Goal: Task Accomplishment & Management: Manage account settings

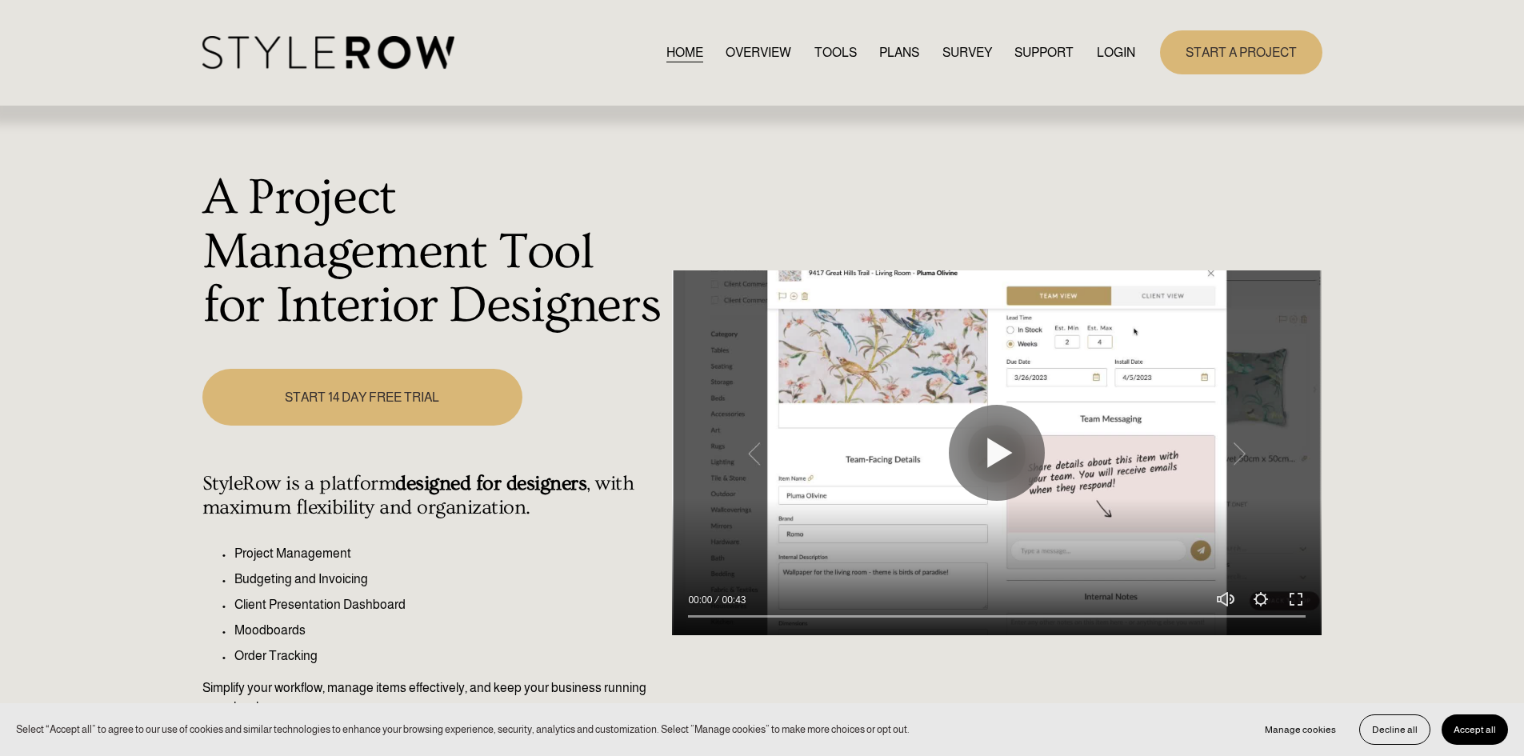
click at [1116, 56] on link "LOGIN" at bounding box center [1116, 53] width 38 height 22
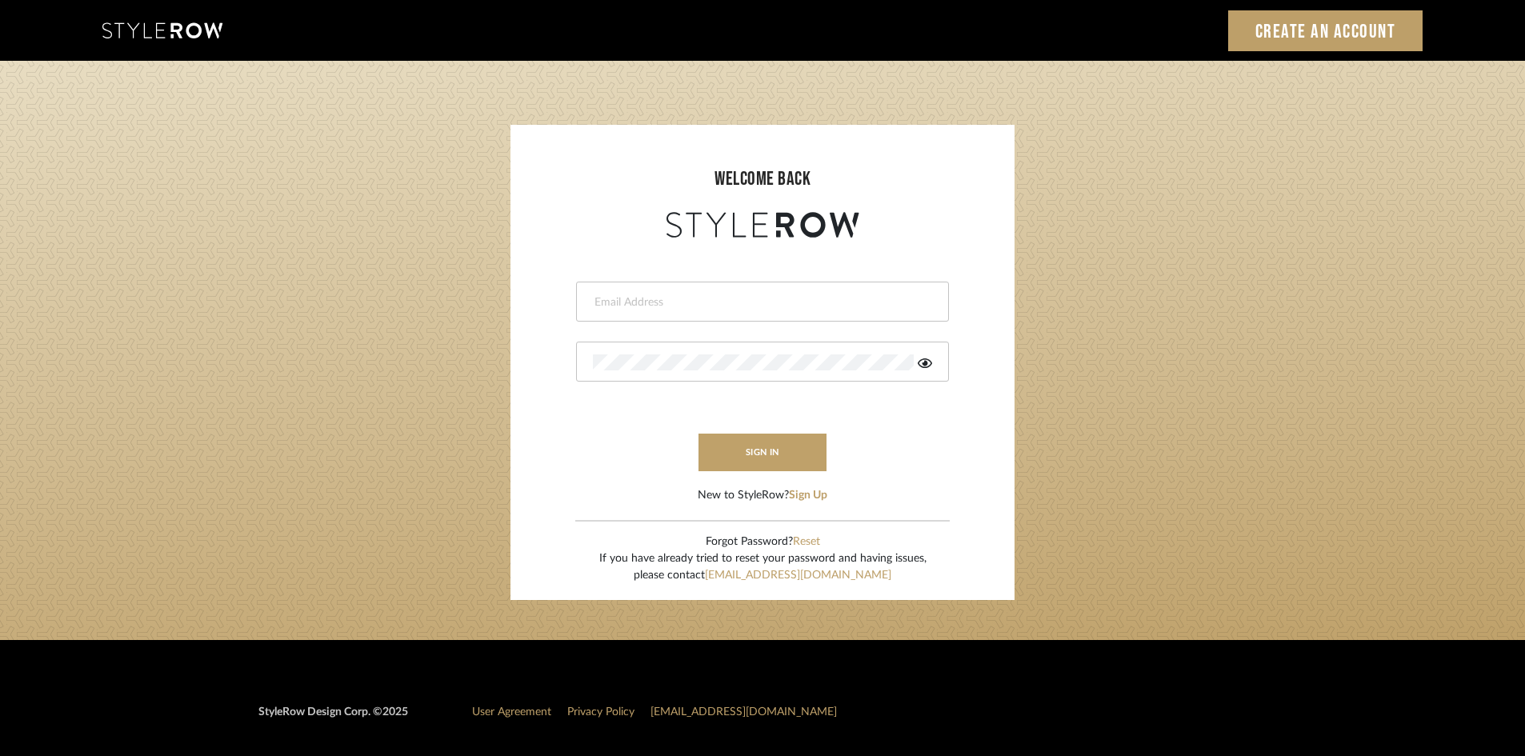
click at [821, 301] on input "email" at bounding box center [760, 302] width 335 height 16
type input "ann@annkottlerhome.com"
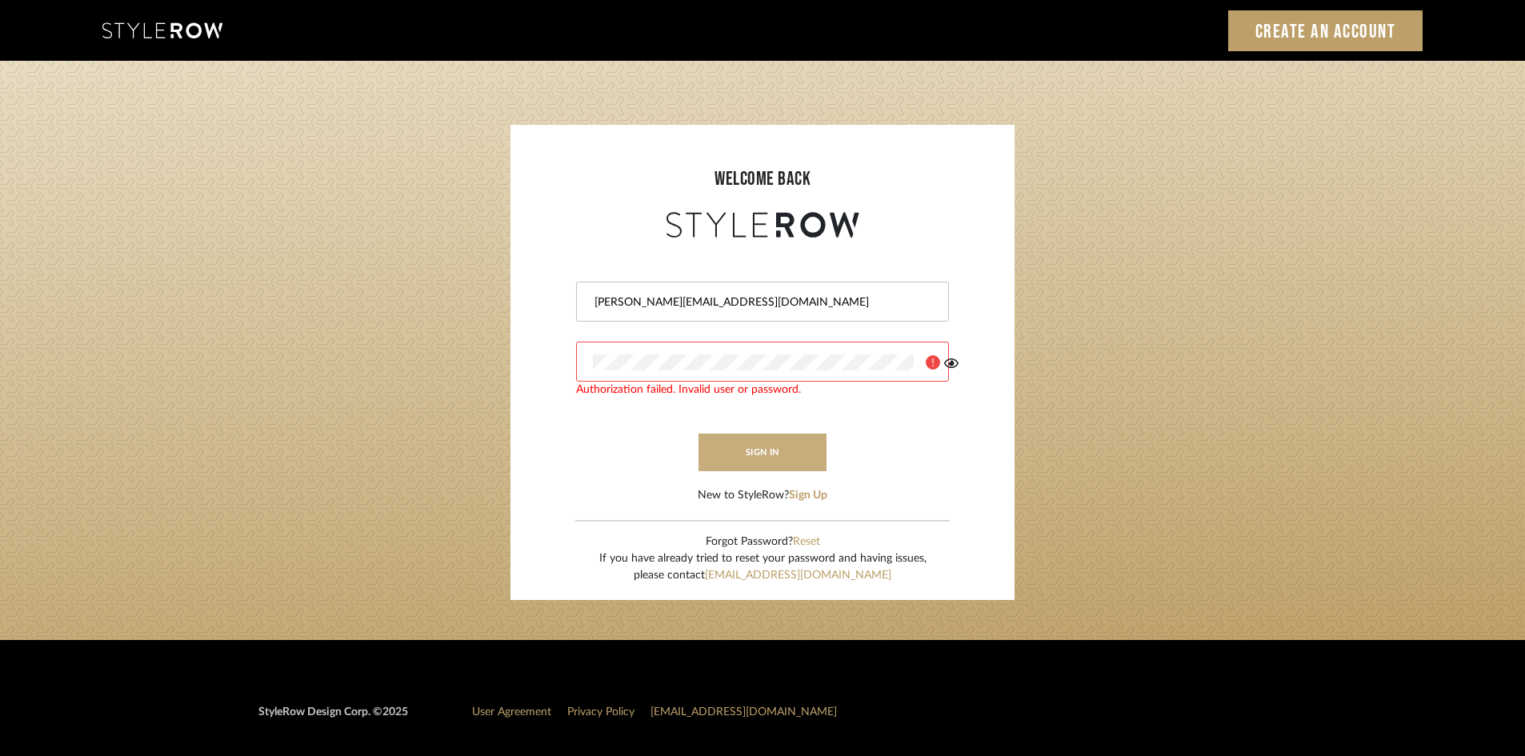
click at [775, 454] on button "sign in" at bounding box center [762, 453] width 128 height 38
click at [925, 359] on icon at bounding box center [924, 363] width 14 height 10
click at [338, 343] on login-page "welcome back ann@annkottlerhome.com Authorization failed. Invalid user or passw…" at bounding box center [762, 350] width 1525 height 579
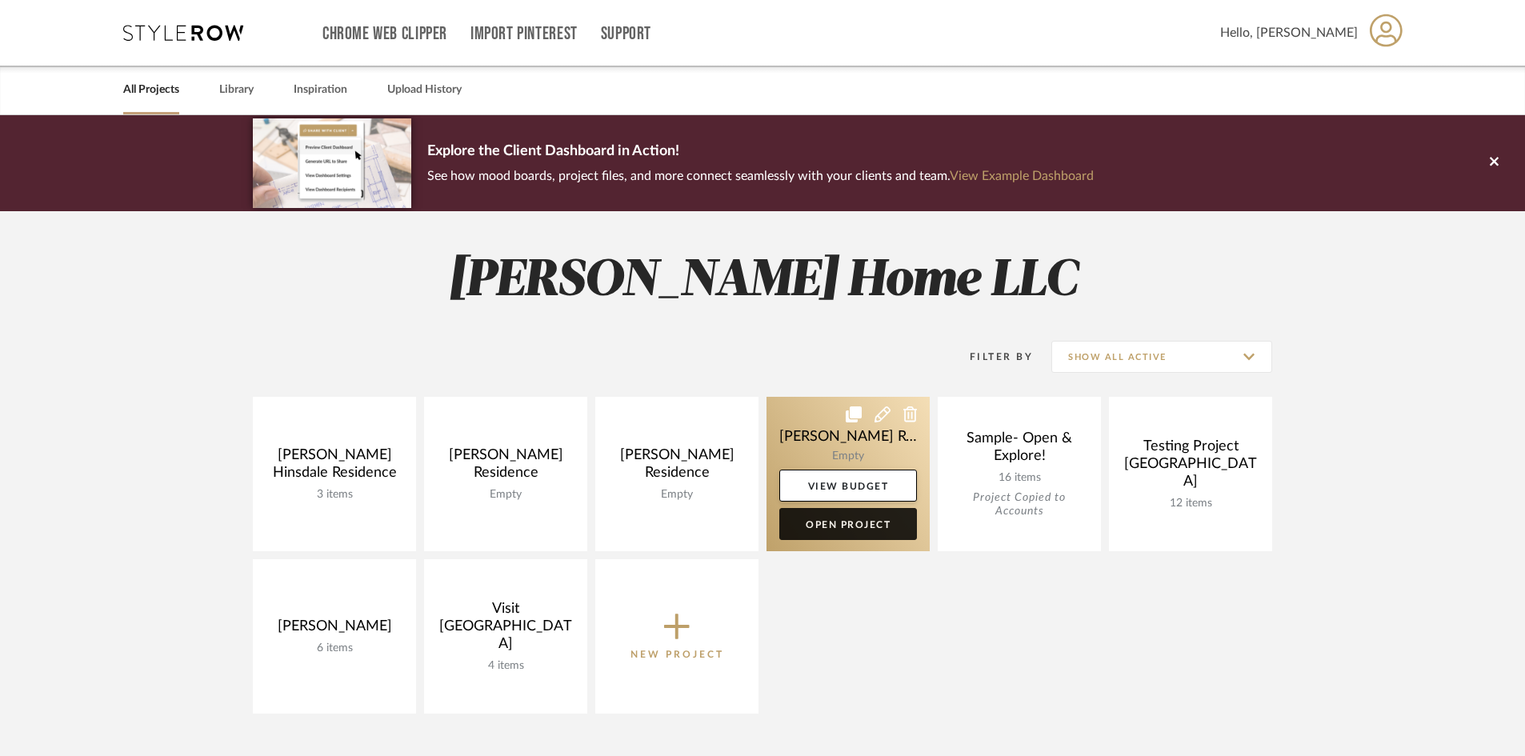
click at [845, 524] on link "Open Project" at bounding box center [848, 524] width 138 height 32
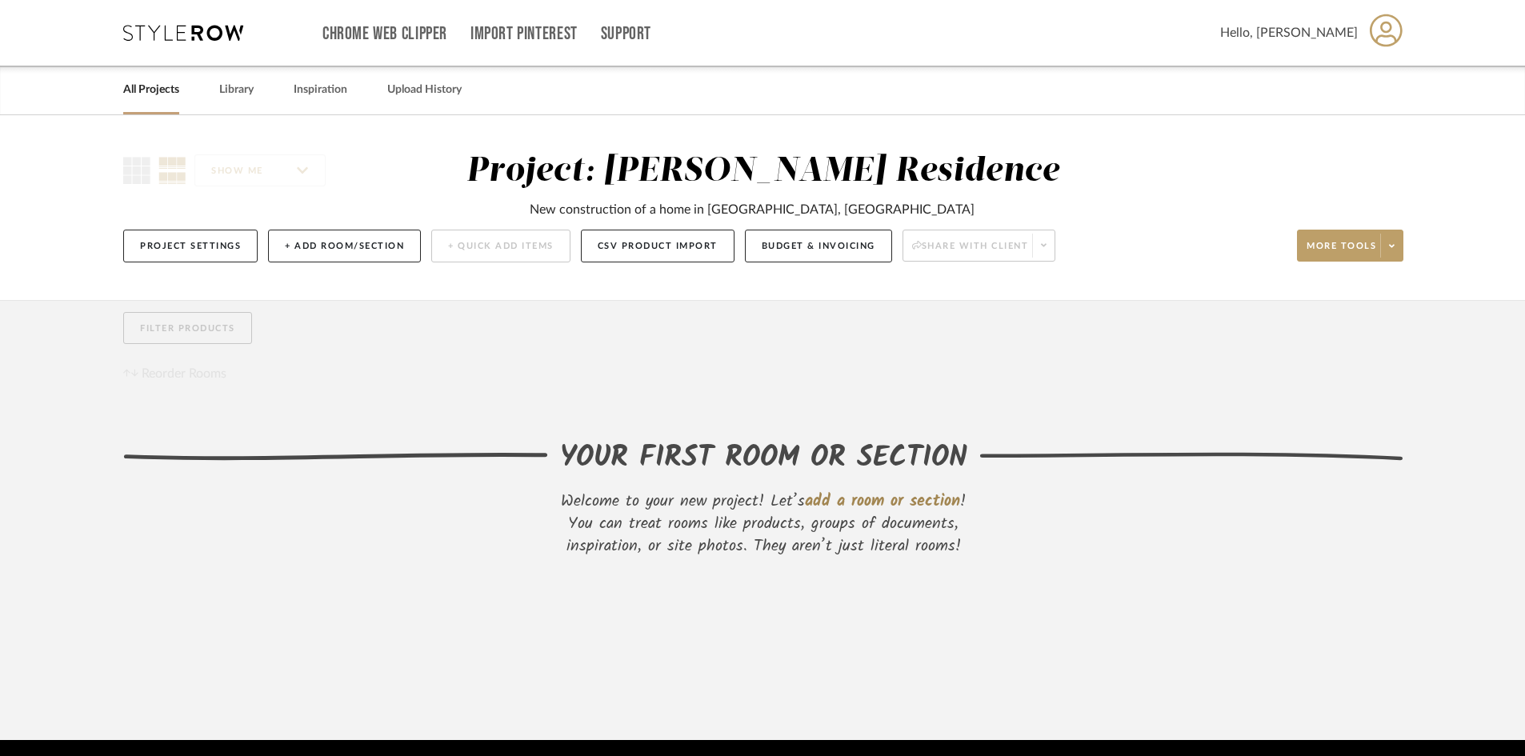
click at [790, 263] on div "Project Settings + Add Room/Section + Quick Add Items CSV Product Import Budget…" at bounding box center [763, 246] width 1280 height 54
click at [794, 258] on button "Budget & Invoicing" at bounding box center [818, 246] width 147 height 33
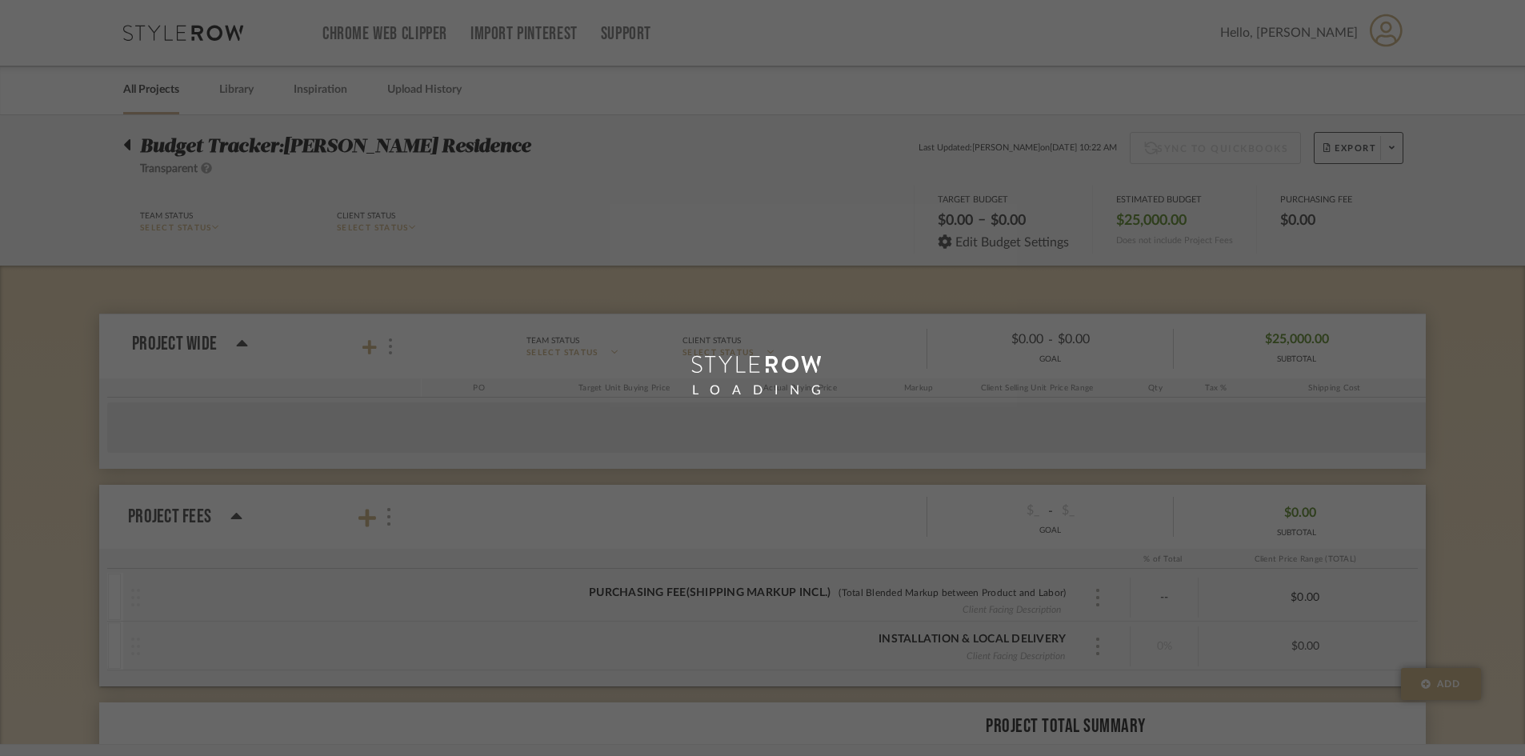
click at [798, 255] on div "LOADING" at bounding box center [762, 378] width 1525 height 756
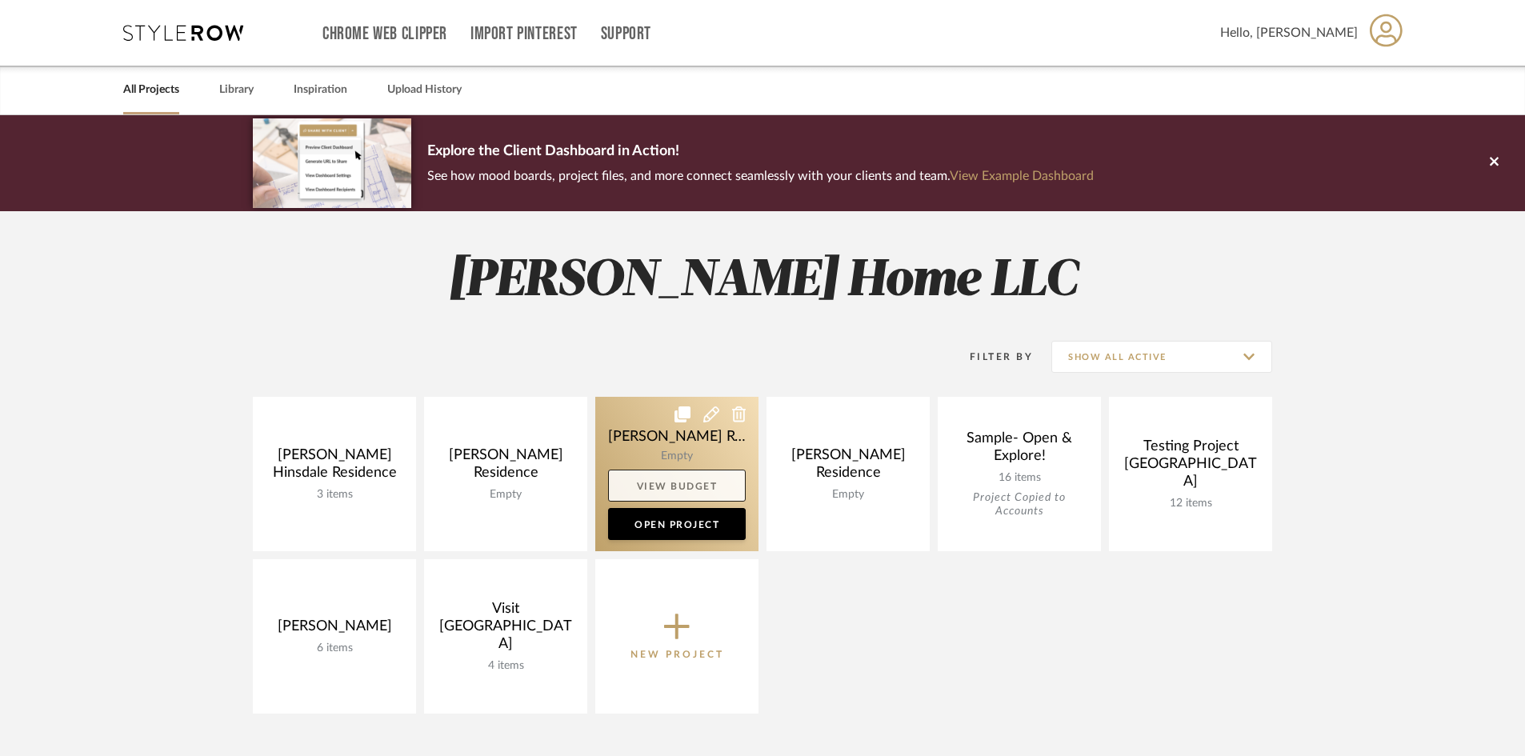
click at [697, 492] on link "View Budget" at bounding box center [677, 486] width 138 height 32
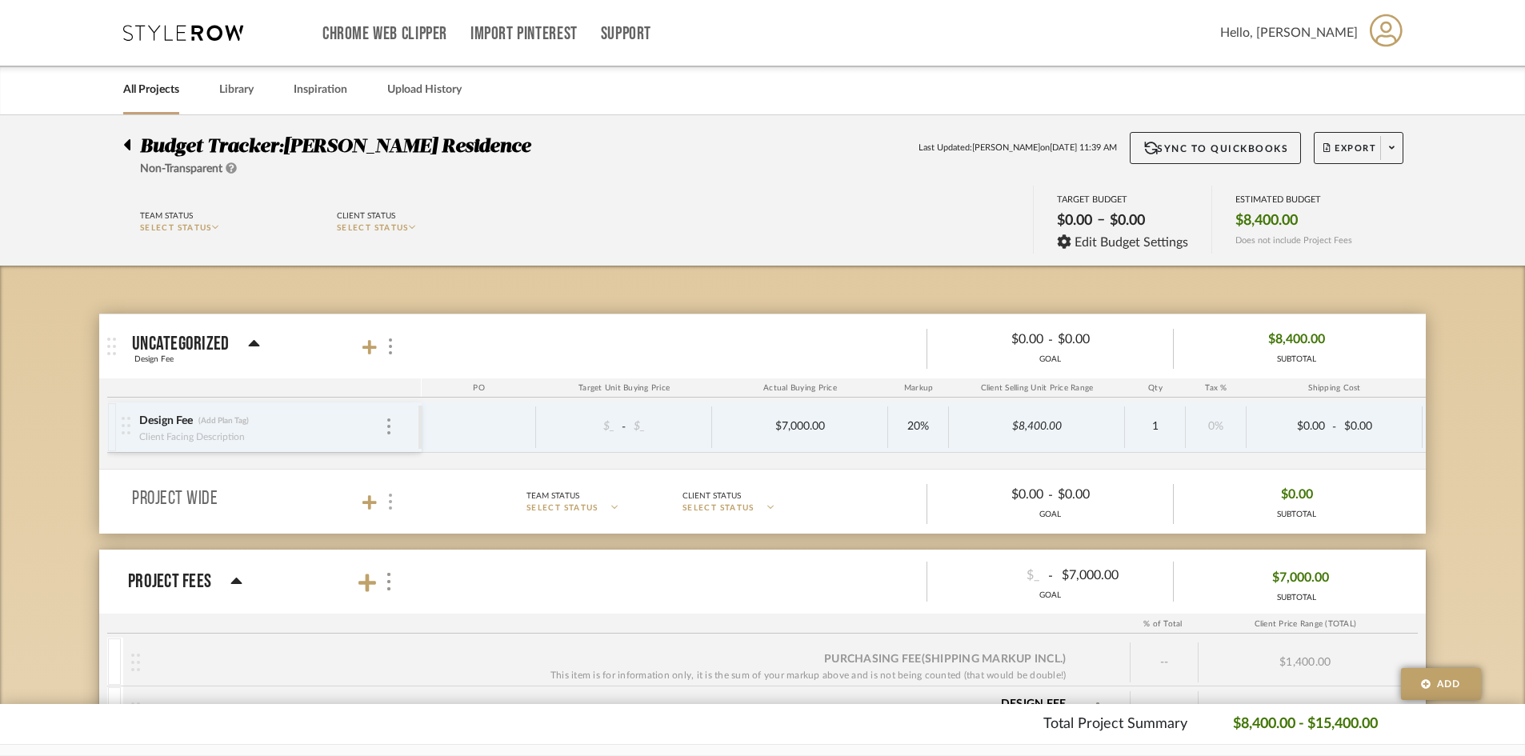
click at [394, 506] on div at bounding box center [389, 502] width 17 height 22
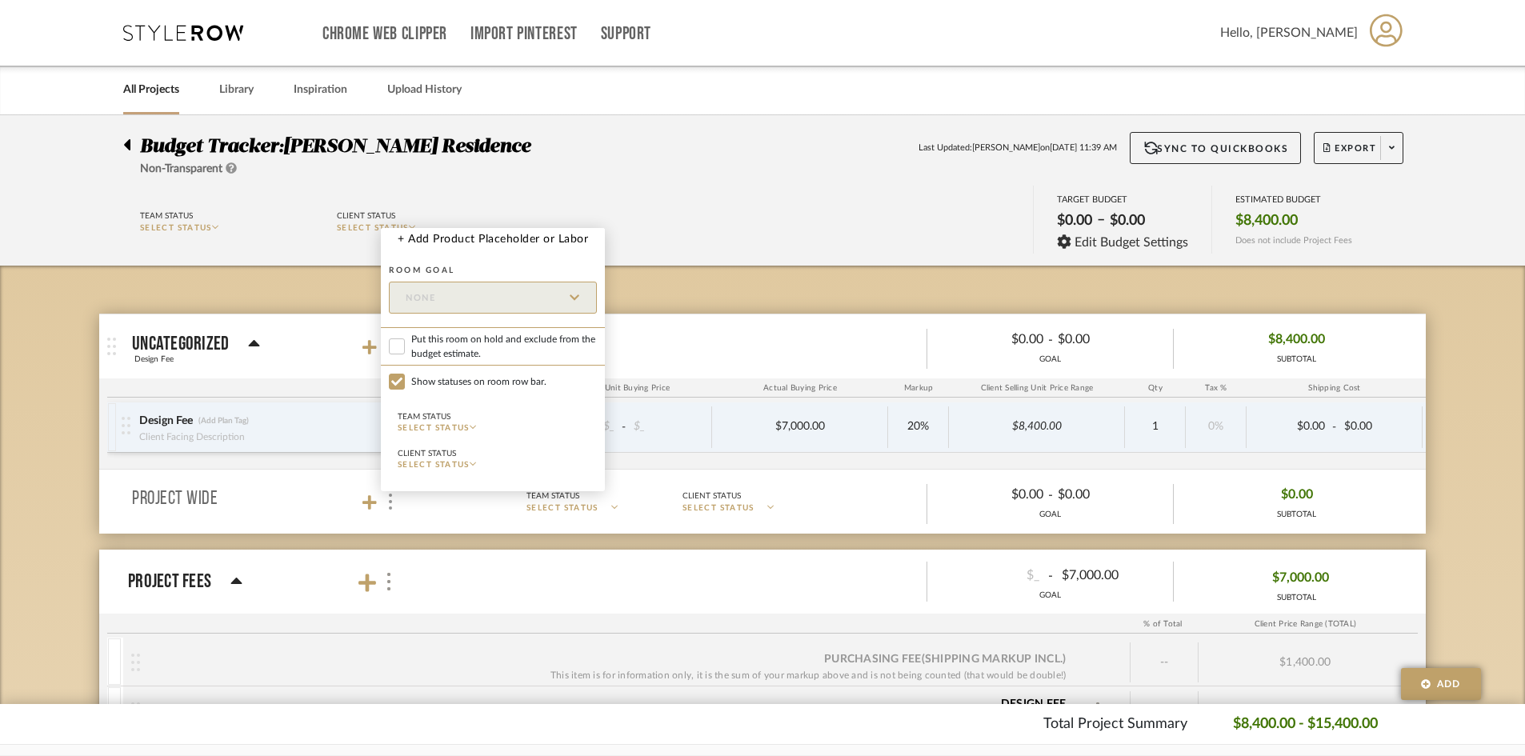
click at [1003, 361] on div at bounding box center [762, 378] width 1525 height 756
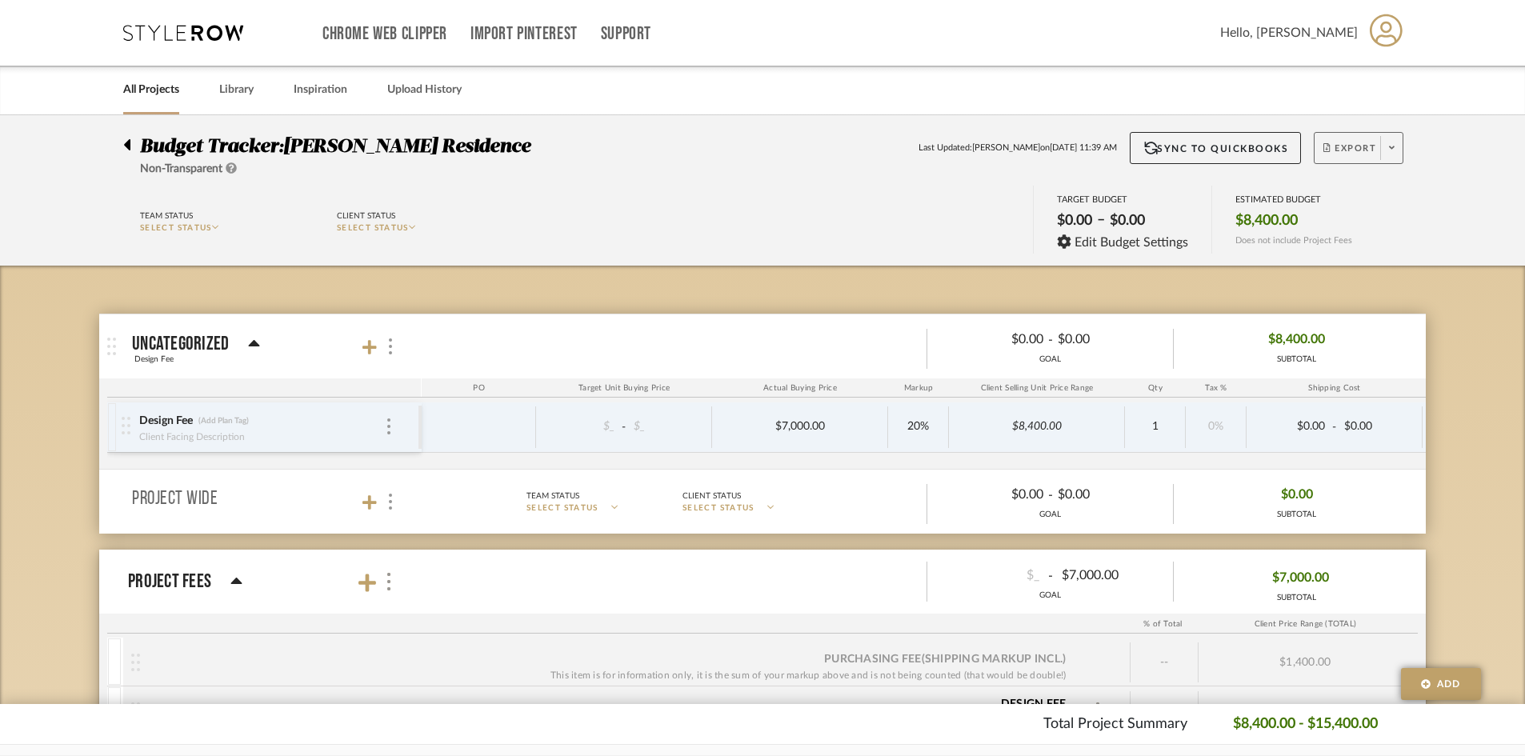
click at [1389, 151] on icon at bounding box center [1392, 147] width 6 height 9
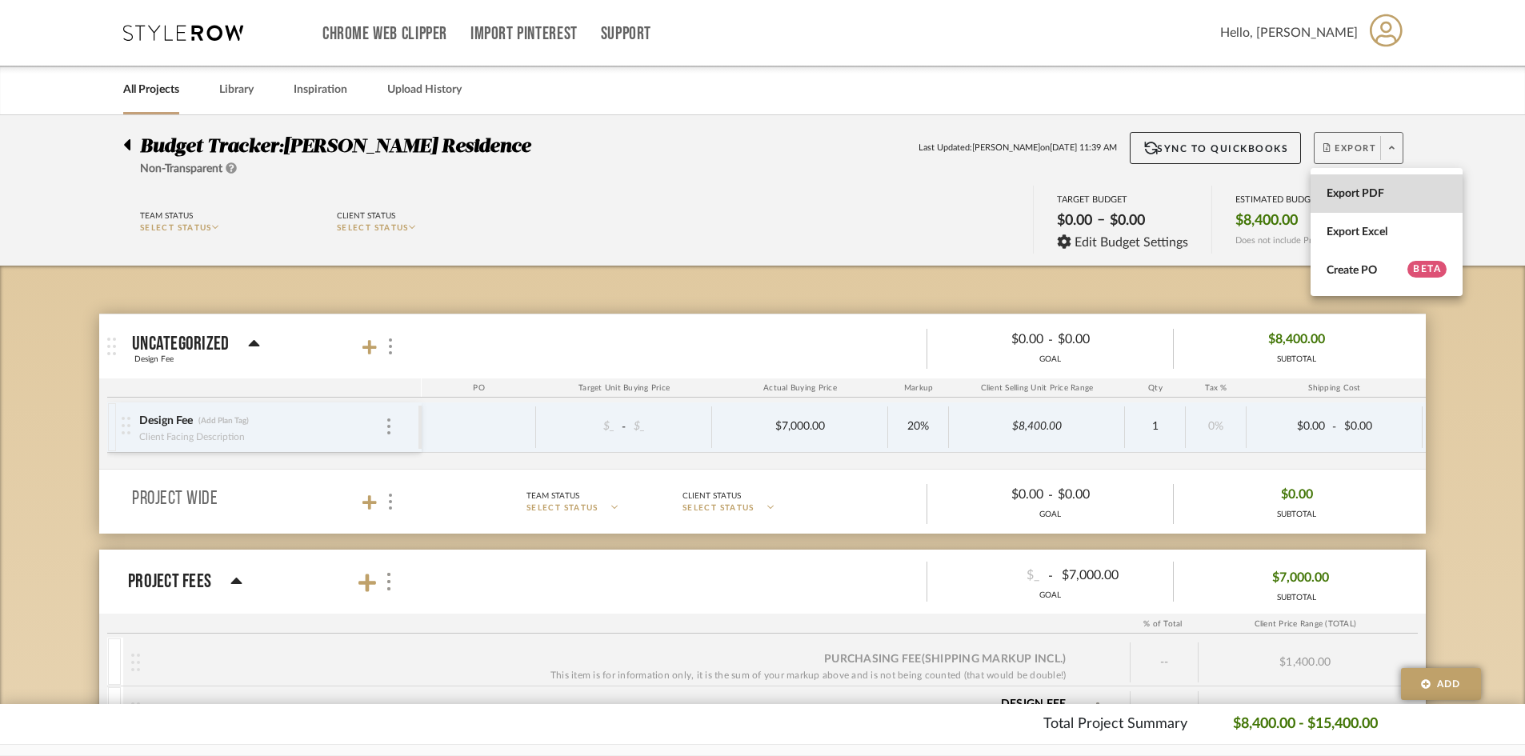
click at [1397, 184] on button "Export PDF" at bounding box center [1386, 193] width 152 height 38
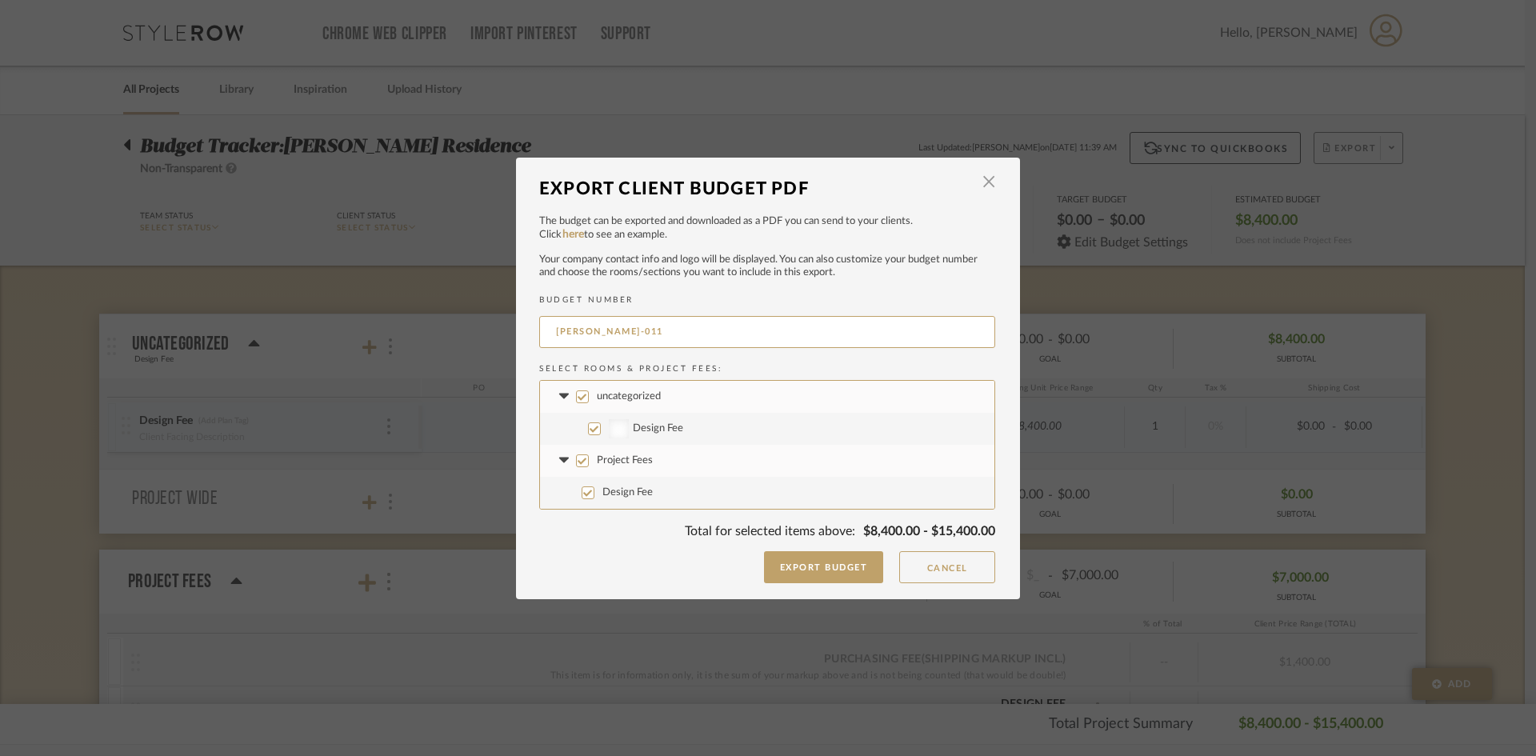
click at [565, 387] on label "uncategorized" at bounding box center [767, 397] width 454 height 32
click at [576, 390] on input "uncategorized" at bounding box center [582, 396] width 13 height 13
checkbox input "false"
click at [809, 569] on button "Export Budget" at bounding box center [824, 567] width 120 height 32
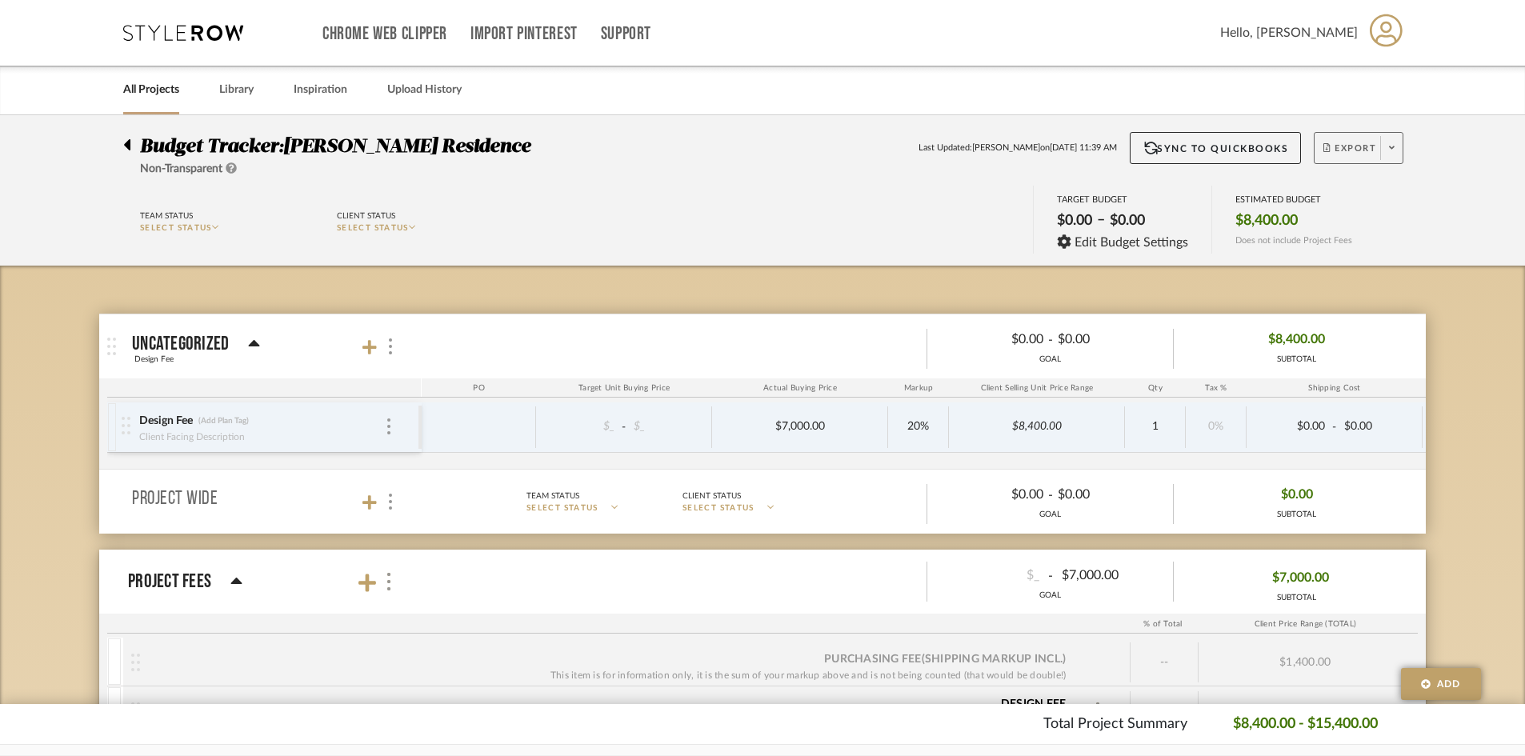
click at [400, 350] on mat-panel-title "uncategorized Design Fee" at bounding box center [273, 346] width 282 height 39
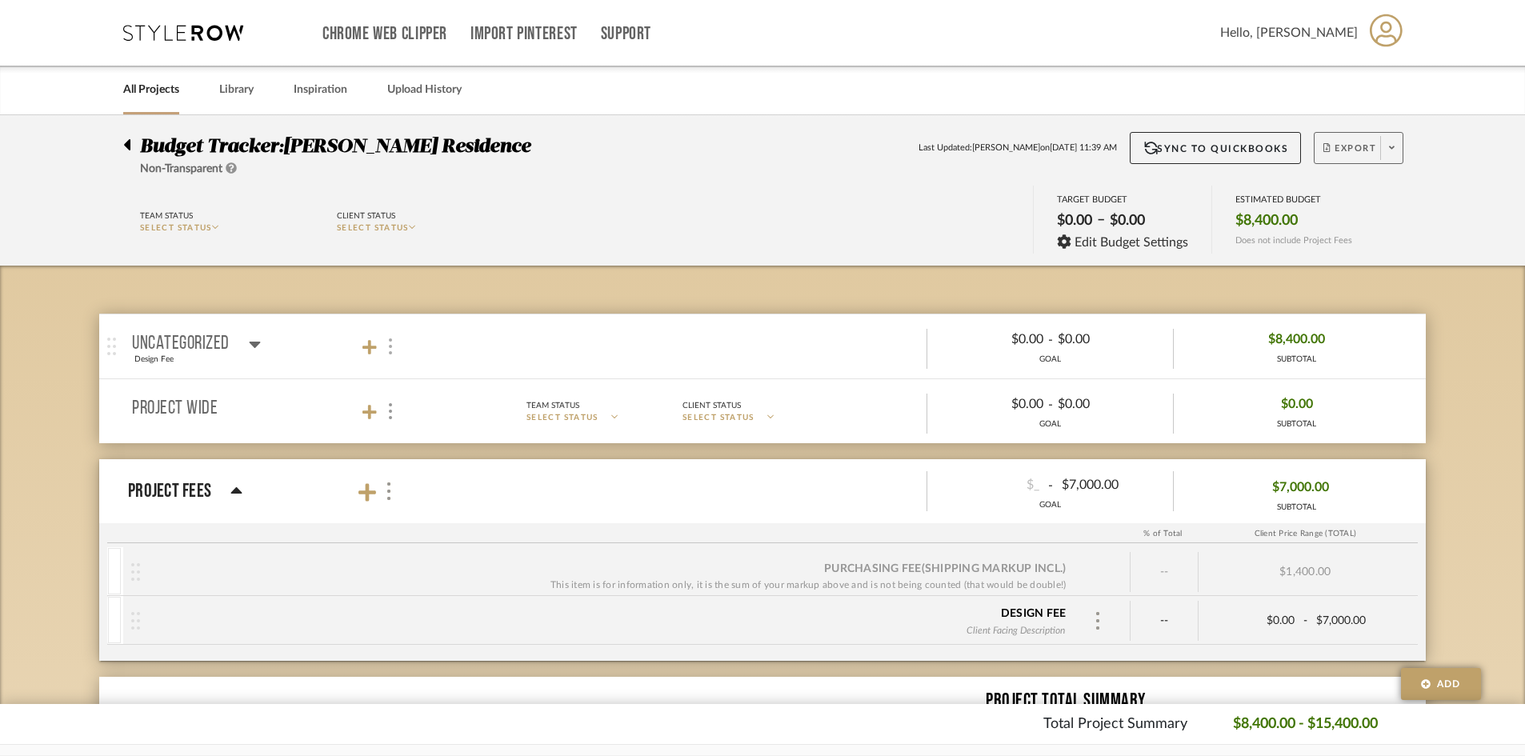
click at [392, 347] on div at bounding box center [389, 347] width 17 height 22
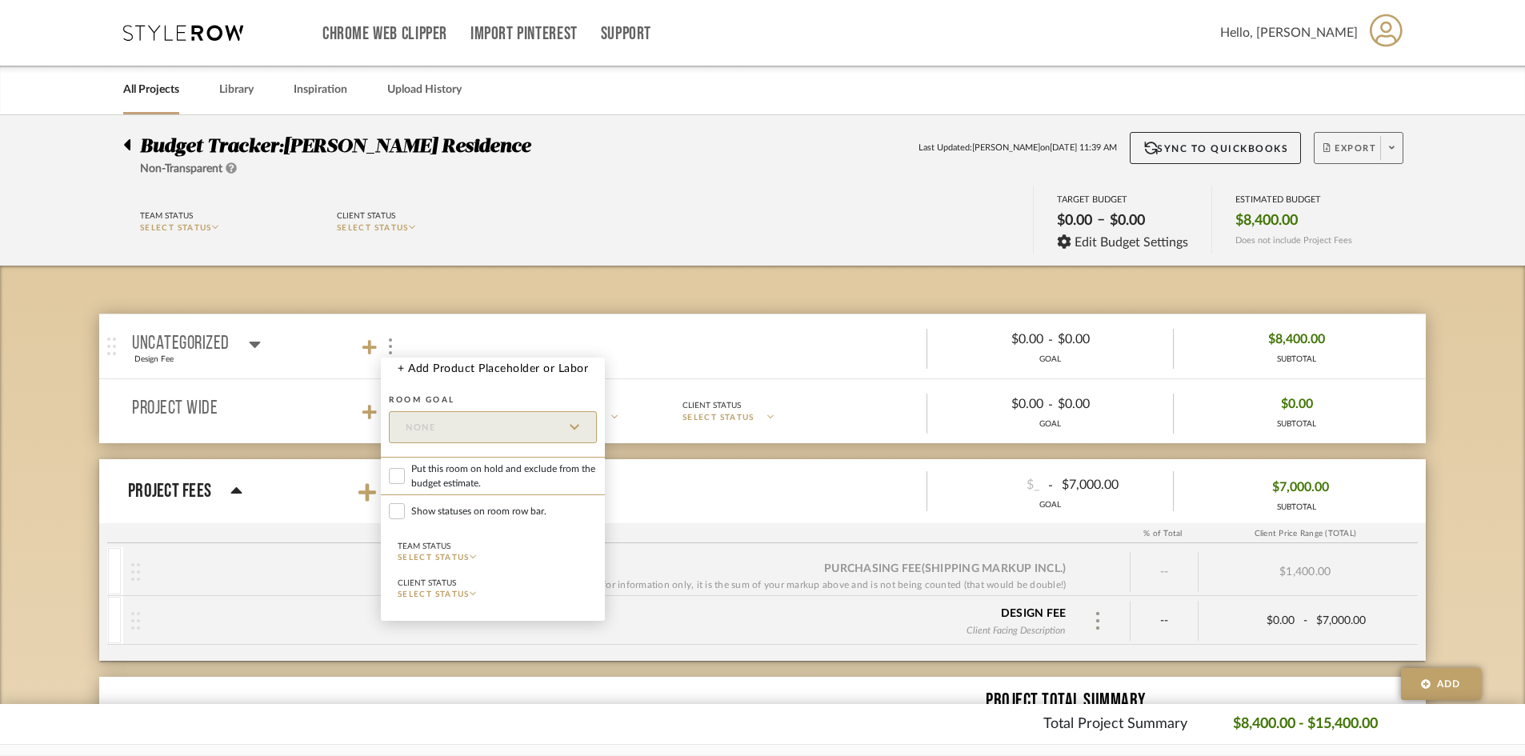
click at [704, 226] on div at bounding box center [762, 378] width 1525 height 756
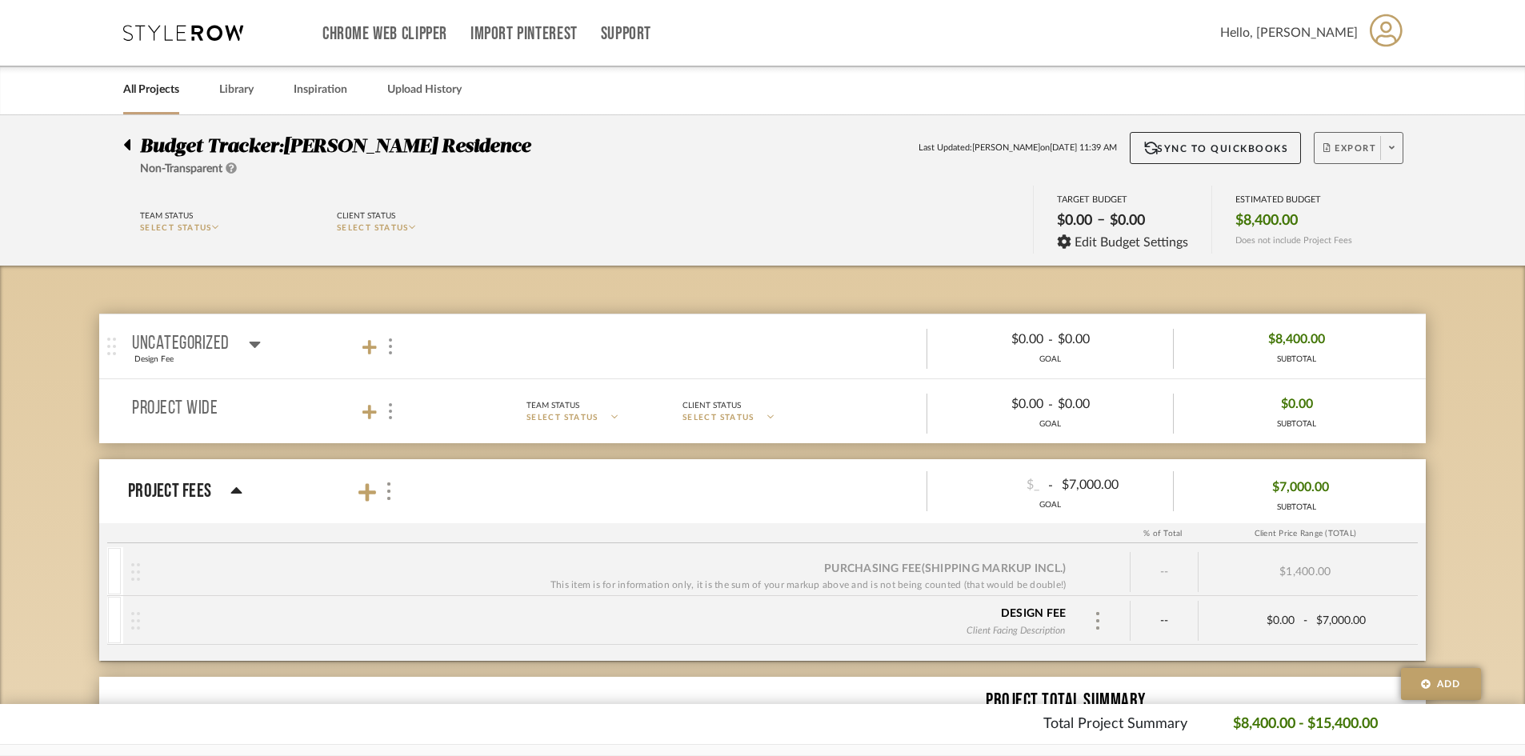
click at [1248, 325] on mat-panel-description "Team Status SELECT STATUS Client Status SELECT STATUS $0.00 - $0.00 GOAL $8,400…" at bounding box center [916, 347] width 1005 height 44
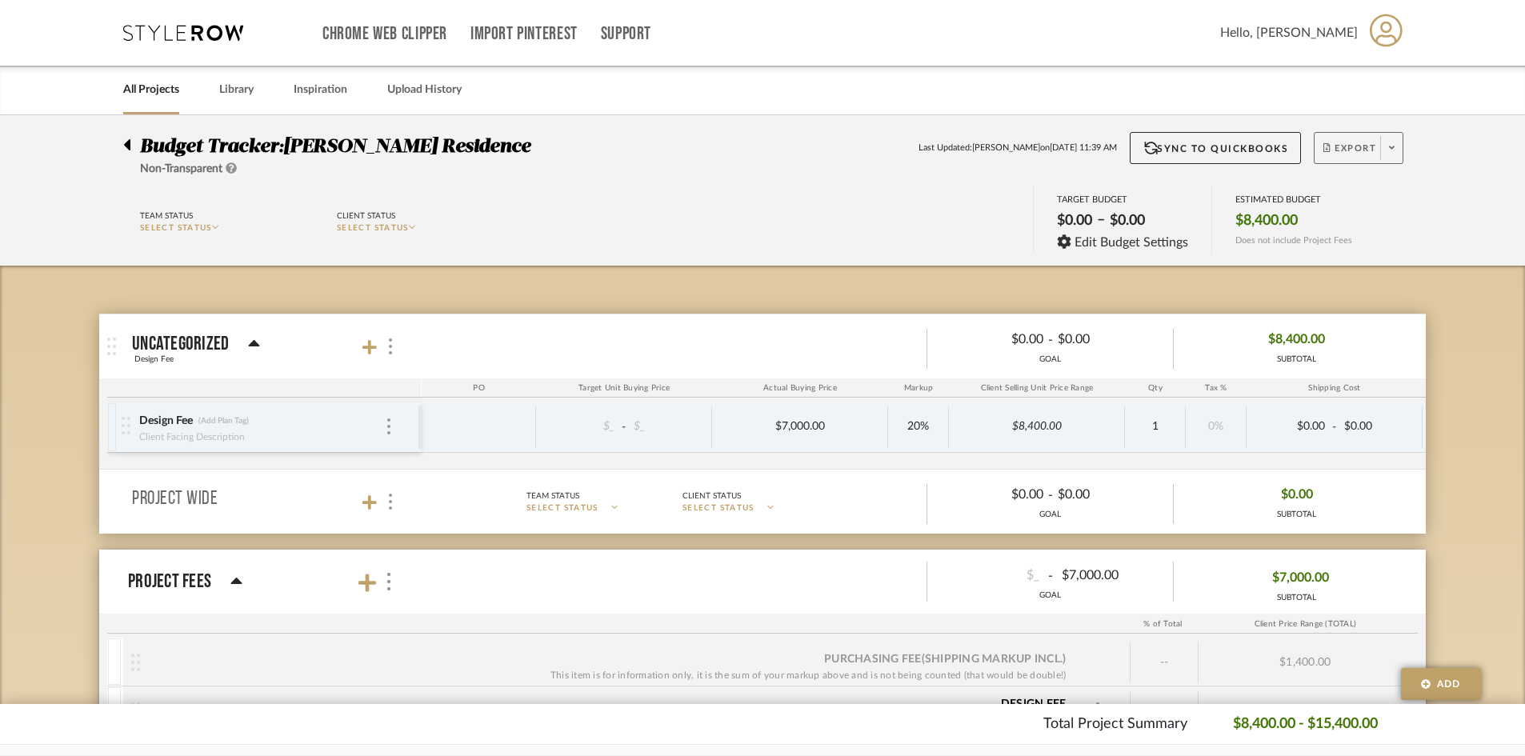
click at [401, 421] on div "Design Fee (Add Plan Tag) Client Facing Description" at bounding box center [270, 427] width 297 height 50
click at [374, 422] on div "Design Fee (Add Plan Tag)" at bounding box center [261, 421] width 246 height 15
click at [390, 422] on div at bounding box center [389, 427] width 8 height 18
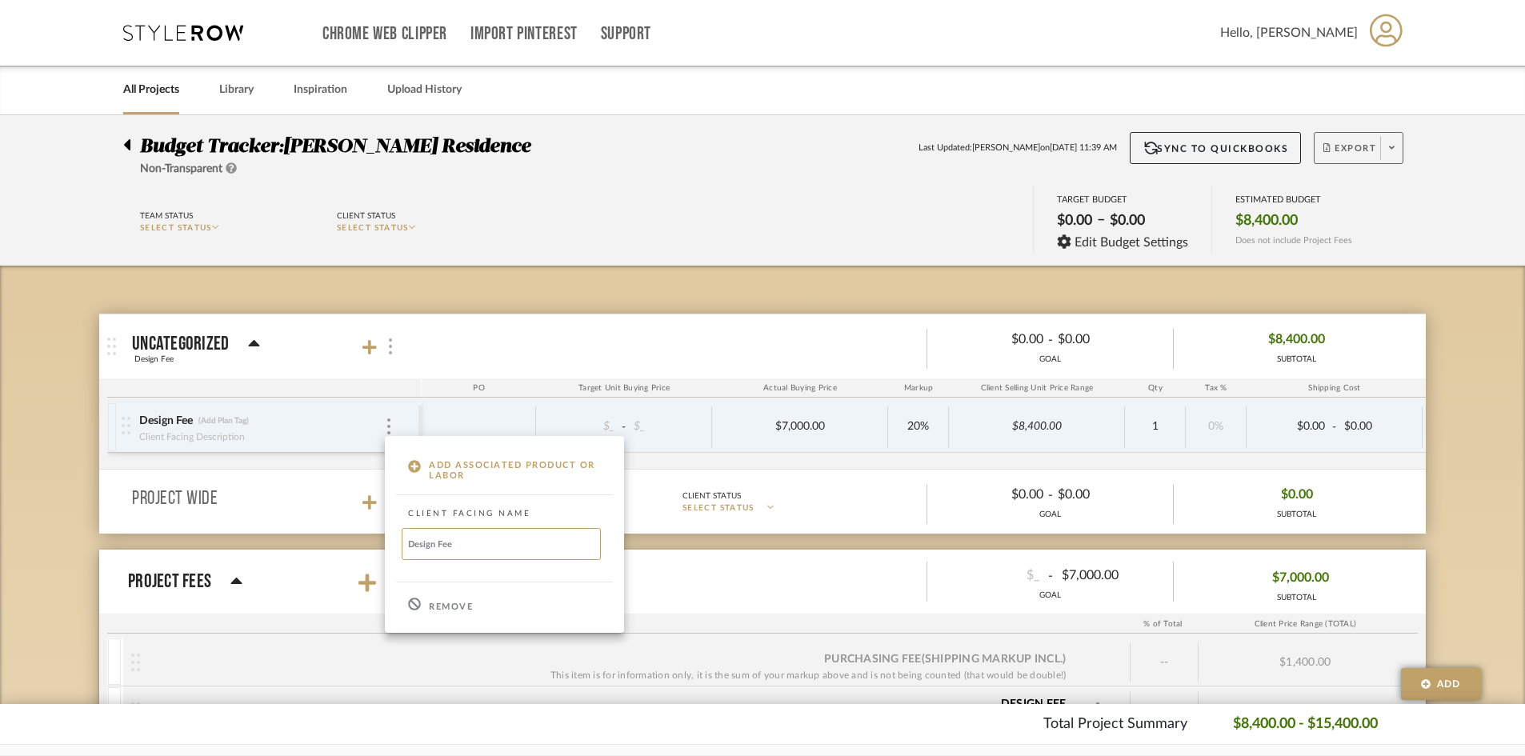
click at [396, 346] on div at bounding box center [762, 378] width 1525 height 756
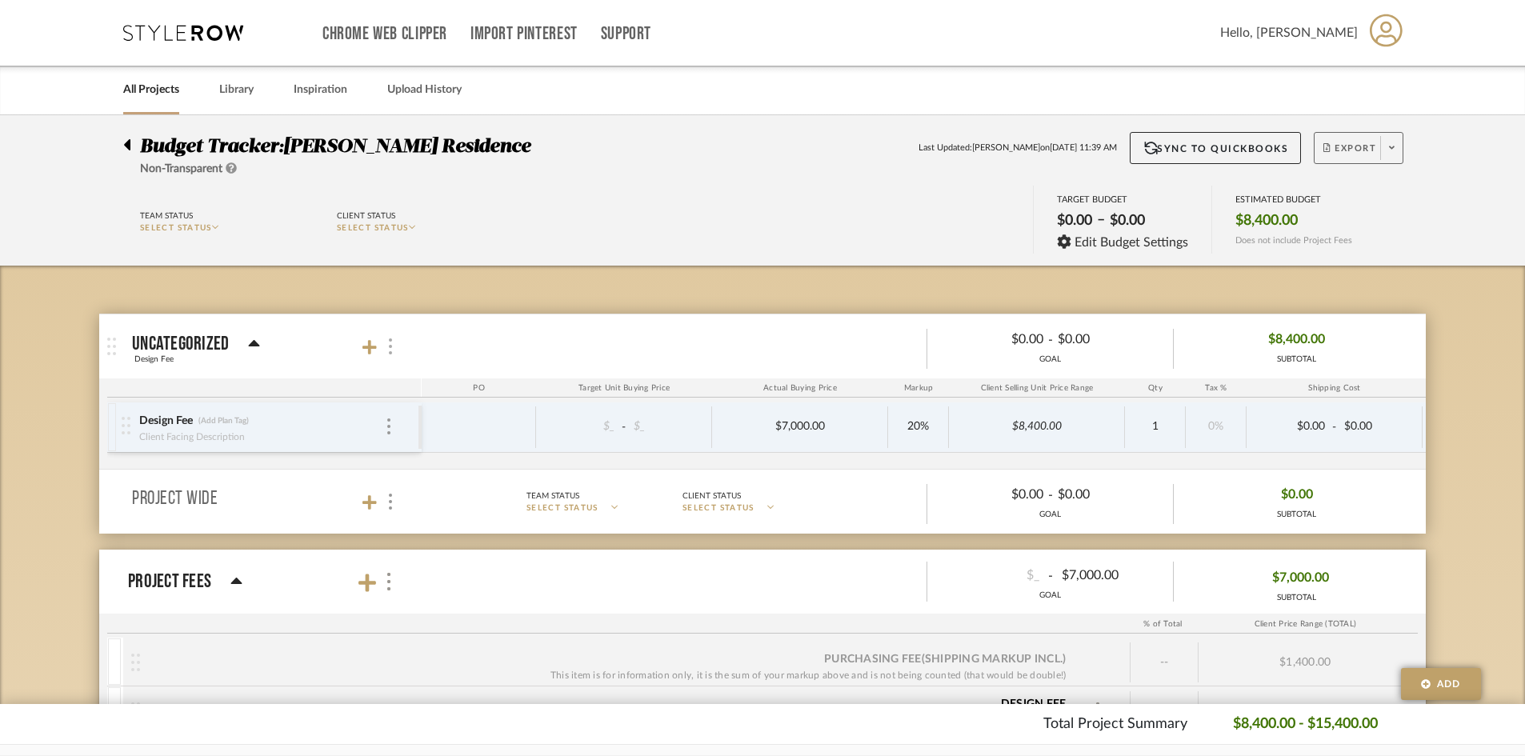
click at [386, 350] on div at bounding box center [389, 347] width 17 height 22
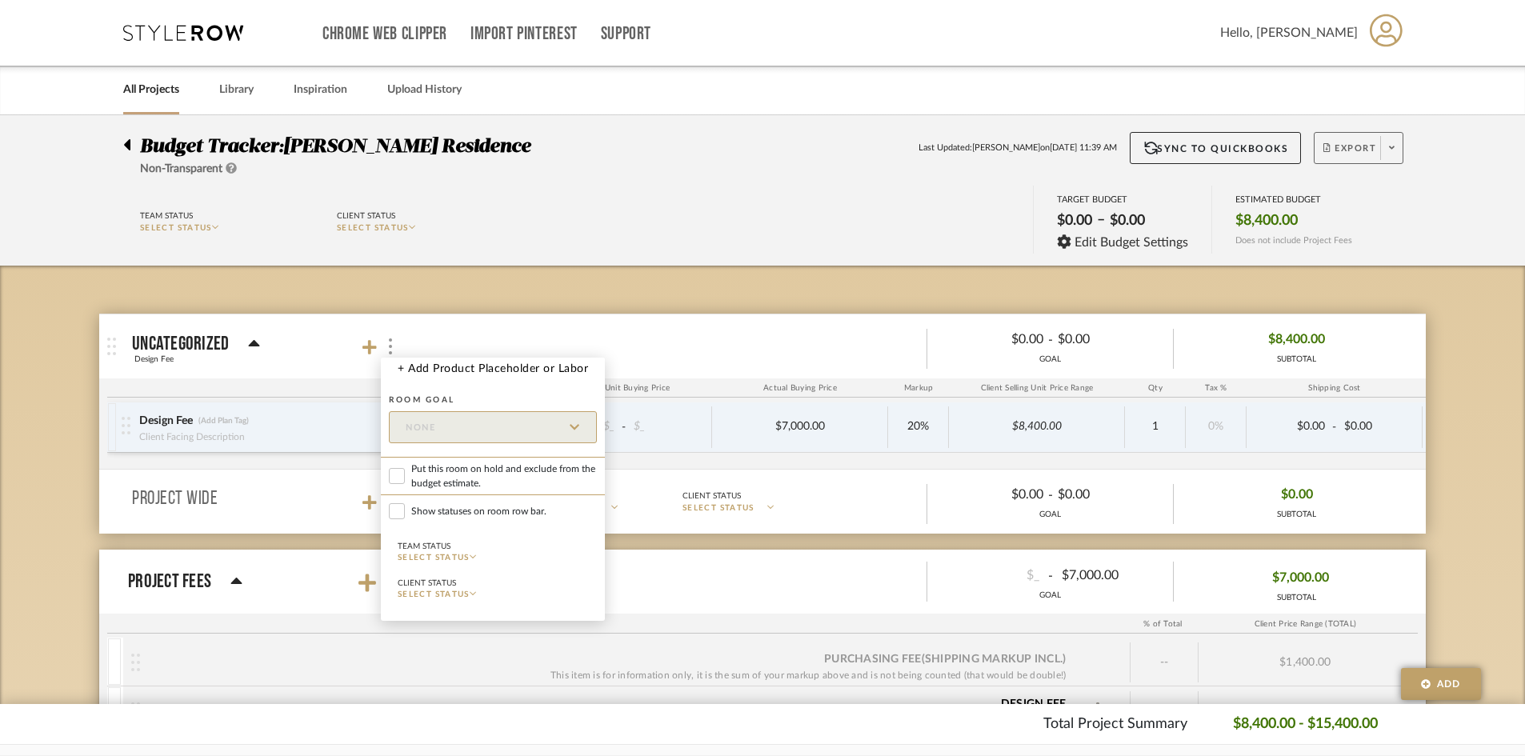
click at [1209, 408] on div at bounding box center [762, 378] width 1525 height 756
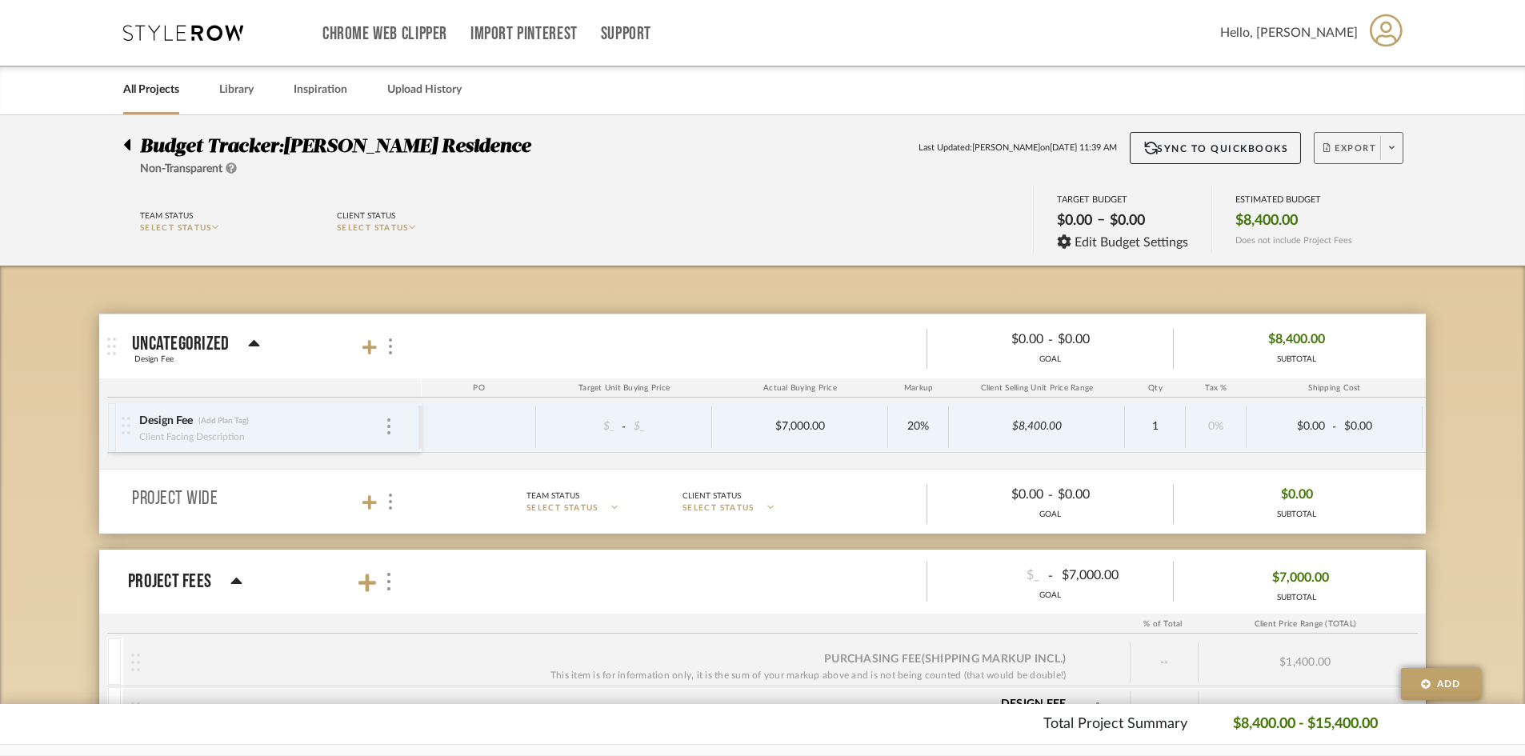
click at [393, 418] on div "Design Fee (Add Plan Tag) Client Facing Description" at bounding box center [270, 427] width 297 height 50
click at [385, 426] on div at bounding box center [389, 427] width 8 height 18
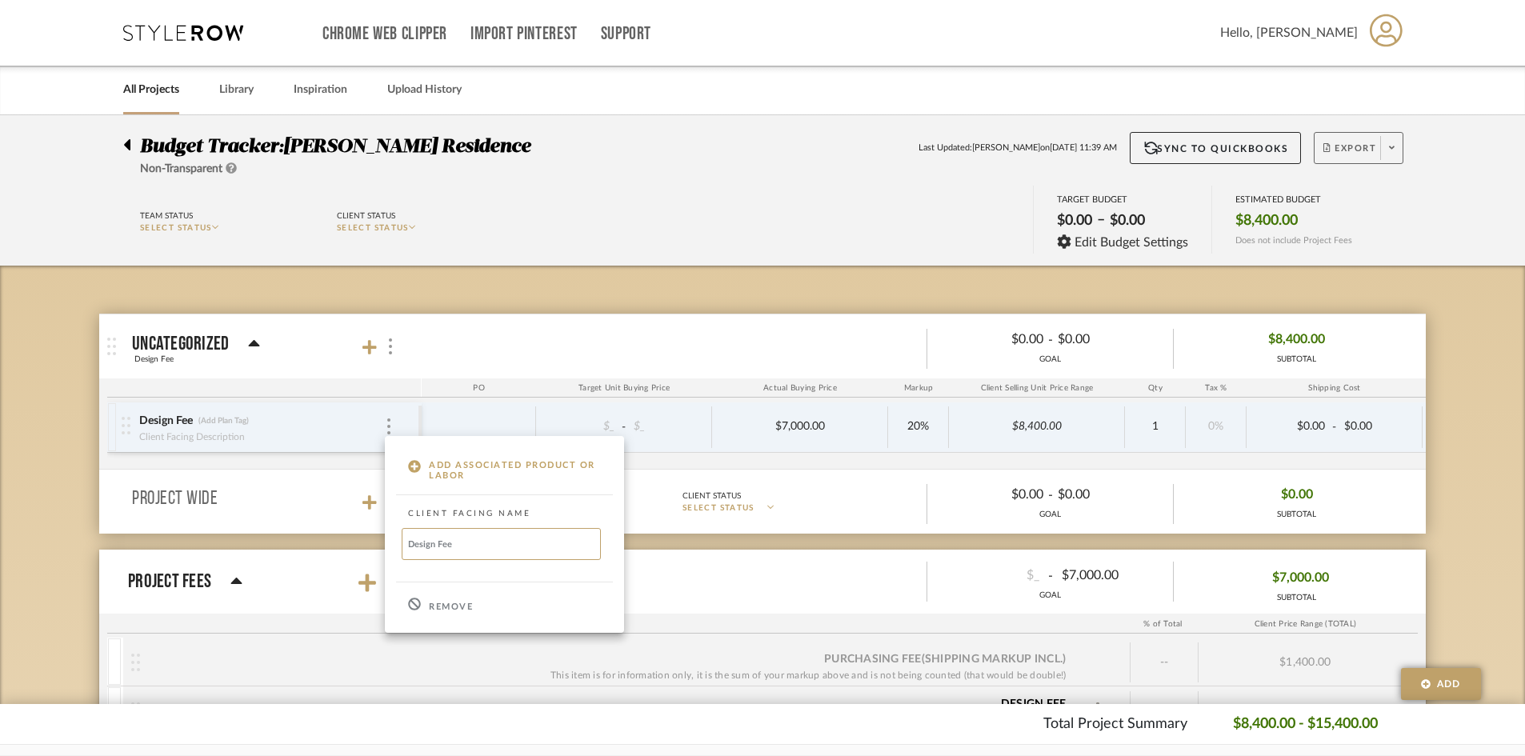
click at [428, 606] on div "Remove" at bounding box center [504, 604] width 239 height 43
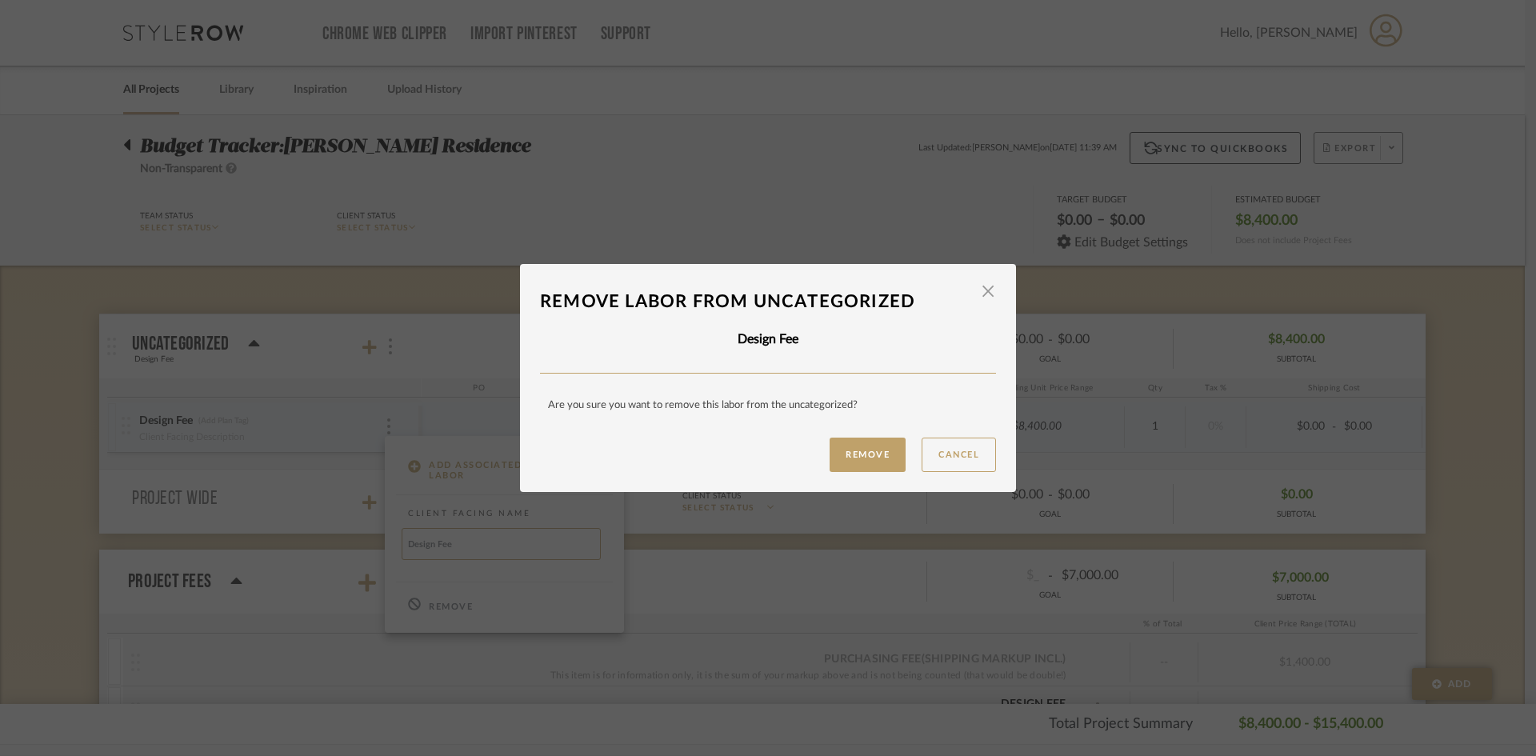
click at [865, 453] on button "Remove" at bounding box center [867, 455] width 76 height 34
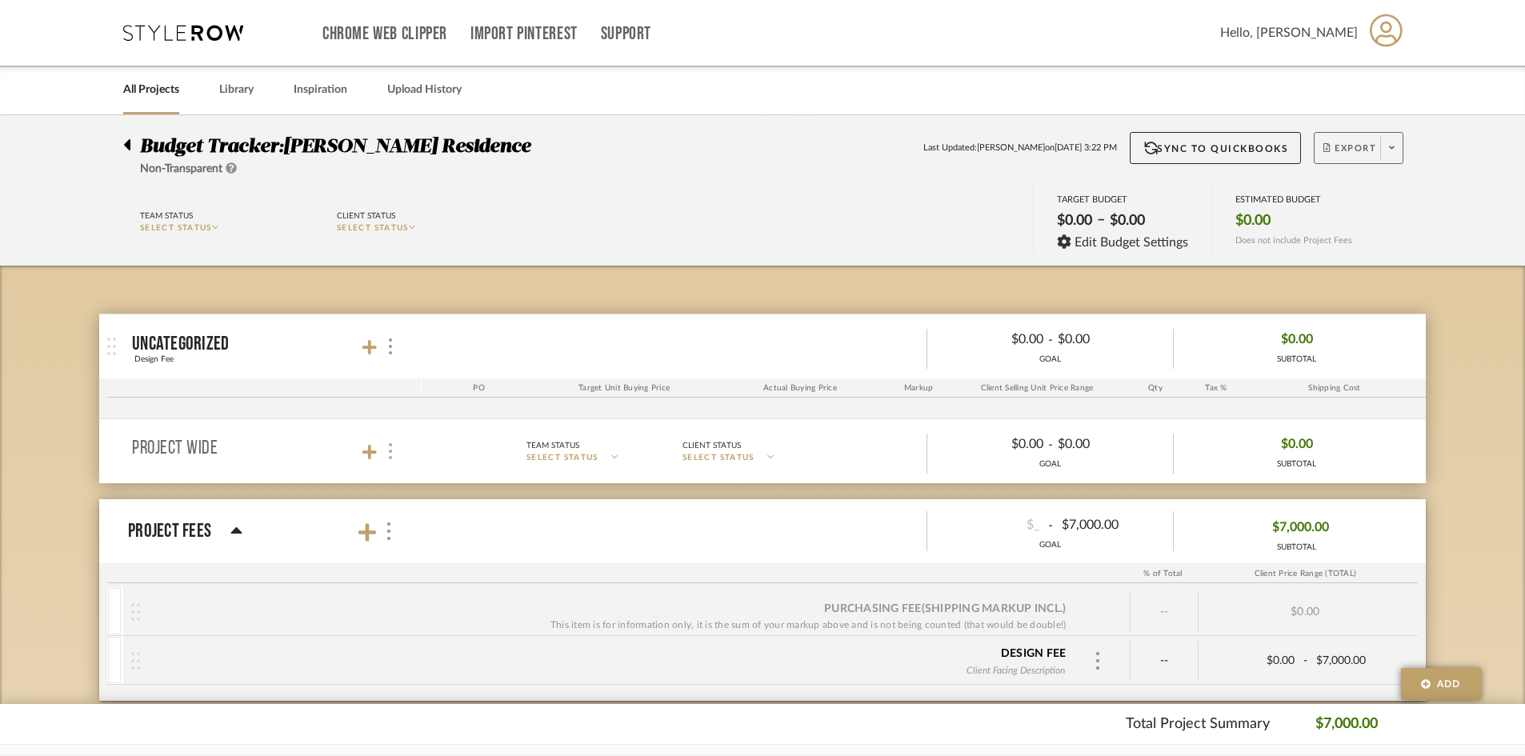
click at [389, 450] on img at bounding box center [390, 451] width 3 height 16
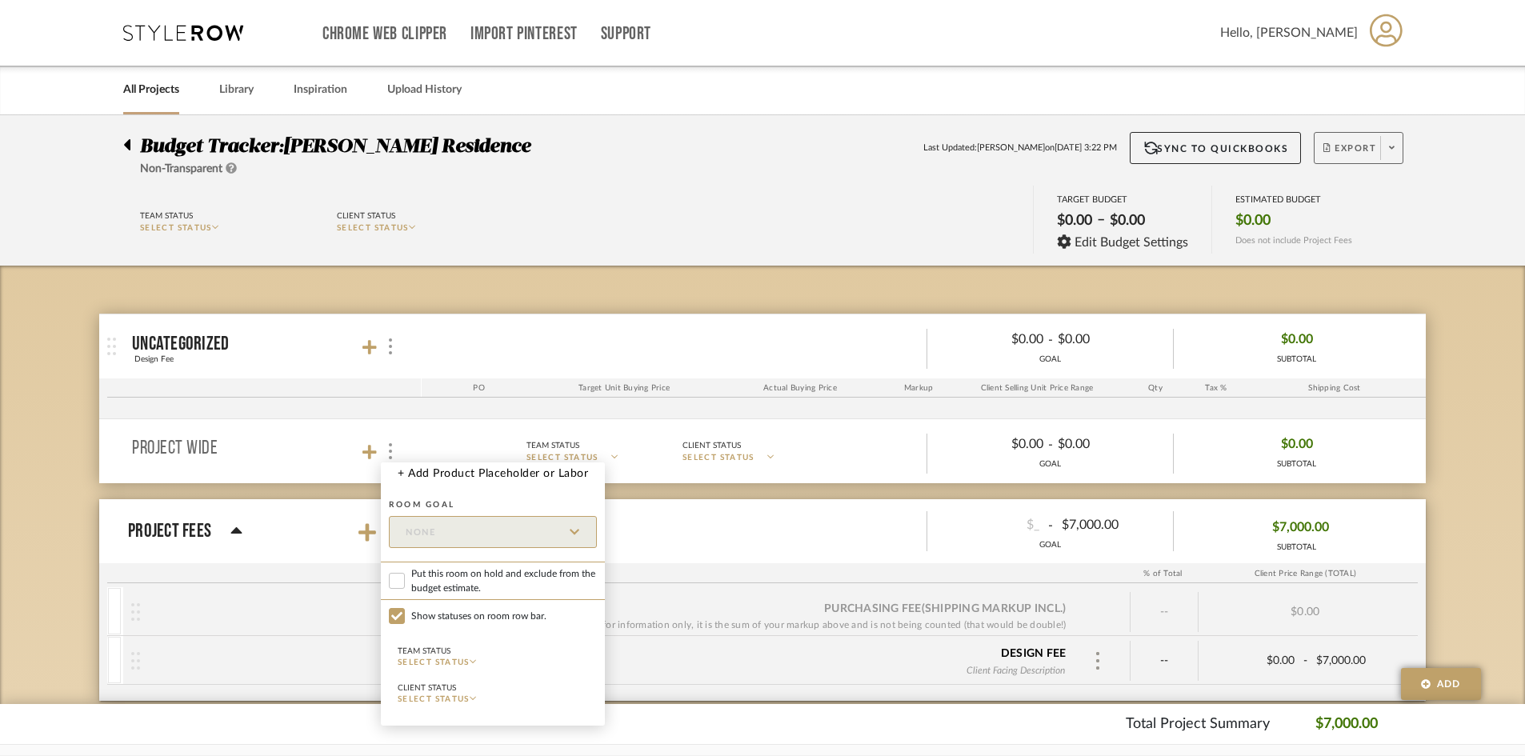
click at [326, 499] on div at bounding box center [762, 378] width 1525 height 756
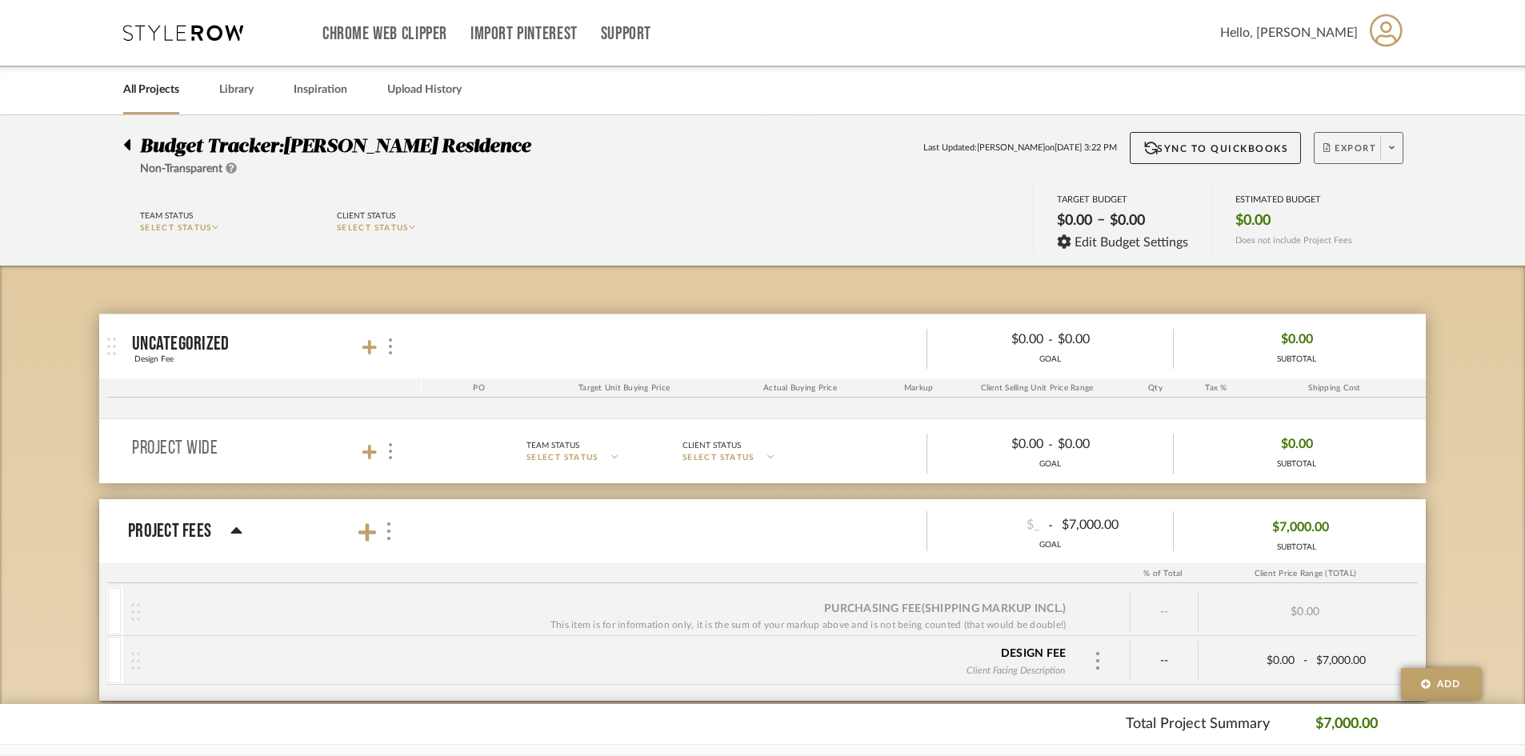
click at [1345, 145] on span "Export" at bounding box center [1349, 154] width 53 height 24
click at [1386, 192] on span "Export PDF" at bounding box center [1386, 194] width 120 height 14
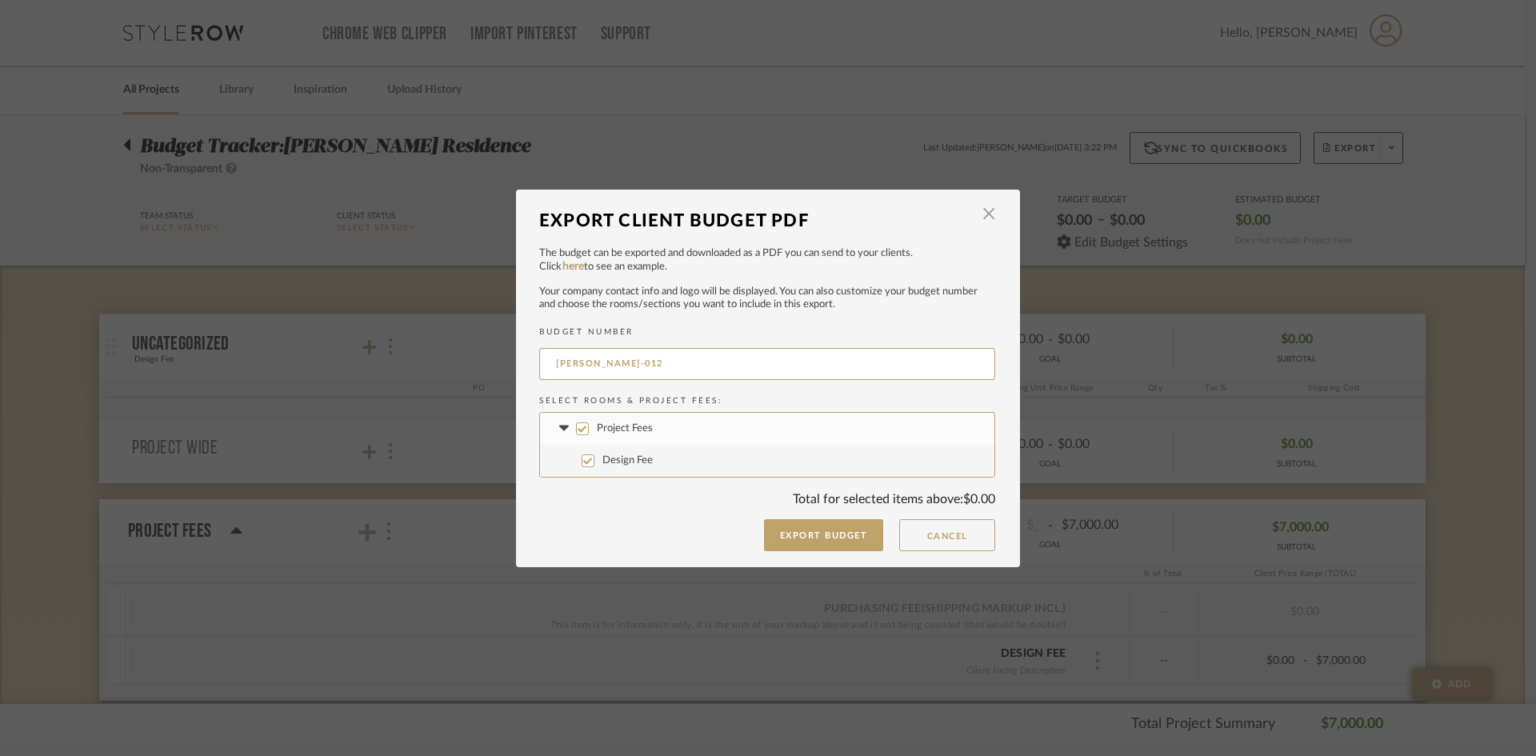
click at [587, 462] on input "Design Fee" at bounding box center [587, 460] width 13 height 13
checkbox input "false"
drag, startPoint x: 957, startPoint y: 522, endPoint x: 945, endPoint y: 510, distance: 17.5
click at [957, 521] on button "Cancel" at bounding box center [947, 535] width 96 height 32
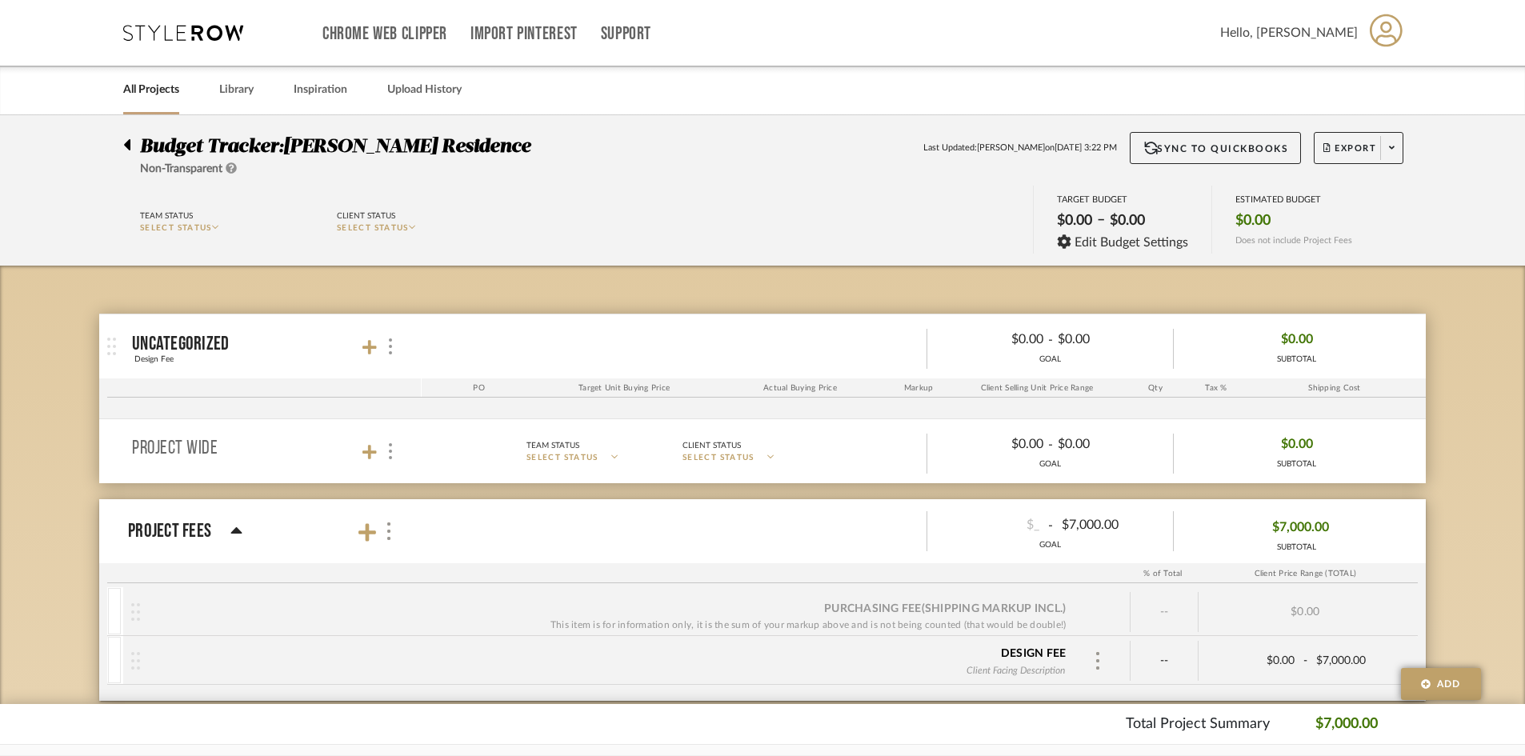
click at [1380, 146] on span at bounding box center [1391, 148] width 22 height 24
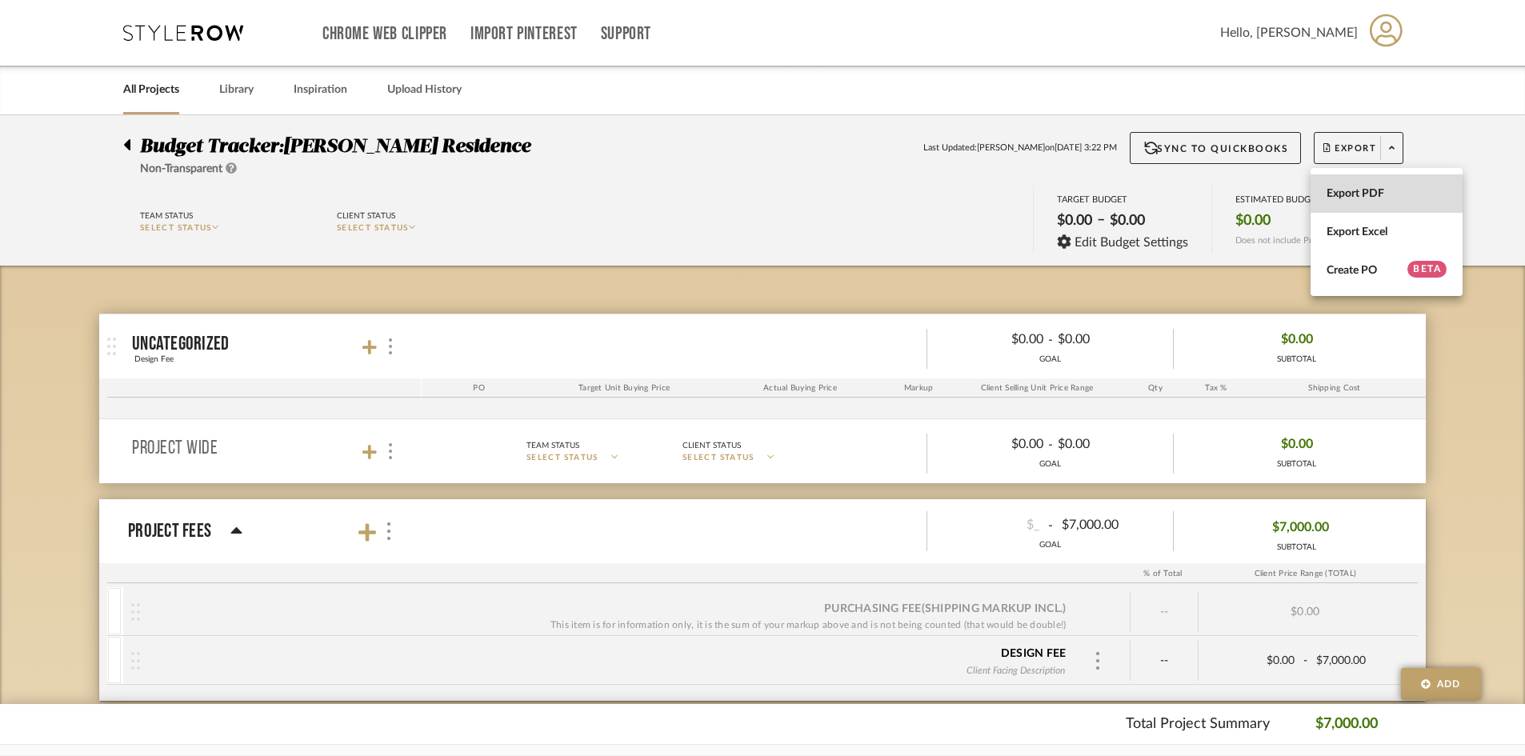
click at [1368, 198] on span "Export PDF" at bounding box center [1386, 194] width 120 height 14
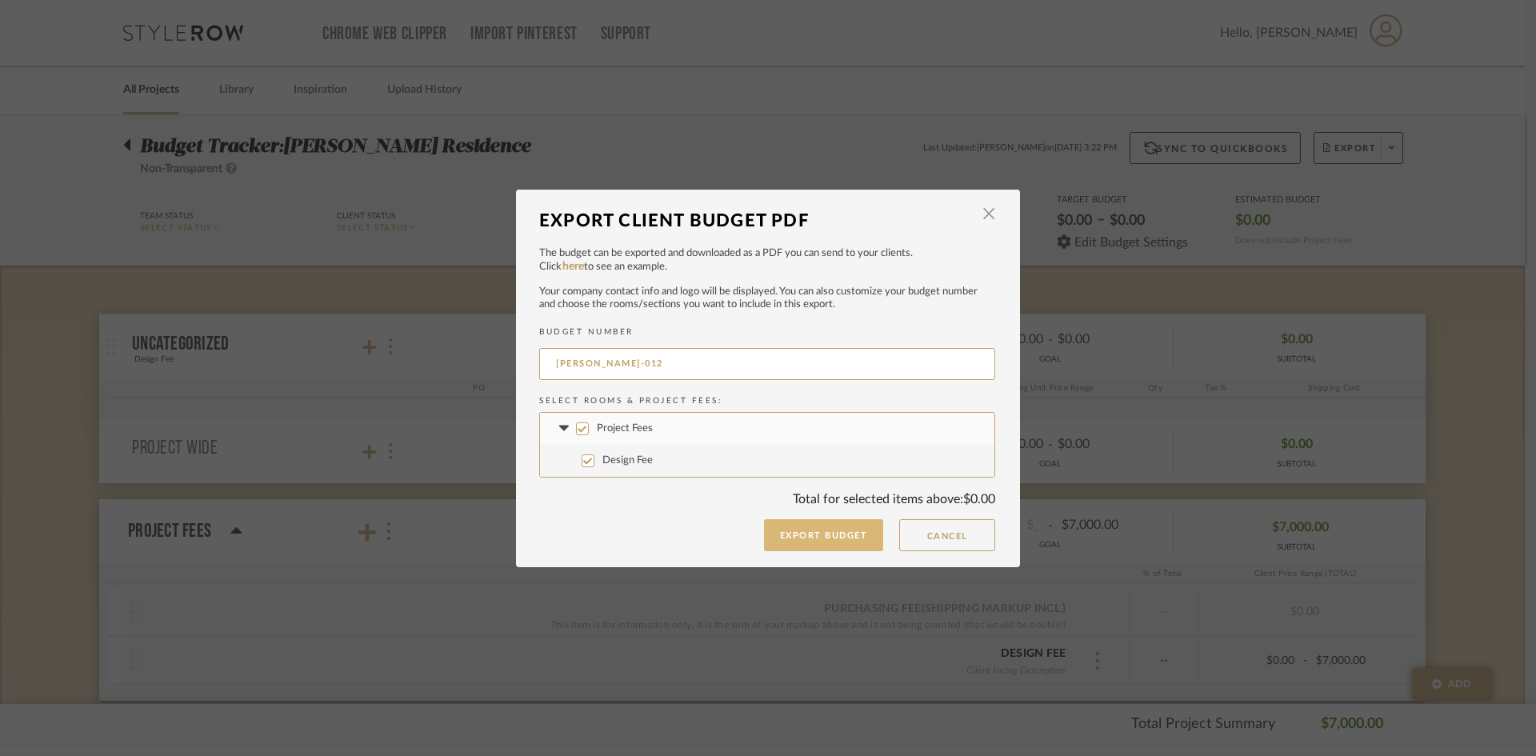
click at [857, 536] on button "Export Budget" at bounding box center [824, 535] width 120 height 32
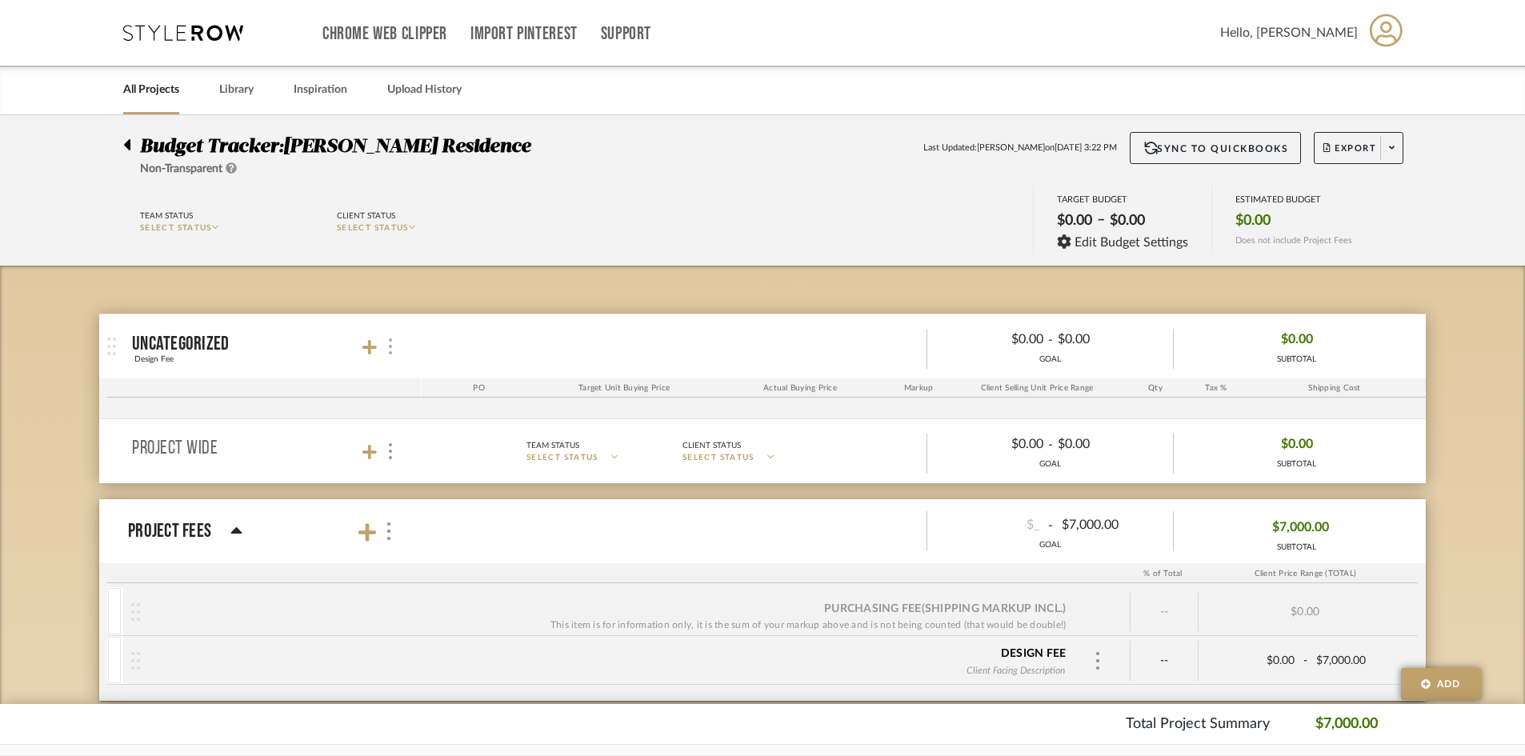
click at [386, 346] on div at bounding box center [389, 347] width 17 height 22
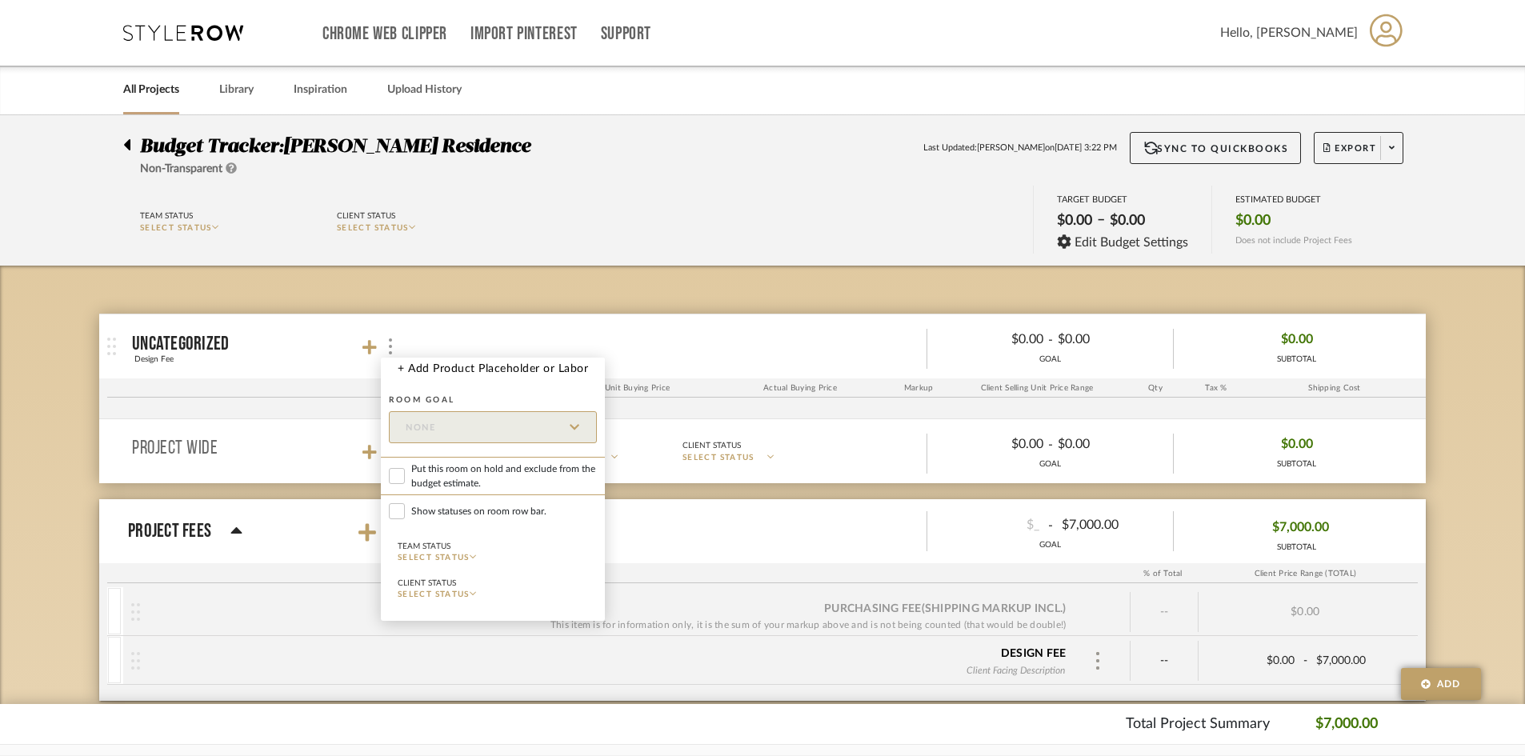
click at [589, 298] on div at bounding box center [762, 378] width 1525 height 756
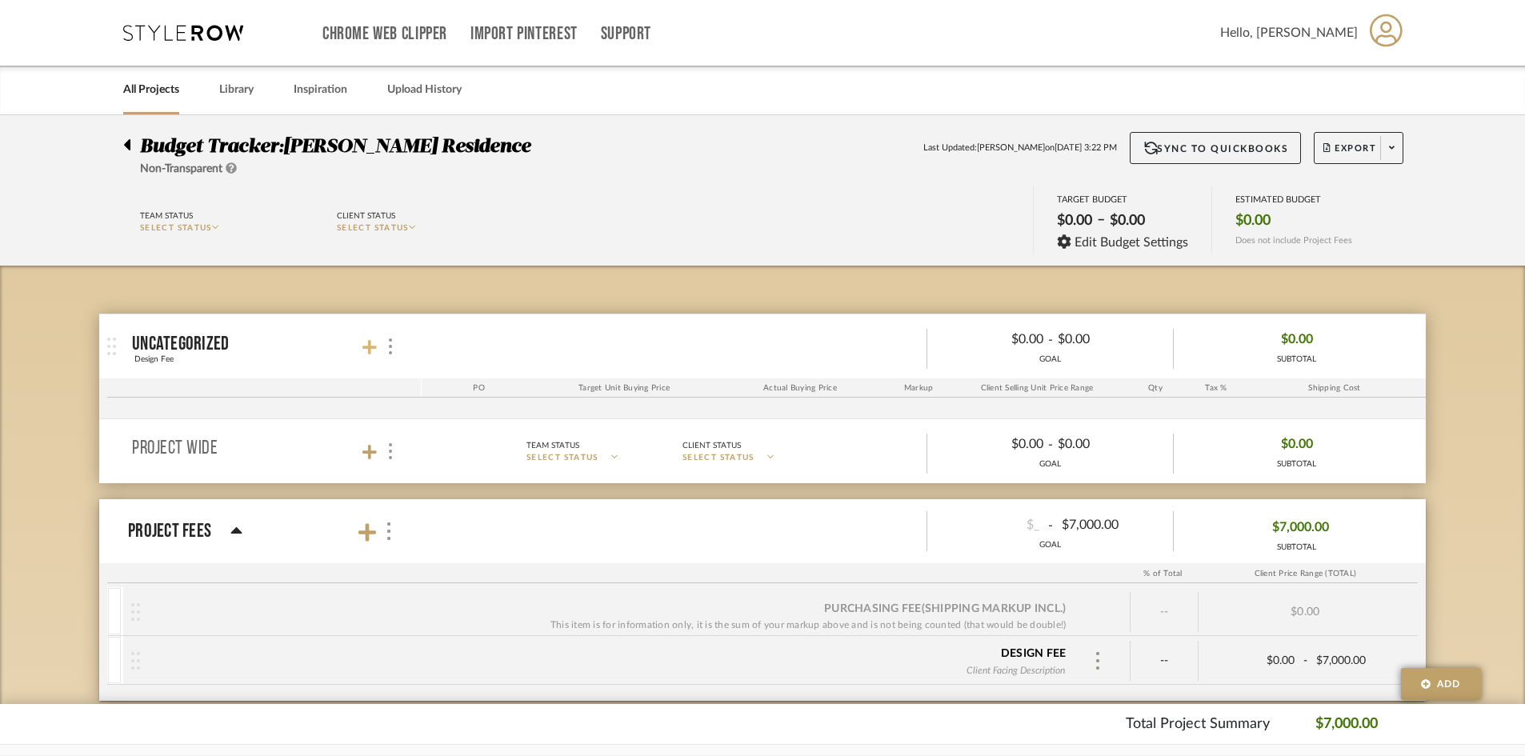
click at [368, 343] on icon at bounding box center [369, 347] width 14 height 14
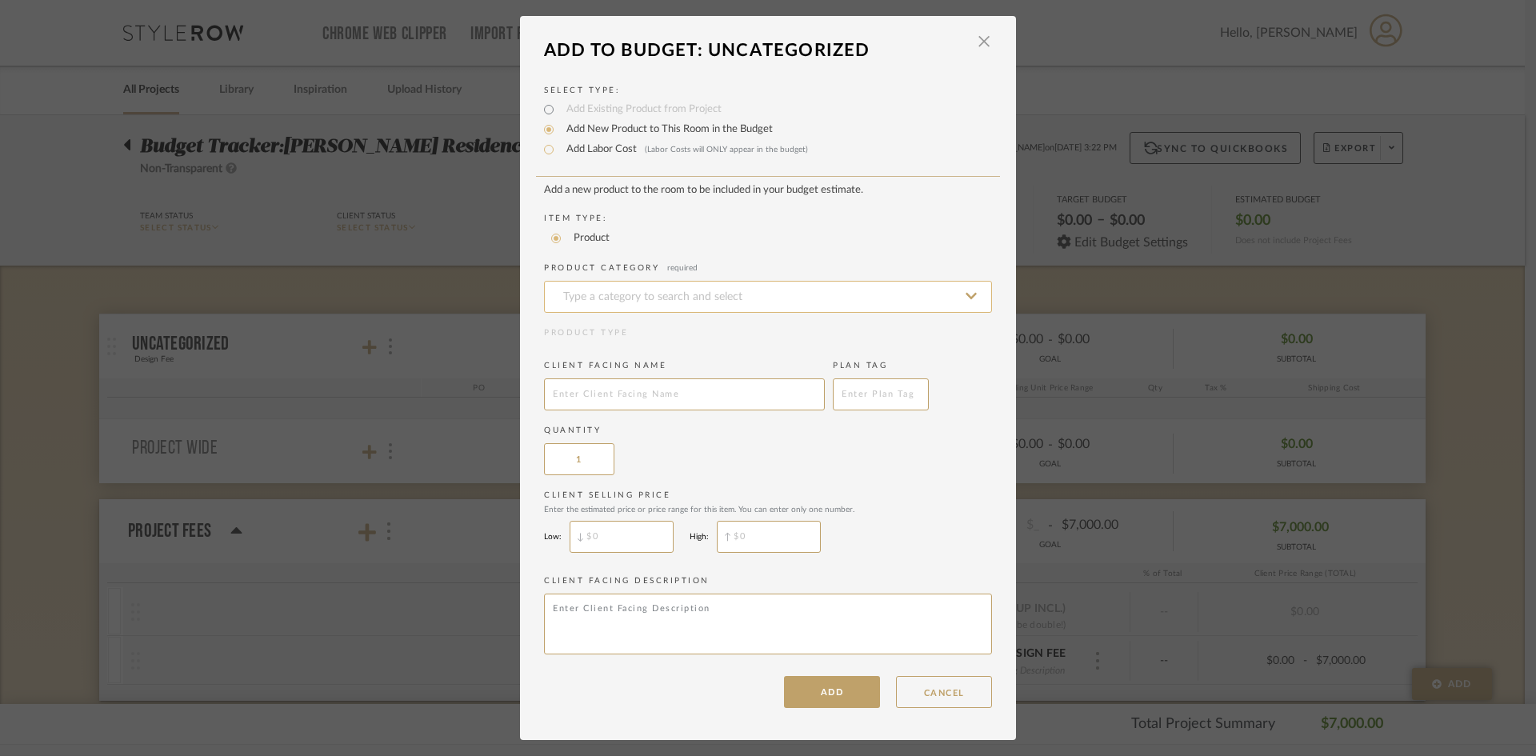
click at [615, 301] on input at bounding box center [768, 297] width 448 height 32
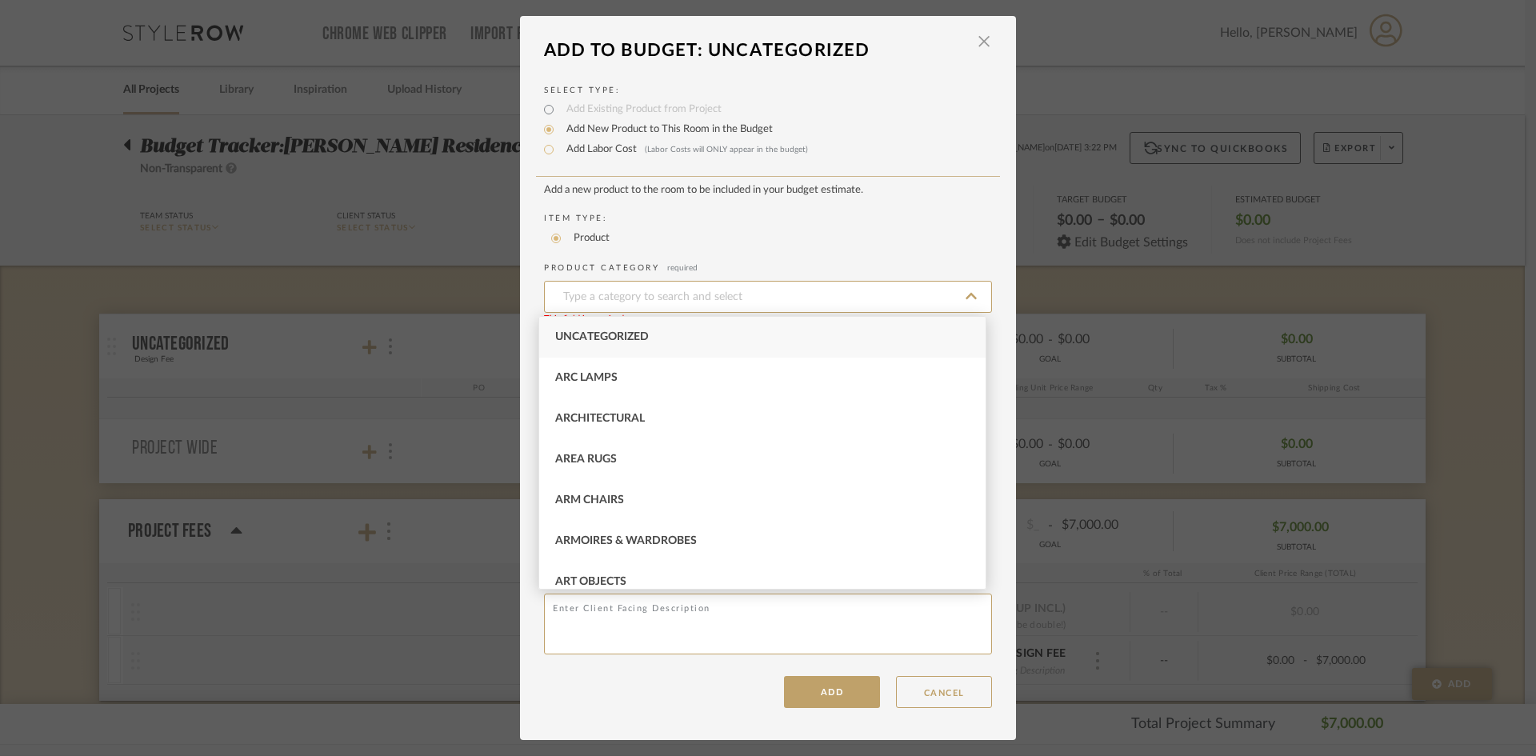
click at [614, 332] on span "Uncategorized" at bounding box center [602, 336] width 94 height 11
type input "Uncategorized"
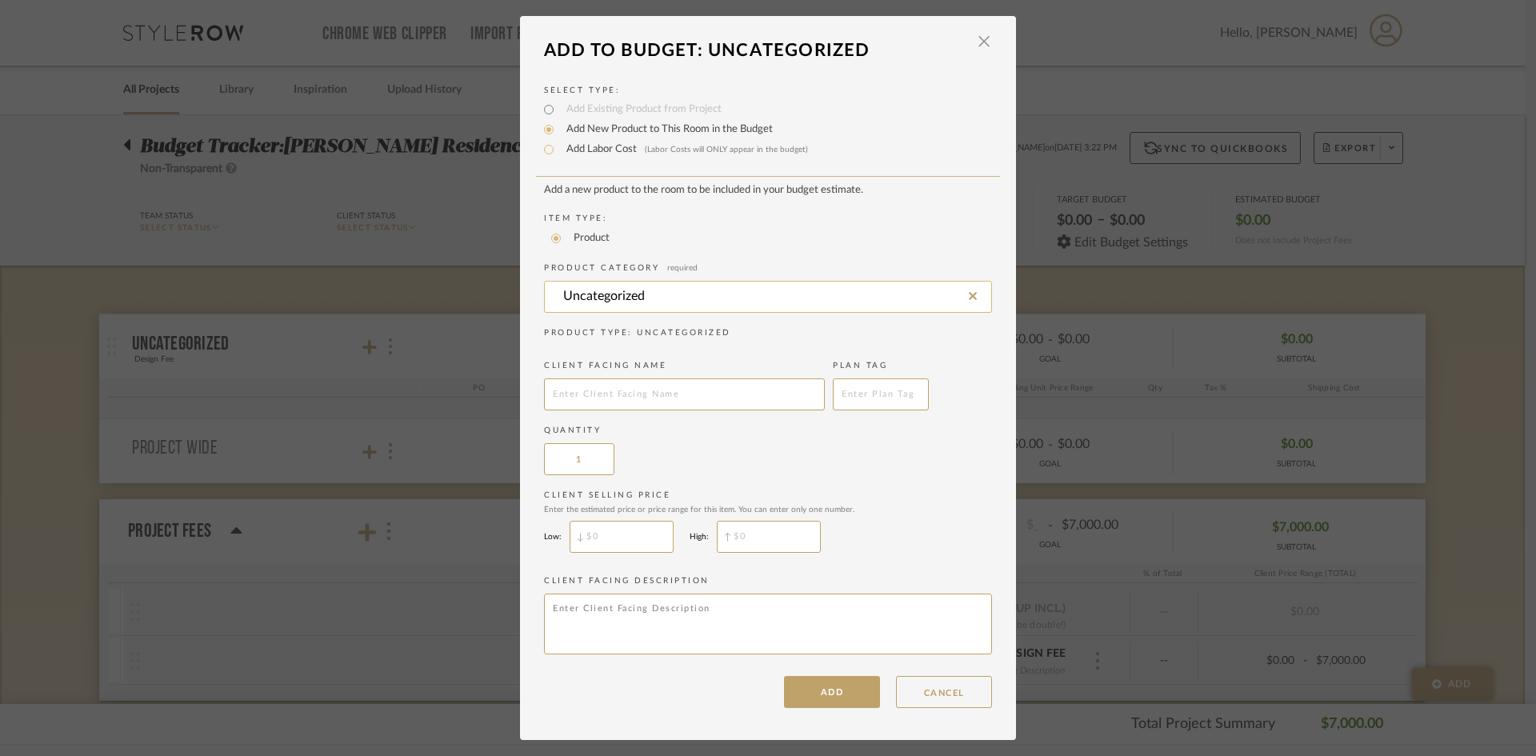
click at [622, 292] on input "Uncategorized" at bounding box center [768, 297] width 448 height 32
click at [971, 298] on input "Uncategorized" at bounding box center [768, 297] width 448 height 32
click at [662, 401] on input "text" at bounding box center [684, 394] width 281 height 32
click at [539, 150] on input "Add Labor Cost (Labor Costs will ONLY appear in the budget)" at bounding box center [548, 149] width 19 height 19
radio input "true"
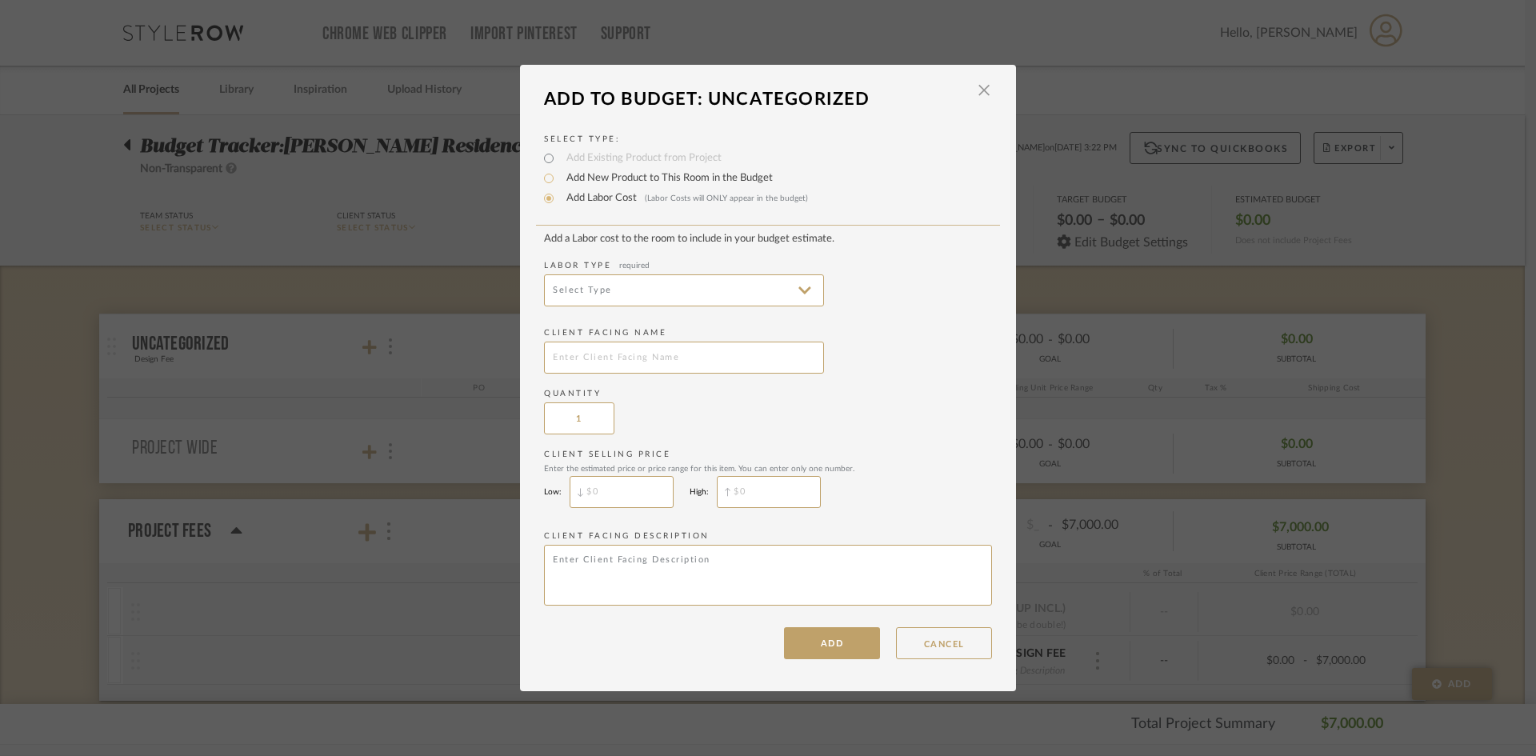
drag, startPoint x: 855, startPoint y: 648, endPoint x: 671, endPoint y: 476, distance: 251.8
click at [671, 476] on div "Add a Labor cost to the room to include in your budget estimate. Labor Type req…" at bounding box center [768, 446] width 448 height 426
type input "$"
click at [755, 485] on input "$" at bounding box center [769, 492] width 104 height 32
click at [569, 484] on div at bounding box center [621, 492] width 104 height 32
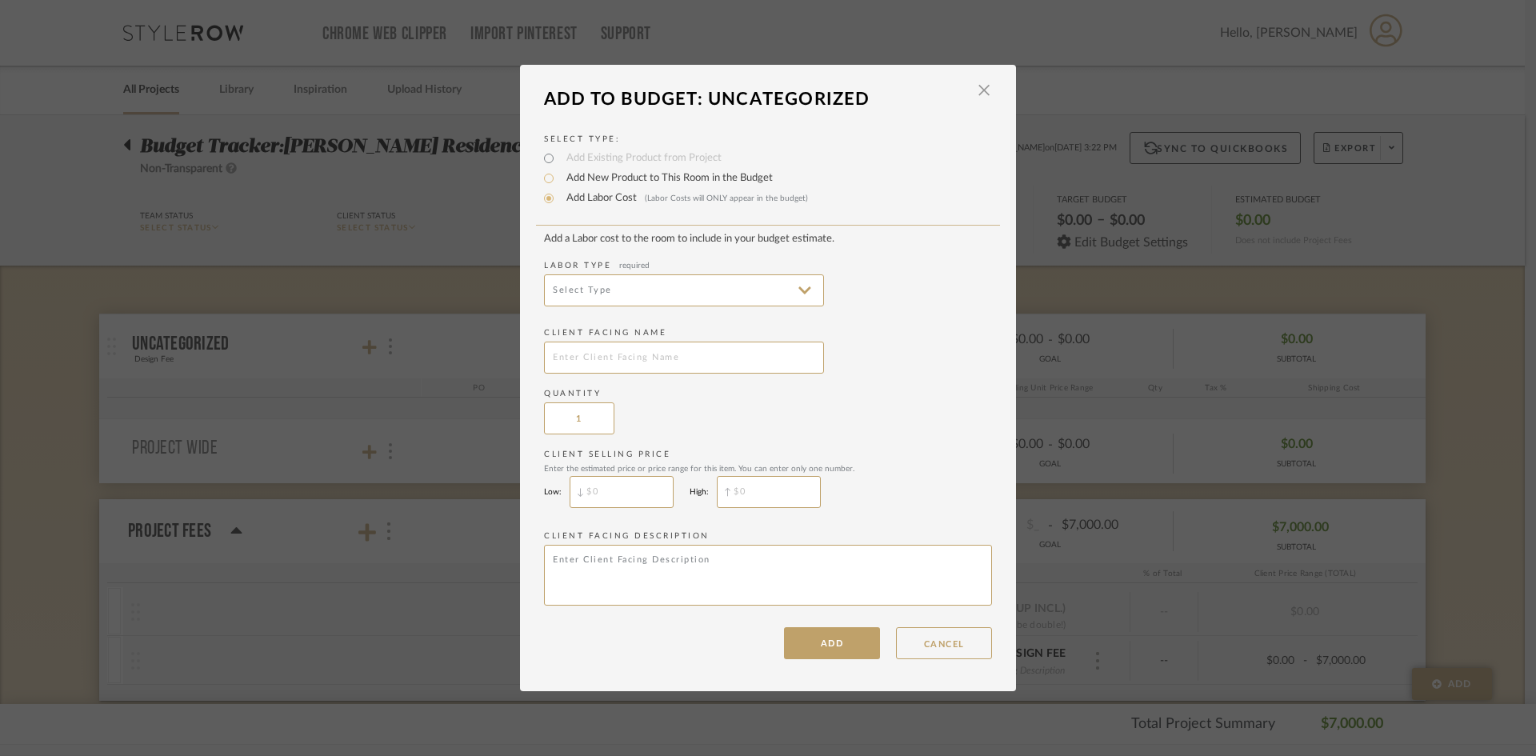
type input "$"
click at [624, 487] on input "$" at bounding box center [621, 492] width 104 height 32
type input "$"
click at [741, 483] on input "$" at bounding box center [769, 492] width 104 height 32
click at [828, 653] on button "ADD" at bounding box center [832, 643] width 96 height 32
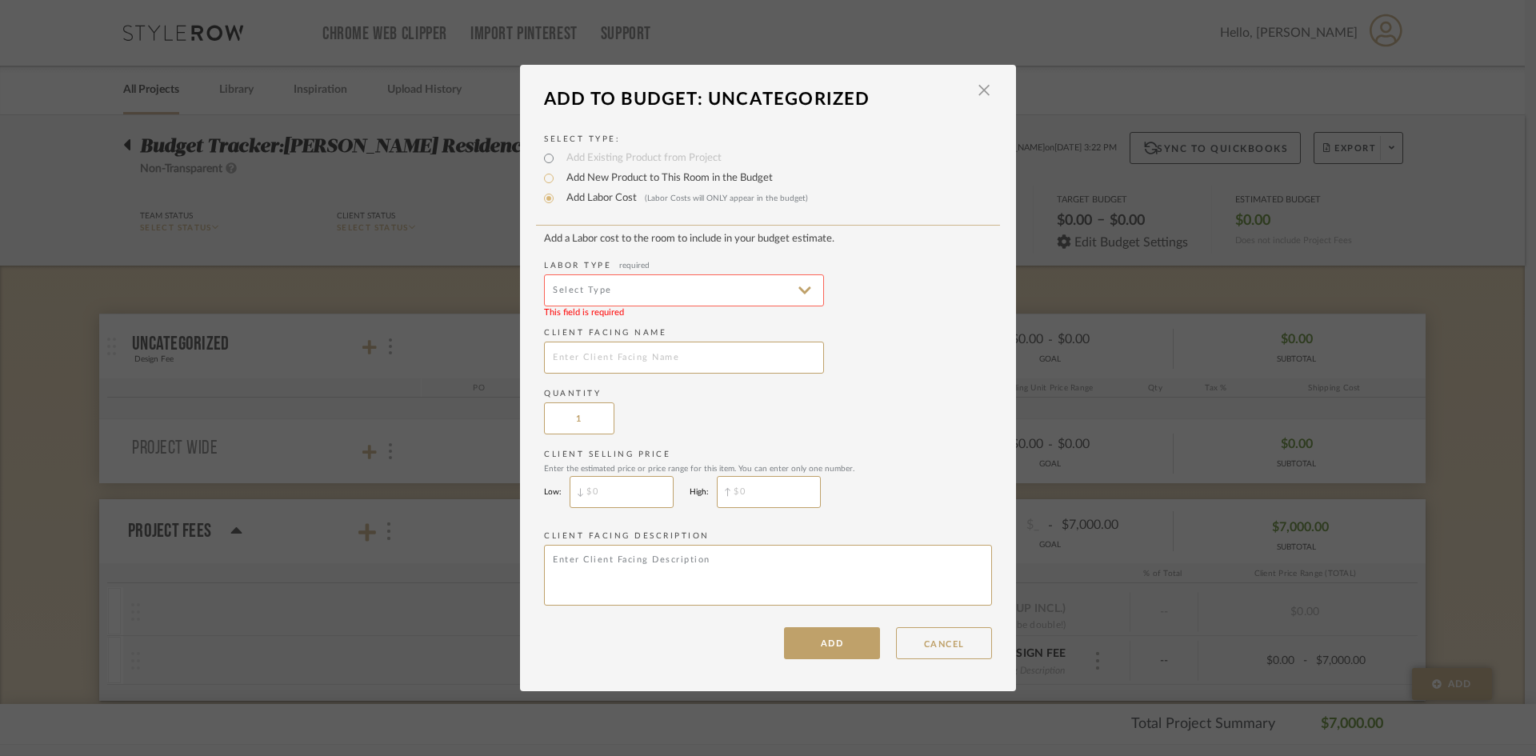
click at [685, 290] on input at bounding box center [684, 290] width 280 height 32
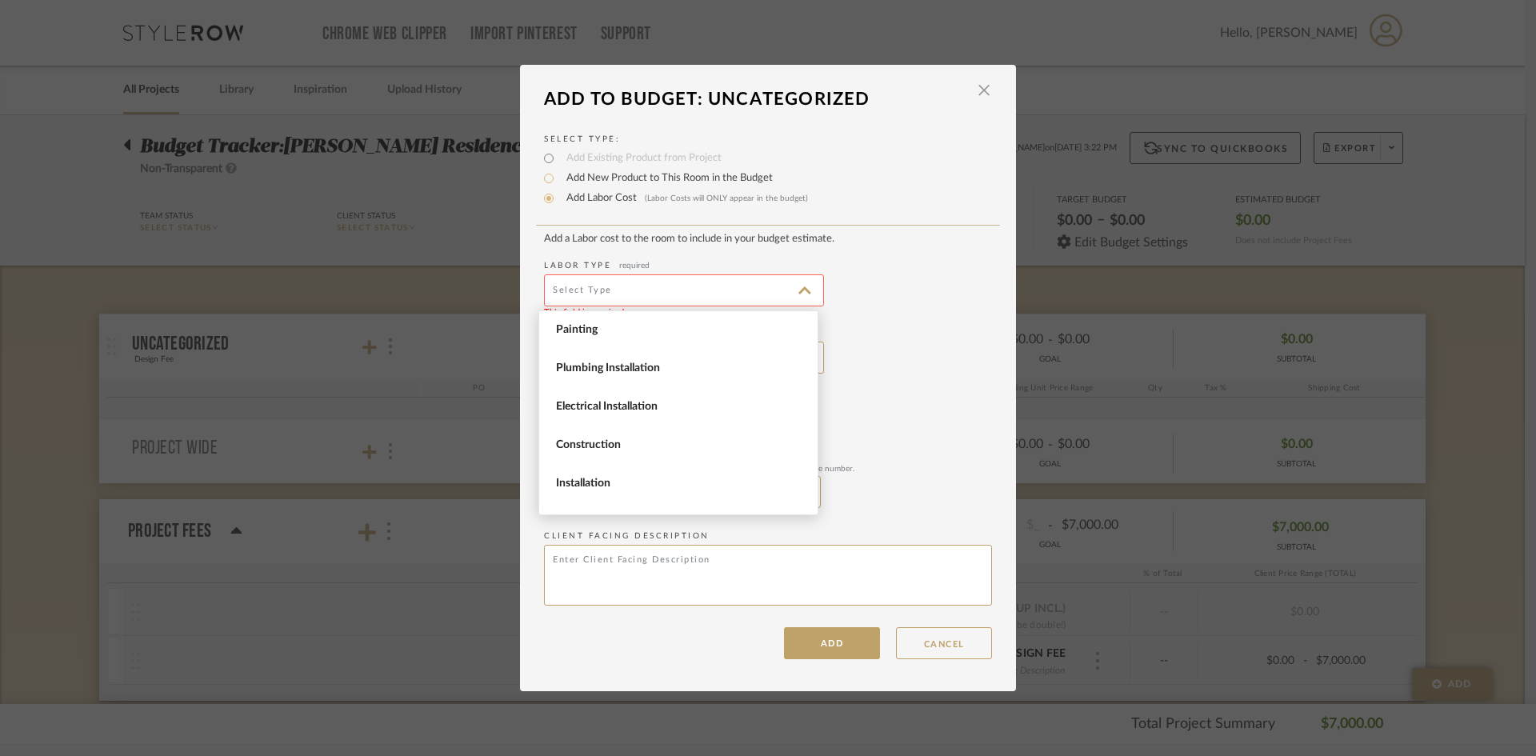
click at [988, 328] on div "Select Type: Add Existing Product from Project Add New Product to This Room in …" at bounding box center [768, 388] width 496 height 542
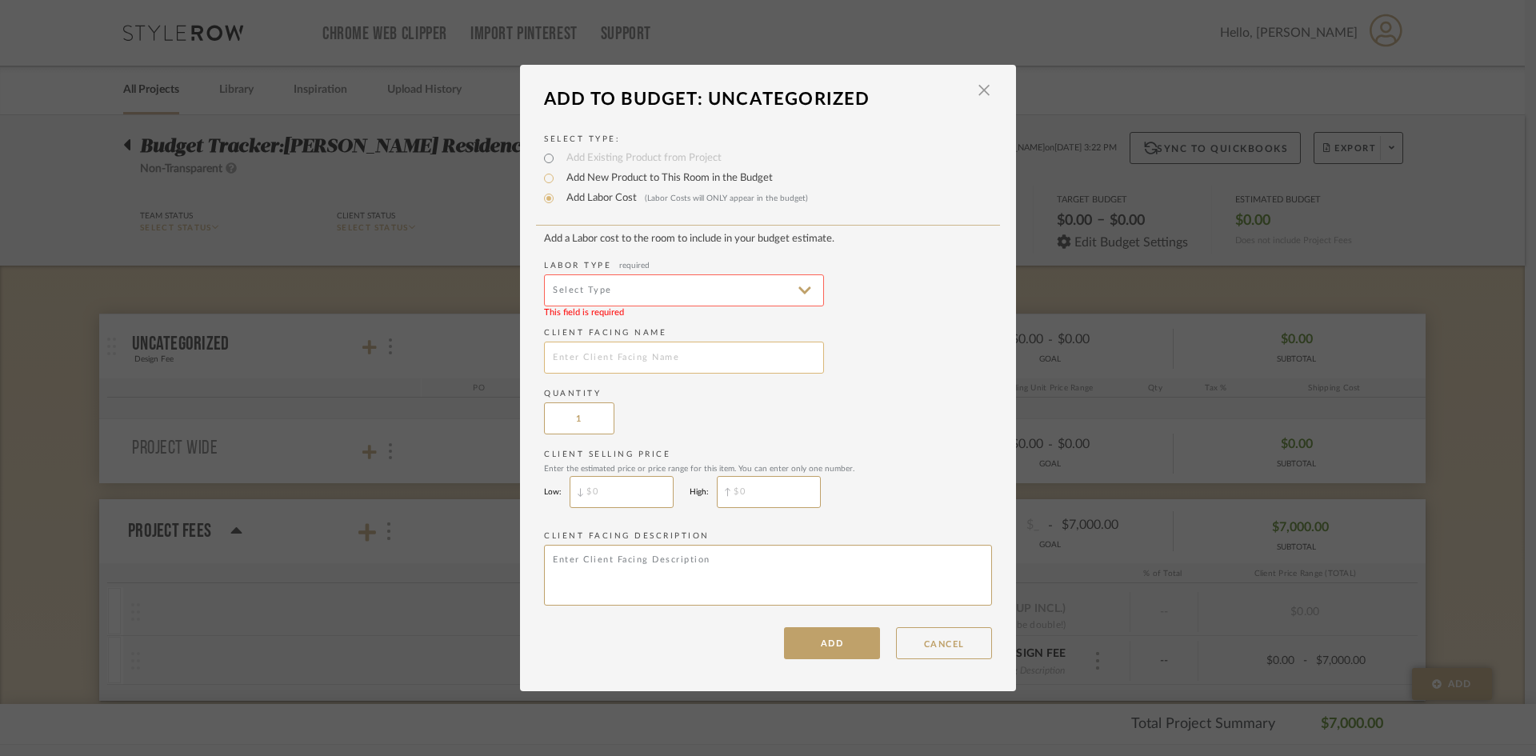
click at [813, 344] on input "text" at bounding box center [684, 358] width 280 height 32
click at [784, 368] on input "text" at bounding box center [684, 358] width 280 height 32
type input "Design Fee"
drag, startPoint x: 1039, startPoint y: 374, endPoint x: 1014, endPoint y: 390, distance: 29.1
click at [1038, 374] on div "LOADING" at bounding box center [768, 378] width 1536 height 756
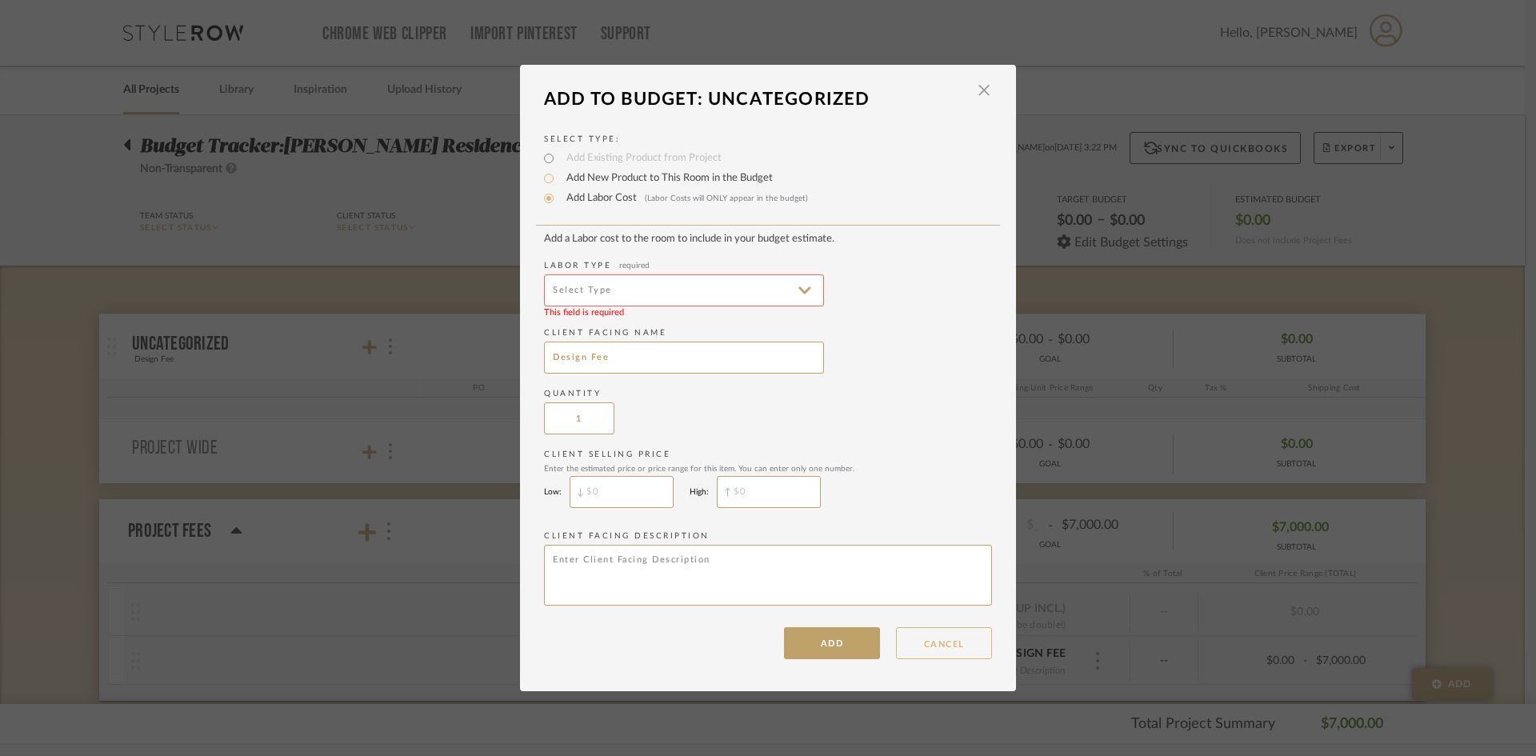
click at [944, 629] on button "CANCEL" at bounding box center [944, 643] width 96 height 32
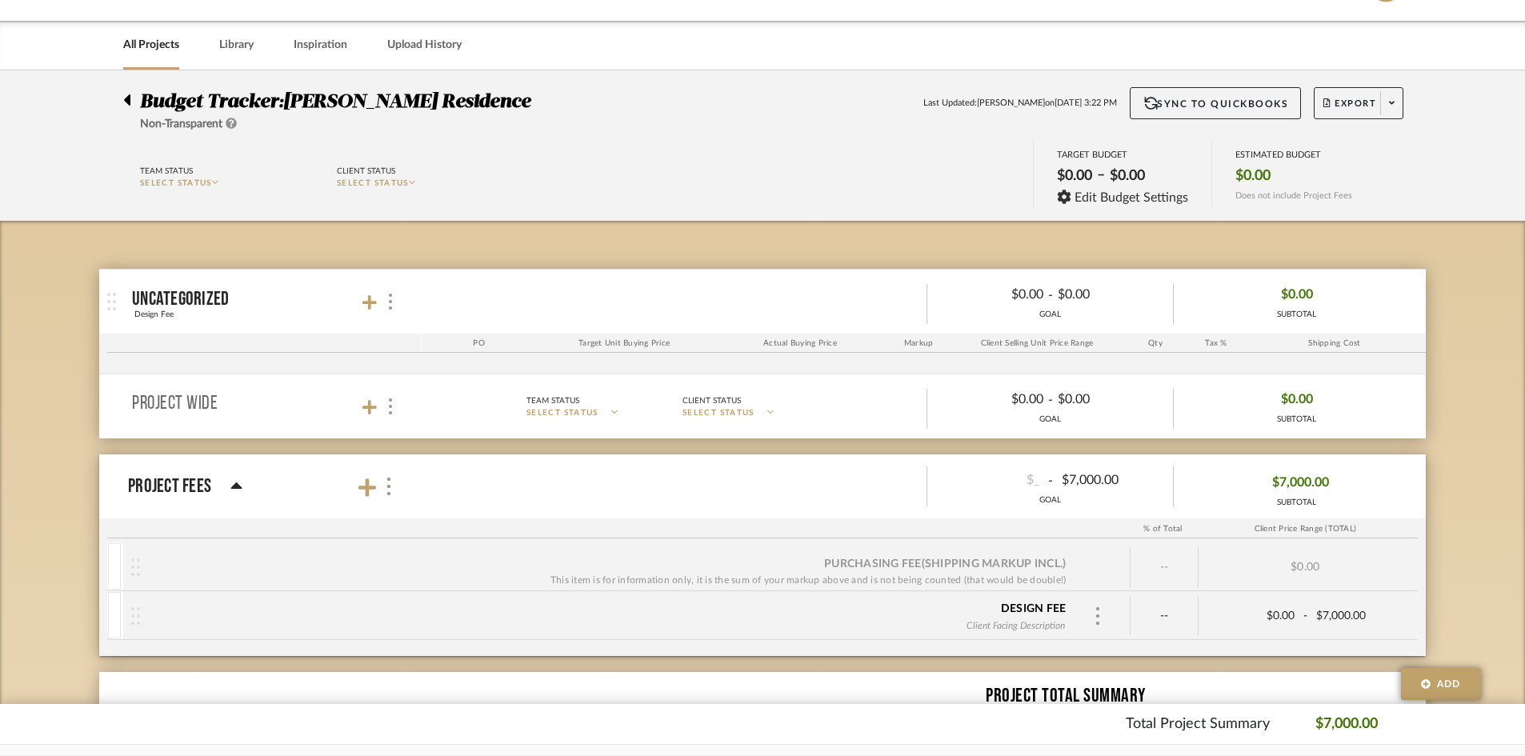
scroll to position [80, 0]
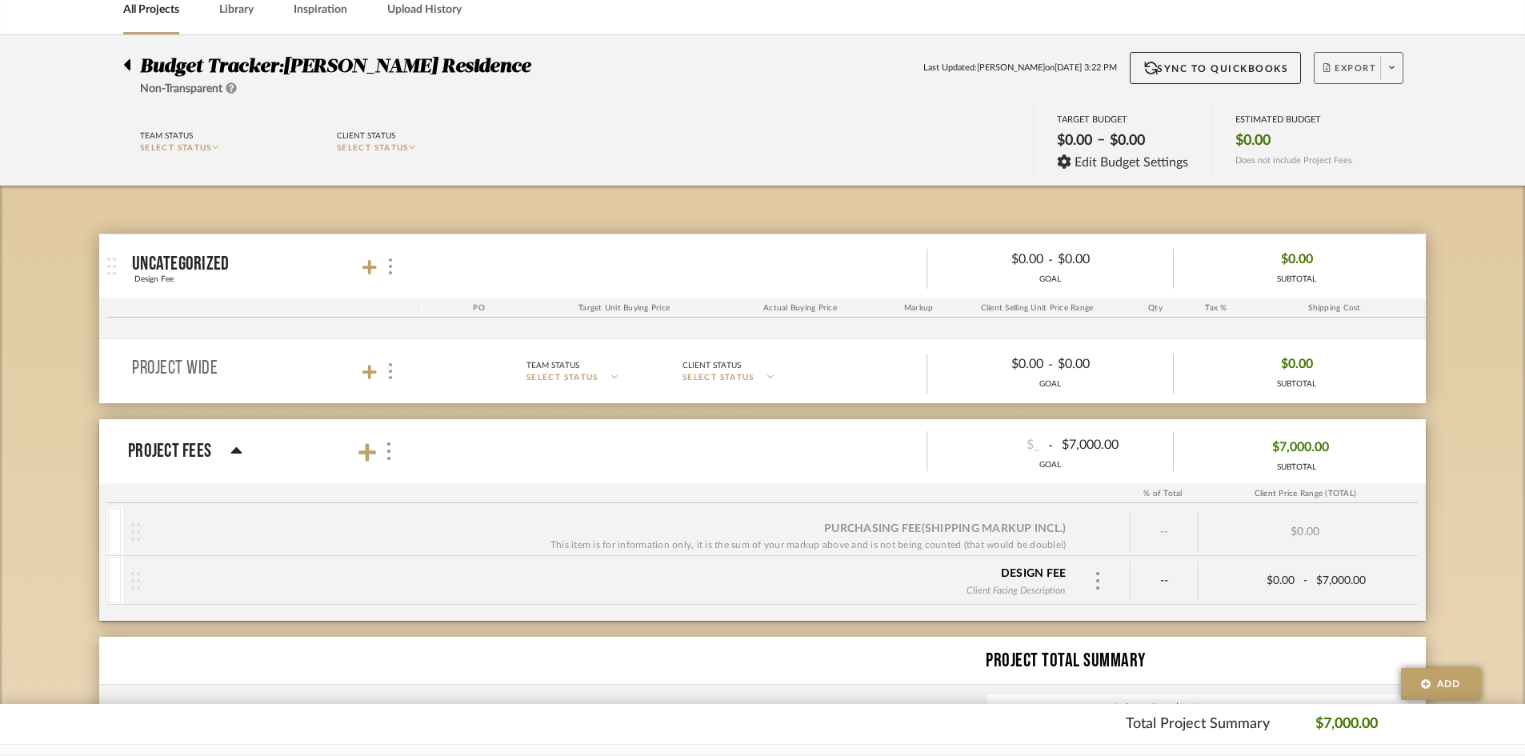
click at [1387, 61] on span at bounding box center [1391, 68] width 22 height 24
click at [1373, 103] on button "Export PDF" at bounding box center [1386, 113] width 152 height 38
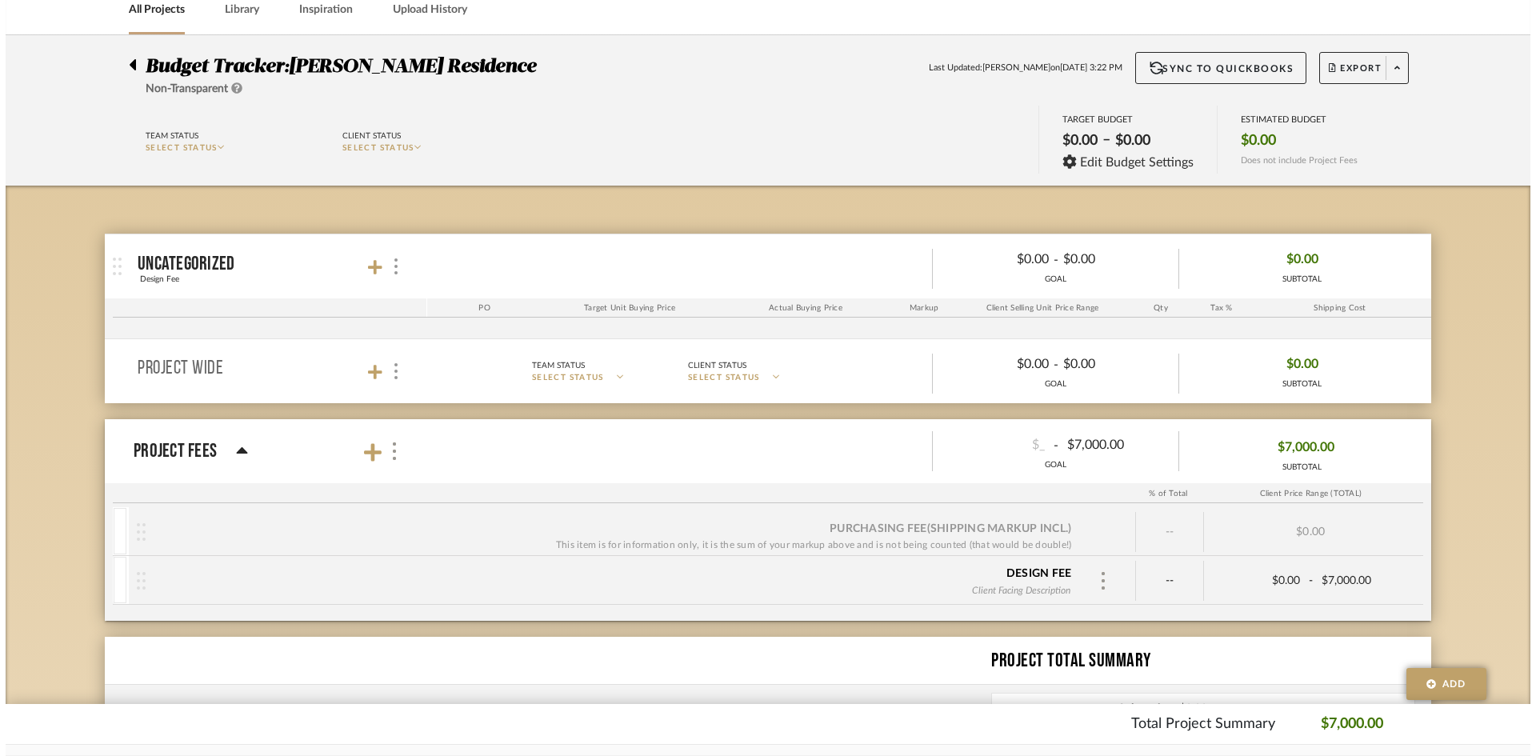
scroll to position [0, 0]
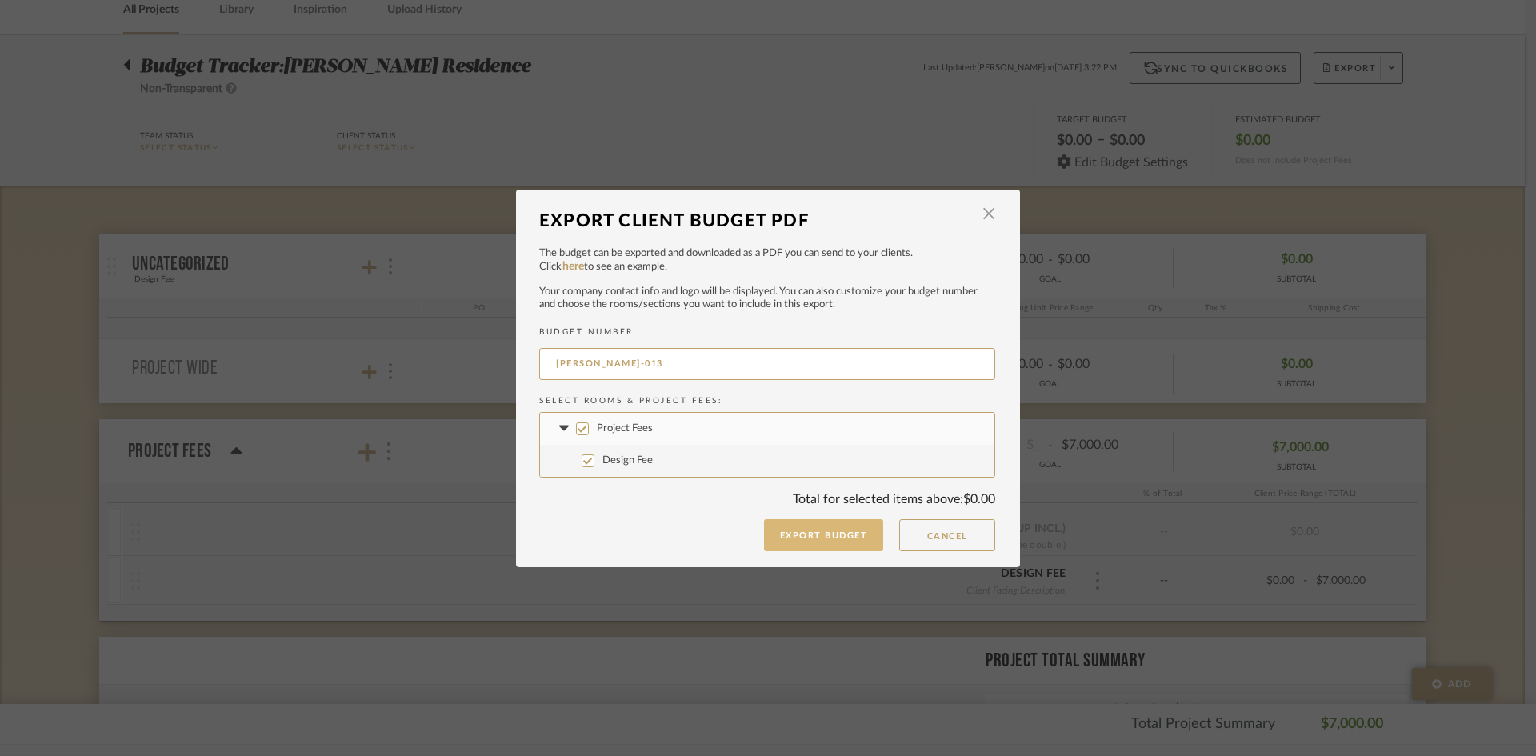
click at [797, 537] on button "Export Budget" at bounding box center [824, 535] width 120 height 32
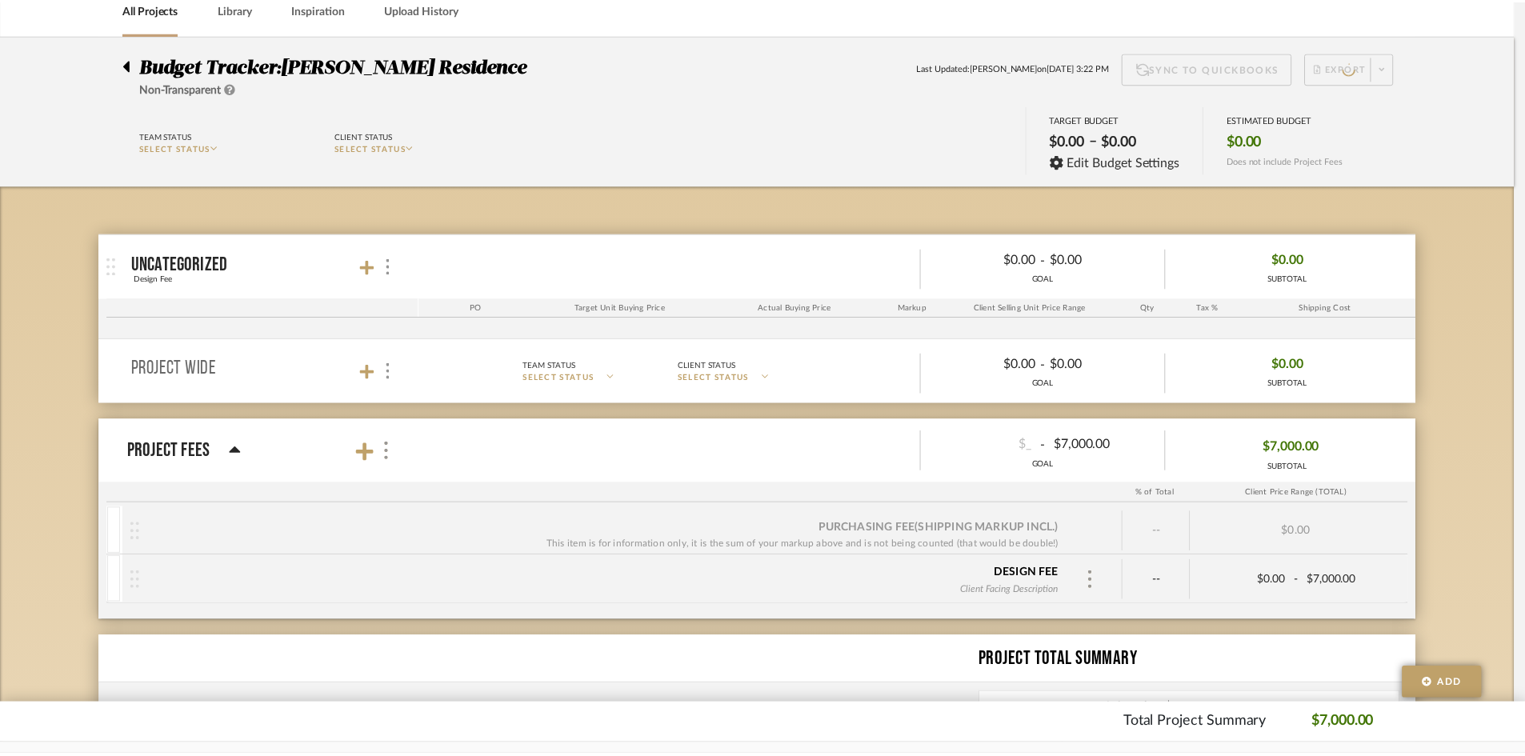
scroll to position [80, 0]
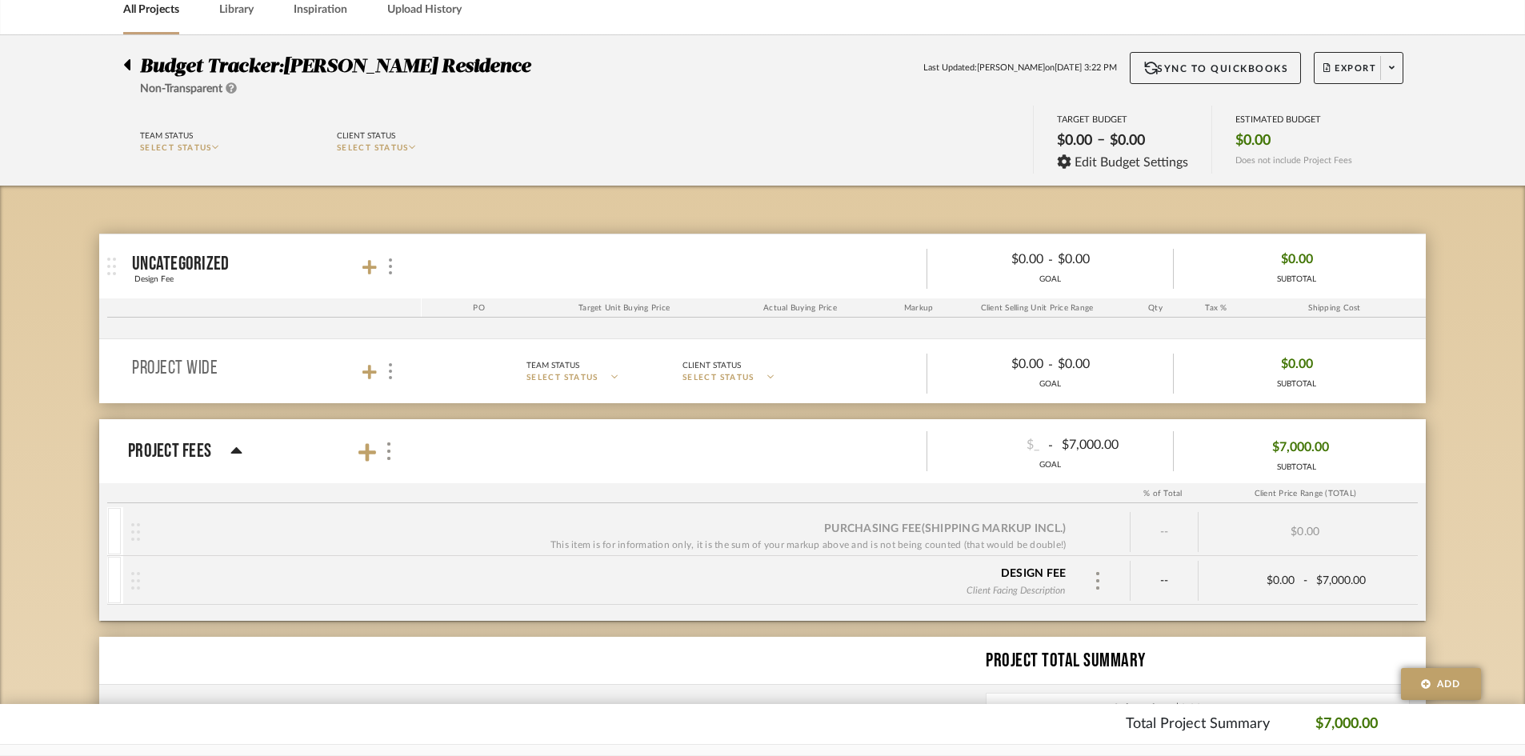
click at [615, 174] on div "Team Status SELECT STATUS Client Status SELECT STATUS TARGET BUDGET $0.00 – $0.…" at bounding box center [762, 142] width 1326 height 72
drag, startPoint x: 1164, startPoint y: 171, endPoint x: 1353, endPoint y: 176, distance: 188.8
click at [1168, 171] on div "TARGET BUDGET $0.00 – $0.00 Edit Budget Settings" at bounding box center [1122, 140] width 179 height 68
drag, startPoint x: 1254, startPoint y: 132, endPoint x: 1195, endPoint y: 166, distance: 68.1
click at [1245, 138] on span "$0.00" at bounding box center [1252, 141] width 35 height 18
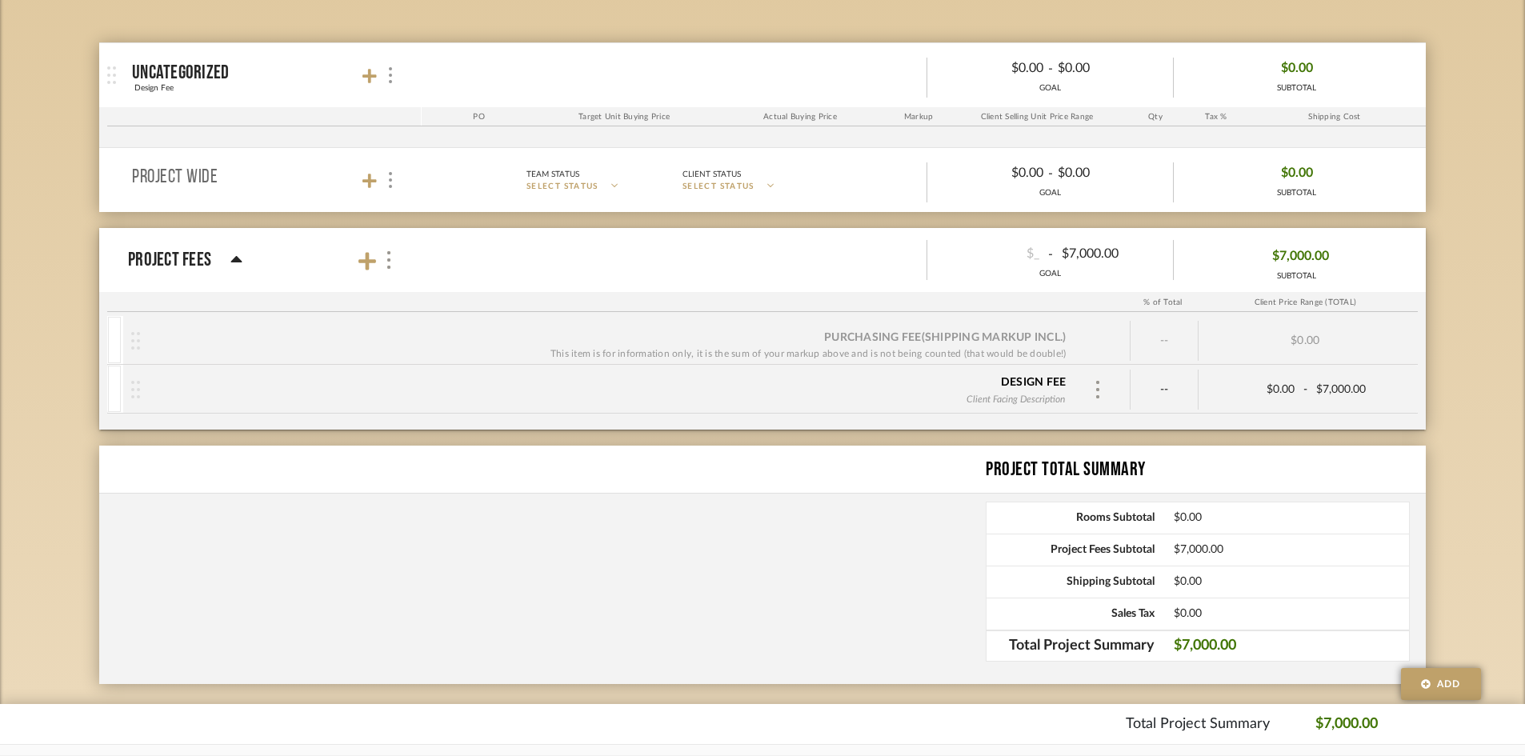
scroll to position [301, 0]
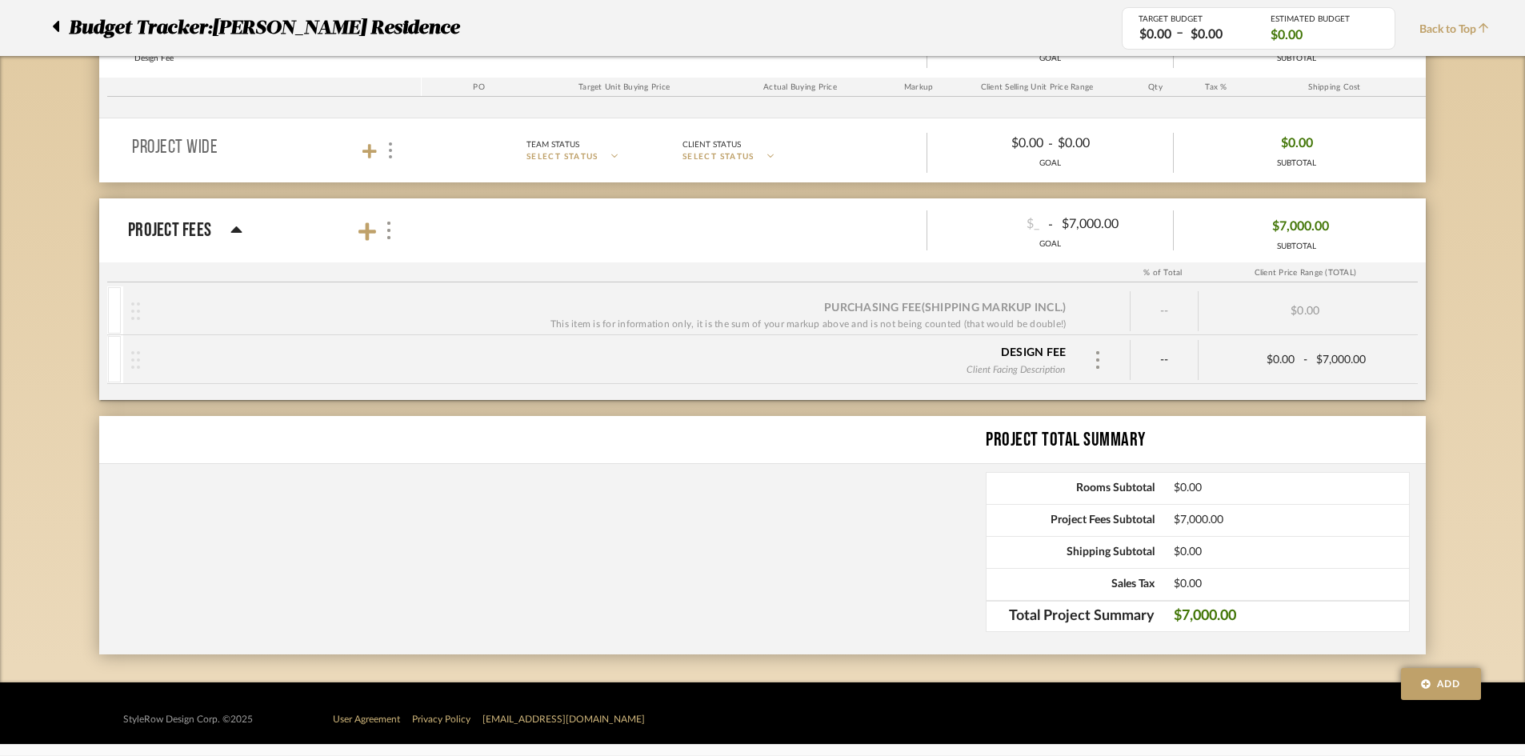
click at [123, 318] on div "Purchasing Fee (Shipping markup incl.) This item is for information only, it is…" at bounding box center [626, 311] width 1007 height 40
drag, startPoint x: 158, startPoint y: 312, endPoint x: 289, endPoint y: 289, distance: 133.2
click at [154, 312] on div "Purchasing Fee (Shipping markup incl.) This item is for information only, it is…" at bounding box center [606, 311] width 933 height 42
click at [1085, 365] on div at bounding box center [1097, 360] width 48 height 24
click at [1095, 356] on img at bounding box center [1097, 360] width 8 height 18
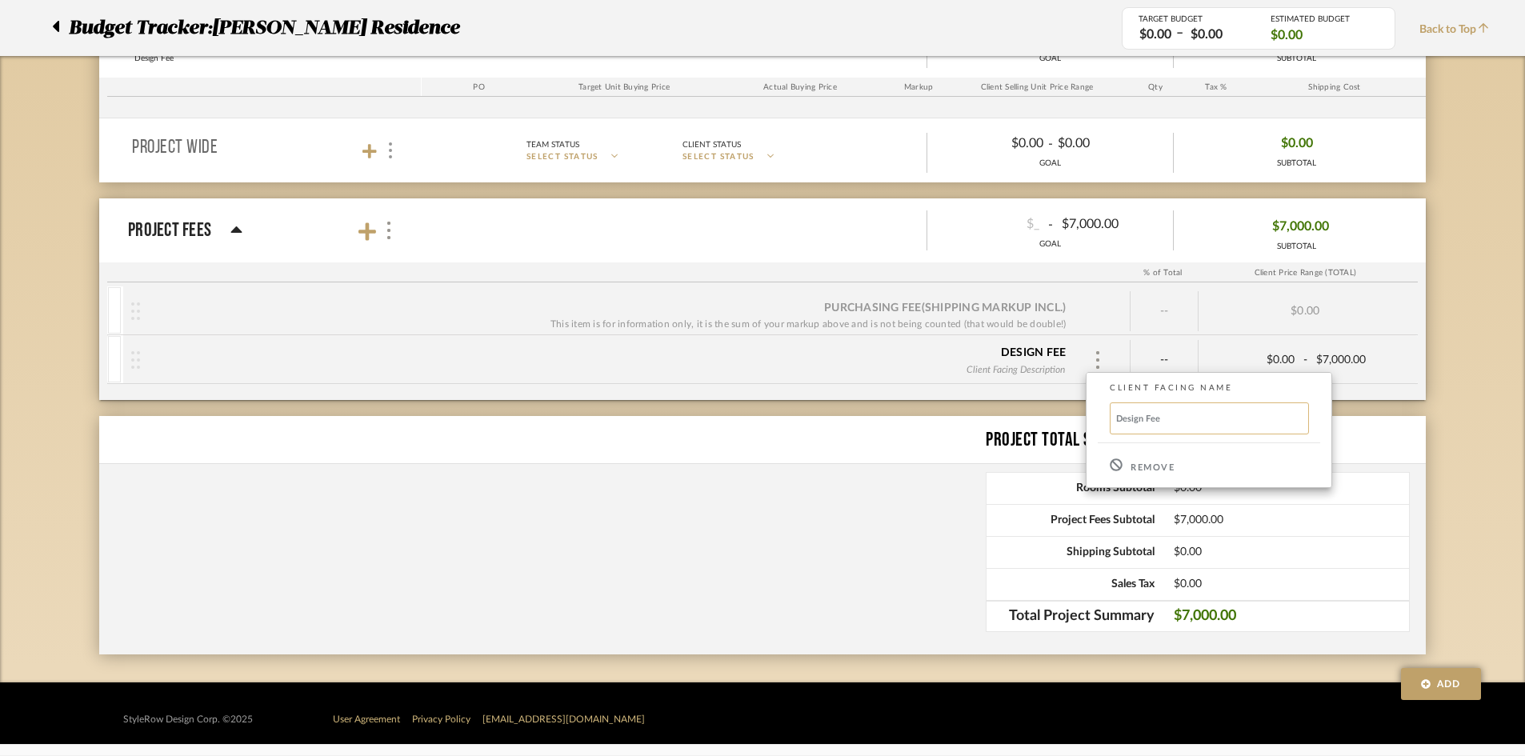
click at [1157, 417] on input "Design Fee" at bounding box center [1208, 418] width 199 height 32
click at [1165, 355] on span "--" at bounding box center [1164, 360] width 9 height 16
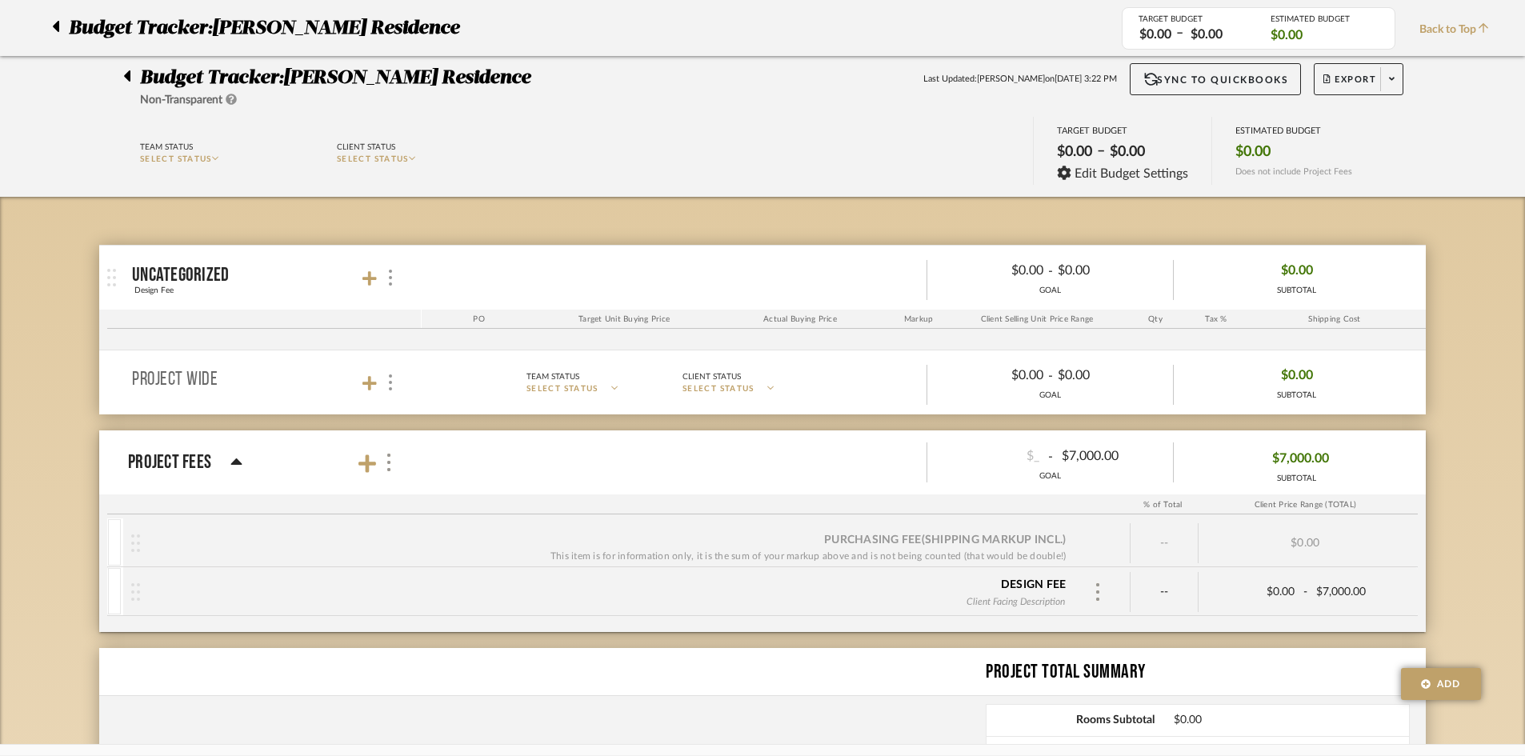
scroll to position [61, 0]
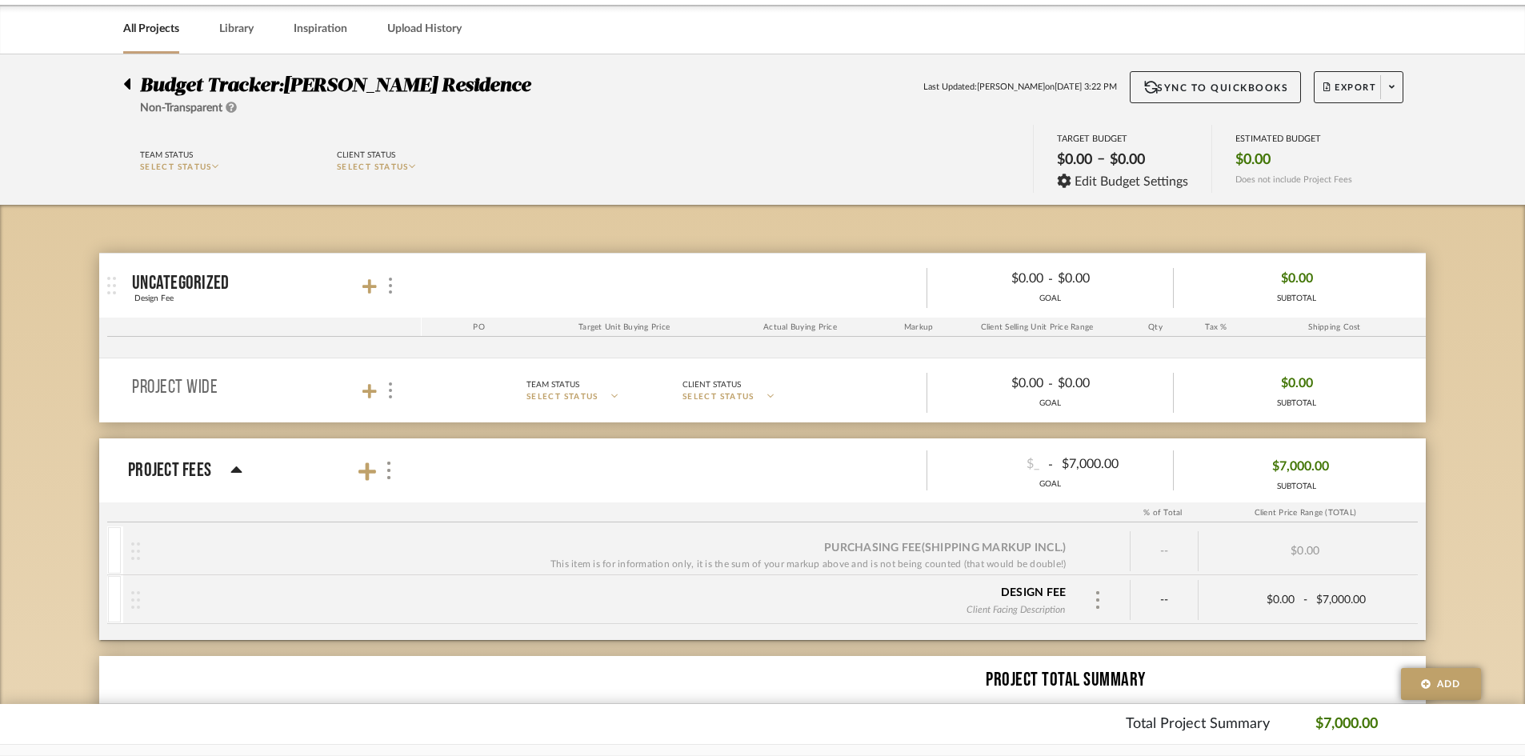
click at [379, 282] on div at bounding box center [379, 286] width 35 height 22
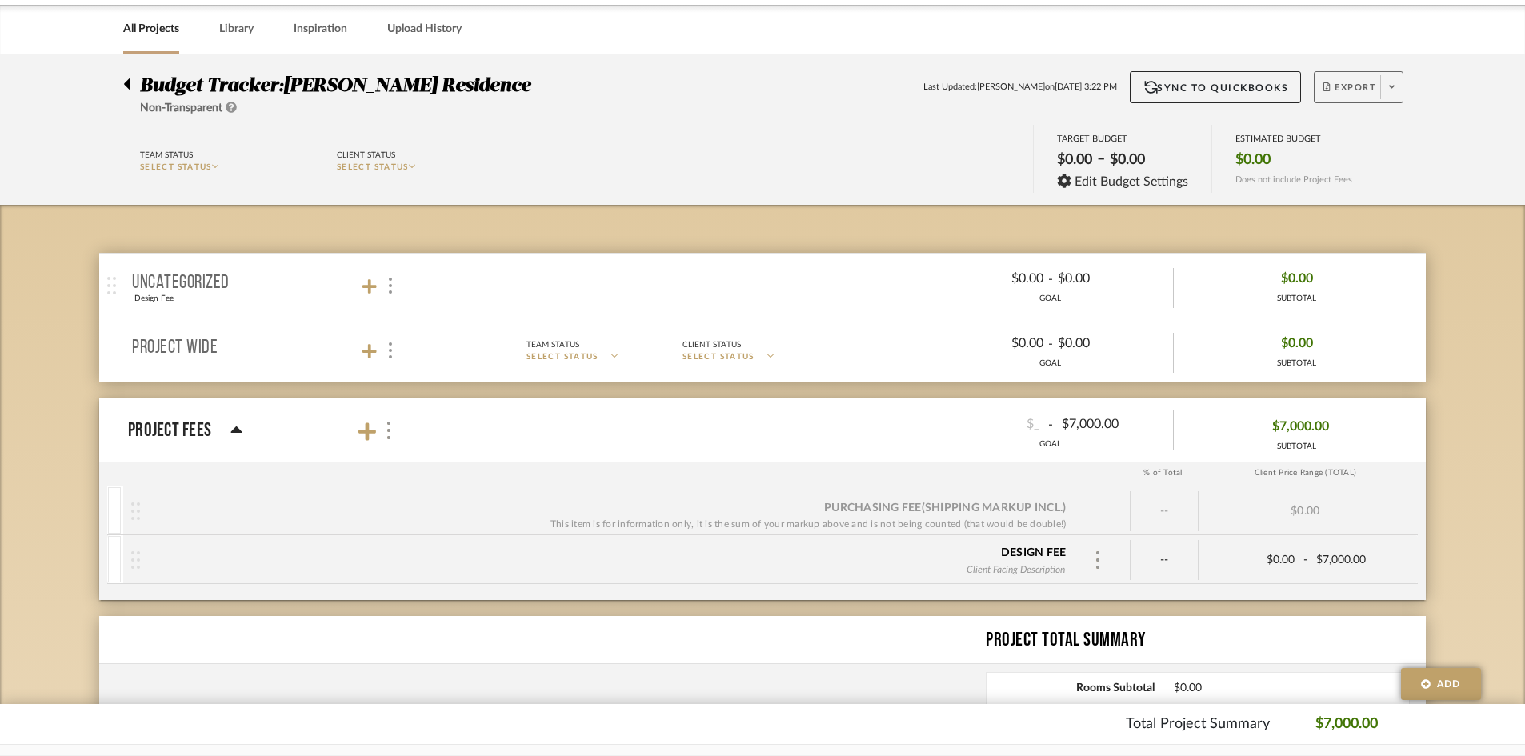
click at [1325, 73] on button "Export" at bounding box center [1358, 87] width 90 height 32
click at [1368, 126] on span "Export PDF" at bounding box center [1386, 133] width 120 height 14
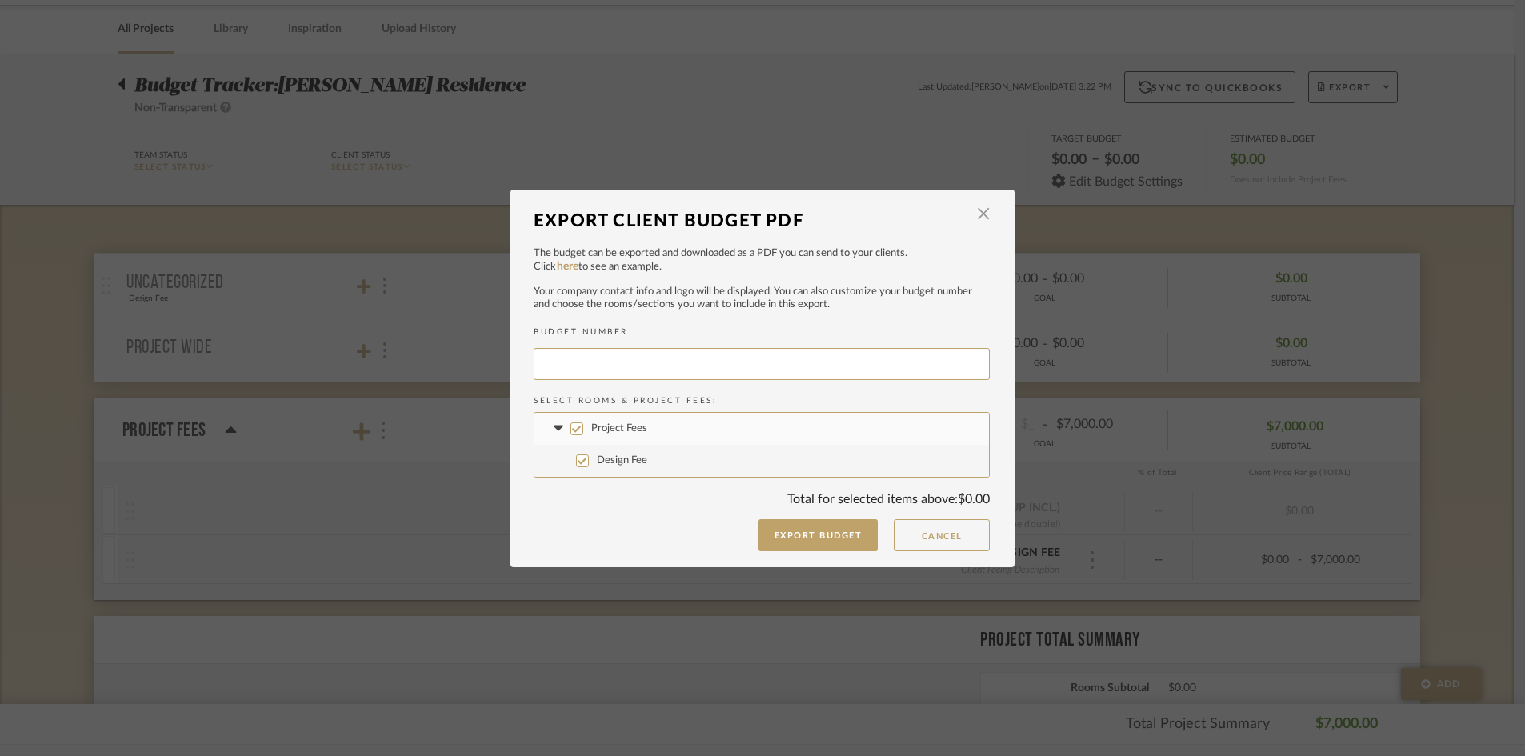
type input "[PERSON_NAME]-014"
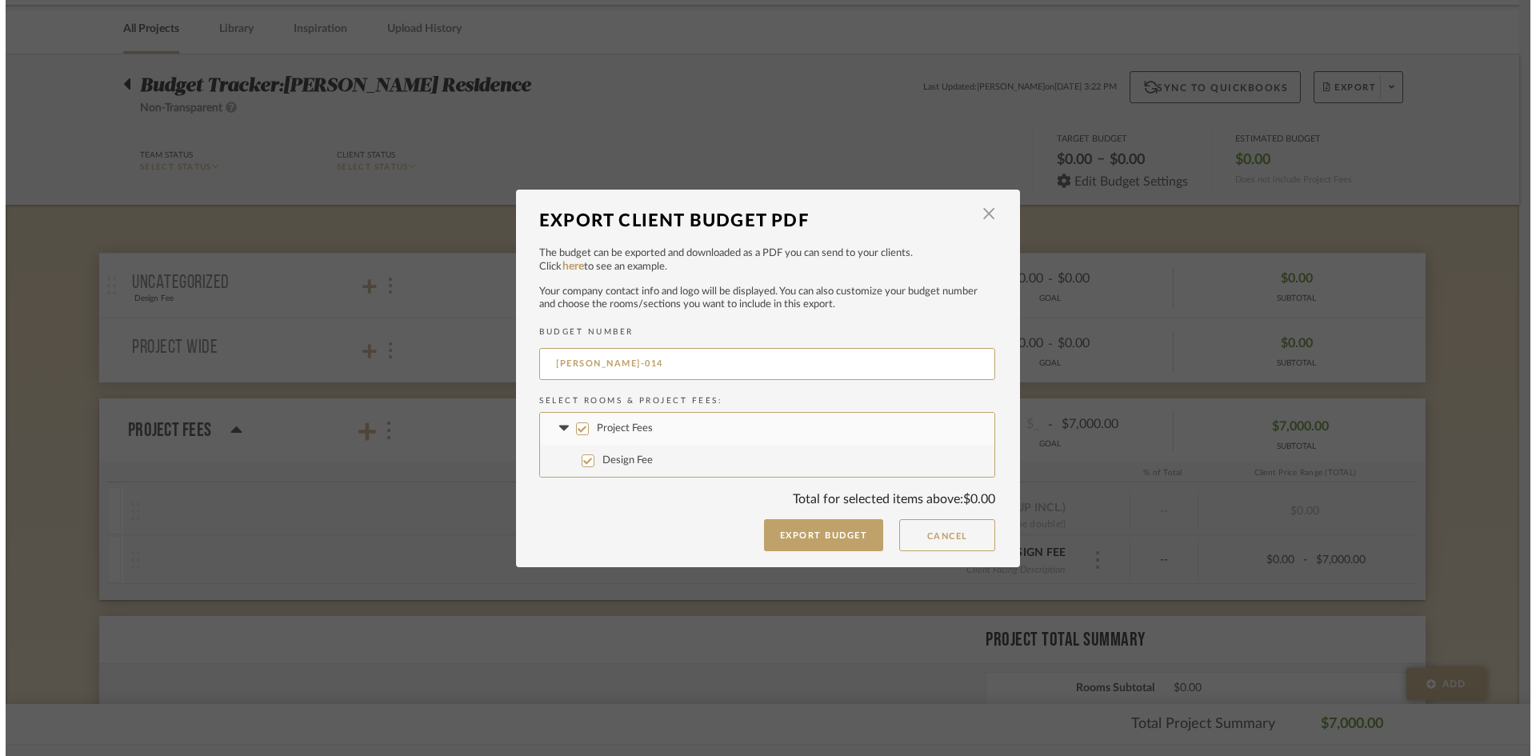
scroll to position [0, 0]
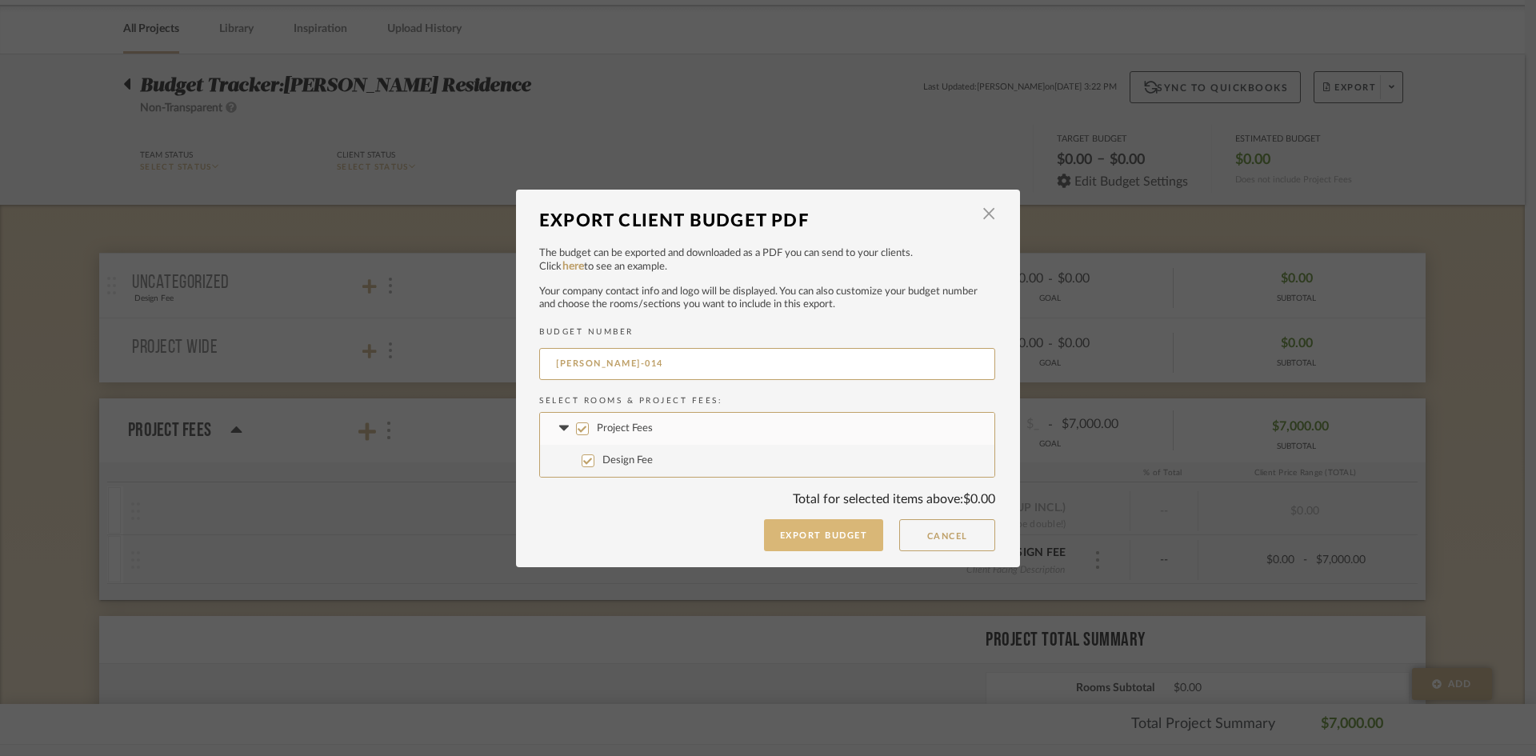
click at [823, 529] on button "Export Budget" at bounding box center [824, 535] width 120 height 32
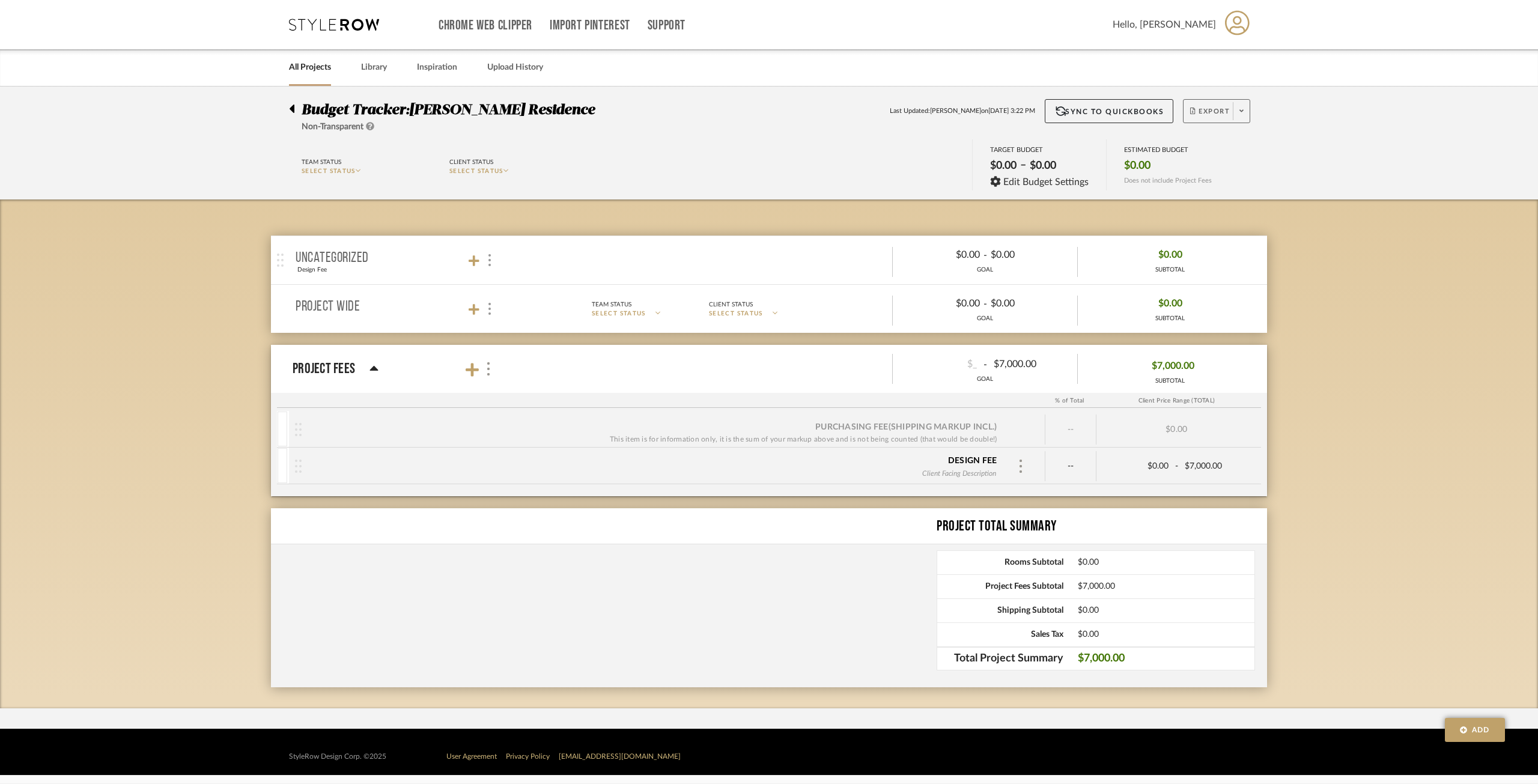
click at [1153, 108] on span "Export" at bounding box center [1210, 116] width 40 height 18
click at [1153, 151] on button "Export PDF" at bounding box center [1238, 145] width 114 height 29
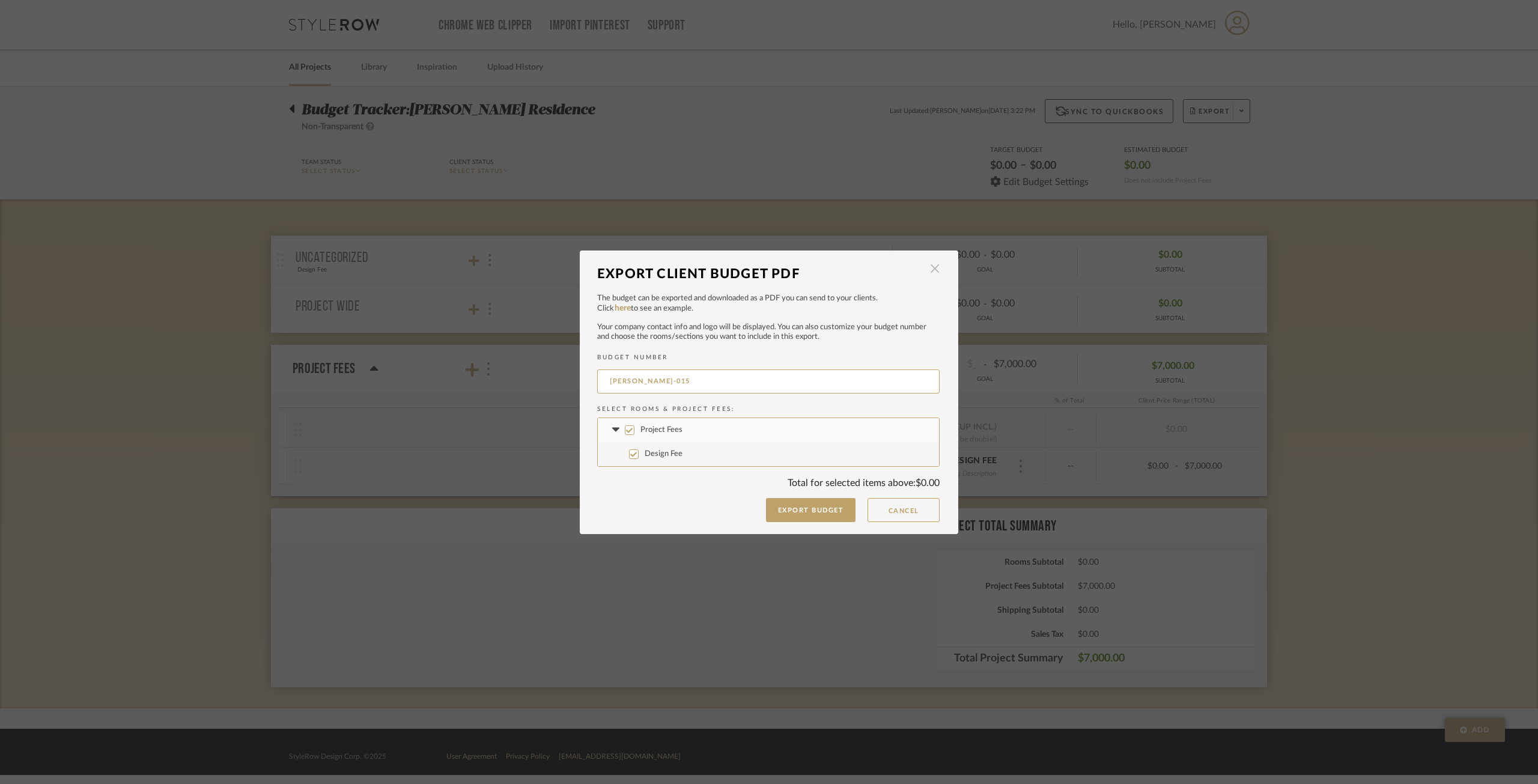
click at [932, 275] on span "button" at bounding box center [935, 269] width 24 height 24
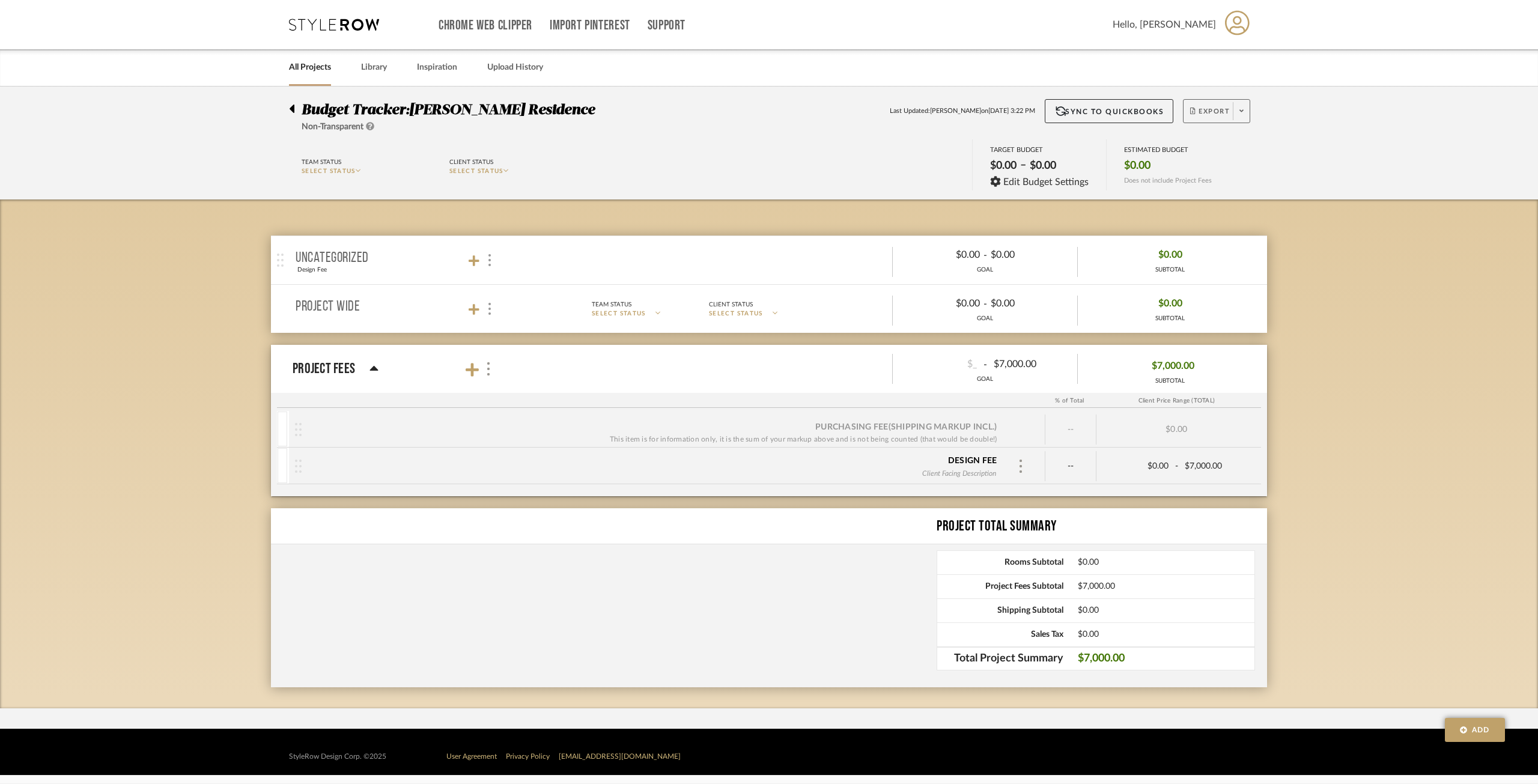
click at [1153, 116] on span at bounding box center [1241, 111] width 17 height 18
click at [1153, 150] on span "Export PDF" at bounding box center [1238, 146] width 90 height 11
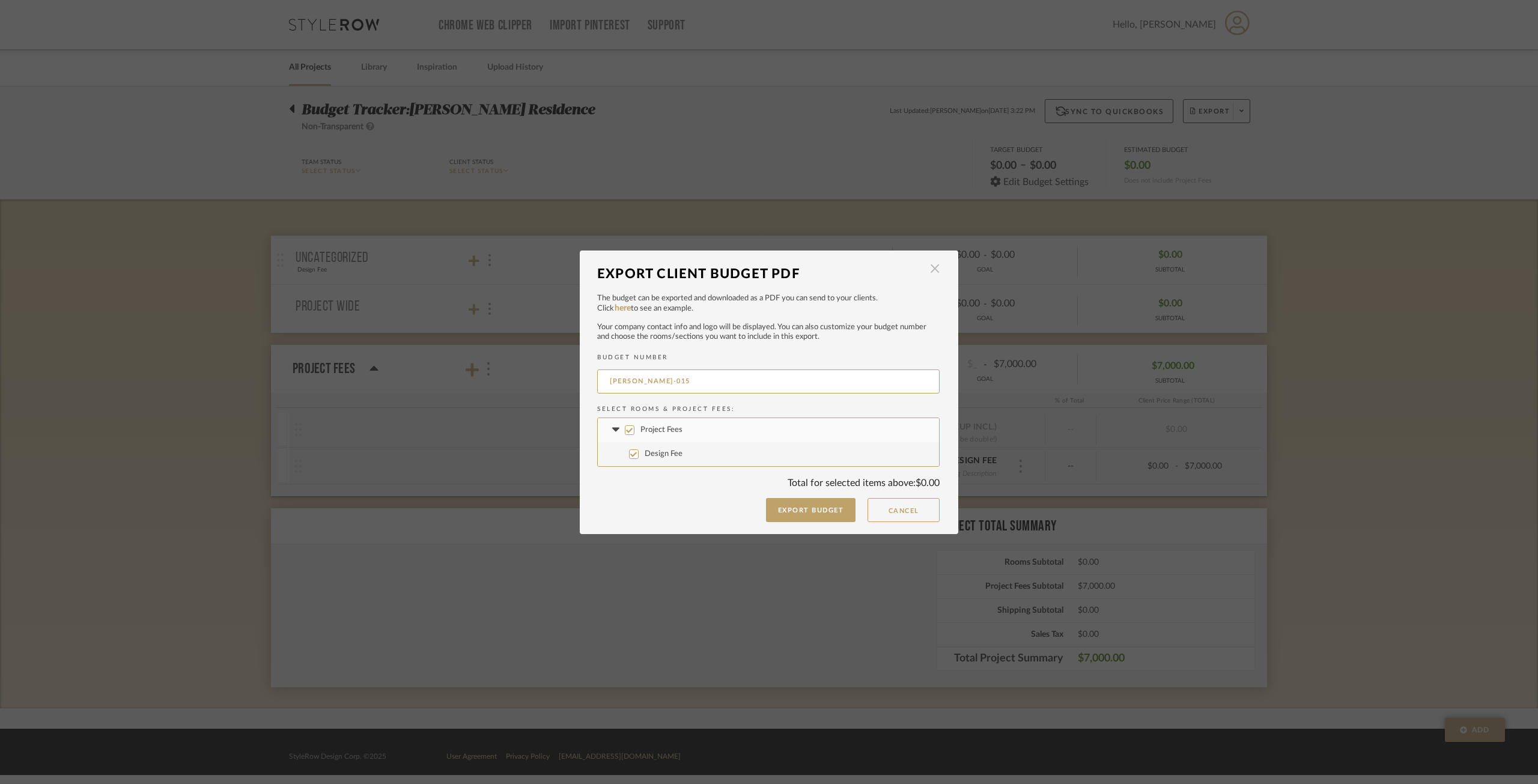
click at [932, 269] on span "button" at bounding box center [935, 269] width 24 height 24
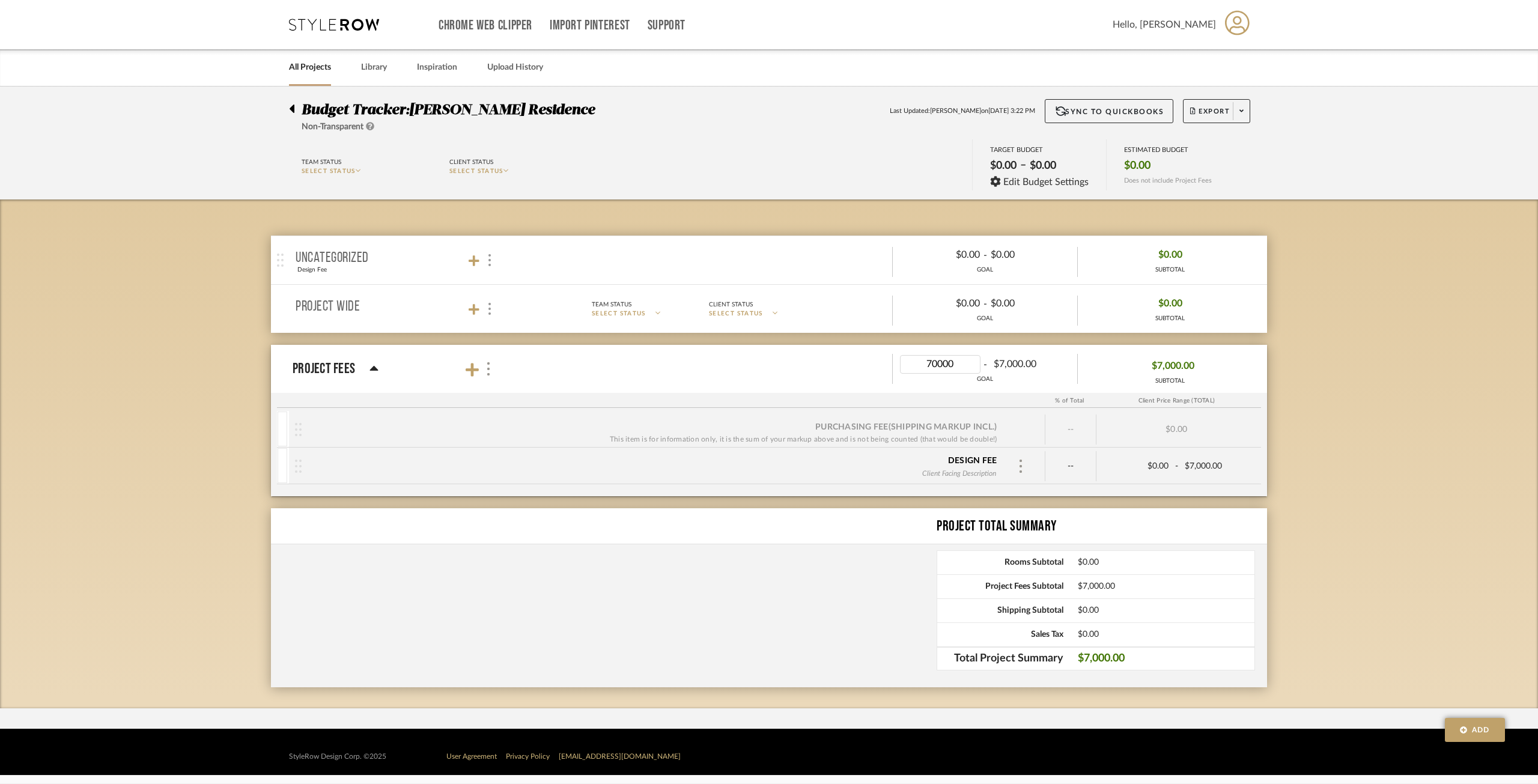
type input "7000"
click at [1153, 430] on div "Budget Tracker: [PERSON_NAME] Residence Non-Transparent Last Updated: [PERSON_N…" at bounding box center [769, 397] width 1538 height 622
click at [1153, 369] on span "$7,000.00" at bounding box center [1172, 366] width 43 height 19
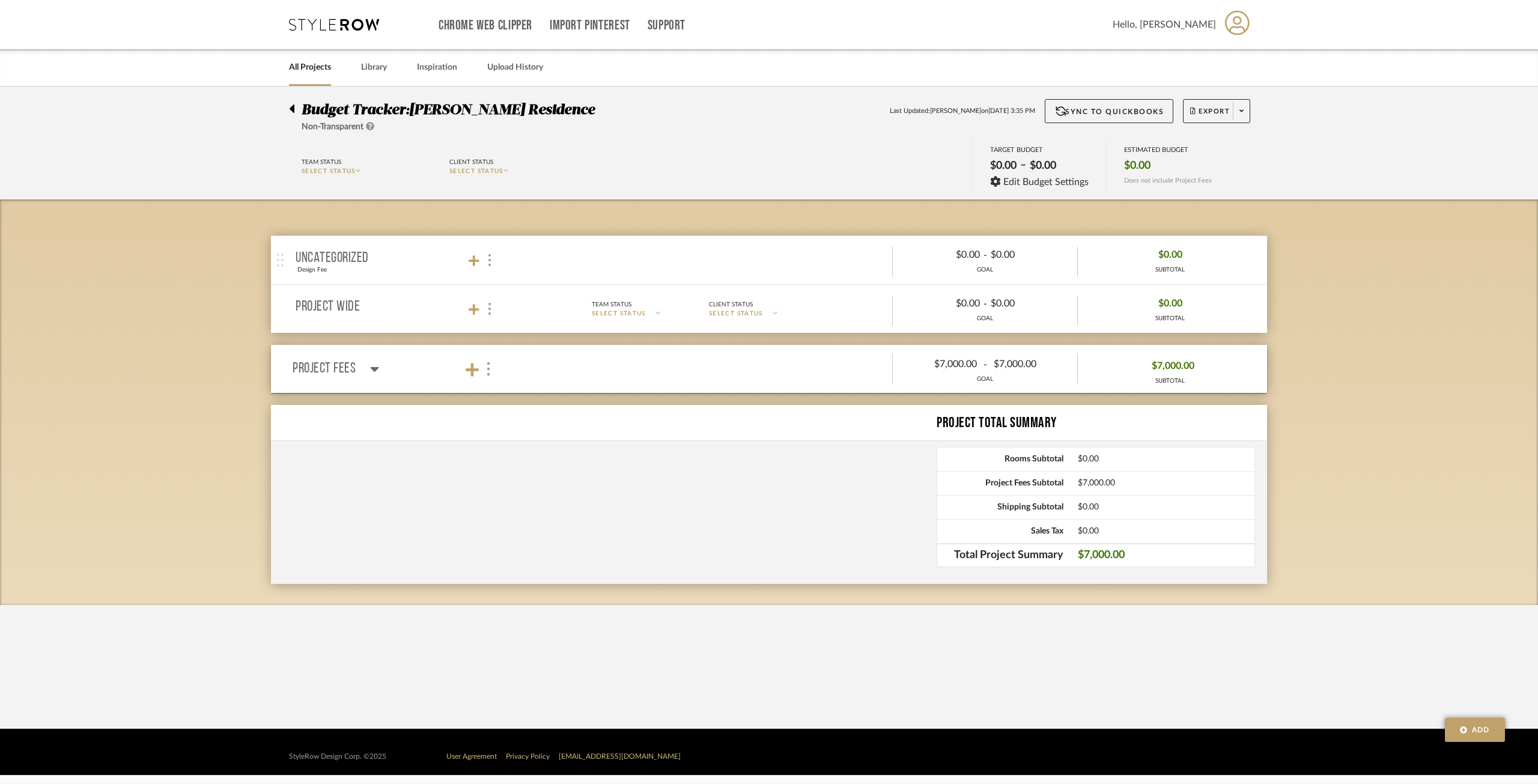
click at [943, 375] on div "GOAL" at bounding box center [985, 379] width 185 height 9
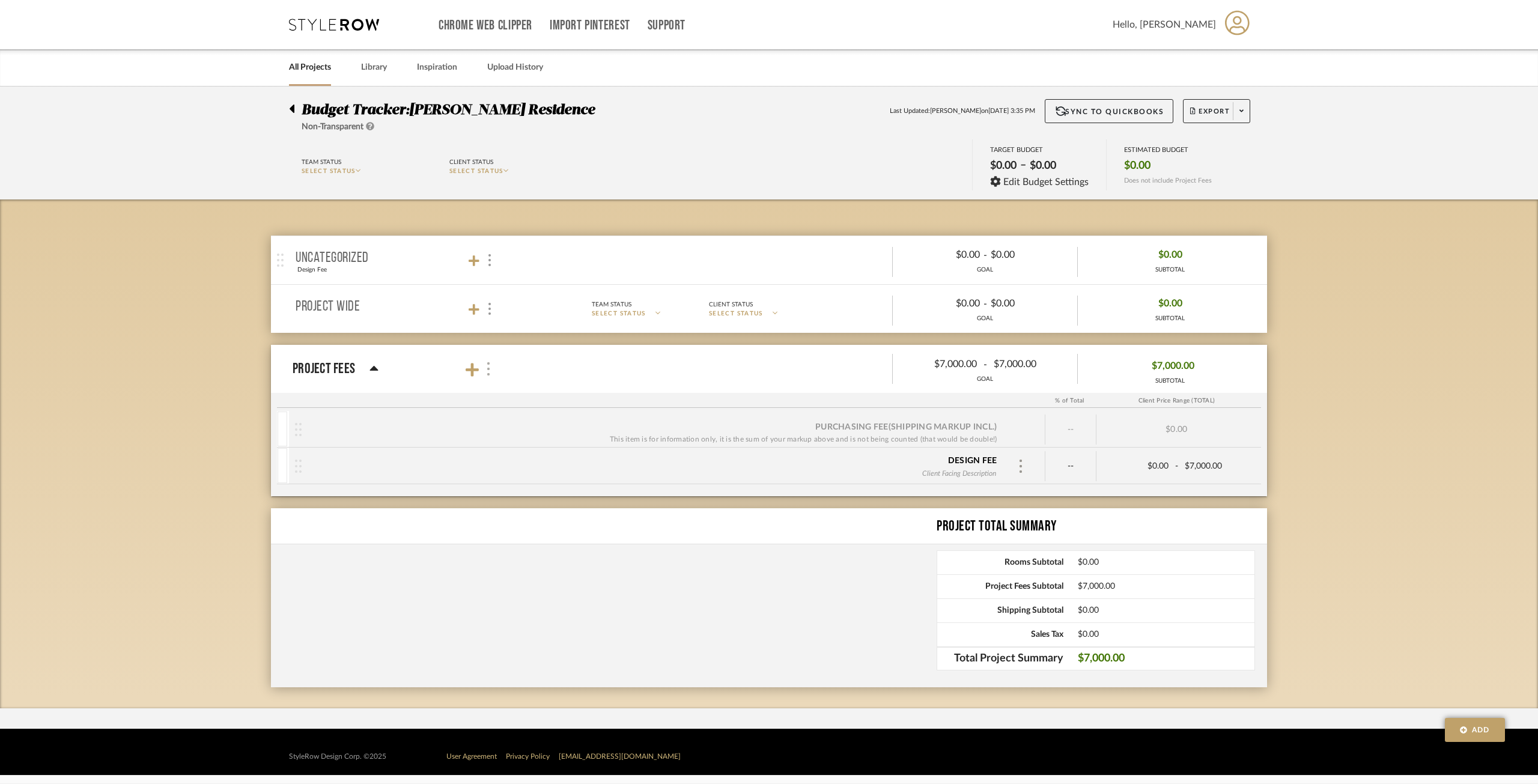
click at [488, 377] on div at bounding box center [487, 369] width 13 height 17
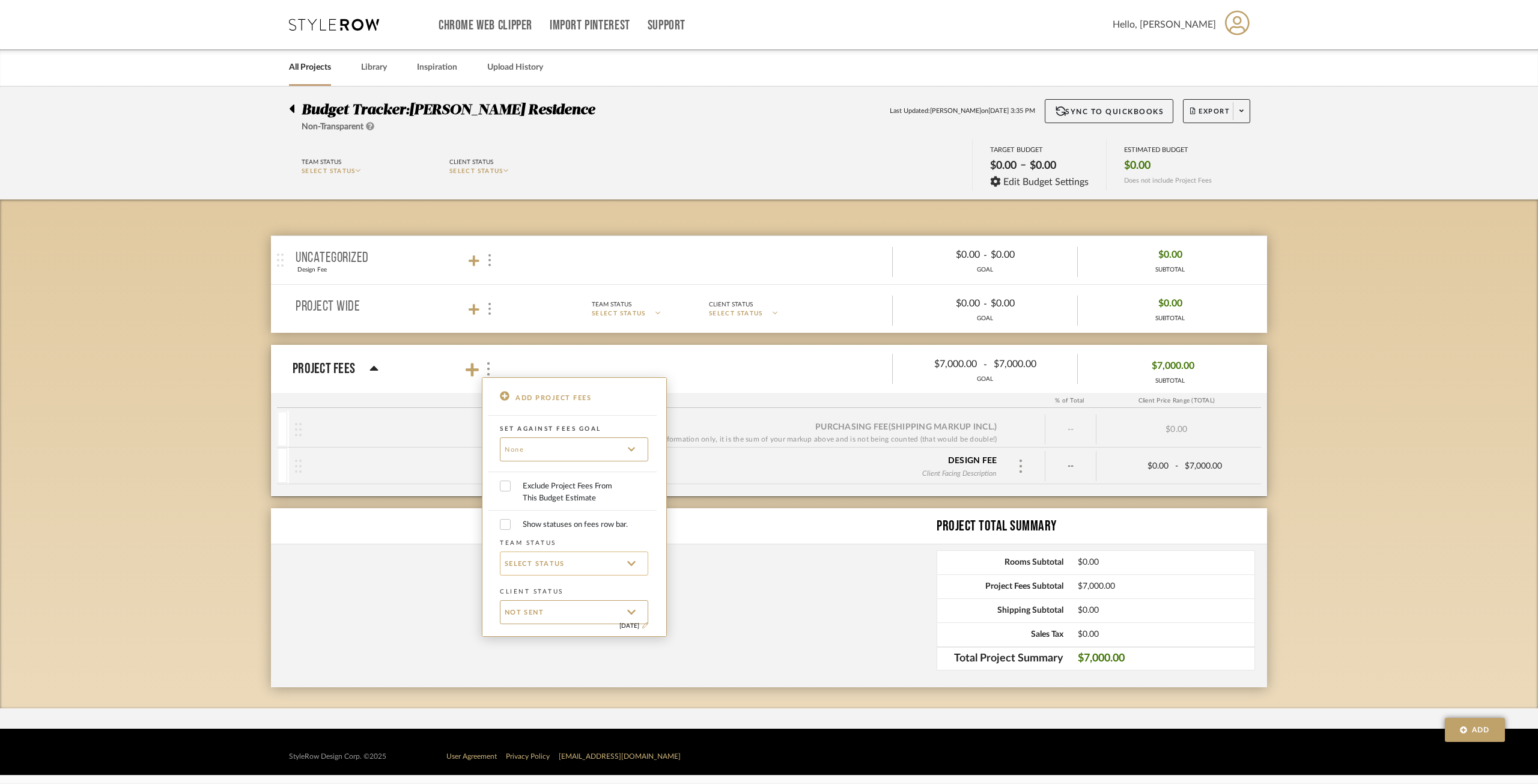
click at [614, 567] on p "SELECT STATUS" at bounding box center [570, 563] width 131 height 14
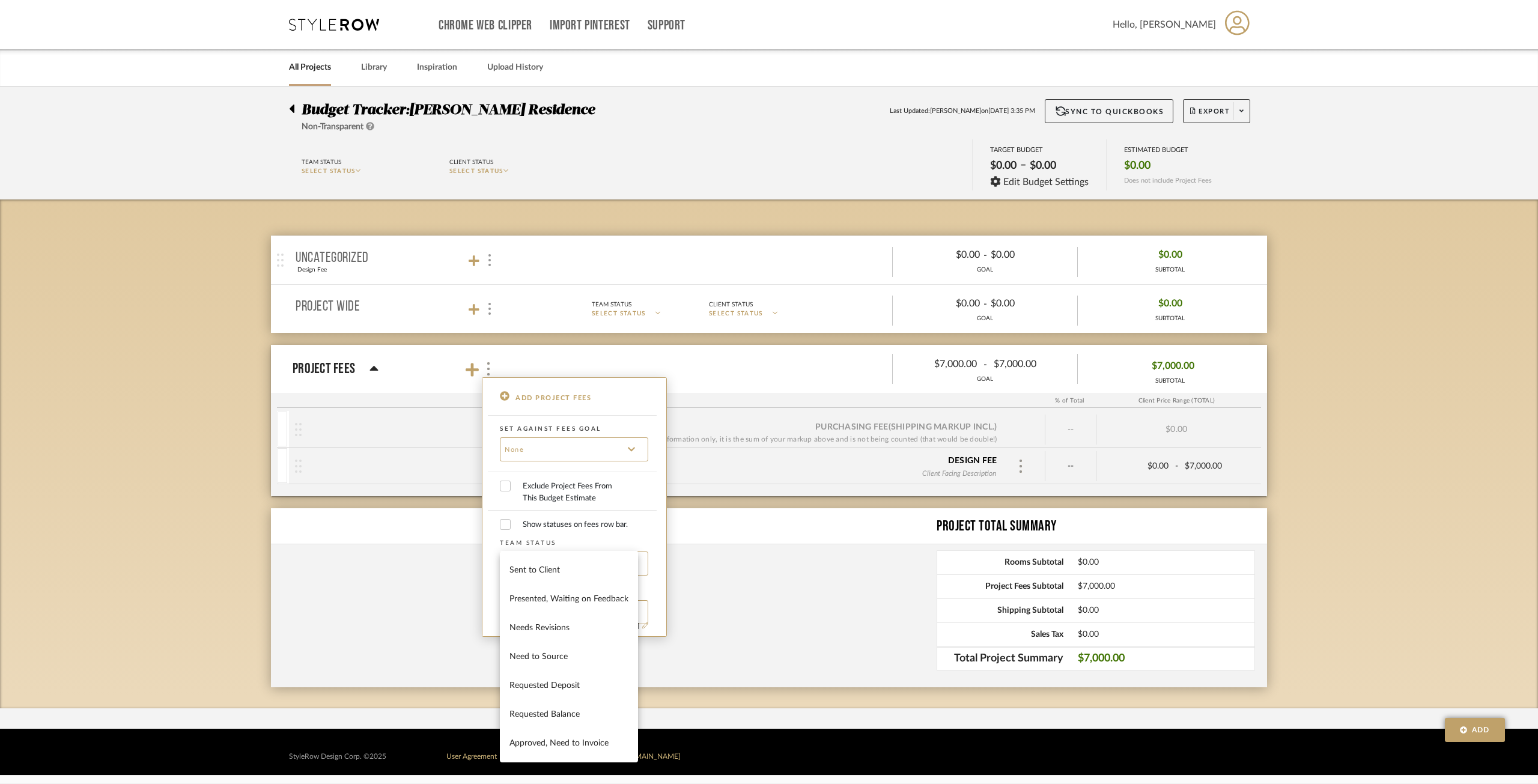
click at [613, 442] on div at bounding box center [769, 392] width 1538 height 784
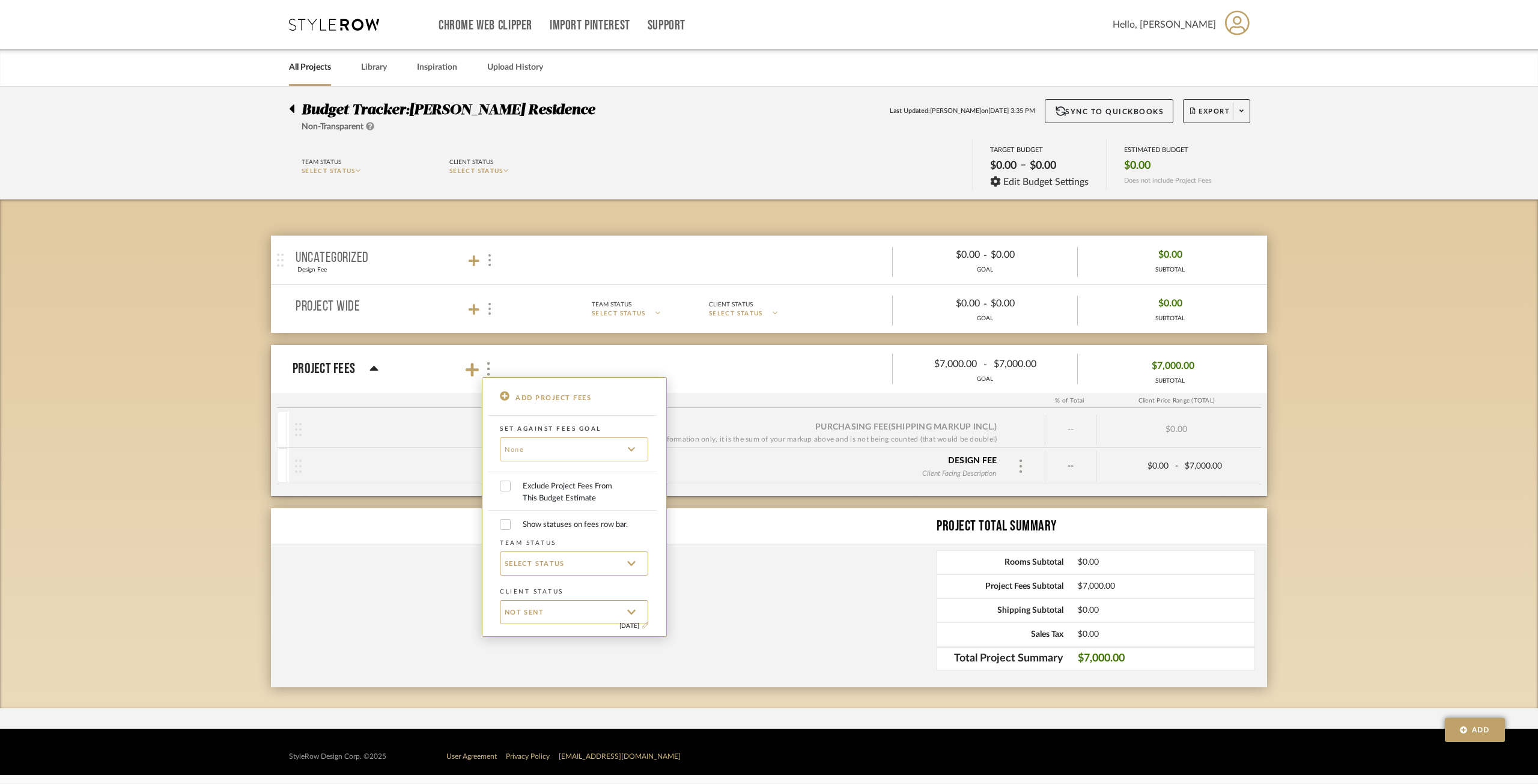
click at [632, 444] on input at bounding box center [574, 449] width 149 height 24
click at [614, 481] on span "None" at bounding box center [575, 479] width 125 height 11
type input "None"
checkbox input "false"
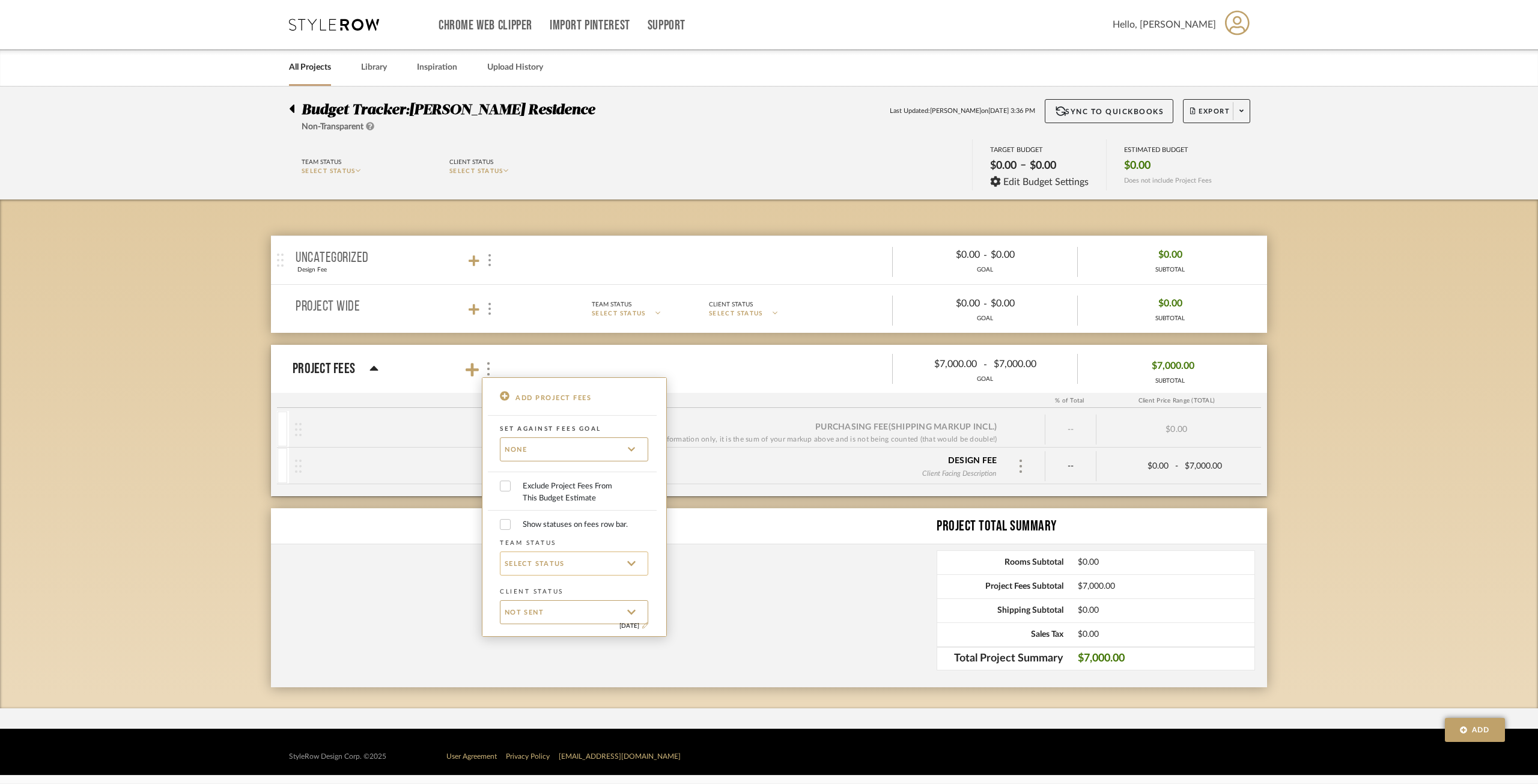
click at [599, 563] on p "SELECT STATUS" at bounding box center [570, 563] width 131 height 14
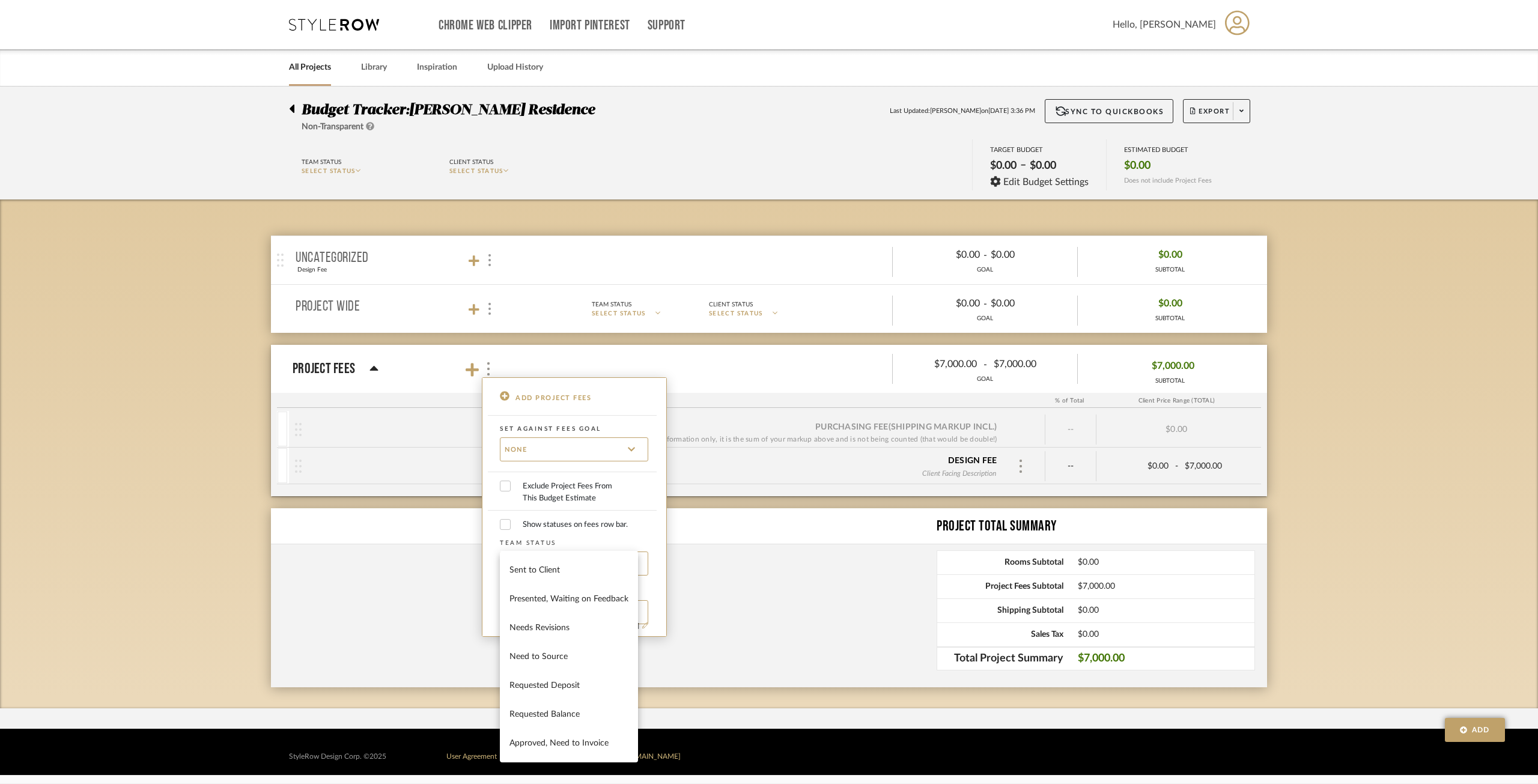
click at [601, 539] on div at bounding box center [769, 392] width 1538 height 784
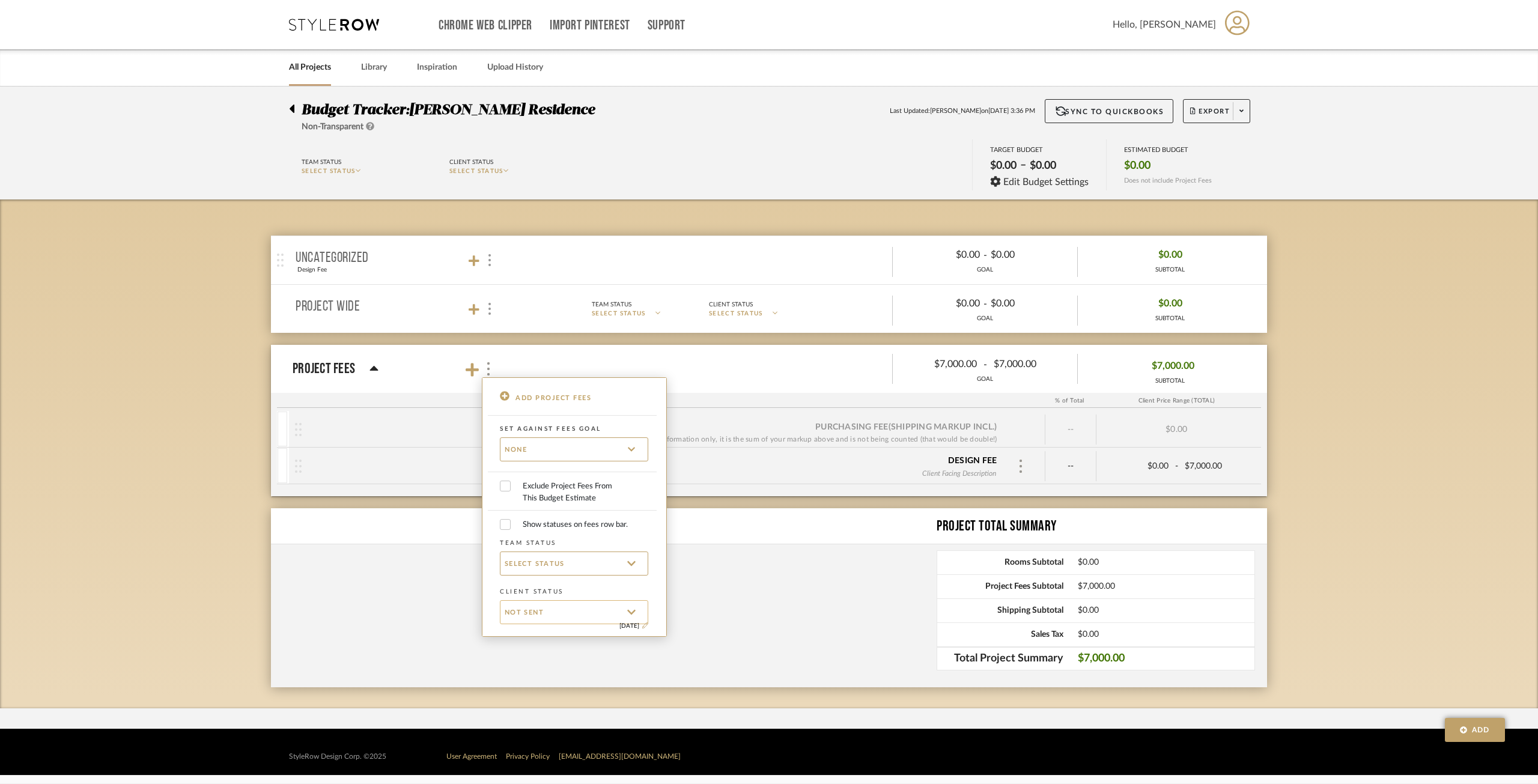
click at [574, 567] on p "Not Sent" at bounding box center [570, 611] width 131 height 14
click at [544, 567] on button "Paid In Full" at bounding box center [554, 734] width 110 height 29
checkbox input "false"
click at [705, 567] on div at bounding box center [769, 392] width 1538 height 784
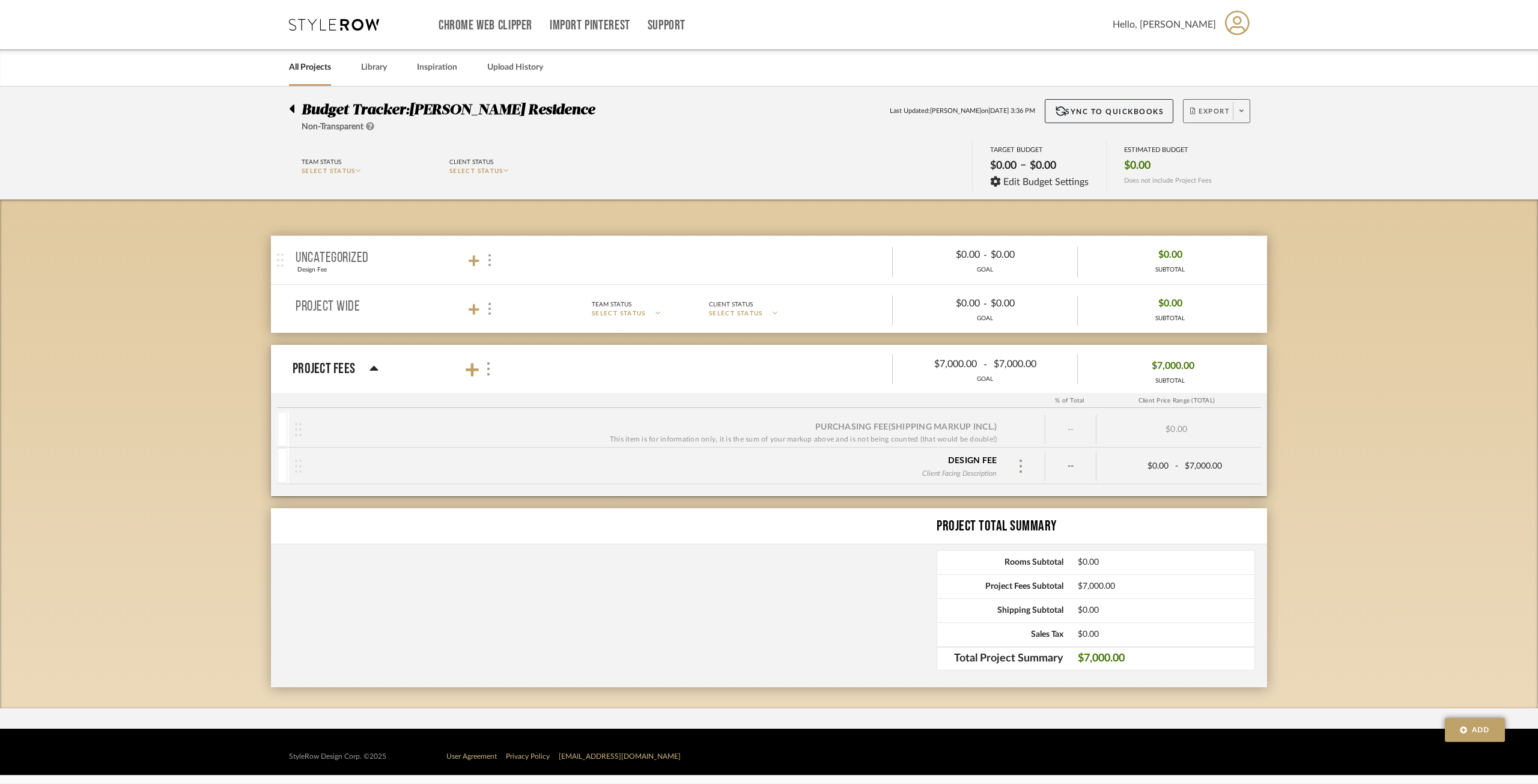
click at [1153, 116] on span "Export" at bounding box center [1210, 116] width 40 height 18
click at [1153, 150] on span "Export PDF" at bounding box center [1238, 146] width 90 height 11
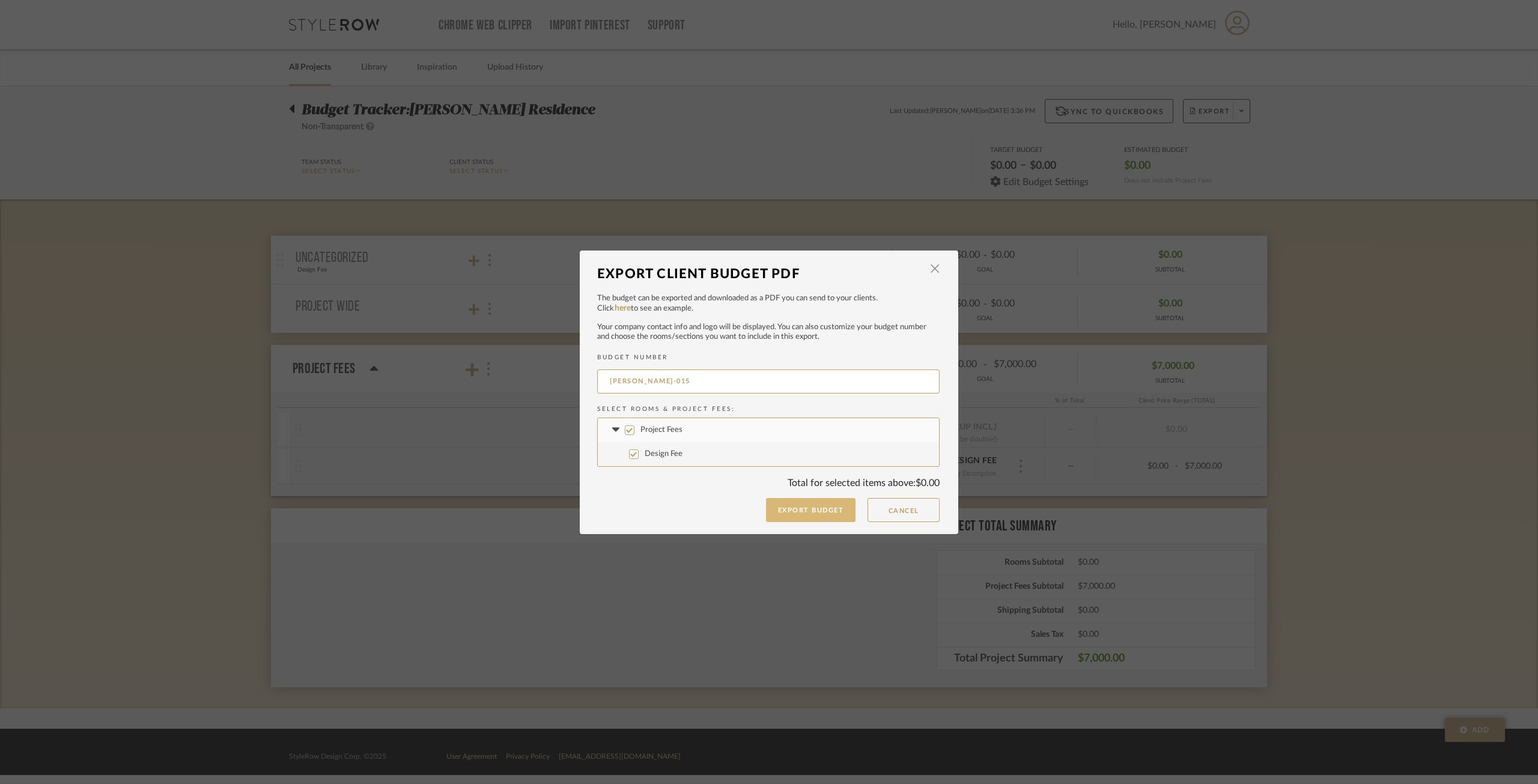
click at [790, 502] on button "Export Budget" at bounding box center [811, 510] width 90 height 24
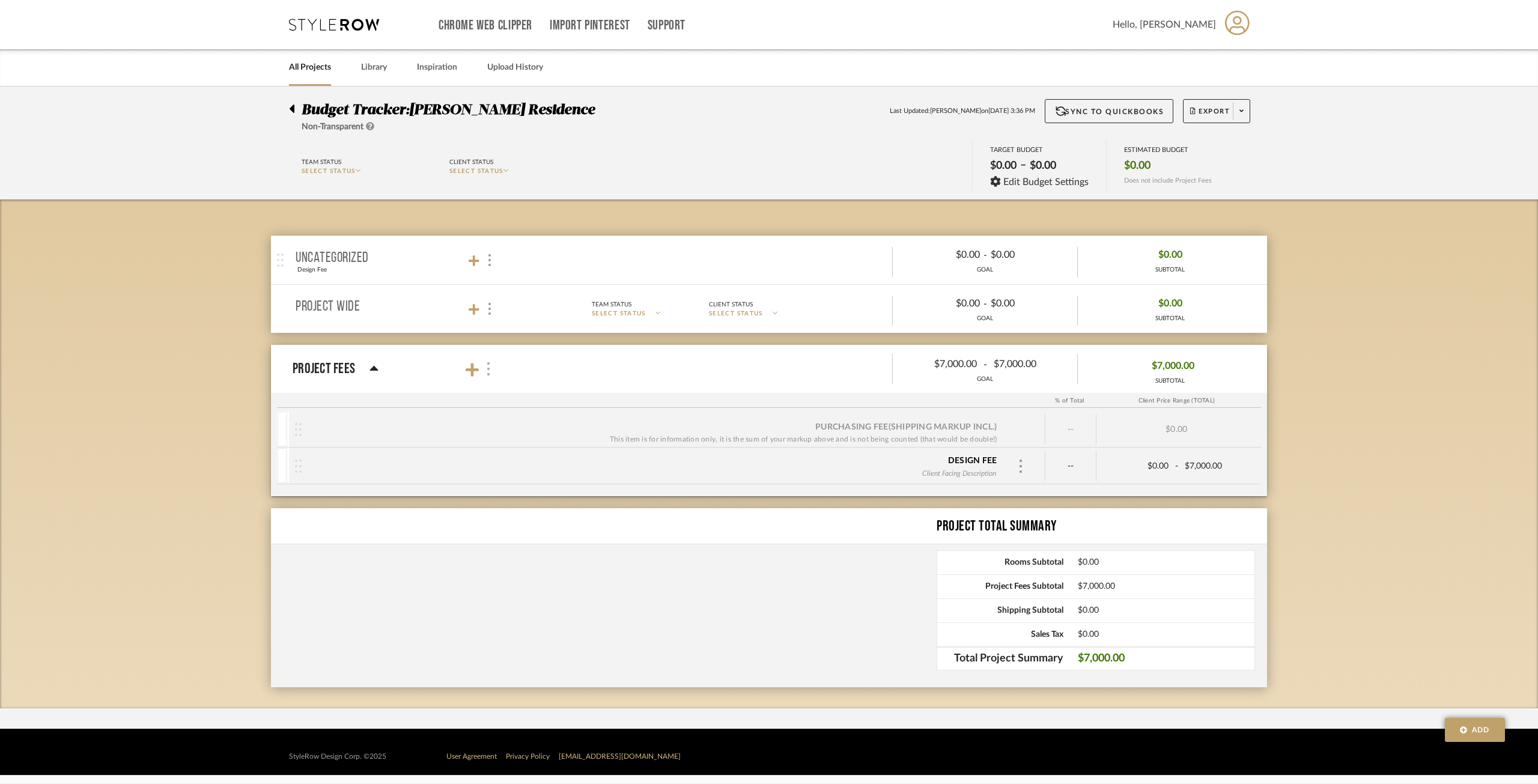
click at [493, 373] on div at bounding box center [487, 369] width 13 height 17
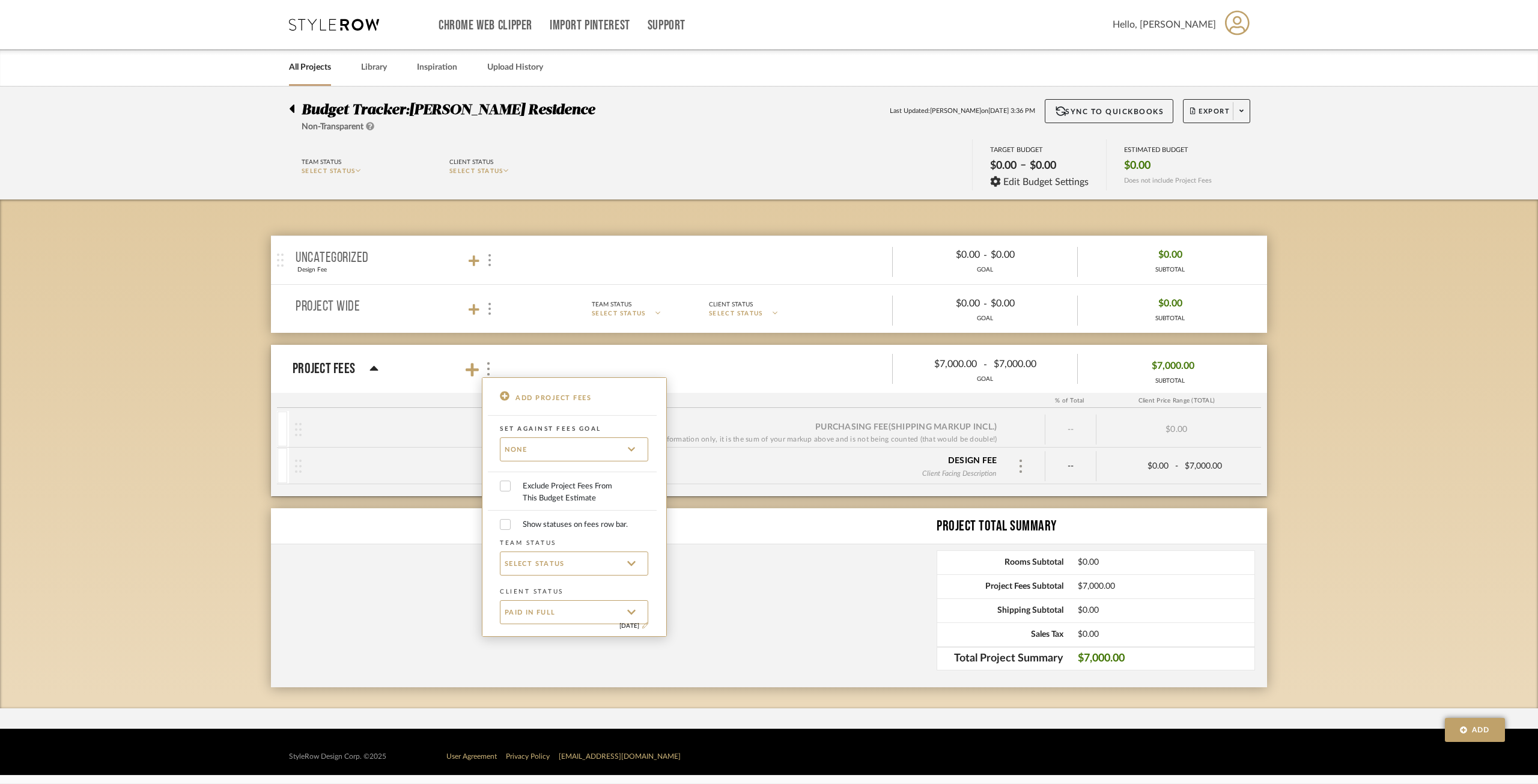
click at [1132, 396] on div at bounding box center [769, 392] width 1538 height 784
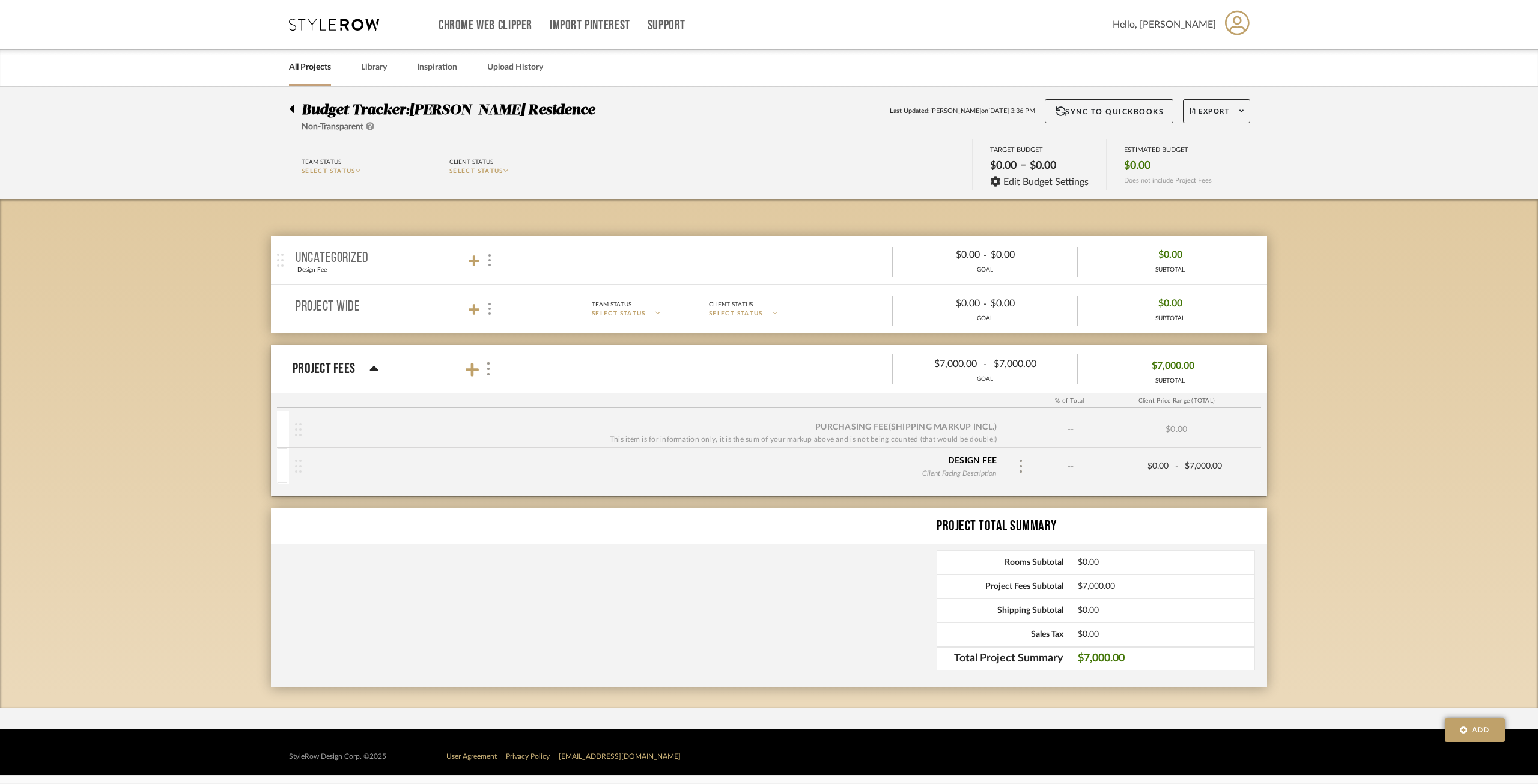
click at [1096, 367] on div "$7,000.00 SUBTOTAL" at bounding box center [1170, 369] width 185 height 38
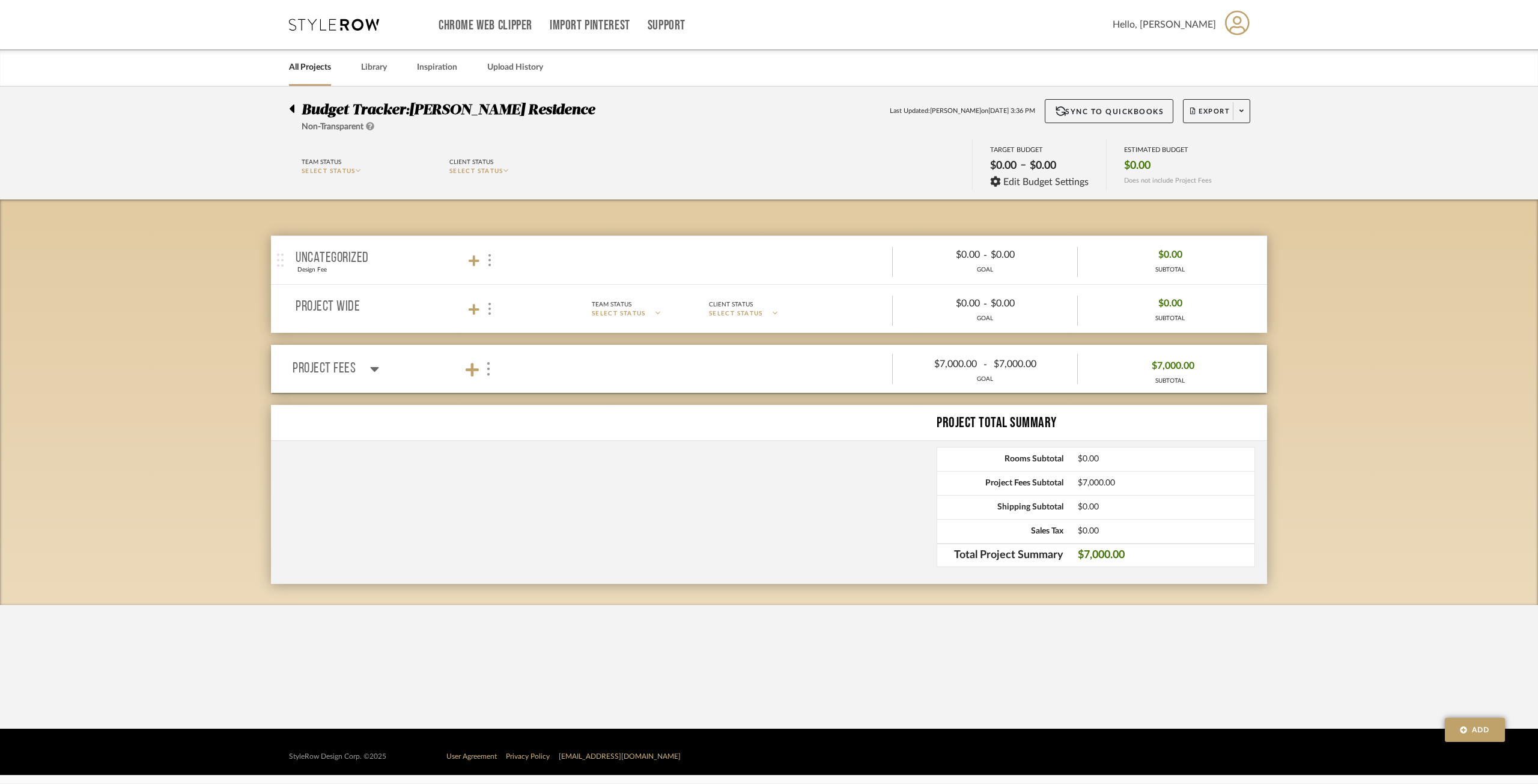
click at [1054, 427] on div "Project Total Summary" at bounding box center [1102, 423] width 330 height 22
click at [1153, 368] on span "$7,000.00" at bounding box center [1172, 366] width 43 height 19
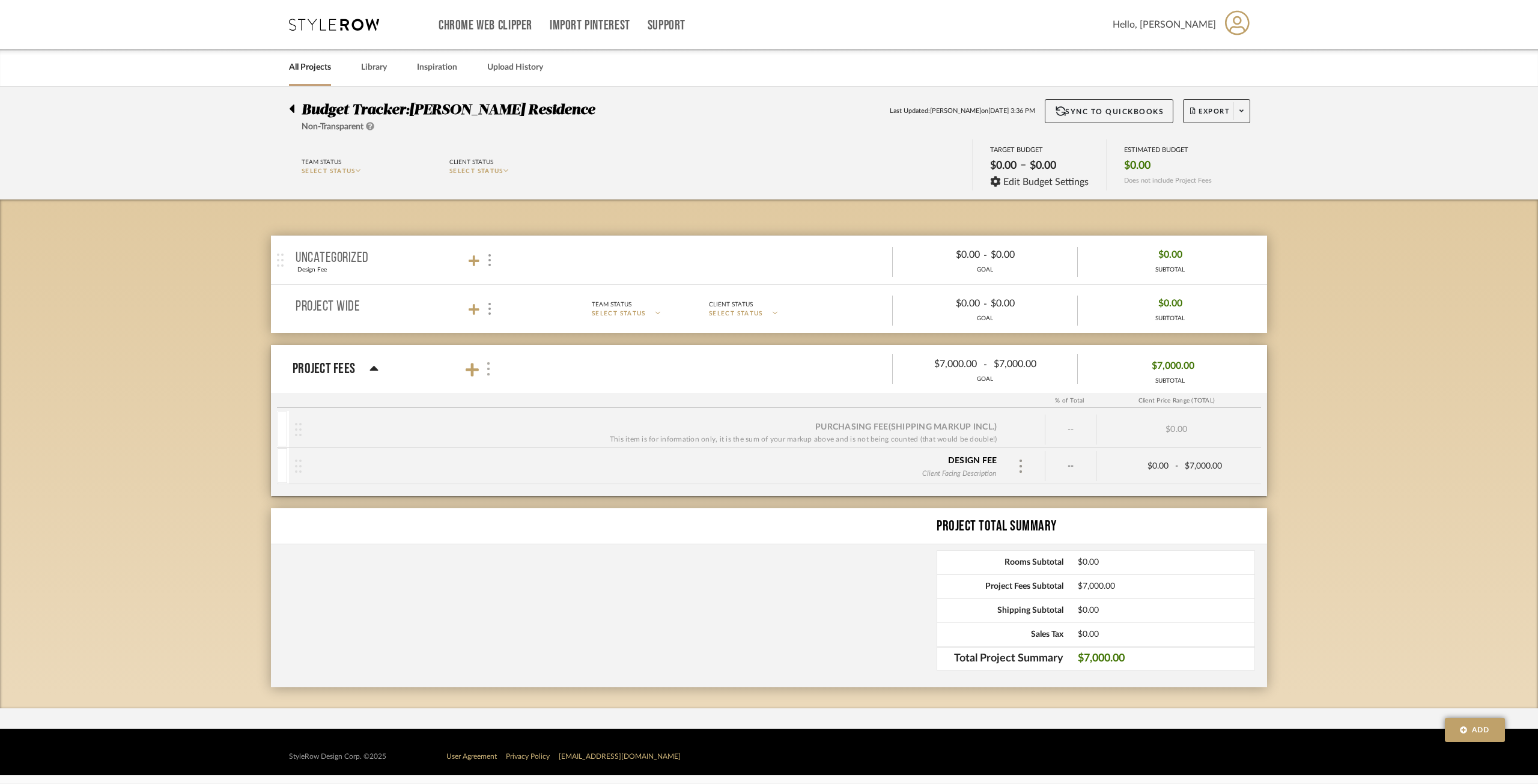
click at [483, 377] on div at bounding box center [487, 369] width 13 height 17
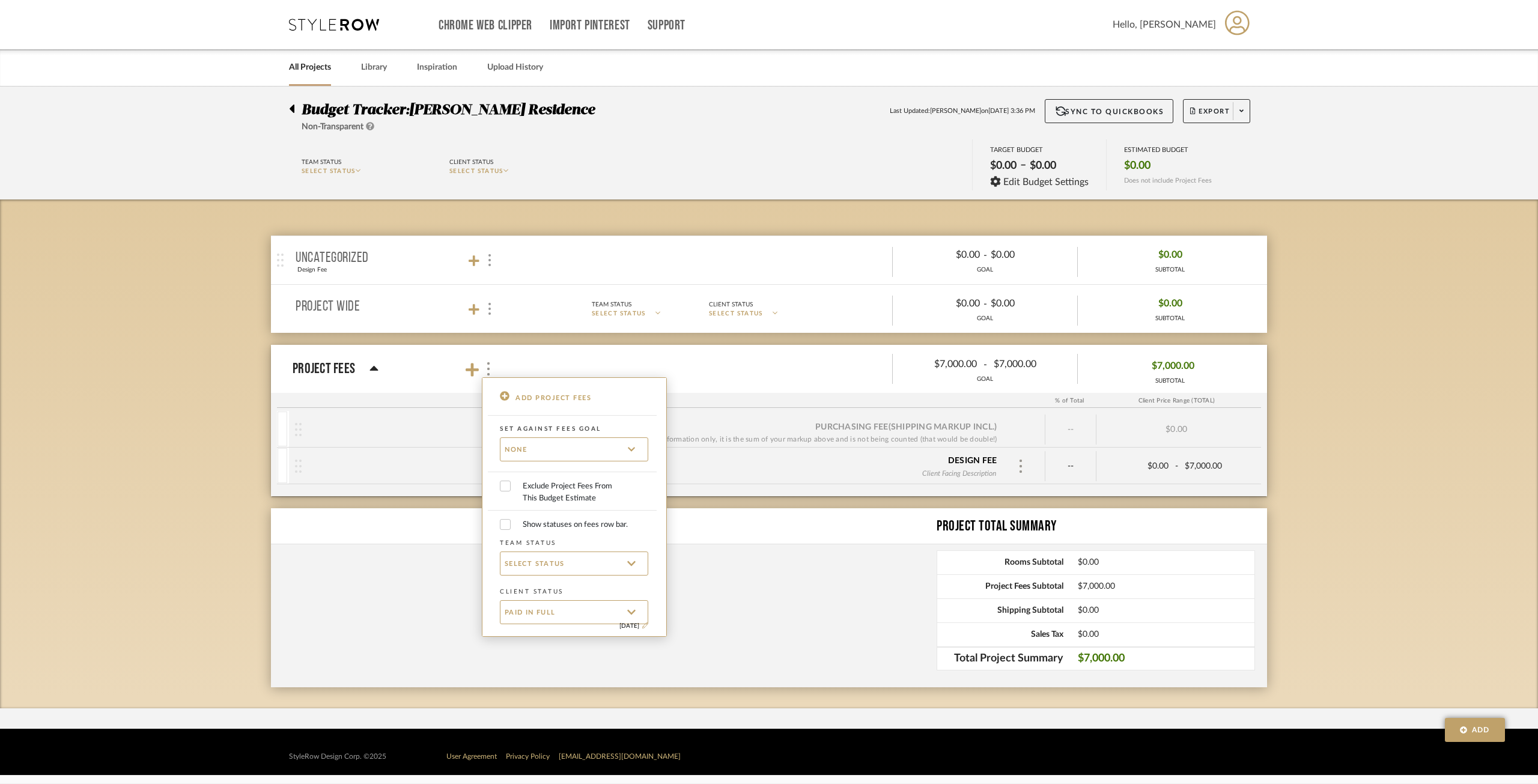
click at [363, 398] on div at bounding box center [769, 392] width 1538 height 784
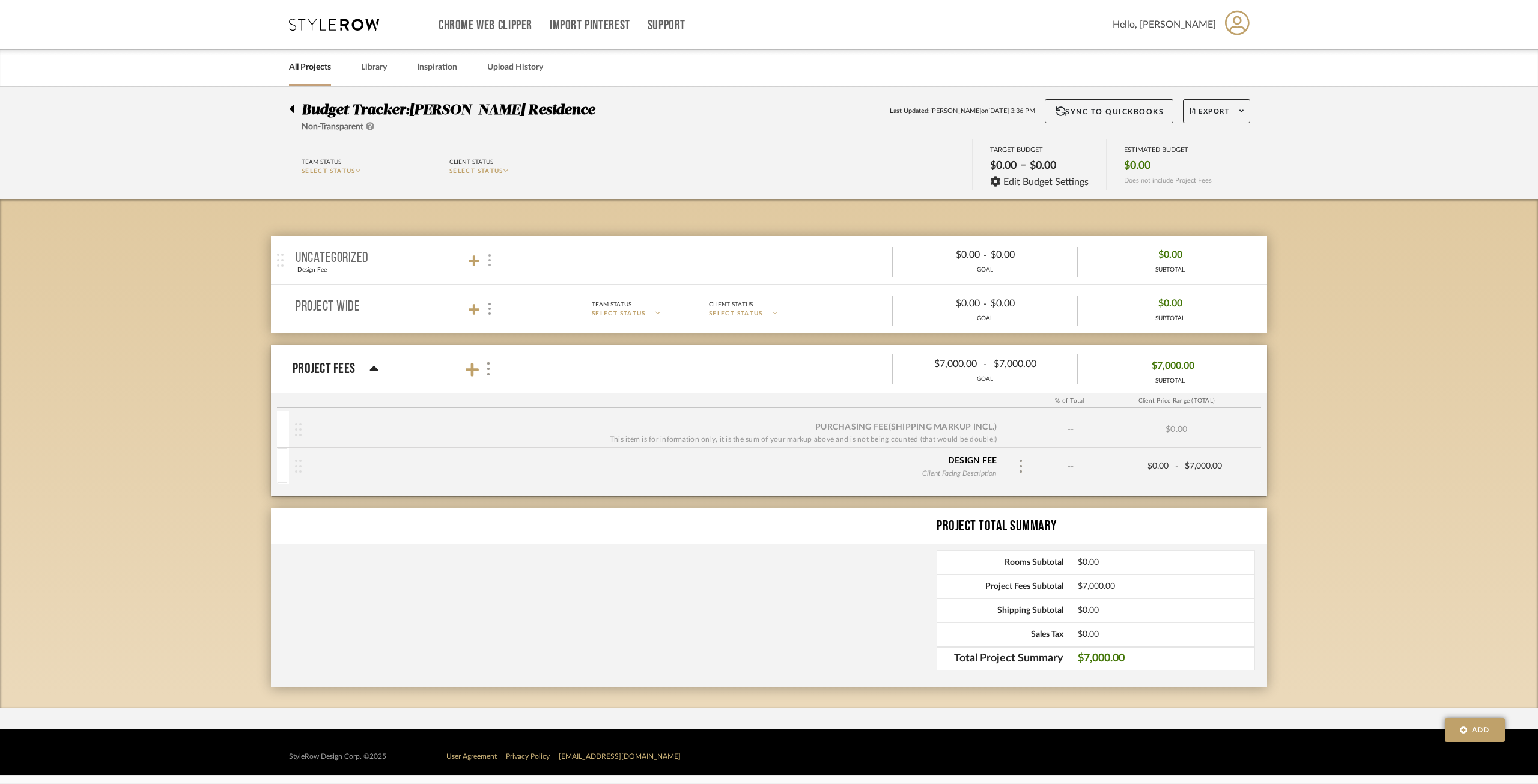
click at [489, 258] on img at bounding box center [489, 260] width 2 height 12
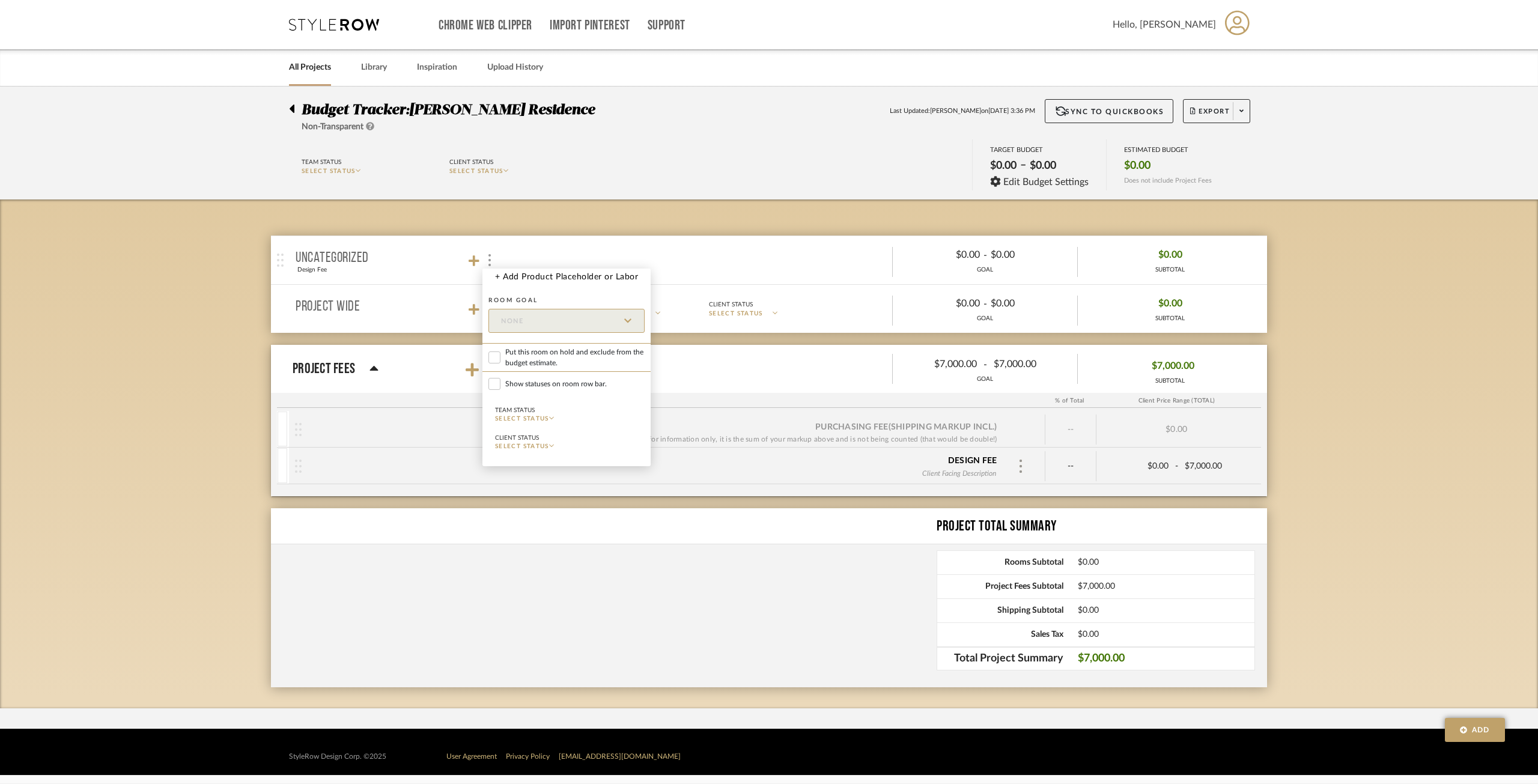
click at [893, 203] on div at bounding box center [769, 392] width 1538 height 784
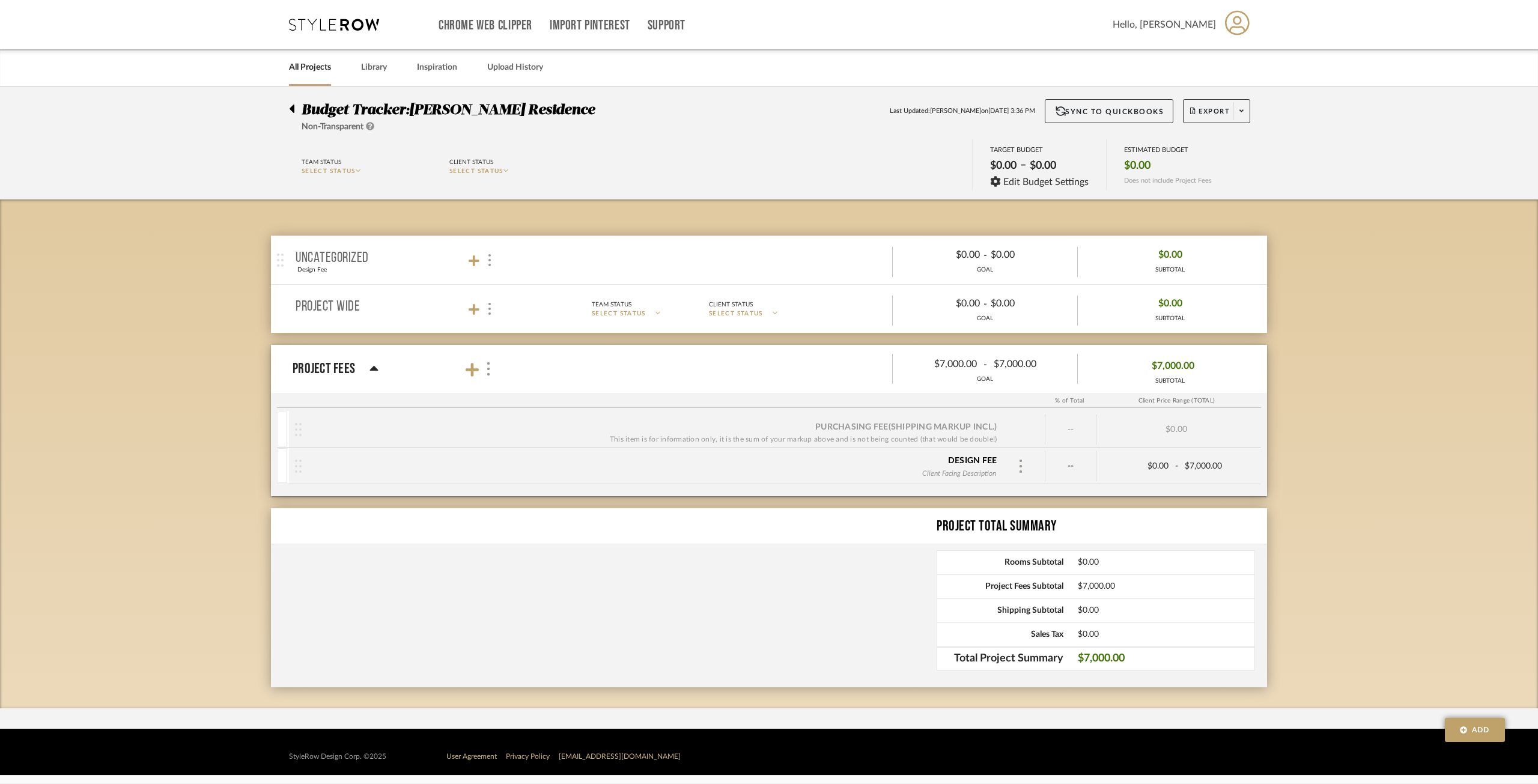
click at [484, 171] on span "SELECT STATUS" at bounding box center [476, 171] width 54 height 6
click at [484, 289] on button "Paid In Full" at bounding box center [504, 301] width 110 height 29
click at [1153, 104] on button "Export" at bounding box center [1217, 111] width 68 height 24
drag, startPoint x: 374, startPoint y: 116, endPoint x: 372, endPoint y: 125, distance: 9.2
click at [372, 117] on div at bounding box center [769, 392] width 1538 height 784
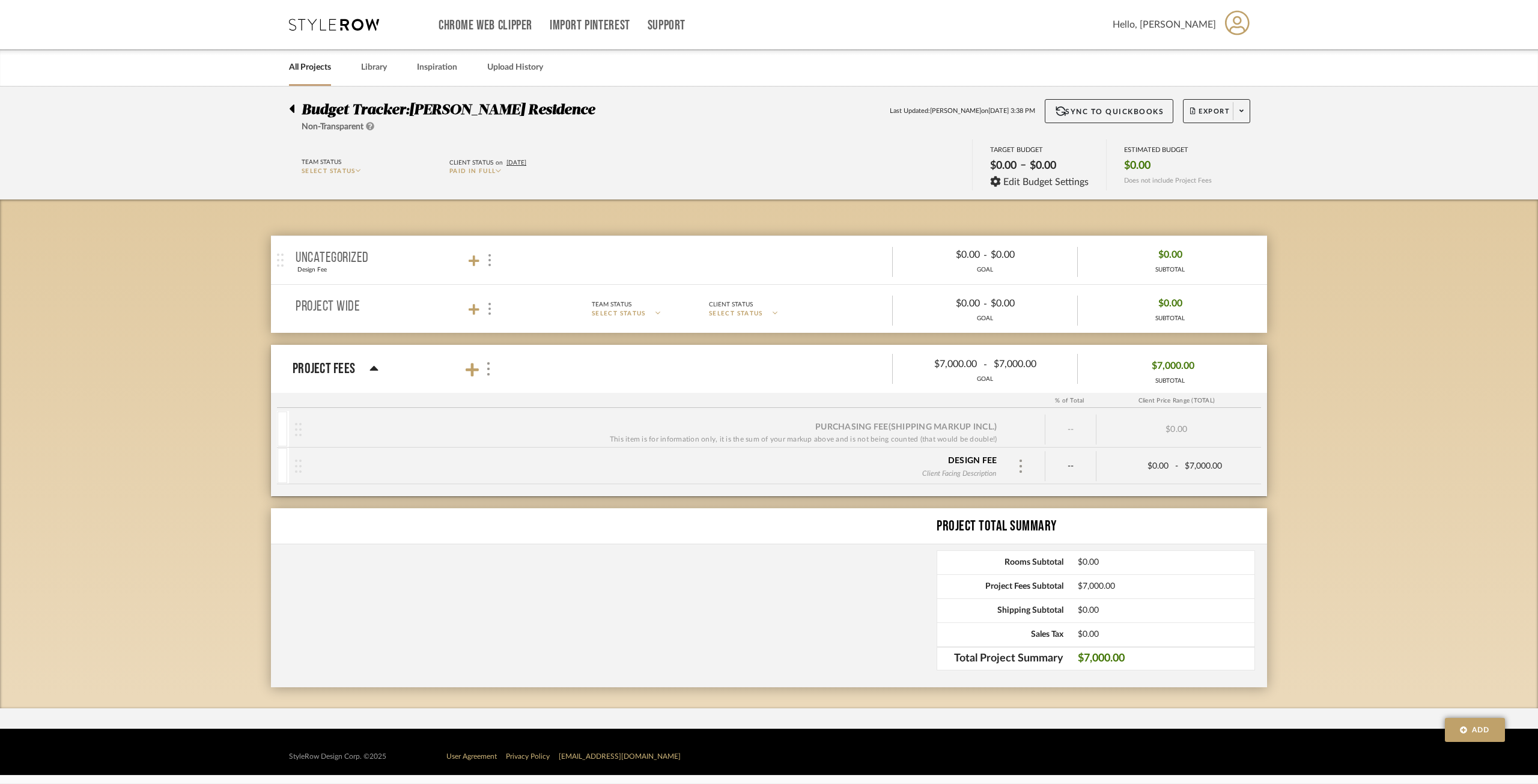
click at [372, 125] on icon at bounding box center [369, 125] width 8 height 8
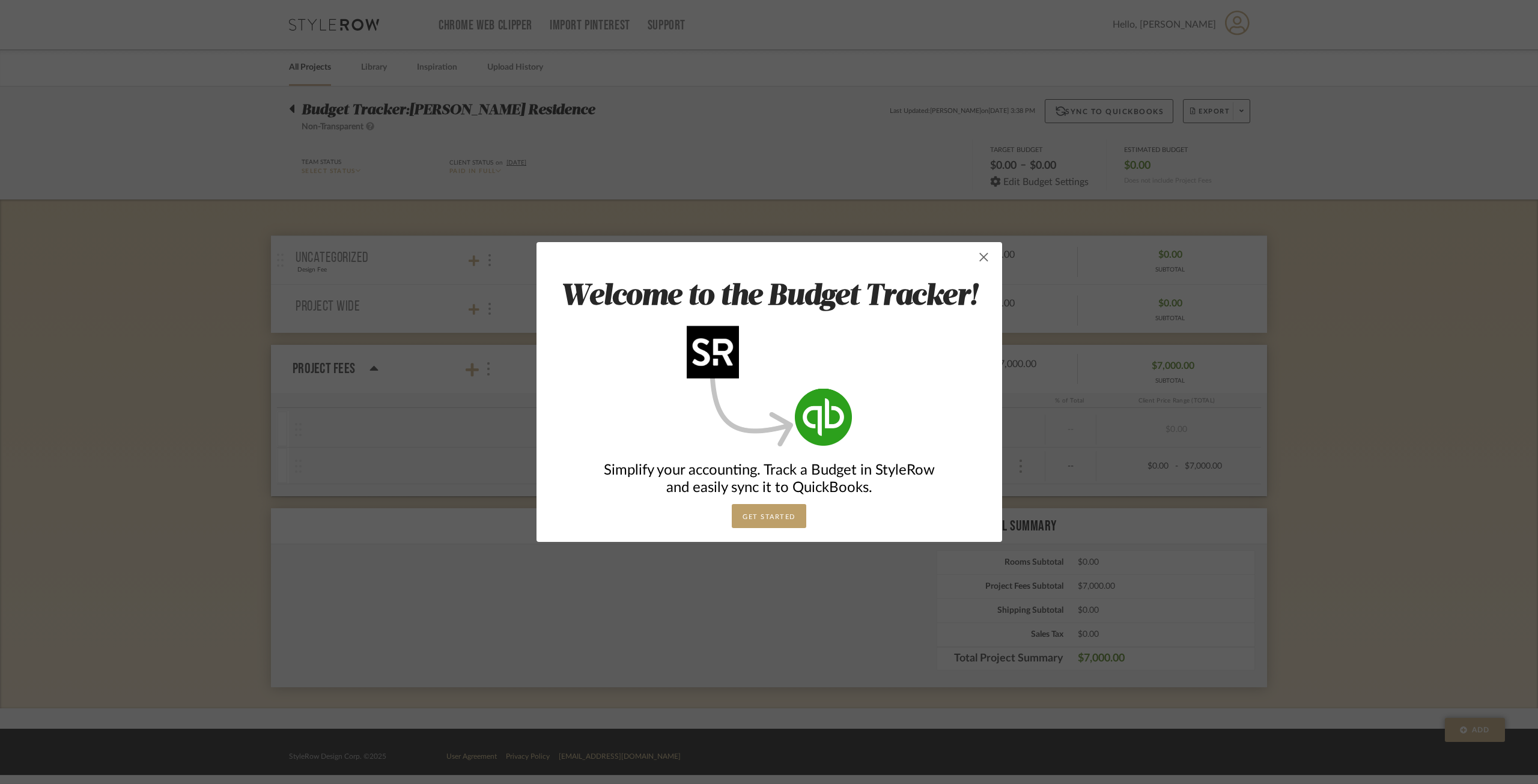
click at [976, 257] on span "button" at bounding box center [984, 257] width 24 height 24
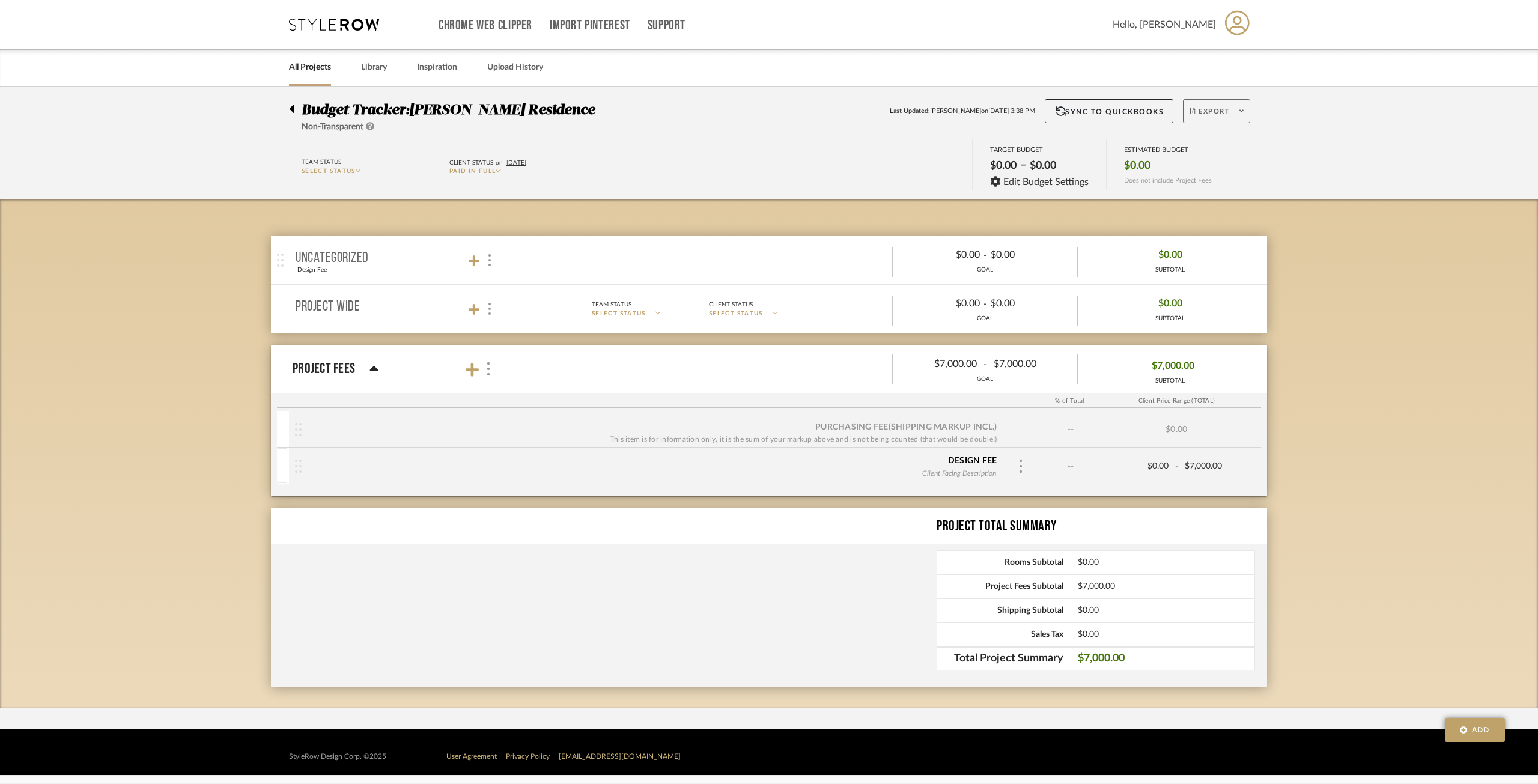
click at [1153, 99] on button "Export" at bounding box center [1217, 111] width 68 height 24
click at [1153, 135] on button "Export PDF" at bounding box center [1238, 145] width 114 height 29
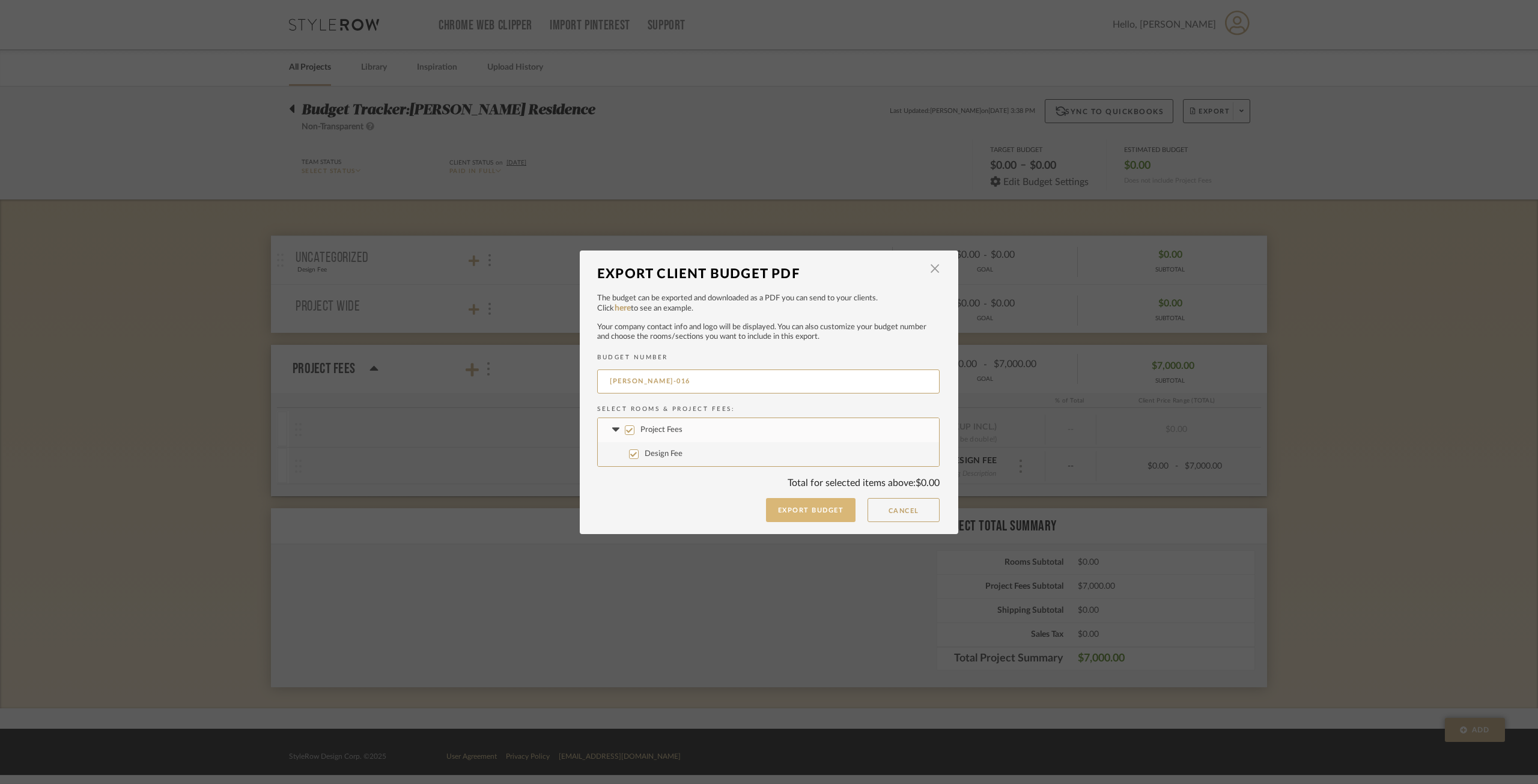
click at [822, 508] on button "Export Budget" at bounding box center [811, 510] width 90 height 24
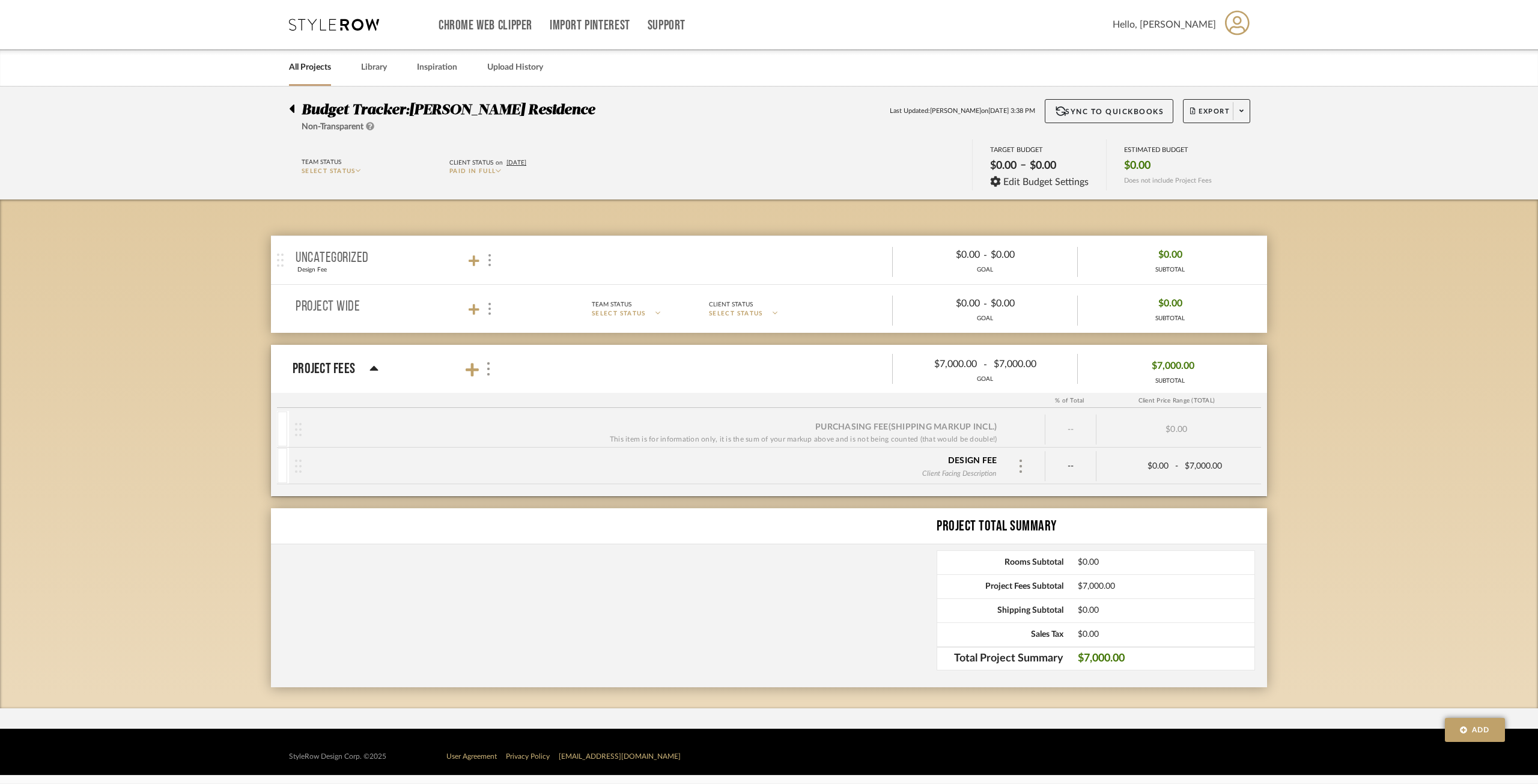
click at [502, 372] on mat-panel-title "Project Fees" at bounding box center [399, 369] width 212 height 39
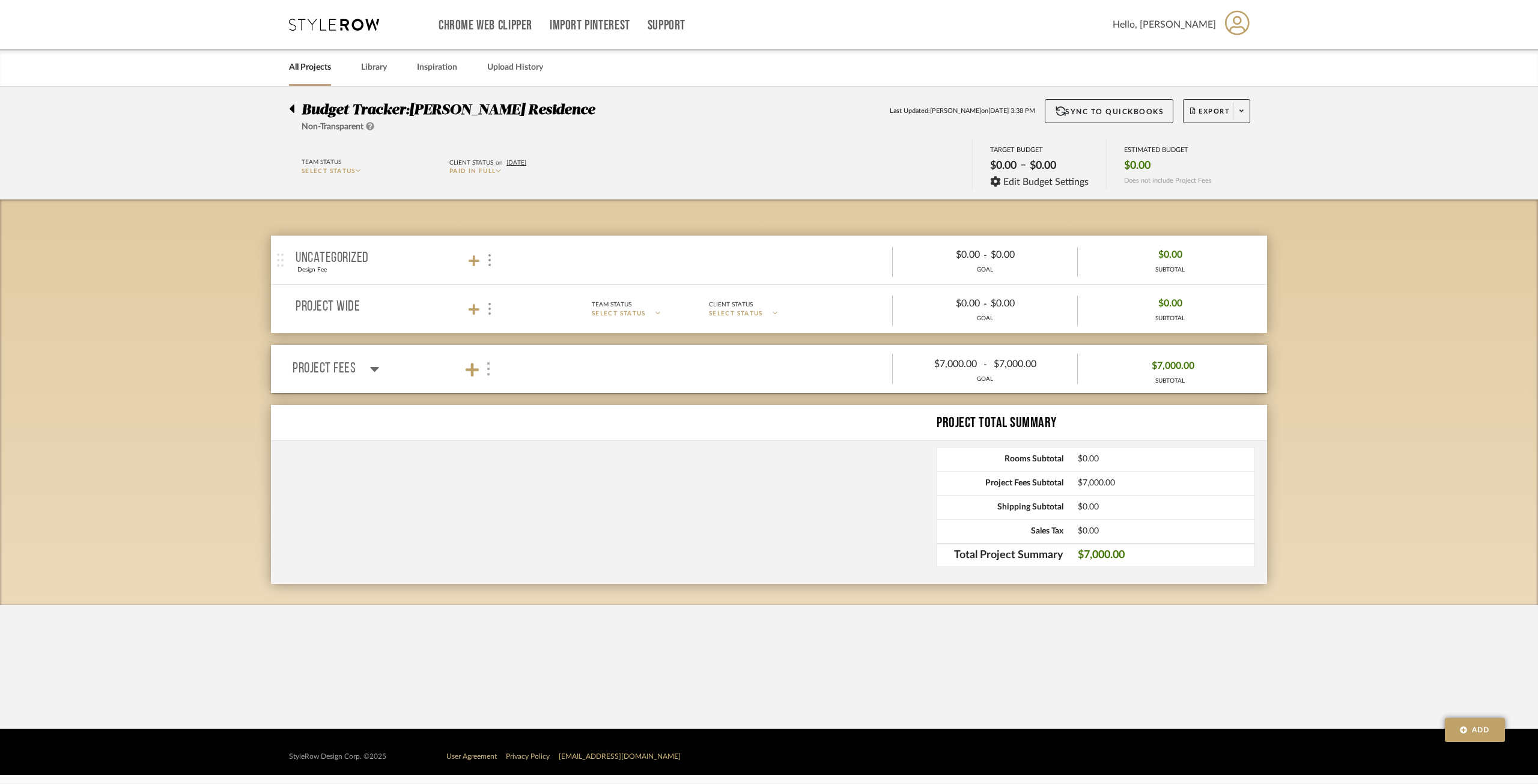
click at [490, 363] on img at bounding box center [488, 369] width 6 height 14
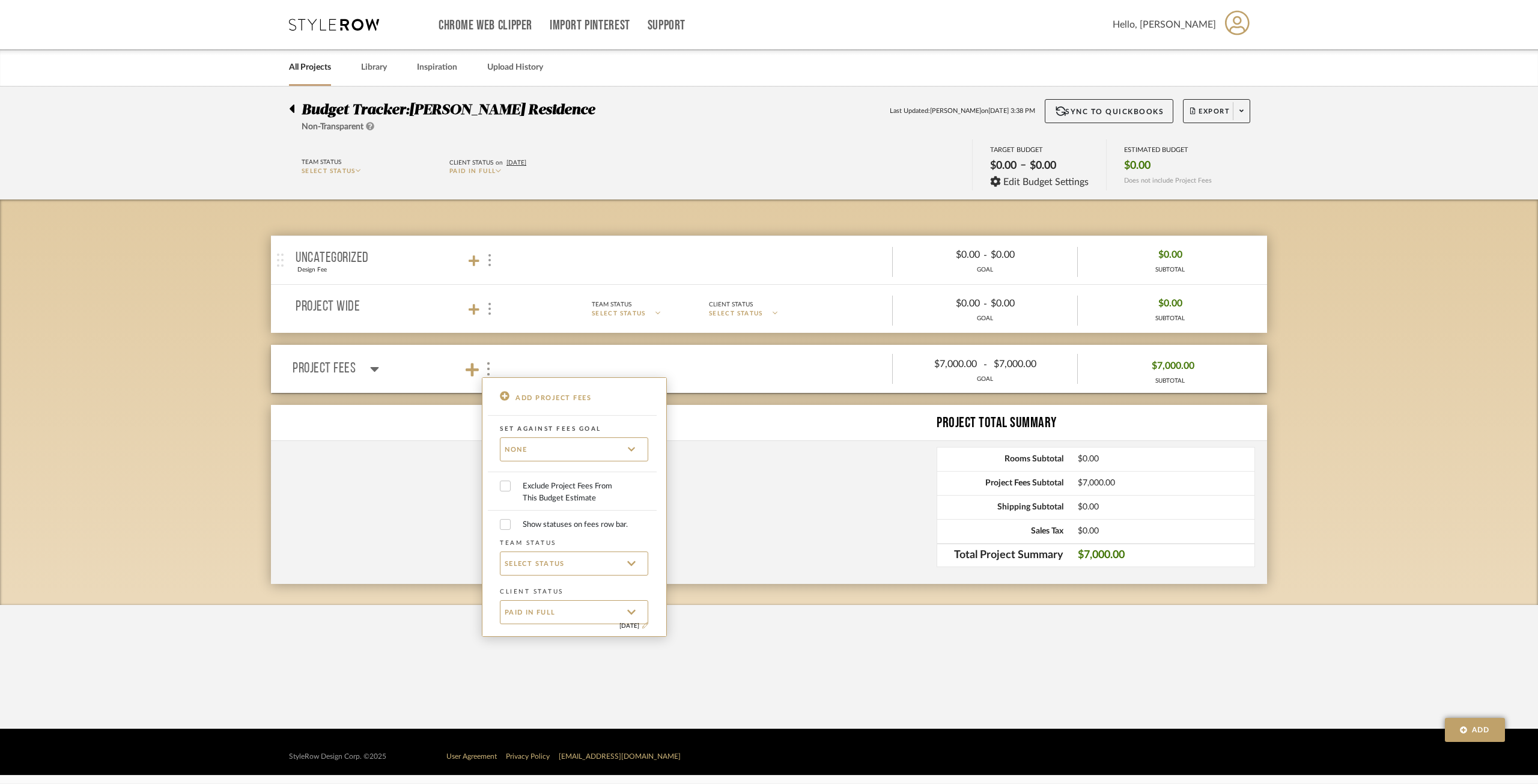
click at [882, 542] on div at bounding box center [769, 392] width 1538 height 784
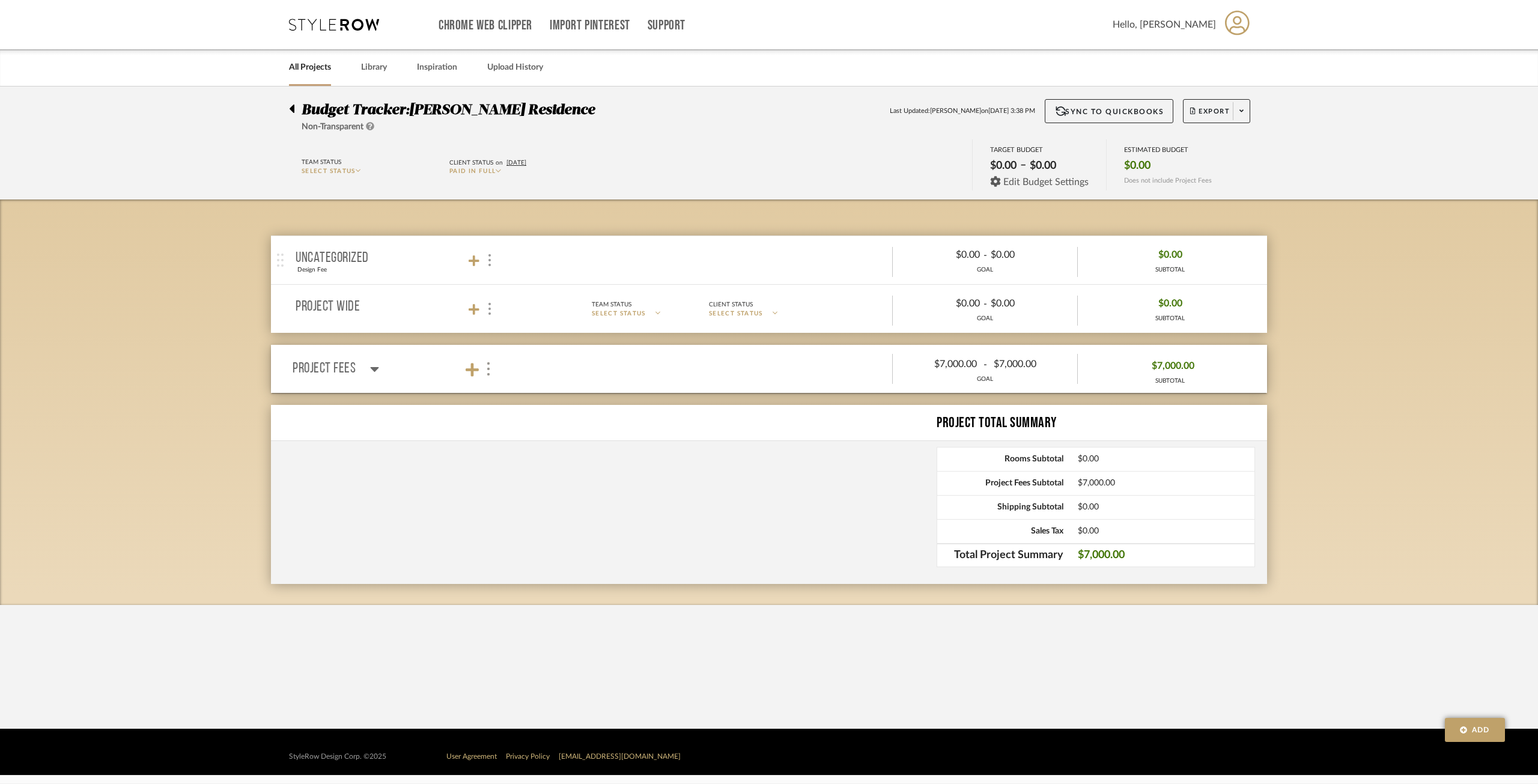
click at [1024, 185] on span "Edit Budget Settings" at bounding box center [1046, 182] width 86 height 11
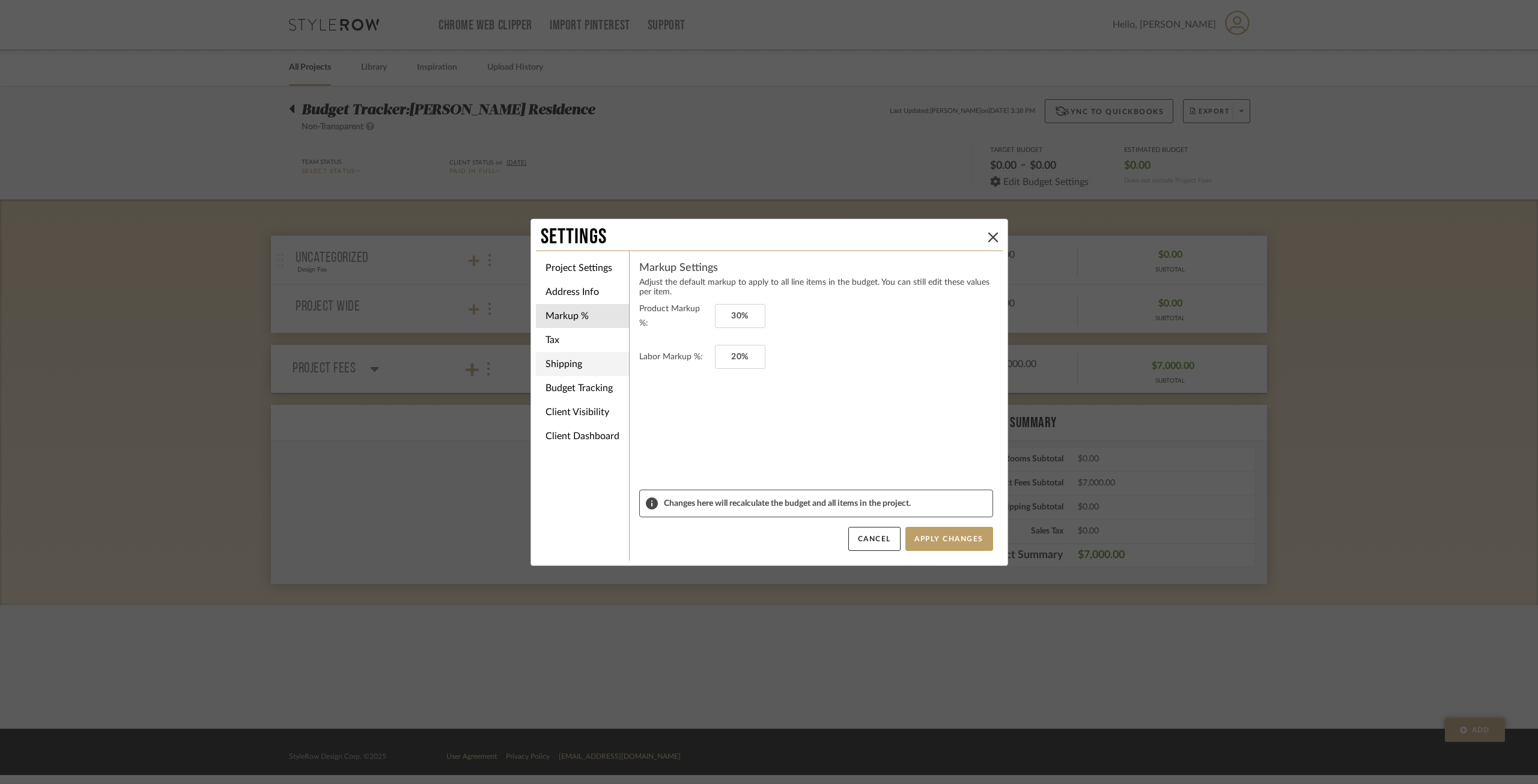
click at [596, 371] on li "Shipping" at bounding box center [582, 364] width 93 height 24
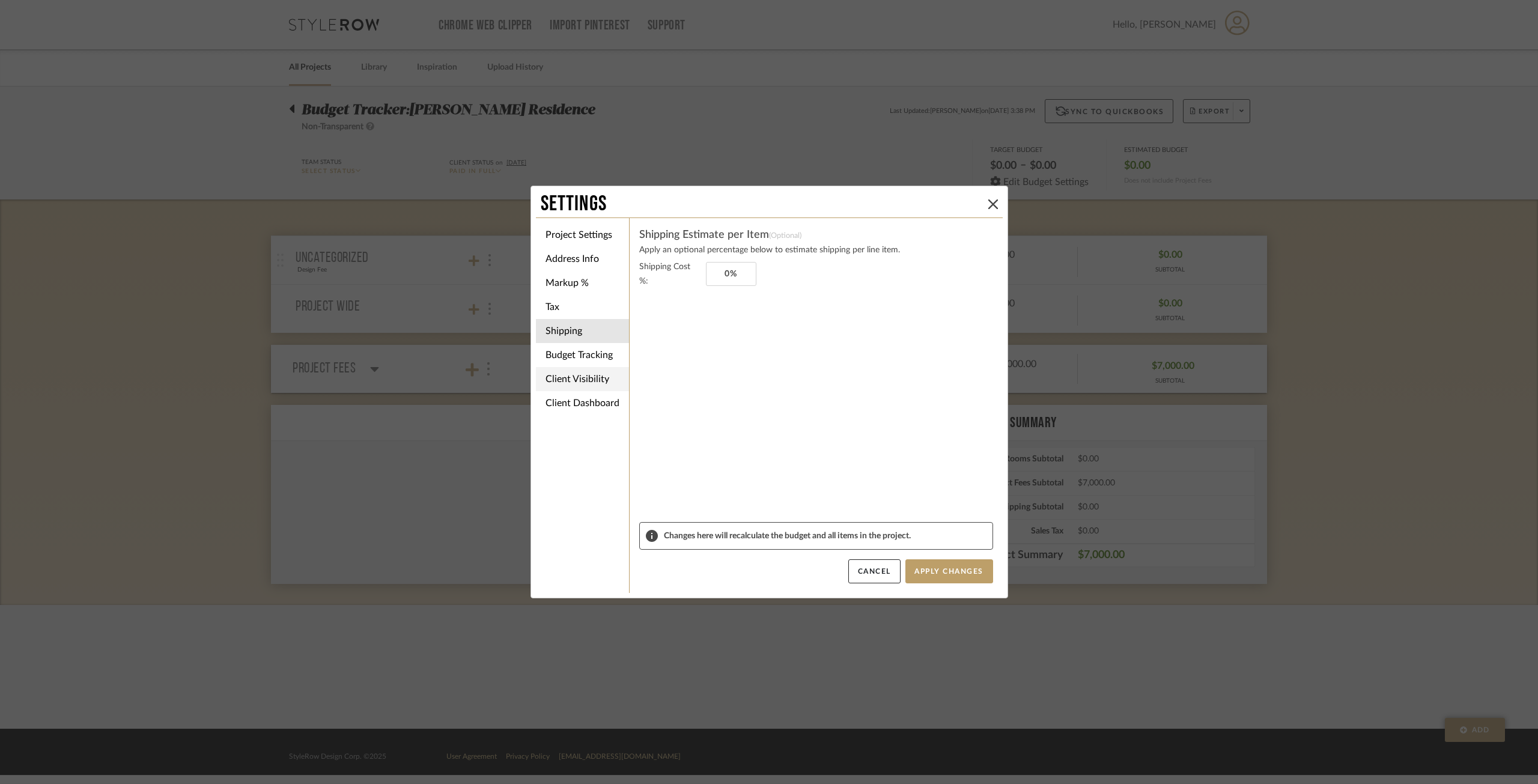
click at [600, 371] on li "Client Visibility" at bounding box center [582, 379] width 93 height 24
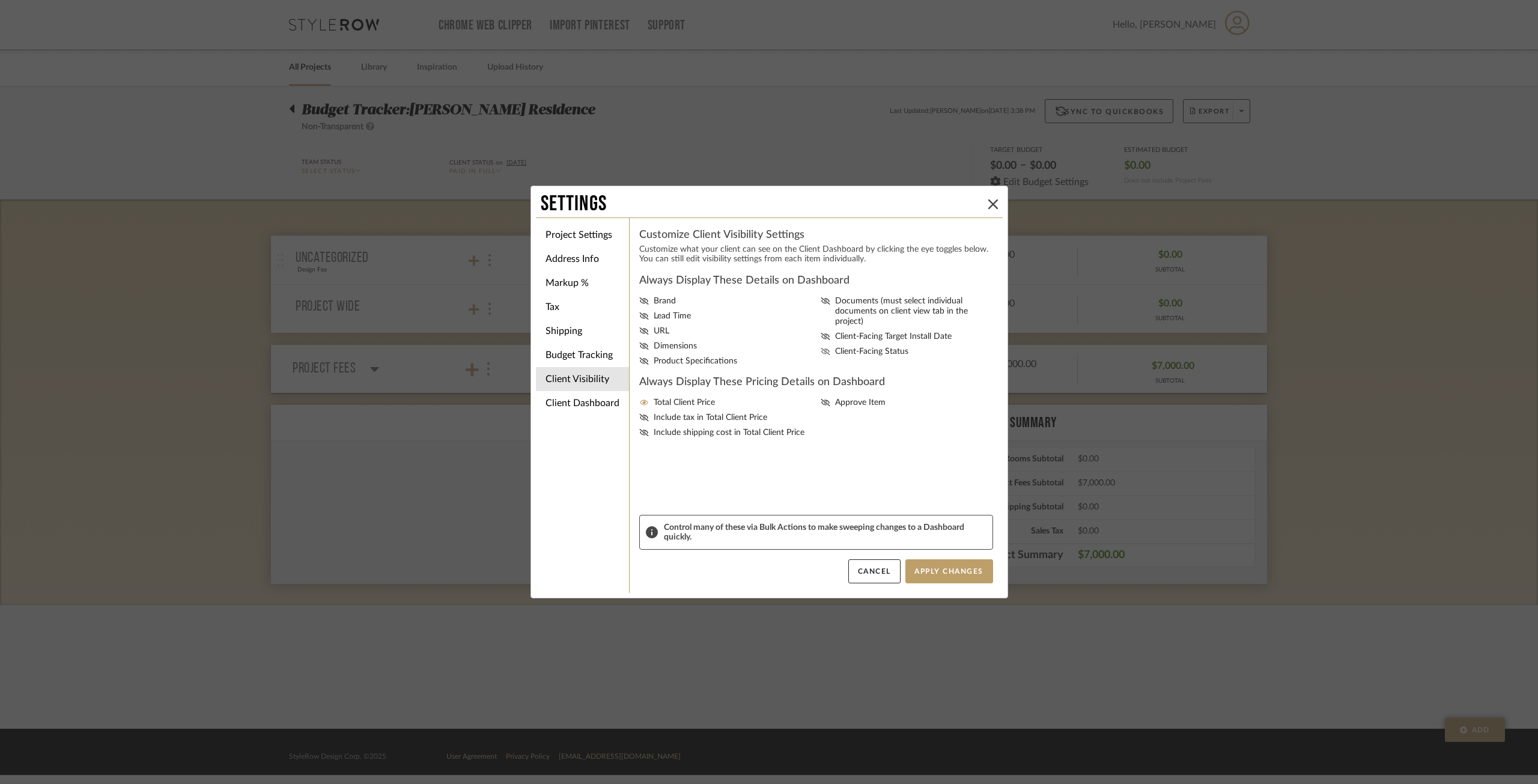
click at [875, 347] on span "Client-Facing Status" at bounding box center [872, 352] width 74 height 11
click at [0, 0] on input "Client-Facing Status" at bounding box center [0, 0] width 0 height 0
click at [927, 567] on button "Apply Changes" at bounding box center [948, 571] width 88 height 24
click at [562, 355] on li "Budget Tracking" at bounding box center [582, 355] width 93 height 24
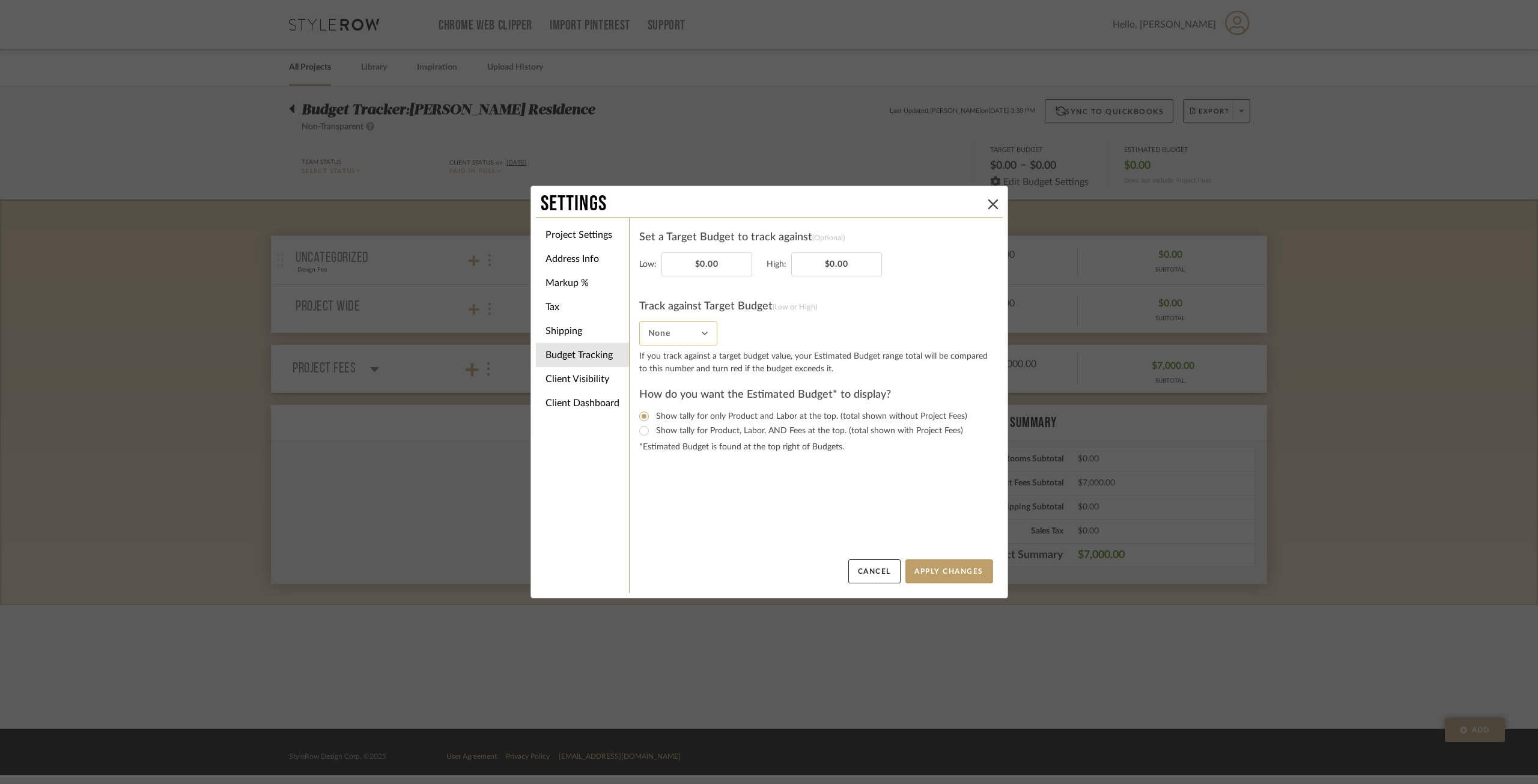
click at [701, 333] on input "None" at bounding box center [678, 333] width 78 height 24
click at [675, 367] on span "None" at bounding box center [675, 364] width 55 height 11
type input "None"
drag, startPoint x: 982, startPoint y: 567, endPoint x: 943, endPoint y: 540, distance: 47.4
click at [982, 567] on button "Apply Changes" at bounding box center [948, 571] width 88 height 24
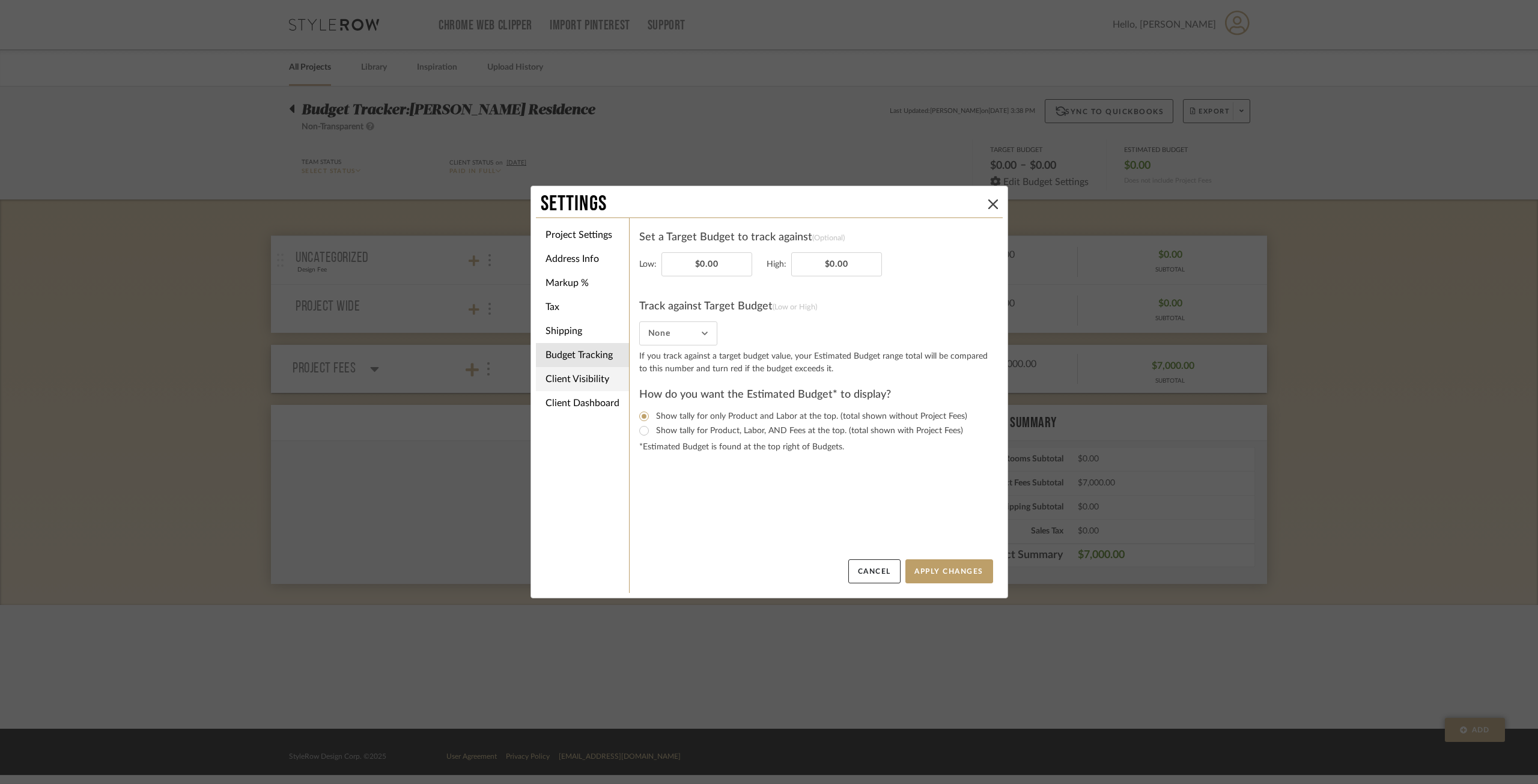
click at [575, 381] on li "Client Visibility" at bounding box center [582, 379] width 93 height 24
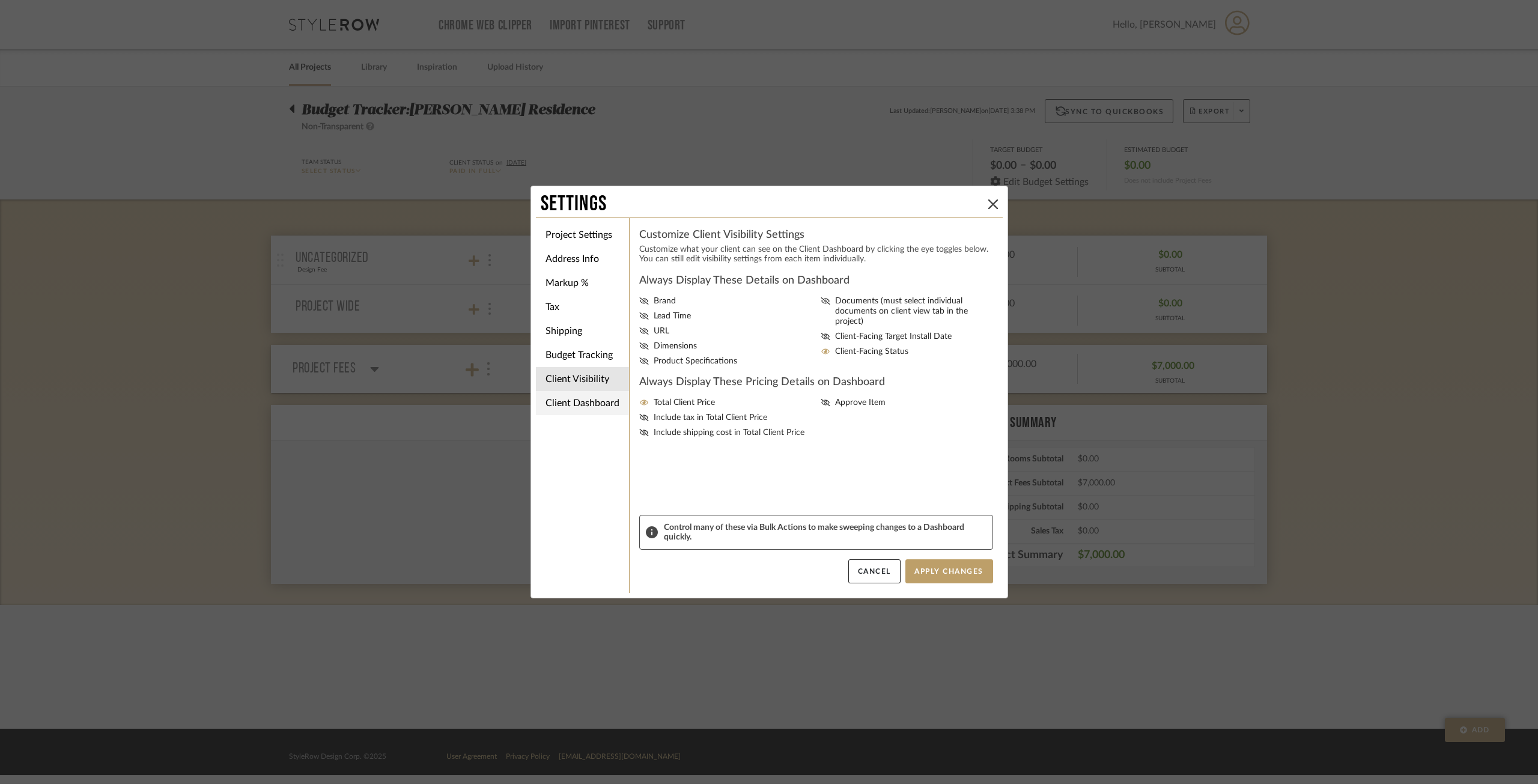
click at [590, 400] on li "Client Dashboard" at bounding box center [582, 403] width 93 height 24
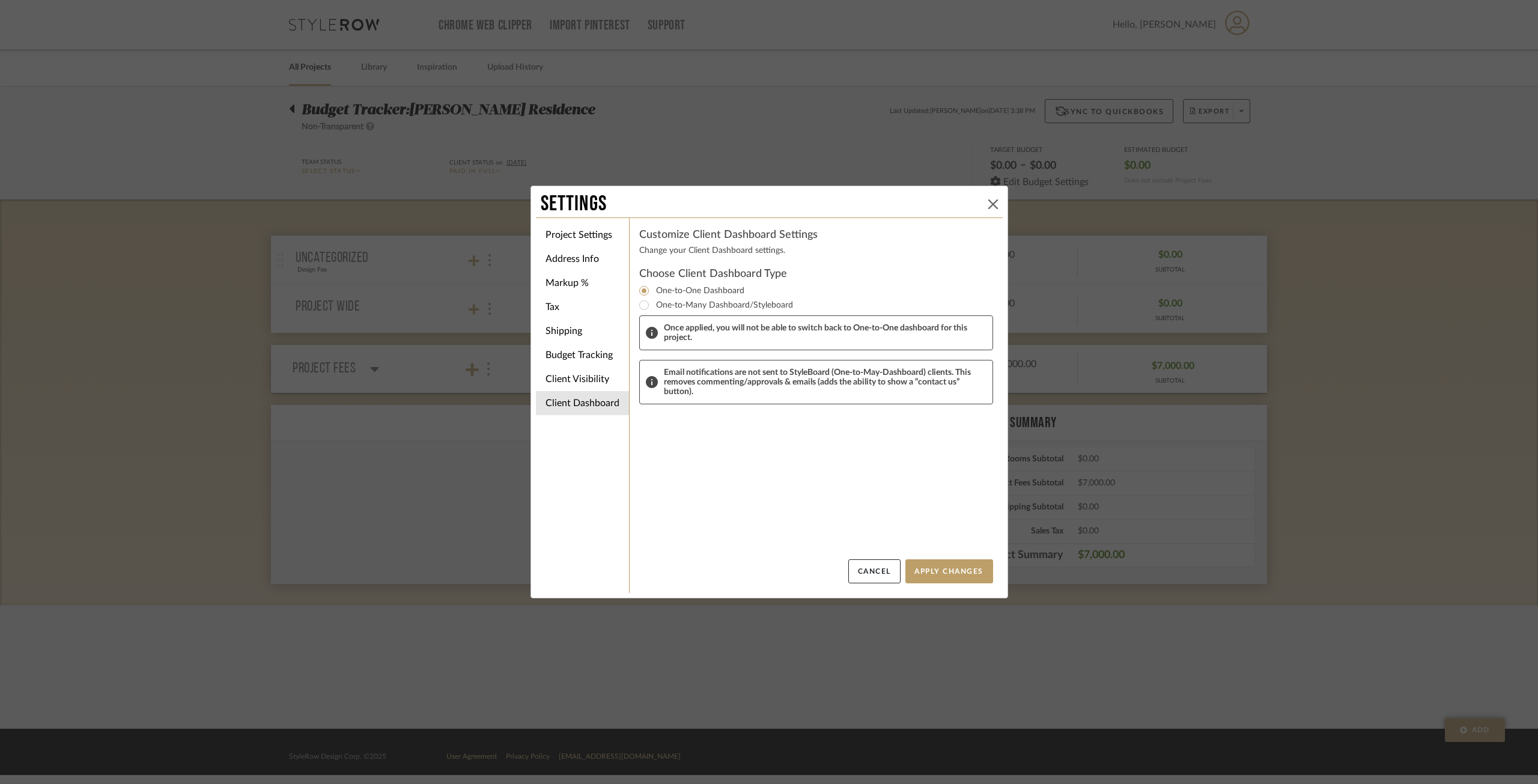
click at [988, 200] on icon at bounding box center [993, 204] width 10 height 10
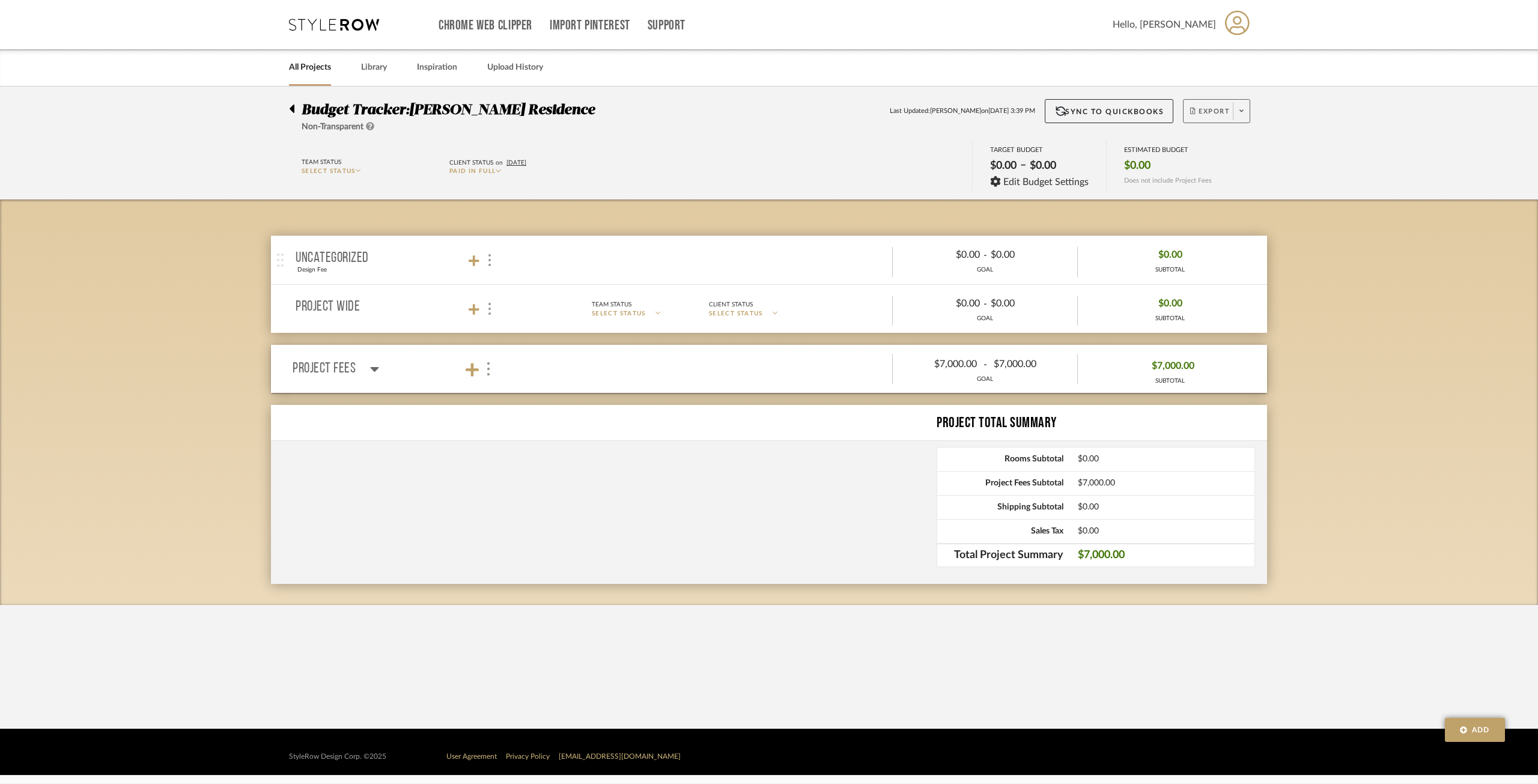
click at [1153, 107] on span "Export" at bounding box center [1210, 116] width 40 height 18
click at [1153, 149] on span "Export PDF" at bounding box center [1238, 146] width 90 height 11
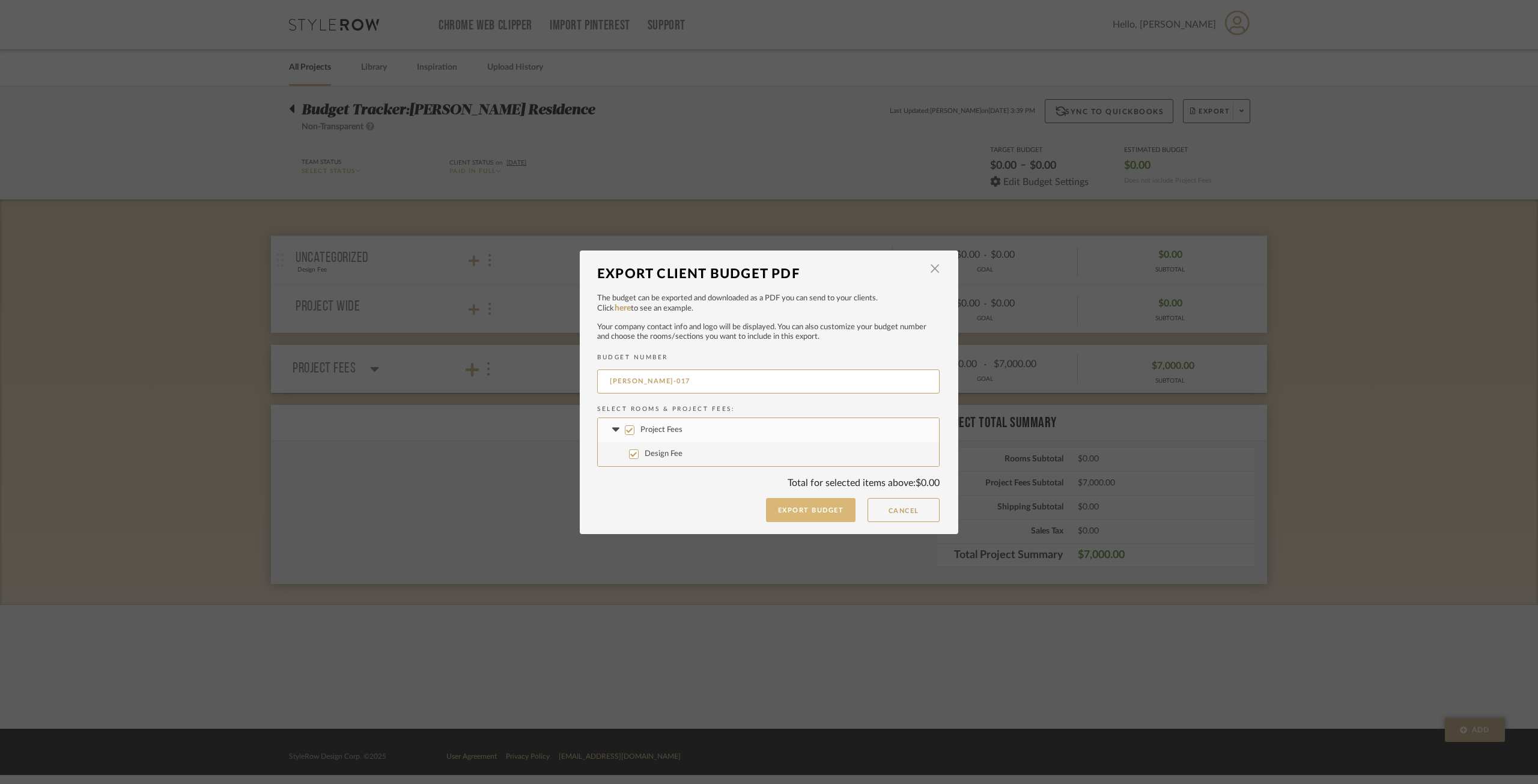
click at [815, 510] on button "Export Budget" at bounding box center [811, 510] width 90 height 24
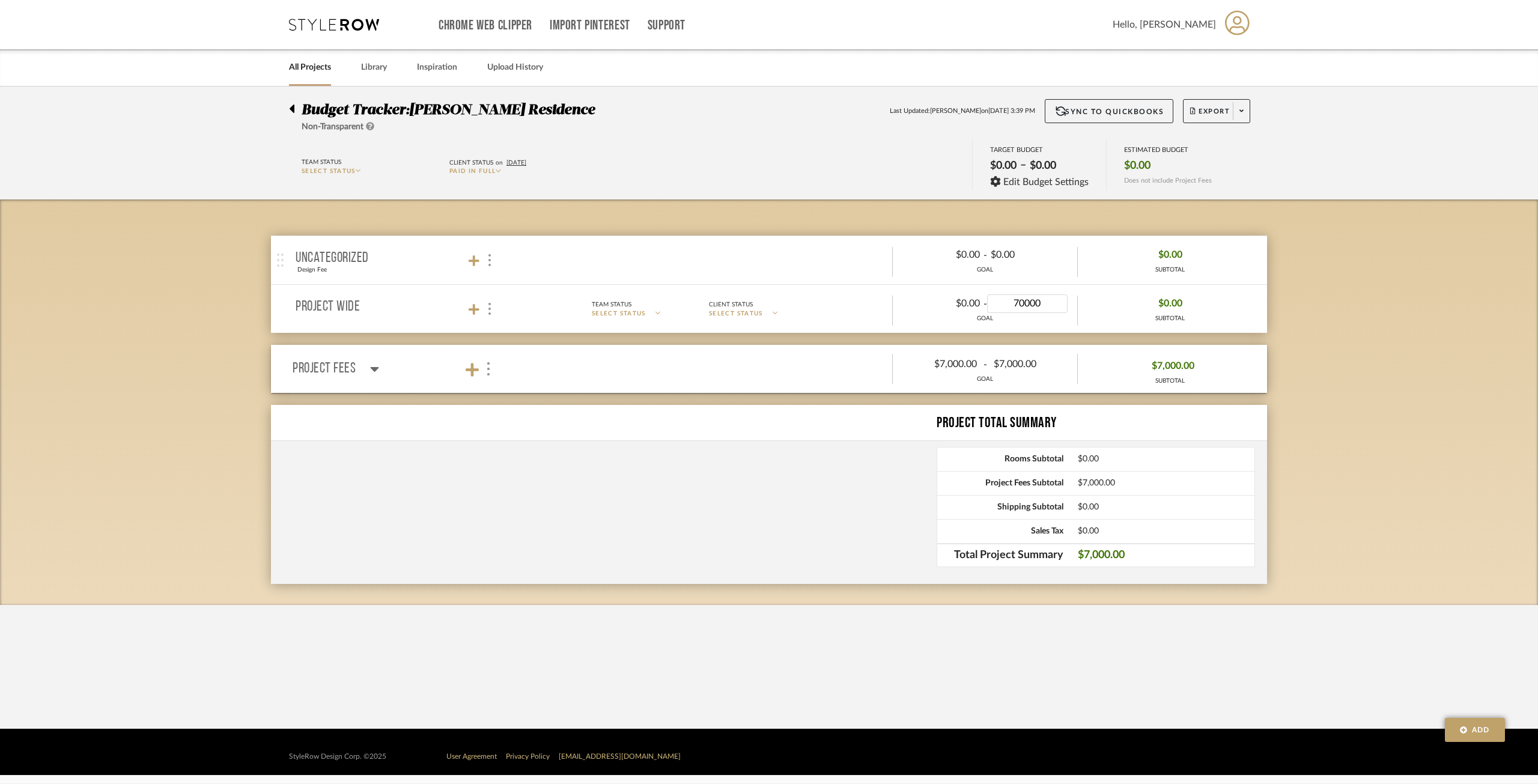
type input "7000"
click at [1153, 421] on div "Budget Tracker: [PERSON_NAME] Residence Non-Transparent Last Updated: [PERSON_N…" at bounding box center [769, 345] width 1538 height 518
click at [1153, 113] on span "Export" at bounding box center [1210, 116] width 40 height 18
click at [1153, 147] on span "Export PDF" at bounding box center [1238, 146] width 90 height 11
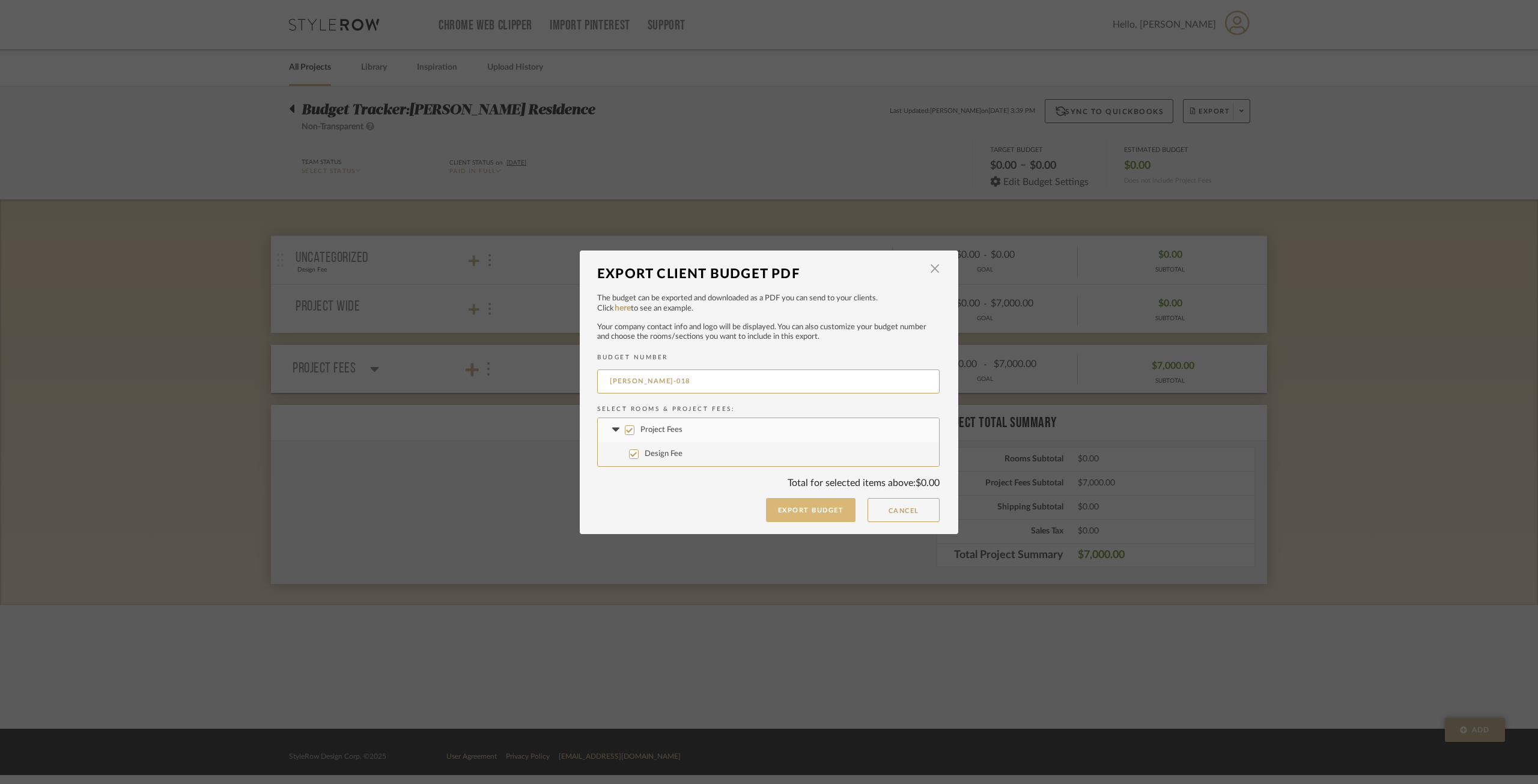
click at [777, 510] on button "Export Budget" at bounding box center [811, 510] width 90 height 24
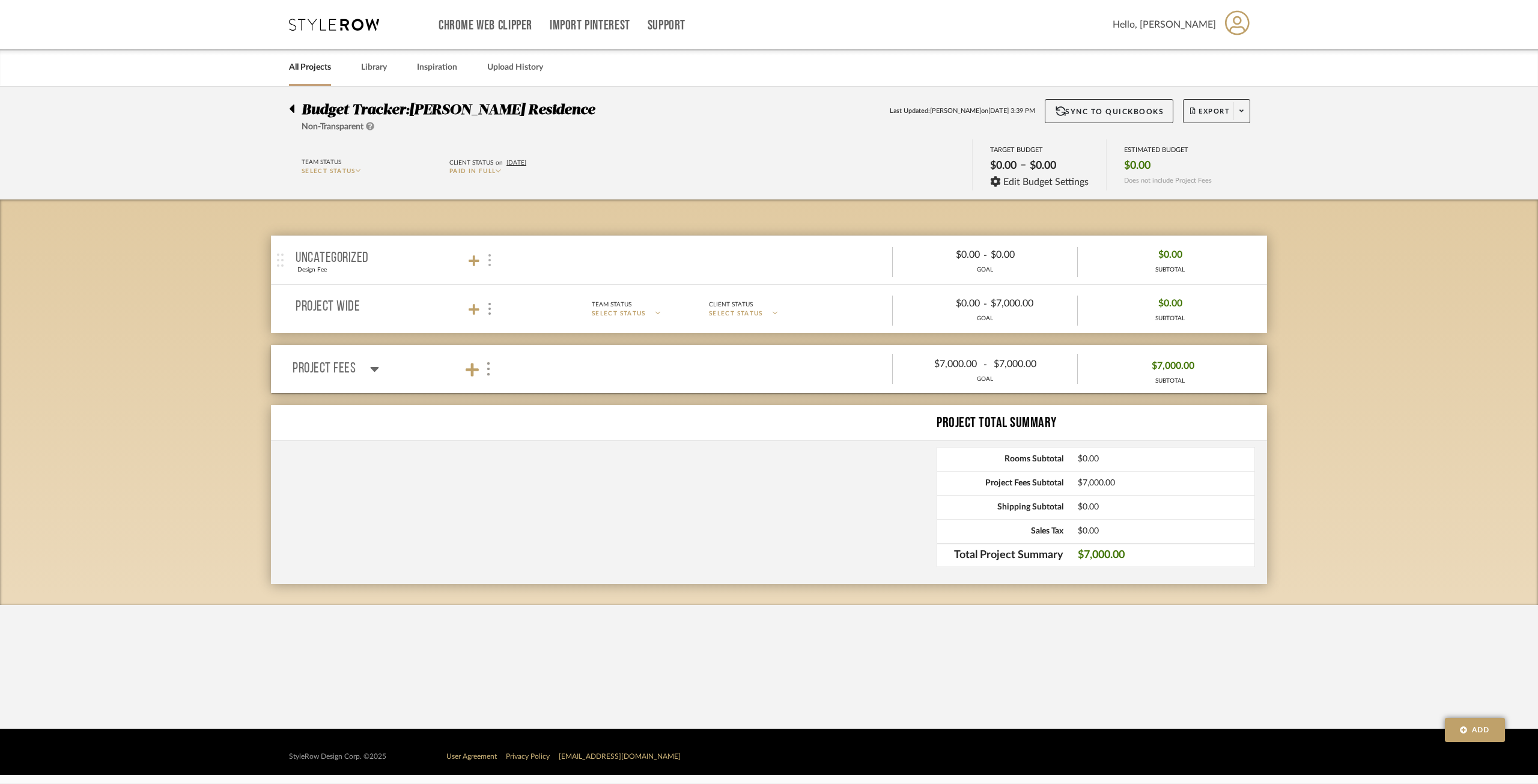
click at [490, 264] on img at bounding box center [489, 260] width 2 height 12
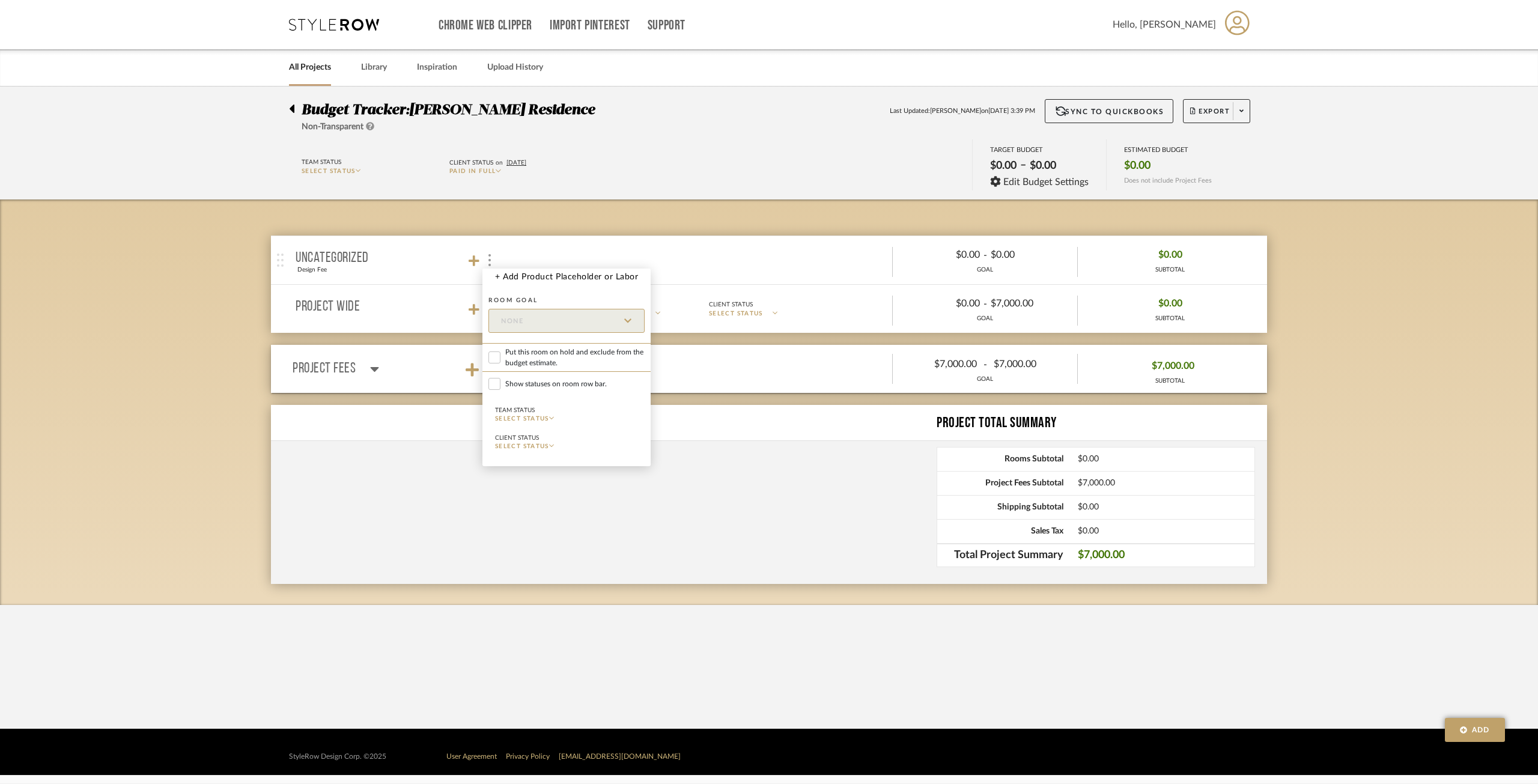
click at [456, 261] on div at bounding box center [769, 392] width 1538 height 784
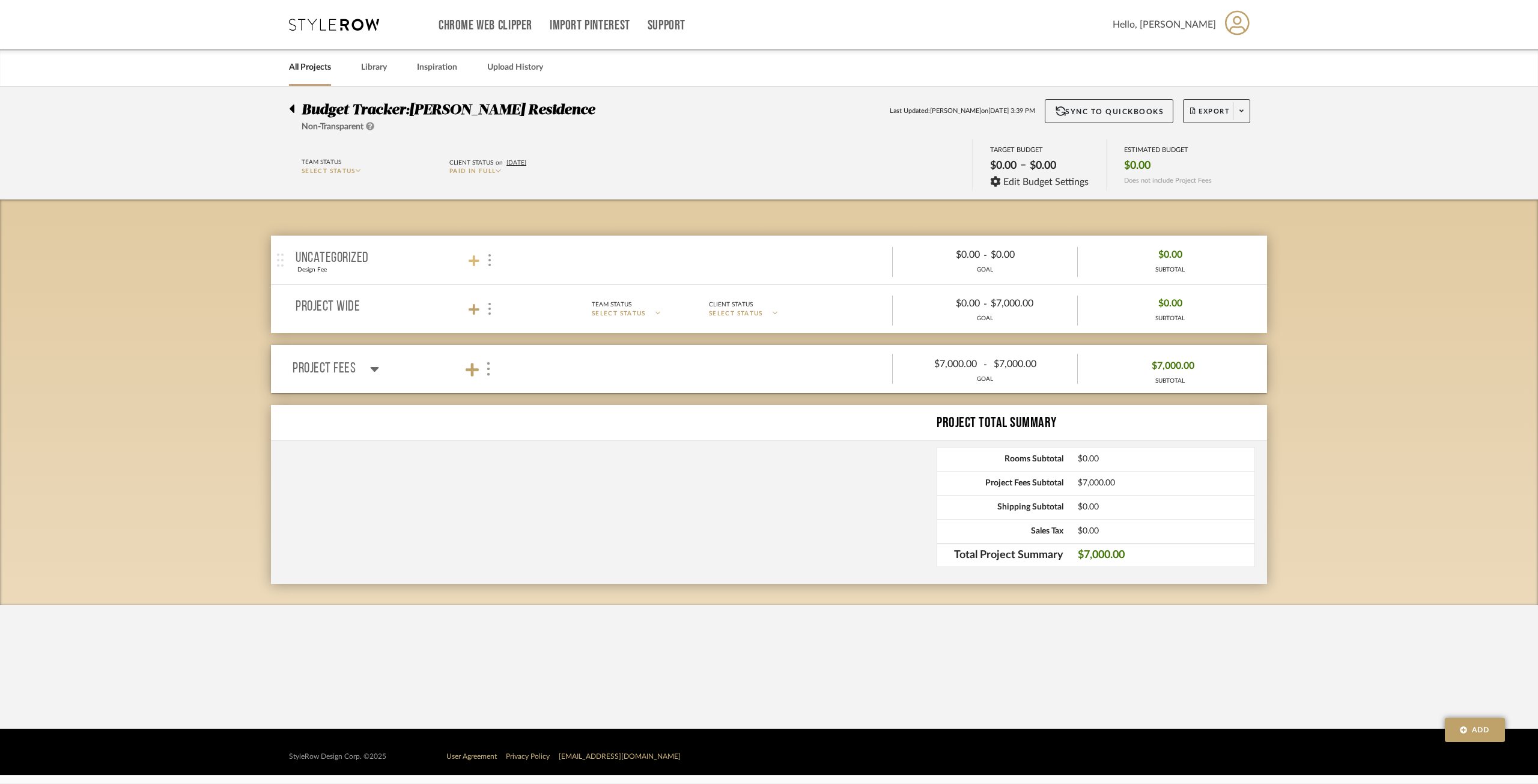
click at [474, 261] on icon at bounding box center [474, 261] width 11 height 11
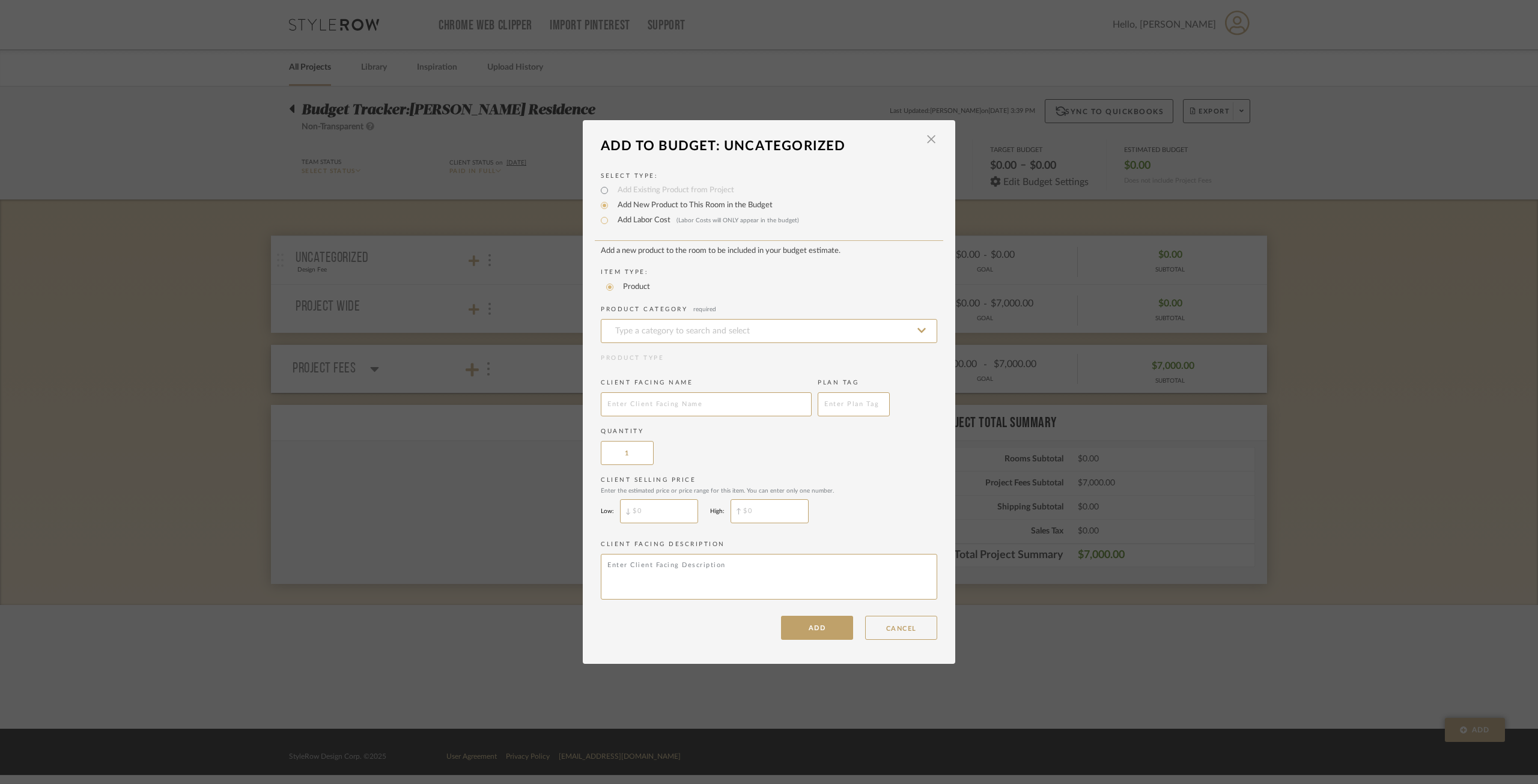
click at [649, 223] on label "Add Labor Cost (Labor Costs will ONLY appear in the budget)" at bounding box center [705, 221] width 188 height 12
click at [611, 223] on input "Add Labor Cost (Labor Costs will ONLY appear in the budget)" at bounding box center [604, 220] width 14 height 14
radio input "true"
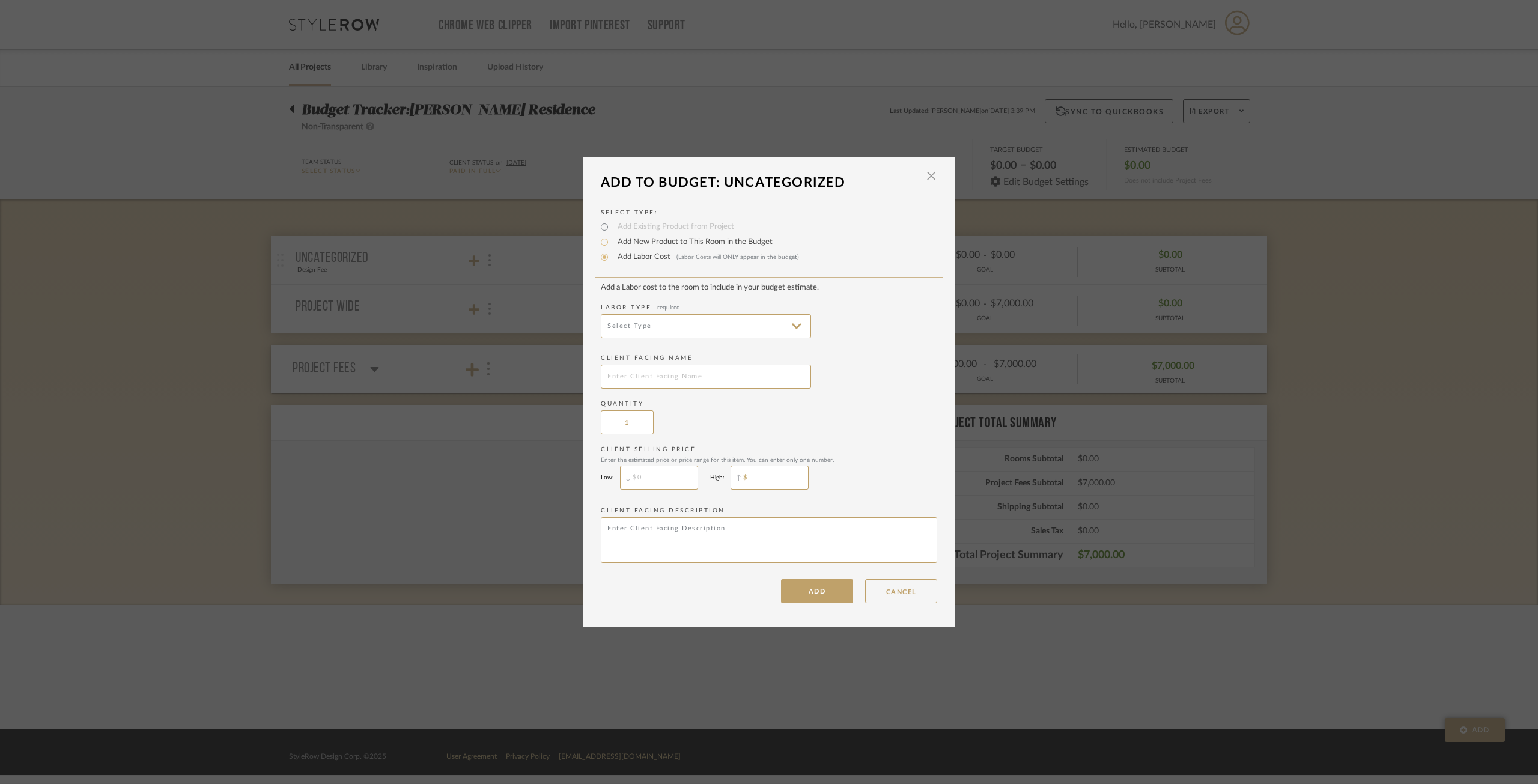
click at [782, 473] on input "$" at bounding box center [770, 478] width 78 height 24
type input "$"
type input "$7,000"
click at [806, 567] on button "ADD" at bounding box center [817, 591] width 72 height 24
click at [671, 324] on input at bounding box center [706, 326] width 210 height 24
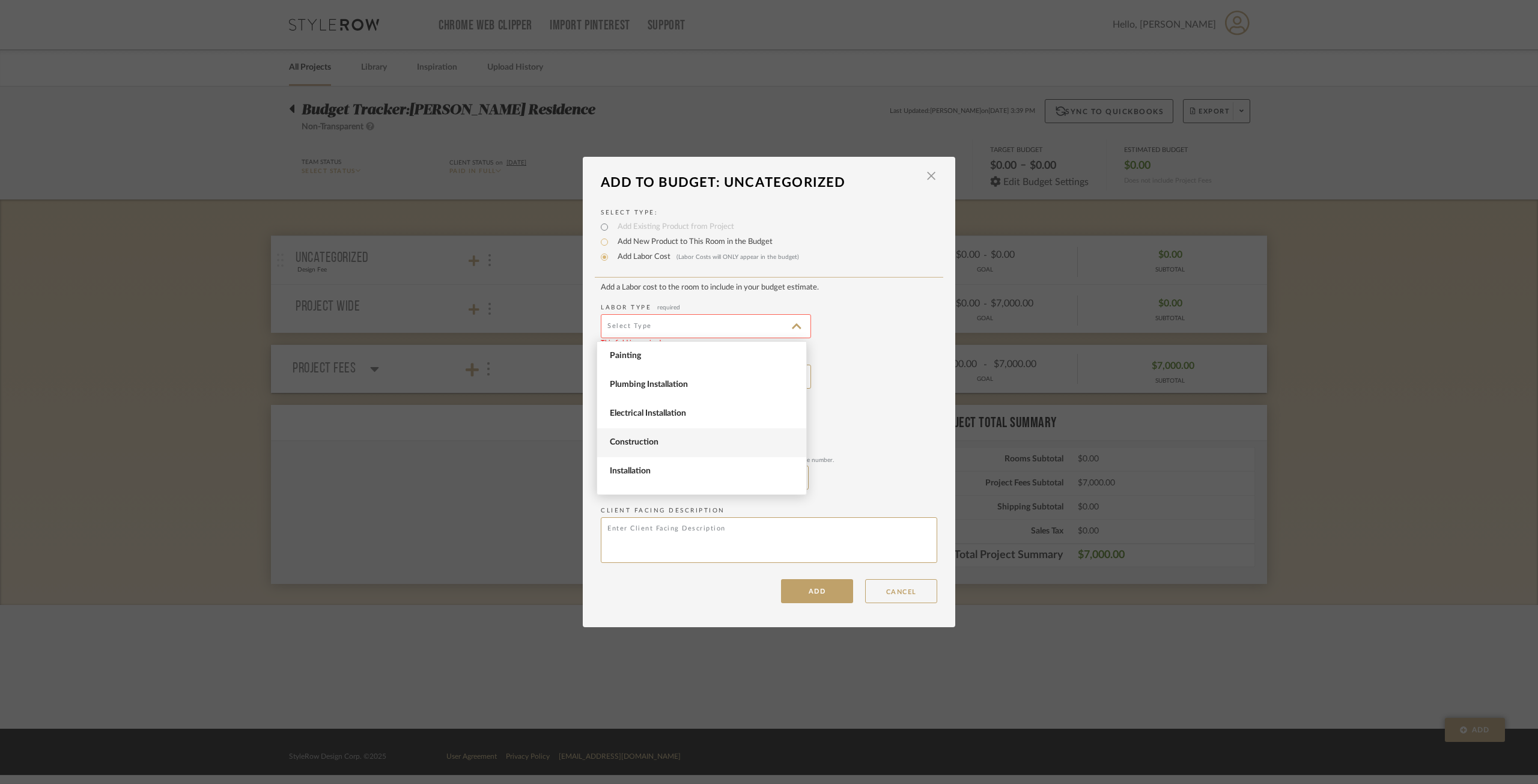
click at [728, 434] on span "Construction" at bounding box center [701, 442] width 209 height 29
type input "Construction"
click at [710, 381] on input "text" at bounding box center [706, 377] width 210 height 24
type input "Design Fee"
click at [881, 347] on add-labor-cost "Add a Labor cost to the room to include in your budget estimate. Labor Type req…" at bounding box center [769, 425] width 336 height 284
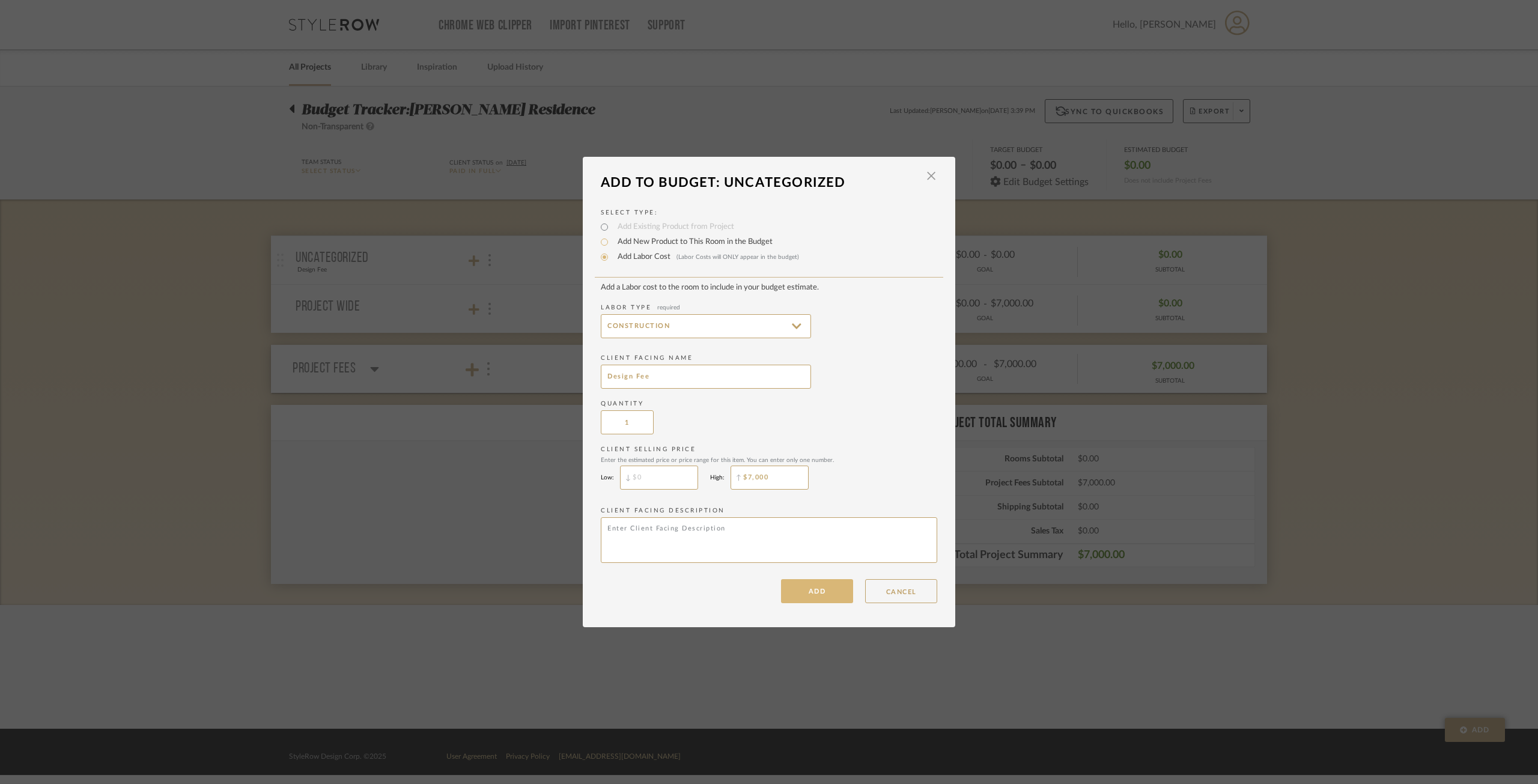
click at [821, 567] on button "ADD" at bounding box center [817, 591] width 72 height 24
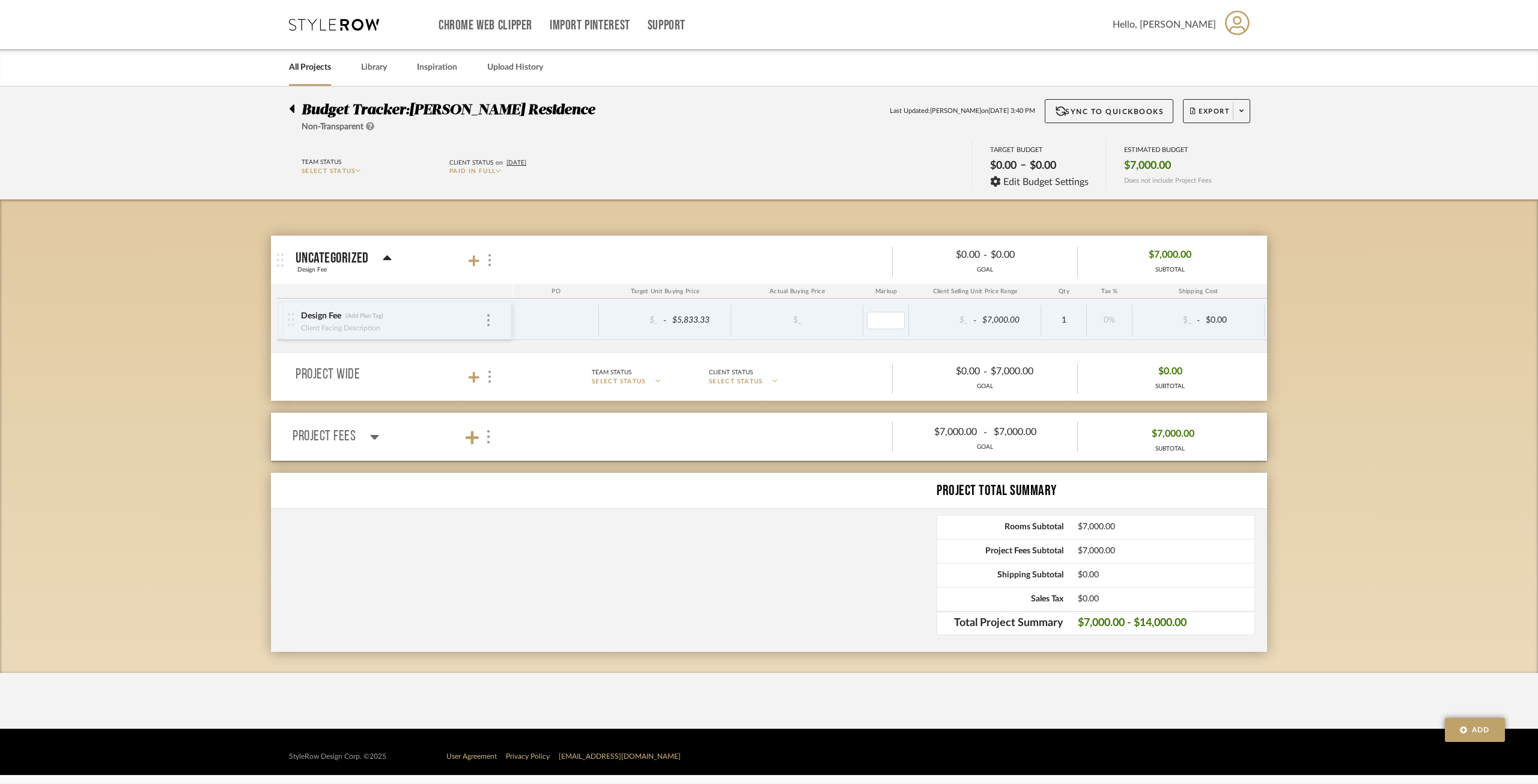
type input "0"
click at [1153, 117] on span "Export" at bounding box center [1210, 116] width 40 height 18
click at [1153, 150] on span "Export PDF" at bounding box center [1238, 146] width 90 height 11
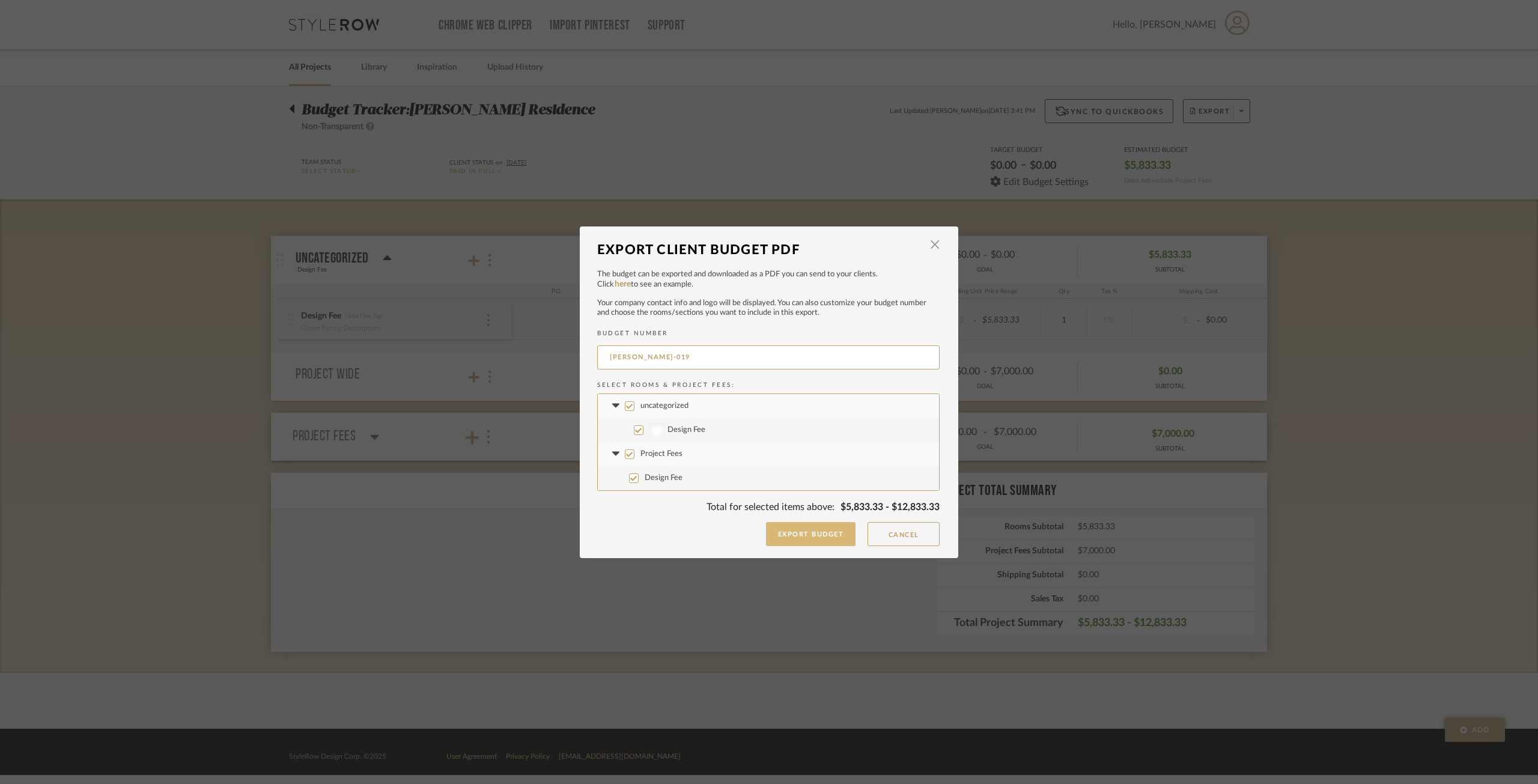
click at [816, 539] on button "Export Budget" at bounding box center [811, 534] width 90 height 24
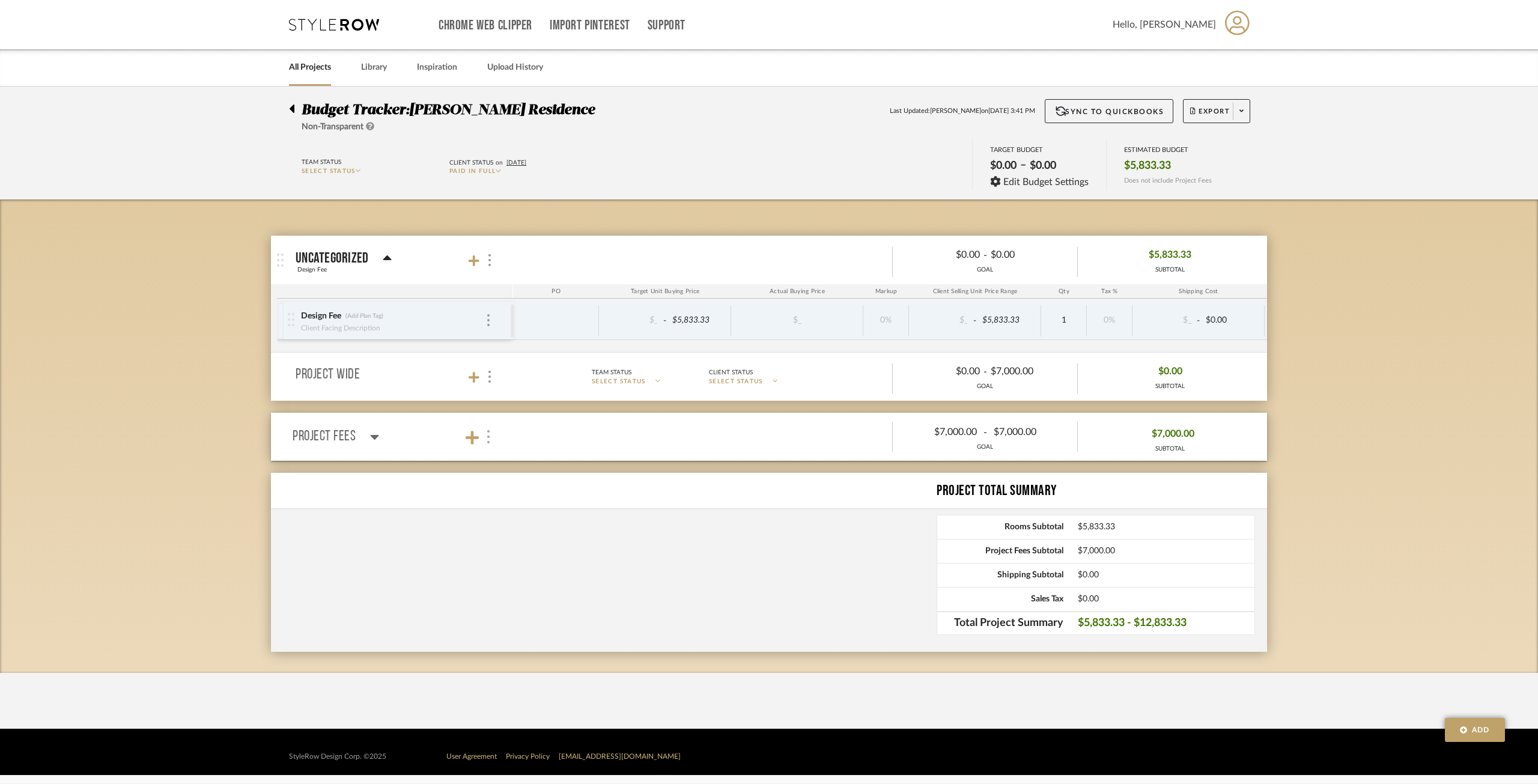
click at [485, 429] on div at bounding box center [487, 437] width 13 height 17
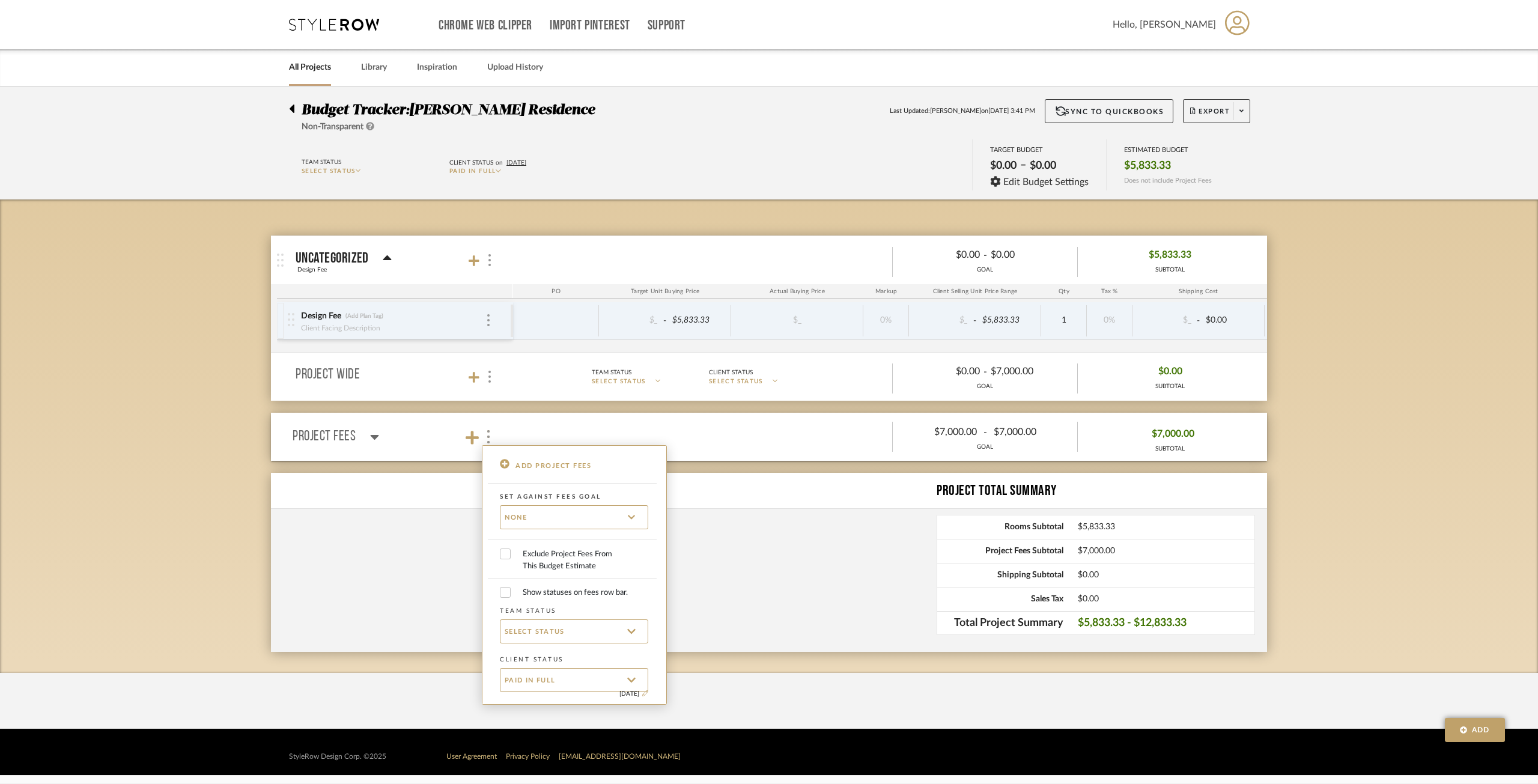
click at [774, 532] on div at bounding box center [769, 392] width 1538 height 784
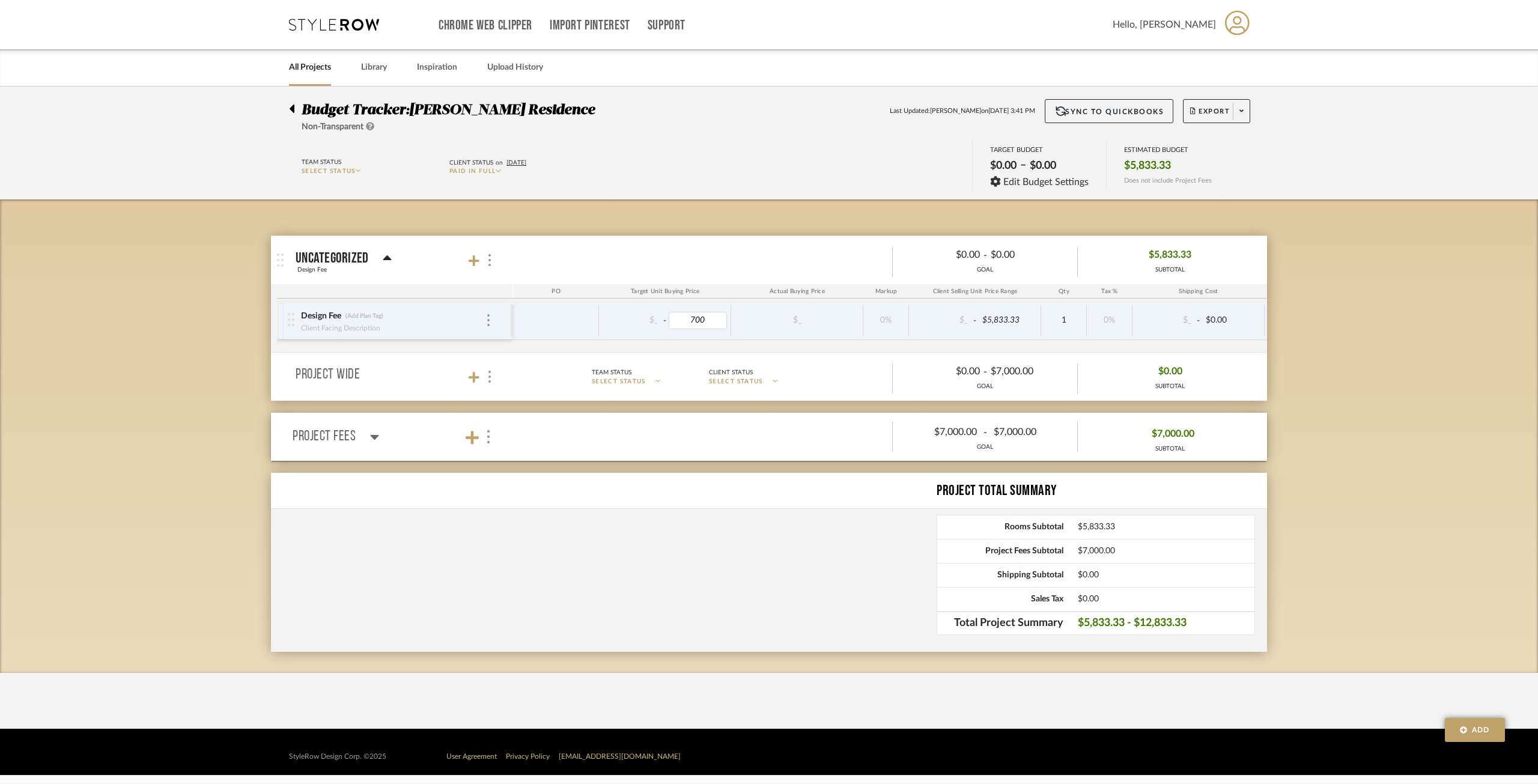
type input "7000"
type input "3"
click at [1153, 234] on div "Budget Tracker: [PERSON_NAME] Residence Non-Transparent Last Updated: [PERSON_N…" at bounding box center [769, 379] width 1538 height 586
click at [1153, 406] on div "Budget Tracker: [PERSON_NAME] Residence Non-Transparent Last Updated: [PERSON_N…" at bounding box center [769, 379] width 1538 height 586
click at [1153, 567] on span "$7,000.00 - $14,000.00" at bounding box center [1166, 623] width 176 height 12
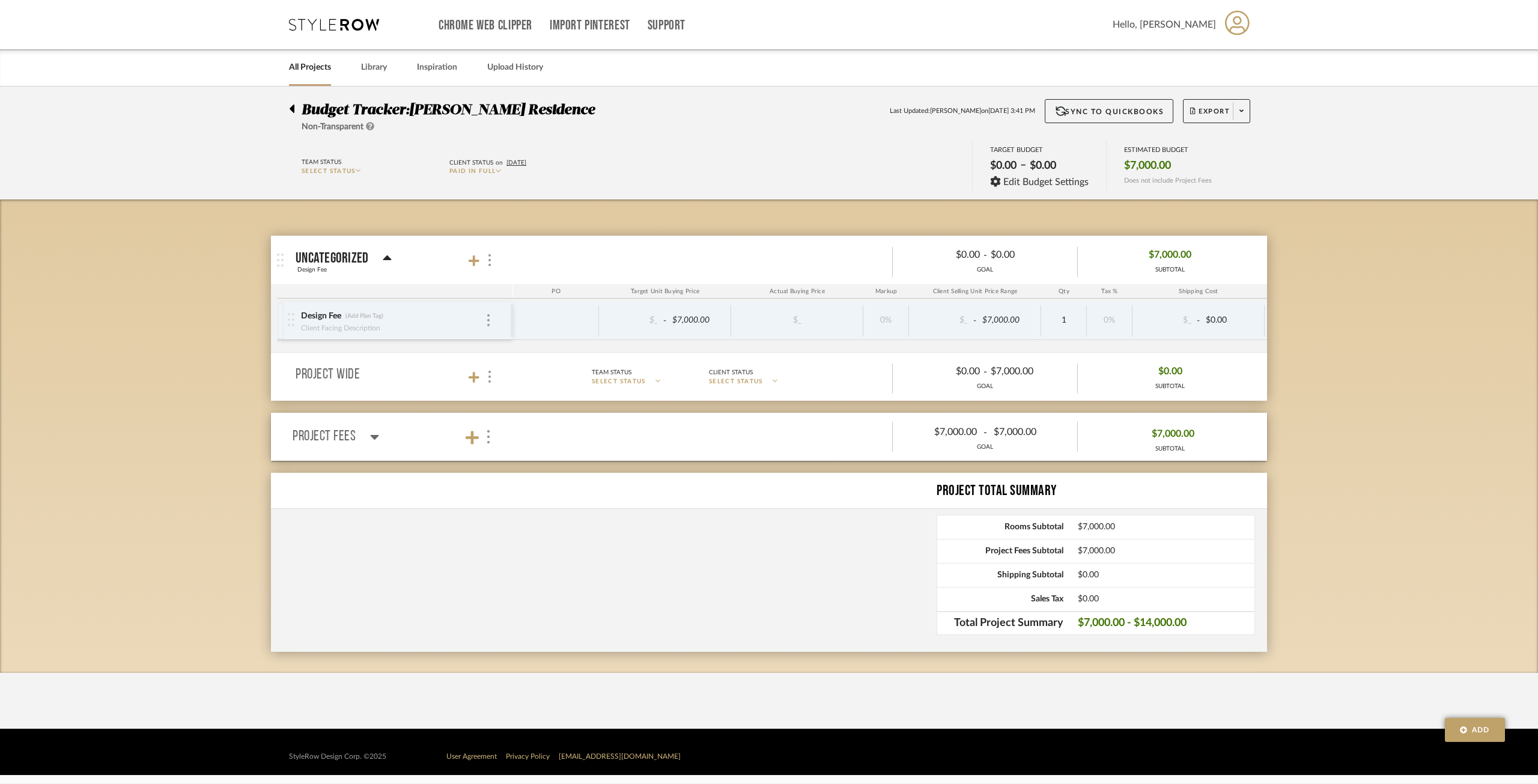
click at [1064, 567] on div "Total Project Summary $7,000.00 - $14,000.00" at bounding box center [1096, 623] width 318 height 24
drag, startPoint x: 1250, startPoint y: 424, endPoint x: 1111, endPoint y: 423, distance: 139.0
click at [1153, 423] on div "$7,000.00 SUBTOTAL" at bounding box center [1170, 437] width 185 height 38
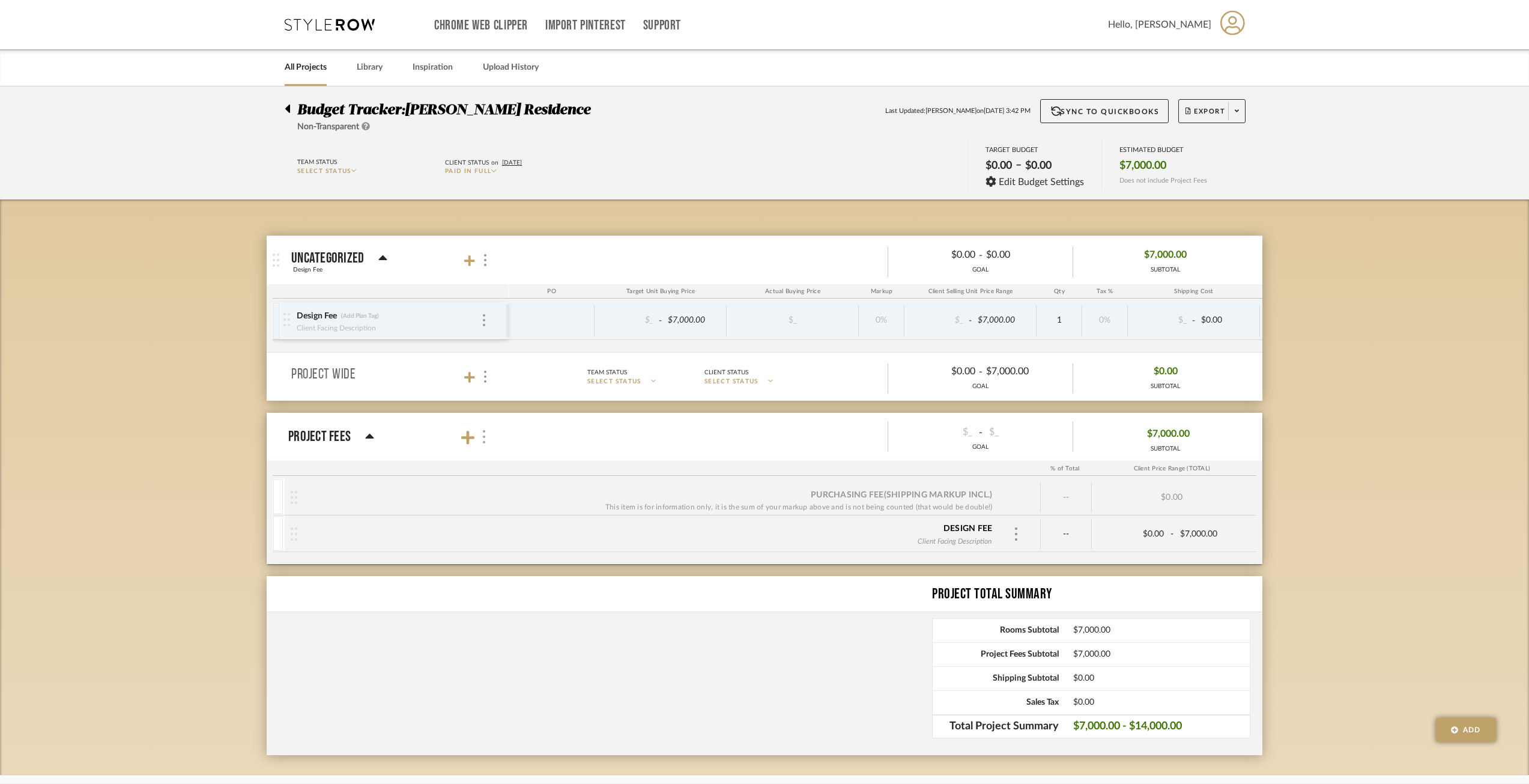
click at [484, 435] on img at bounding box center [484, 437] width 6 height 14
click at [1153, 104] on button "Export" at bounding box center [1212, 111] width 68 height 24
click at [1153, 146] on span "Export PDF" at bounding box center [1233, 146] width 90 height 11
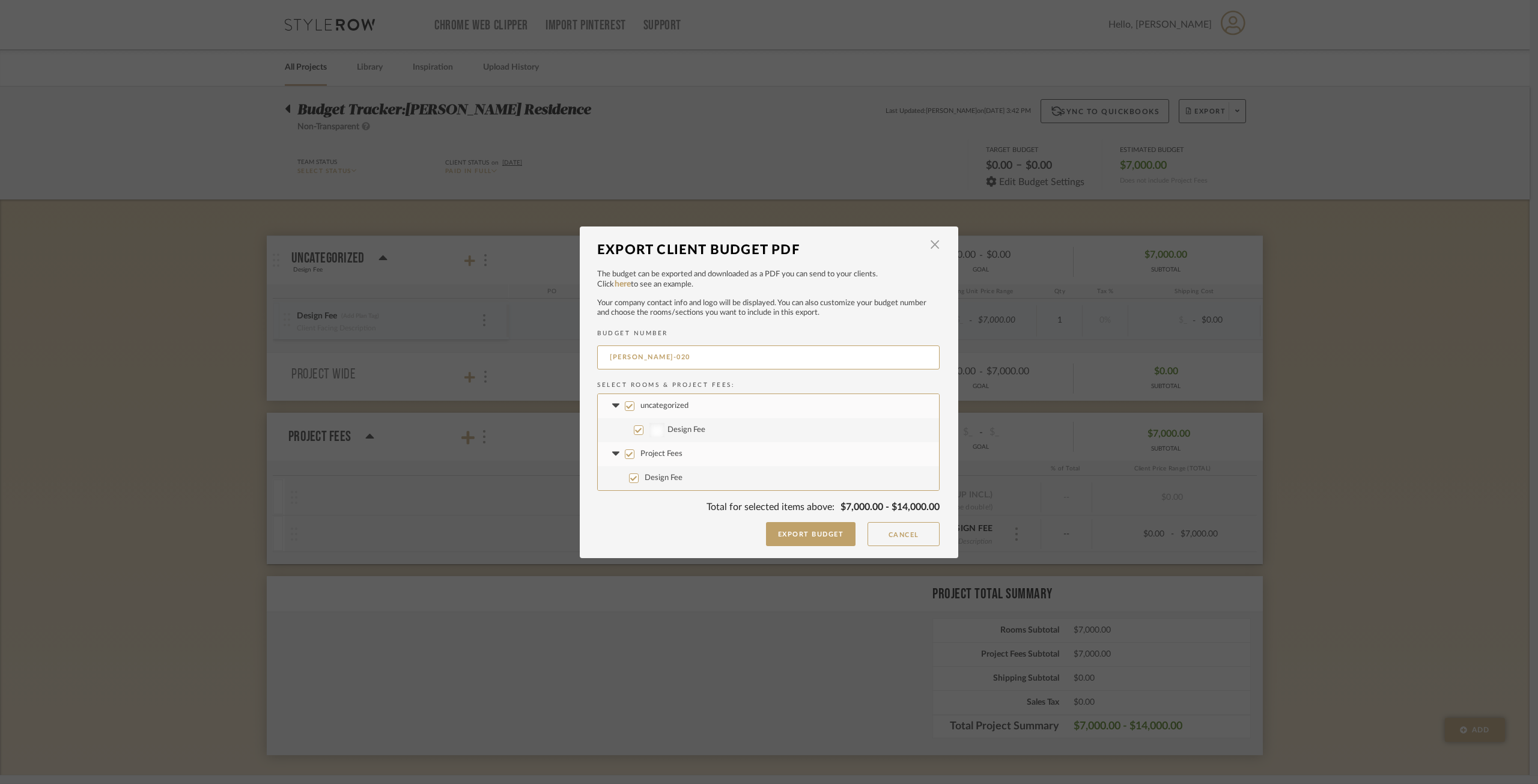
click at [627, 409] on input "uncategorized" at bounding box center [629, 406] width 10 height 10
checkbox input "false"
click at [783, 539] on button "Export Budget" at bounding box center [811, 534] width 90 height 24
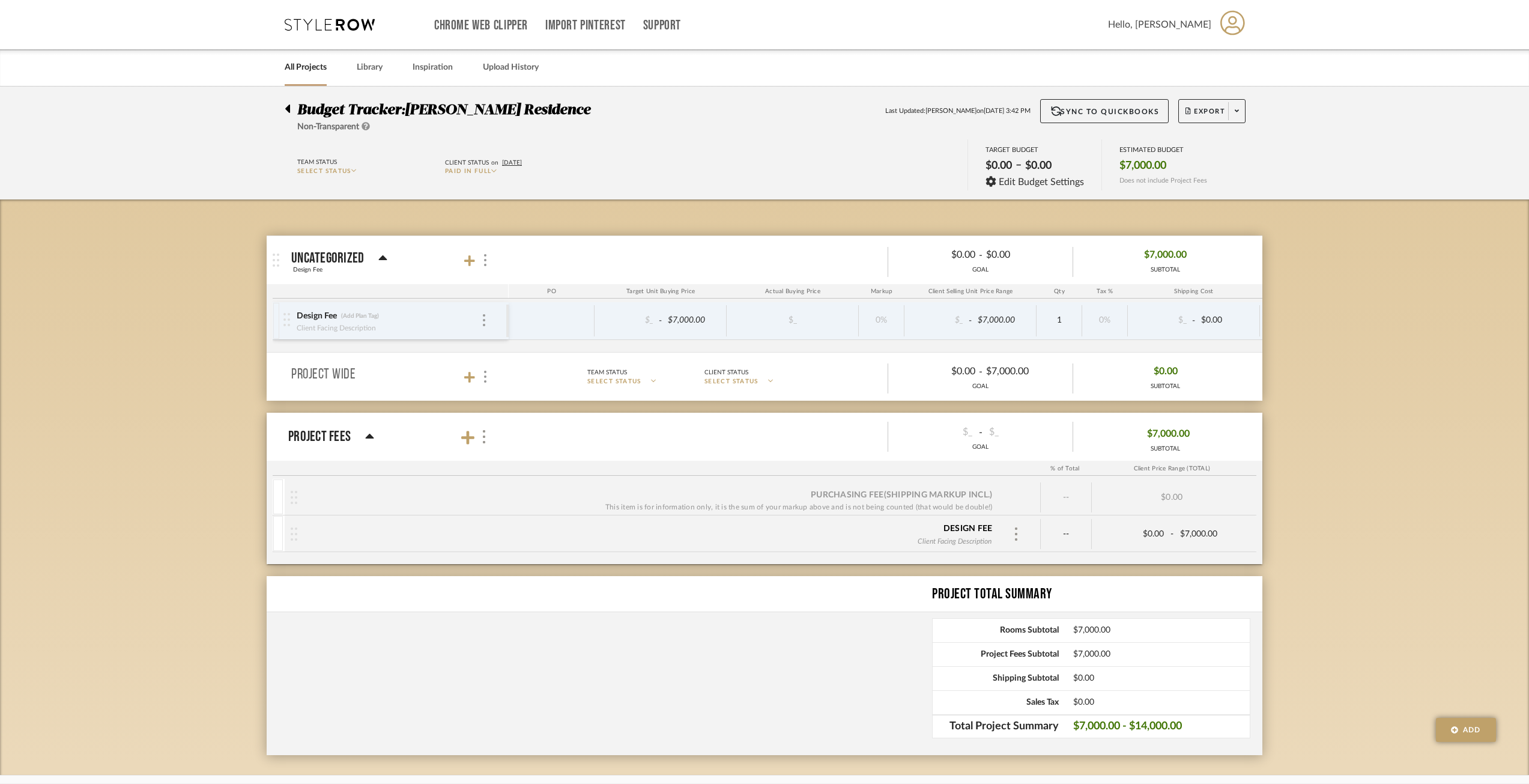
click at [481, 321] on div "Design Fee (Add Plan Tag) Client Facing Description" at bounding box center [388, 321] width 185 height 38
click at [482, 314] on div at bounding box center [484, 321] width 6 height 14
click at [565, 360] on p "Add Associated Product or Labor" at bounding box center [579, 353] width 129 height 16
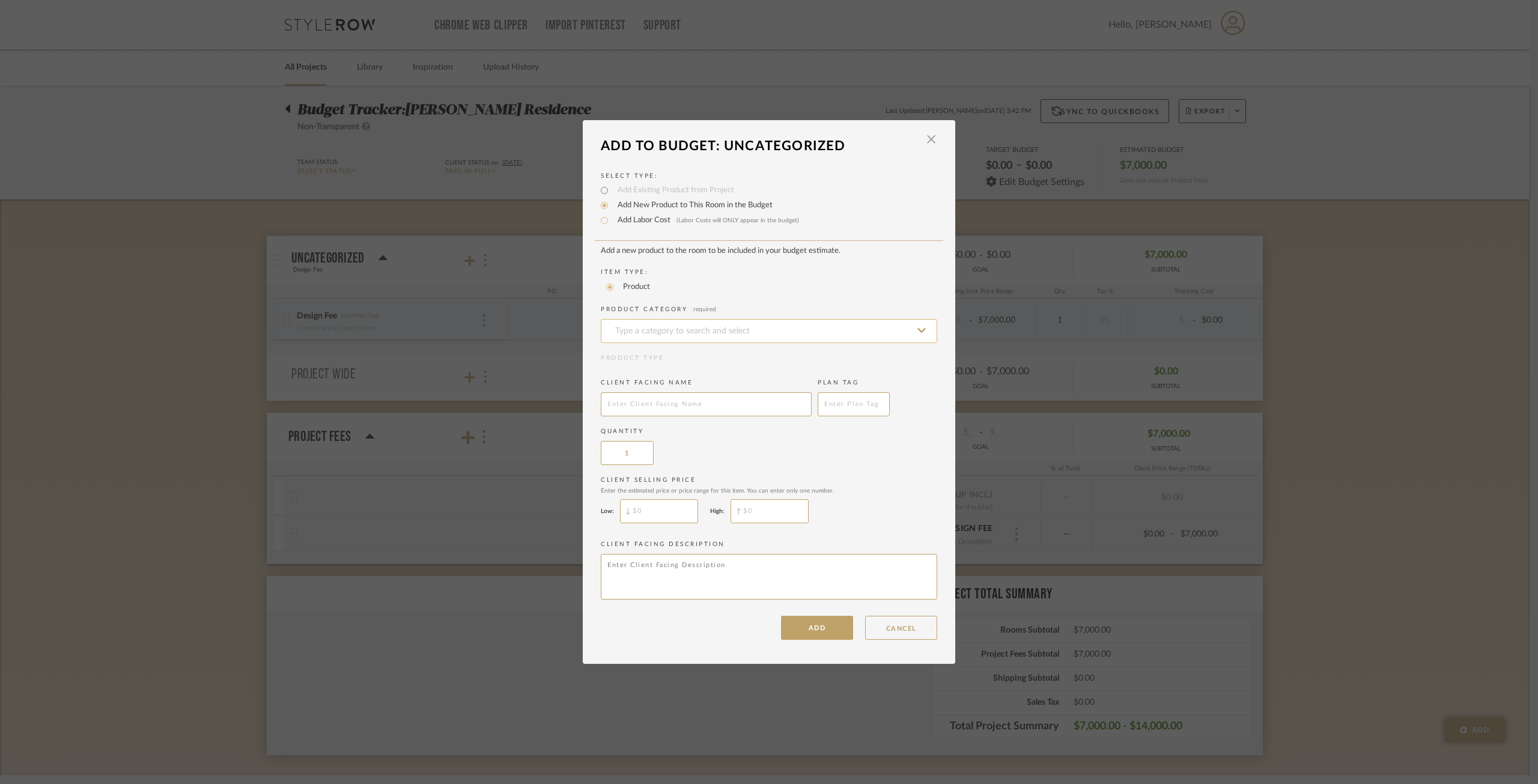
click at [749, 342] on input at bounding box center [769, 331] width 336 height 24
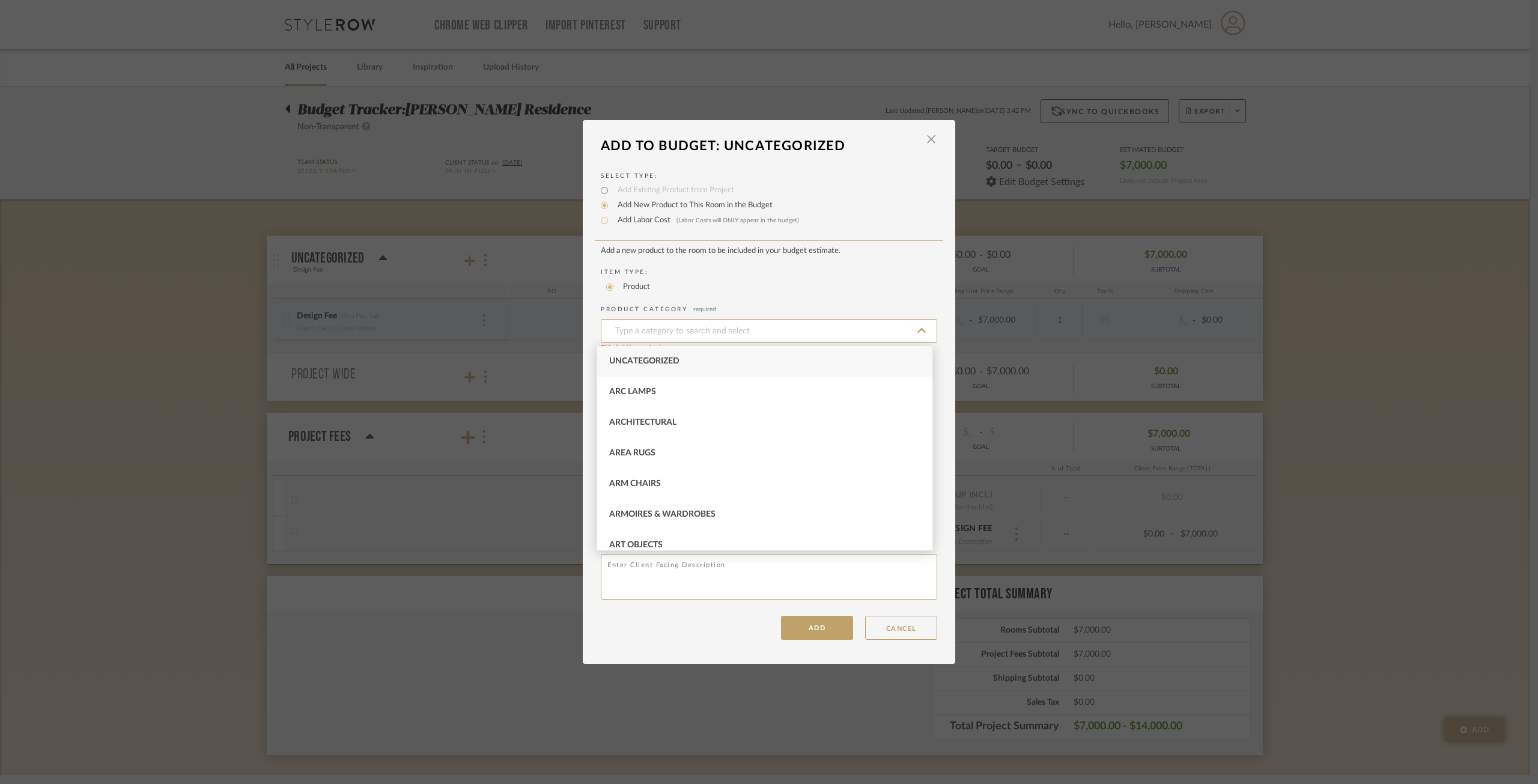
click at [758, 358] on div "Uncategorized" at bounding box center [764, 361] width 335 height 31
type input "Uncategorized"
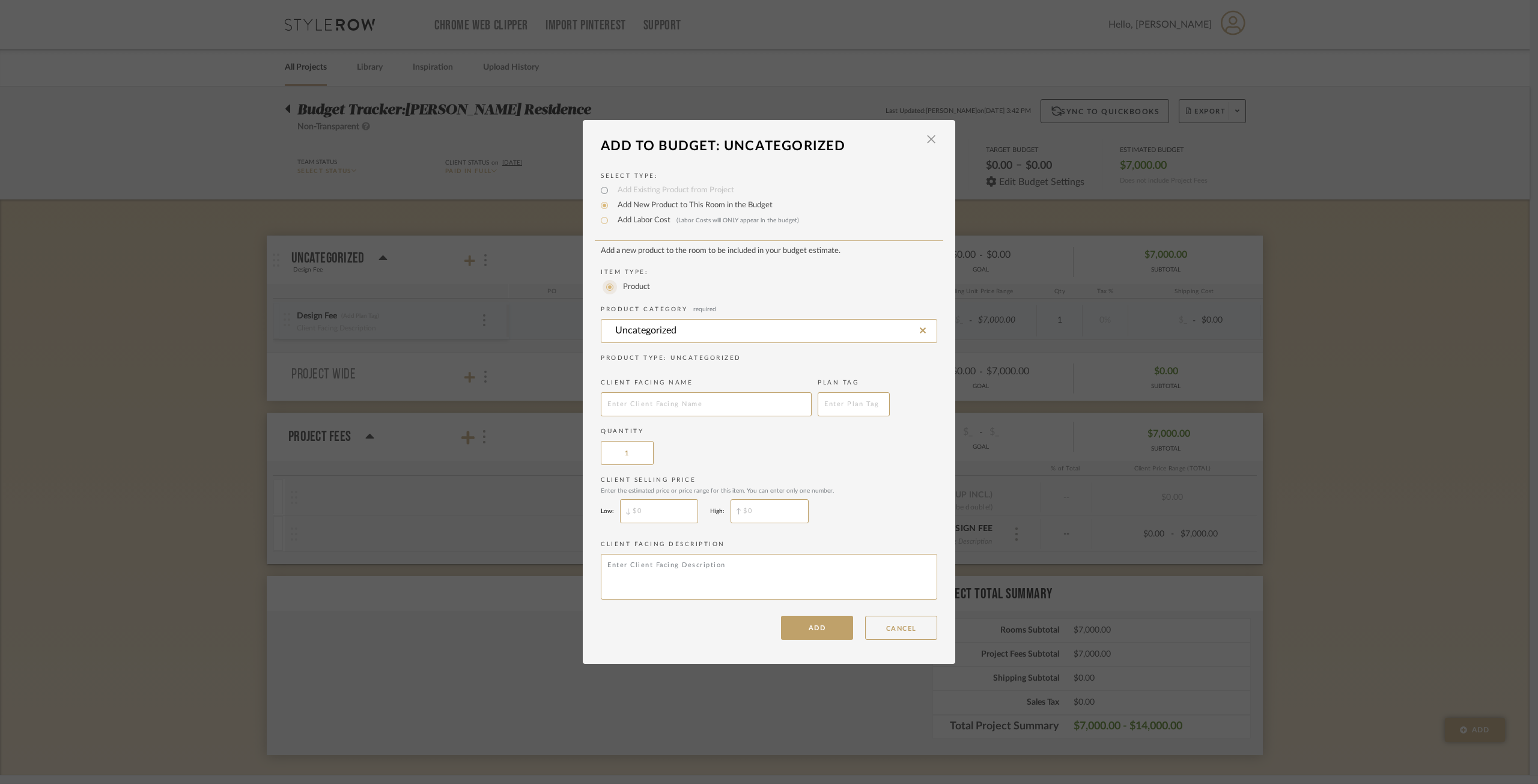
click at [609, 285] on input "Product" at bounding box center [609, 287] width 14 height 14
click at [605, 225] on input "Add Labor Cost (Labor Costs will ONLY appear in the budget)" at bounding box center [604, 220] width 14 height 14
radio input "true"
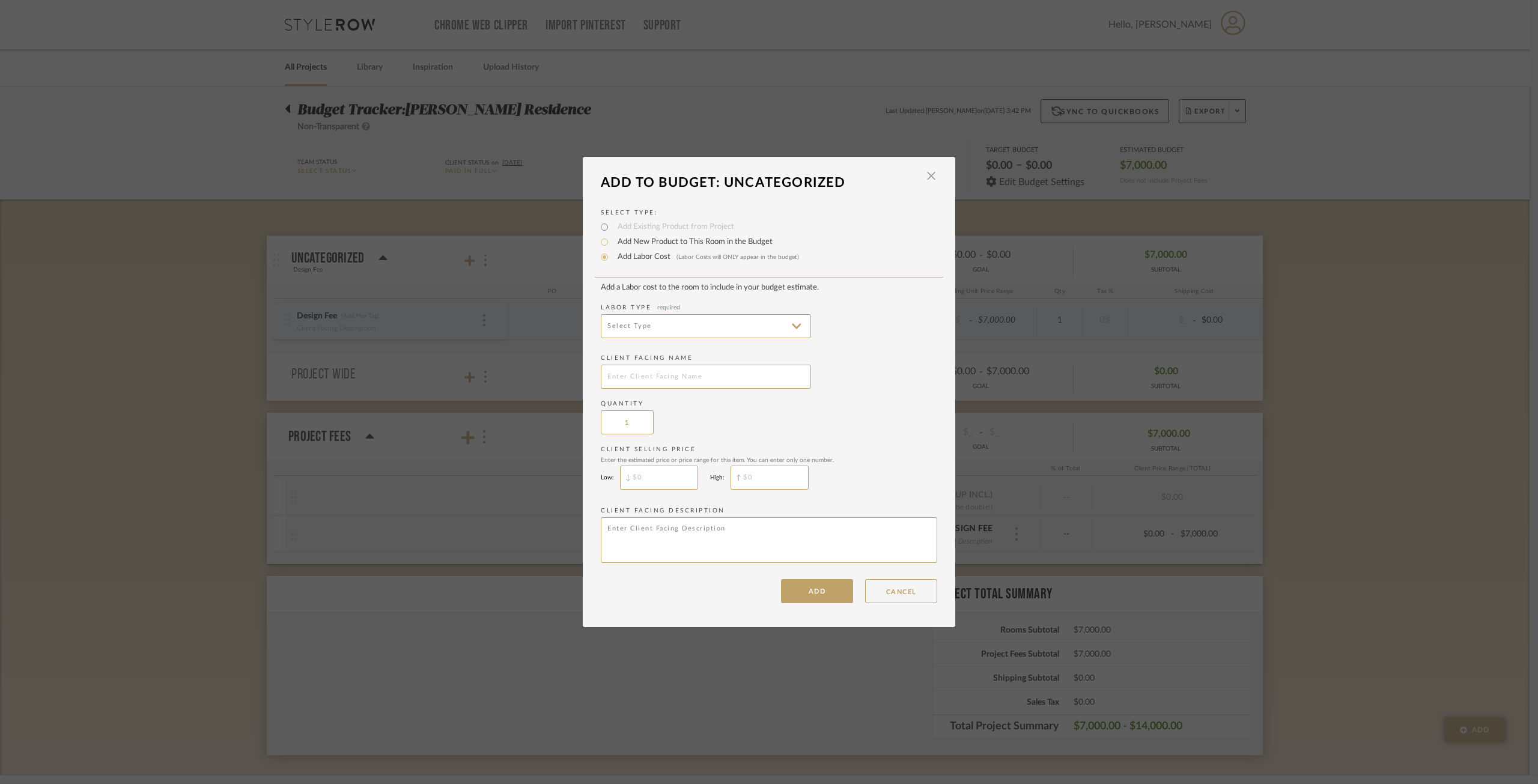
click at [697, 391] on add-labor-cost "Add a Labor cost to the room to include in your budget estimate. Labor Type req…" at bounding box center [769, 425] width 336 height 284
click at [699, 378] on input "text" at bounding box center [706, 377] width 210 height 24
type input "Design Fee"
type input "$"
drag, startPoint x: 768, startPoint y: 472, endPoint x: 757, endPoint y: 457, distance: 18.6
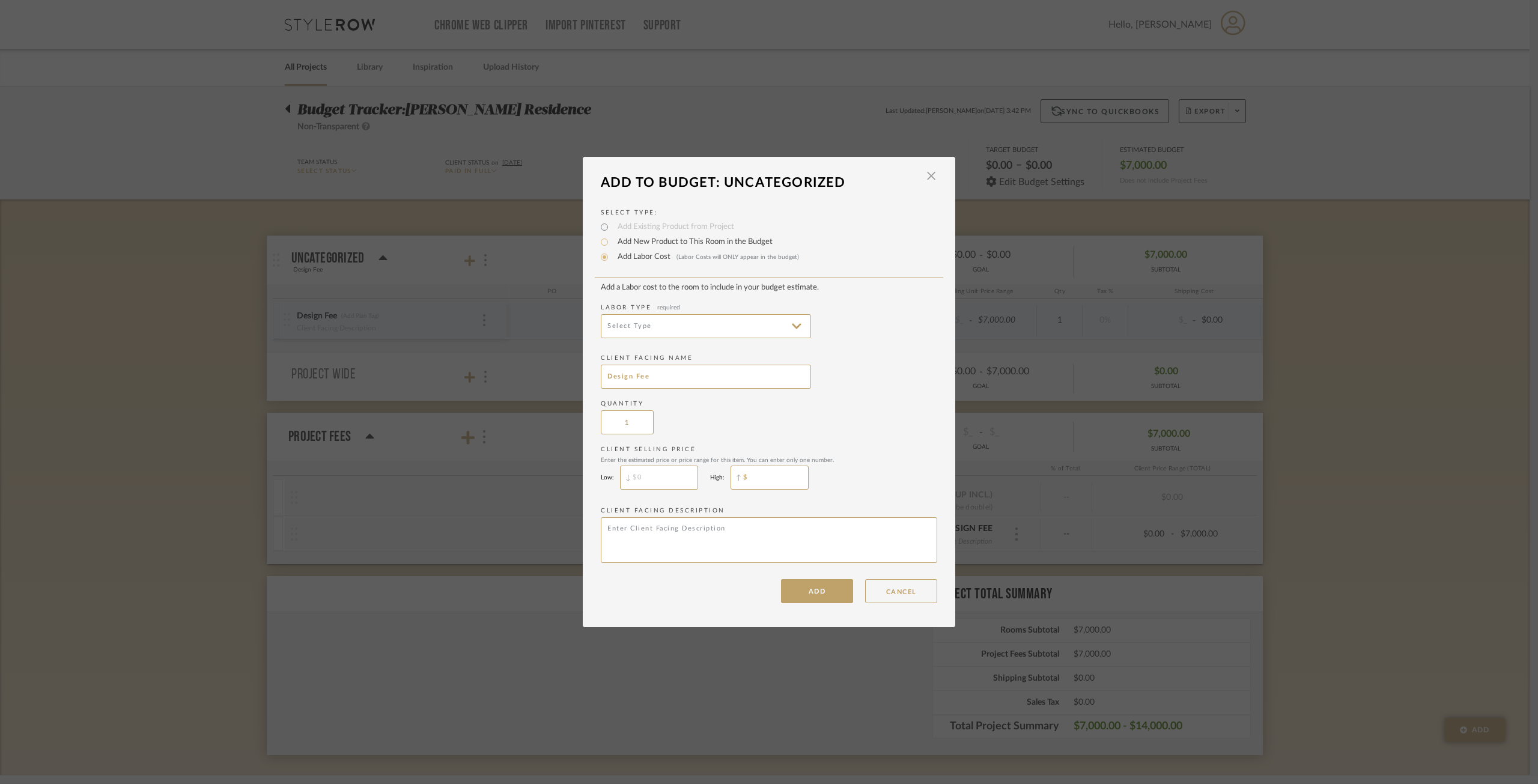
click at [767, 471] on input "$" at bounding box center [770, 478] width 78 height 24
click at [835, 538] on textarea at bounding box center [769, 540] width 336 height 46
click at [769, 466] on input "$" at bounding box center [770, 478] width 78 height 24
type input "$7,000"
click at [797, 567] on button "ADD" at bounding box center [817, 591] width 72 height 24
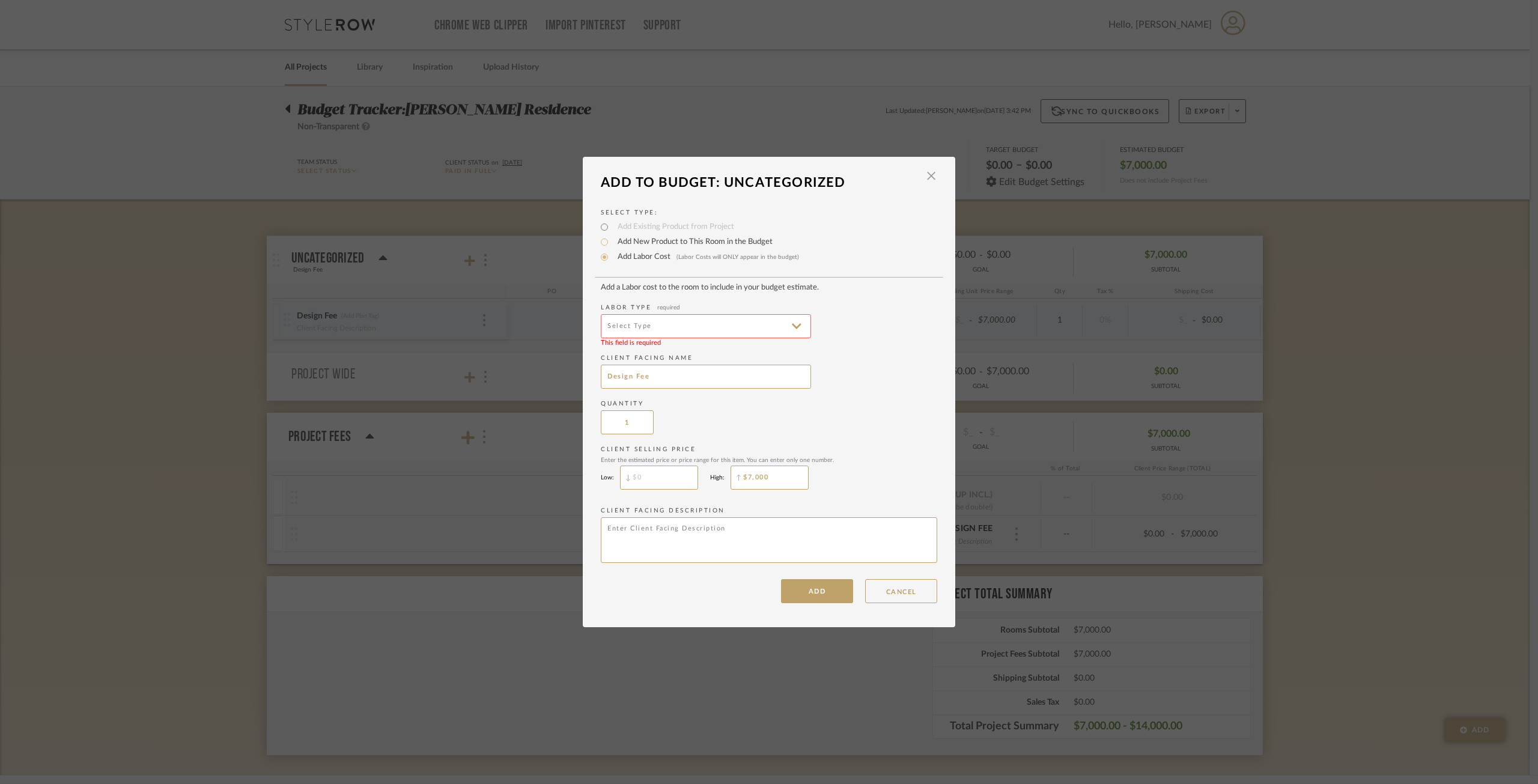
click at [713, 324] on input at bounding box center [706, 326] width 210 height 24
click at [695, 439] on span "Construction" at bounding box center [703, 442] width 187 height 11
type input "Construction"
click at [812, 567] on button "ADD" at bounding box center [817, 591] width 72 height 24
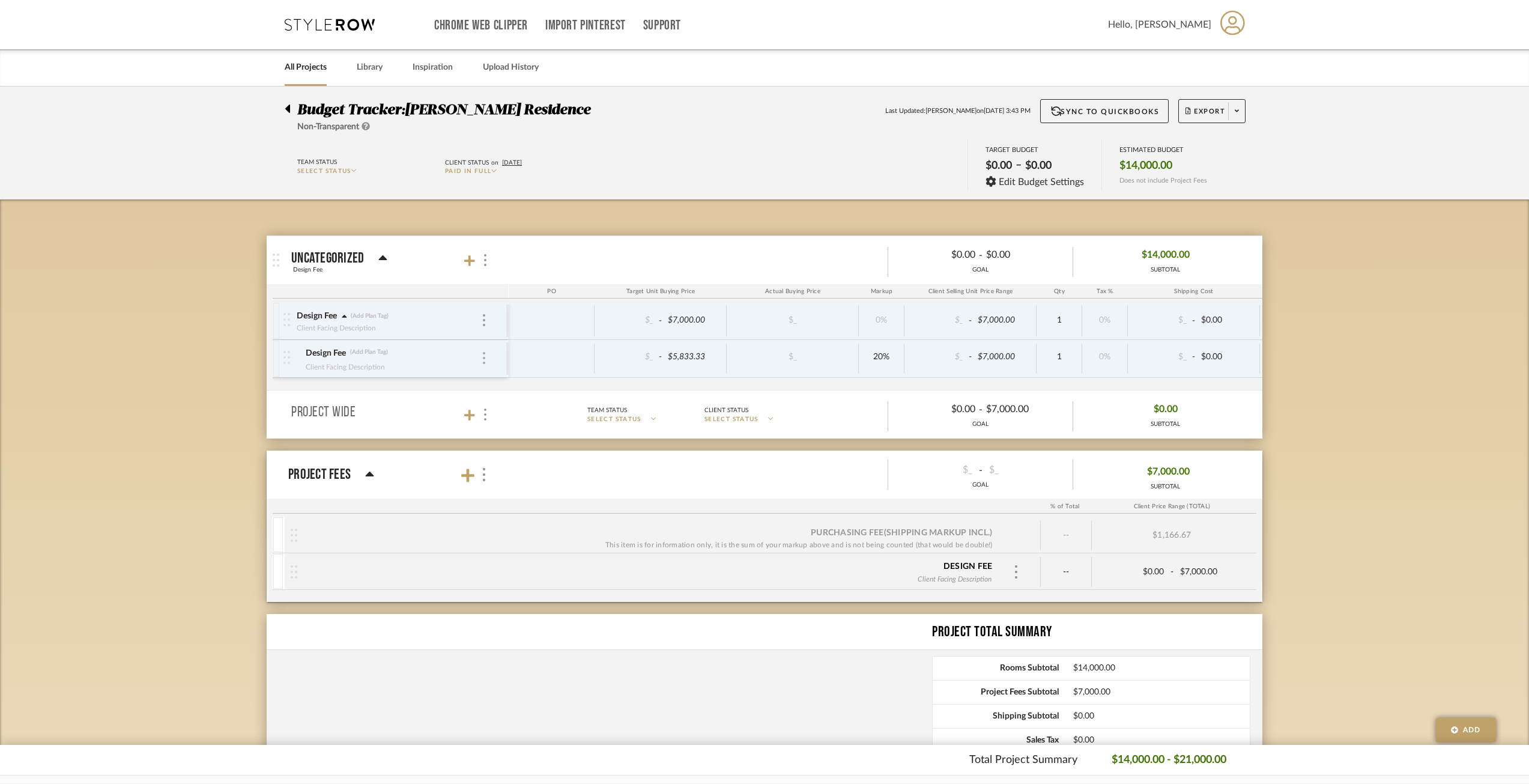
click at [486, 357] on div at bounding box center [484, 359] width 6 height 14
click at [520, 499] on div "Remove" at bounding box center [571, 491] width 179 height 32
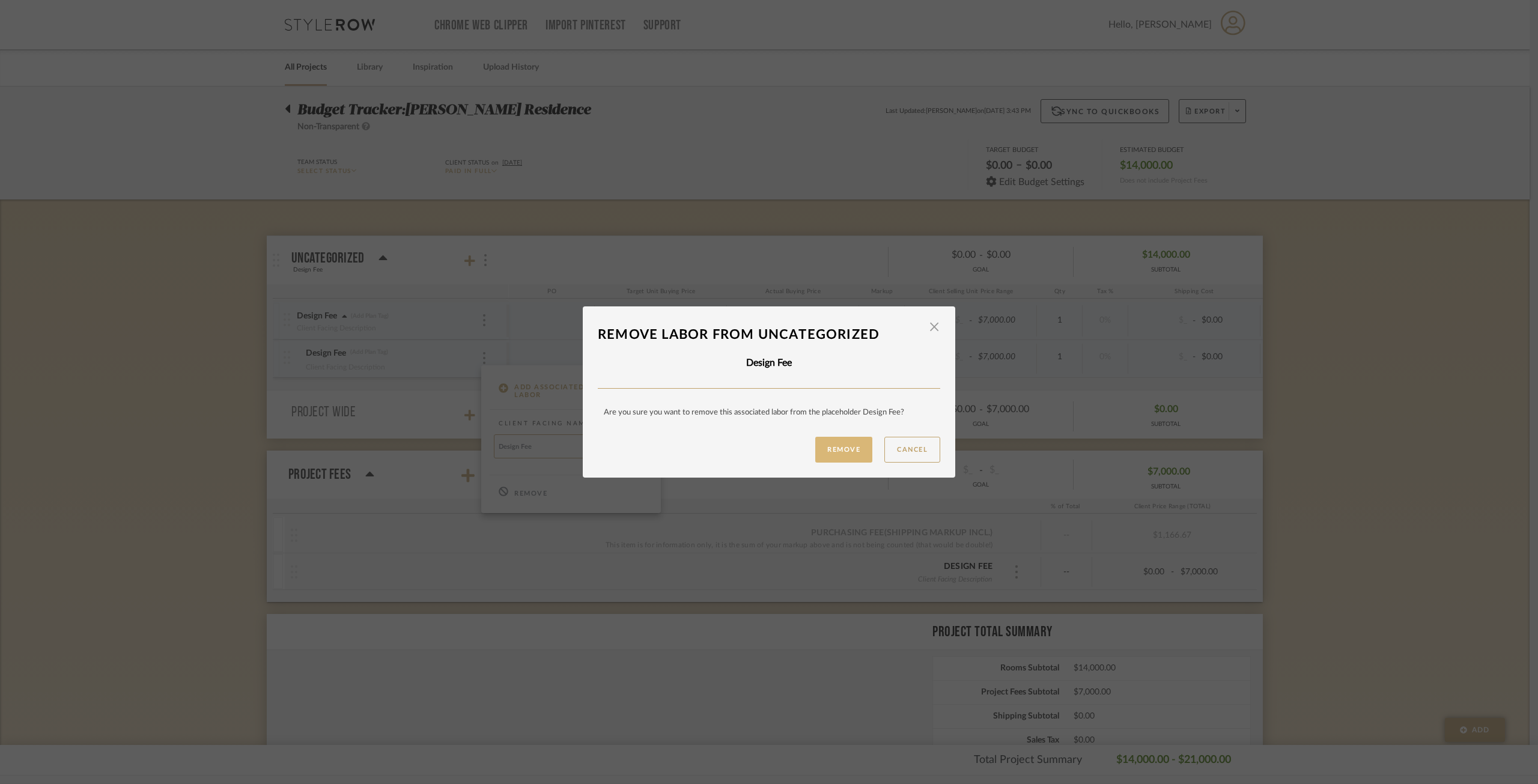
click at [837, 442] on button "Remove" at bounding box center [843, 449] width 57 height 26
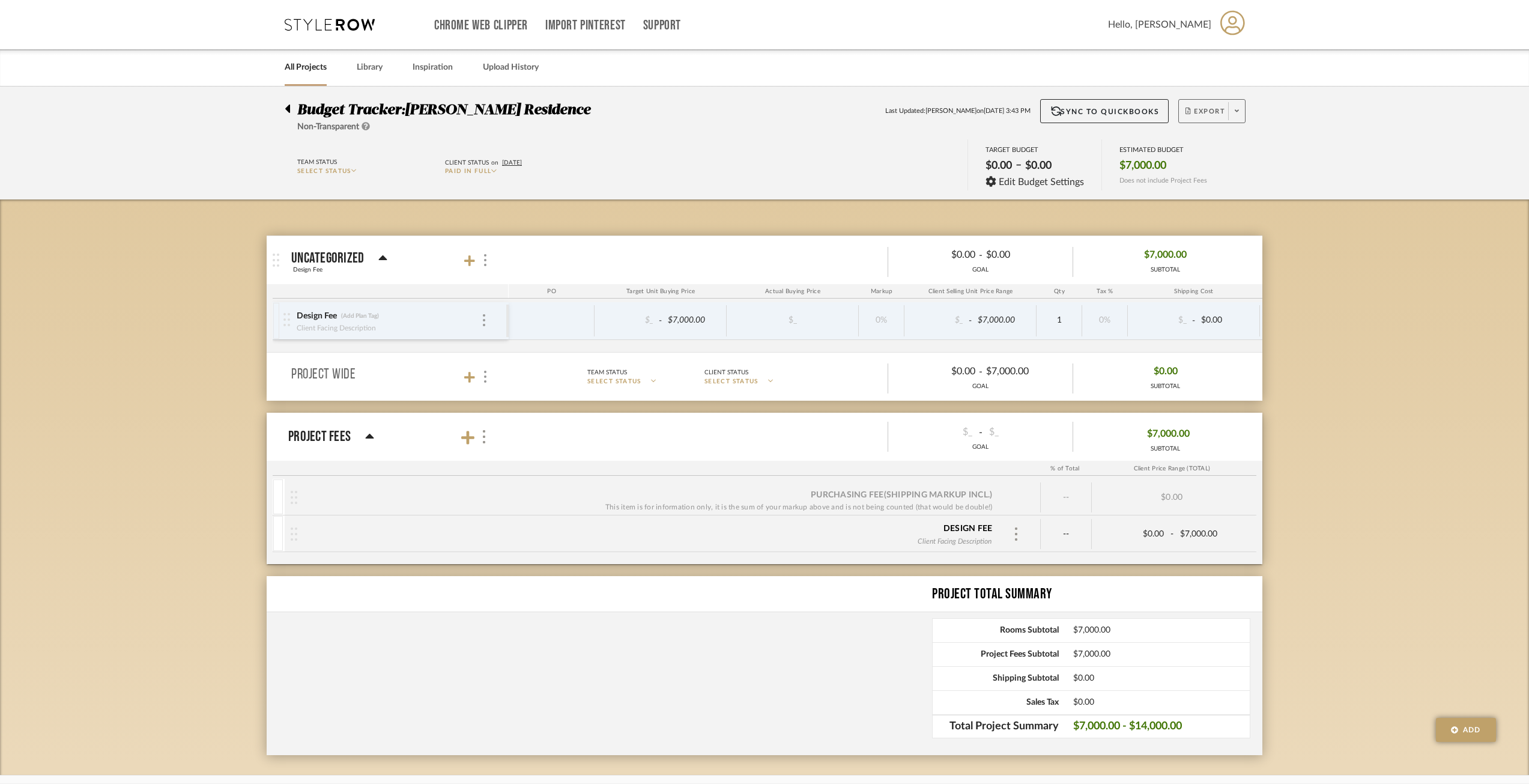
click at [1153, 106] on button "Export" at bounding box center [1212, 111] width 68 height 24
click at [1153, 145] on span "Export PDF" at bounding box center [1233, 146] width 90 height 11
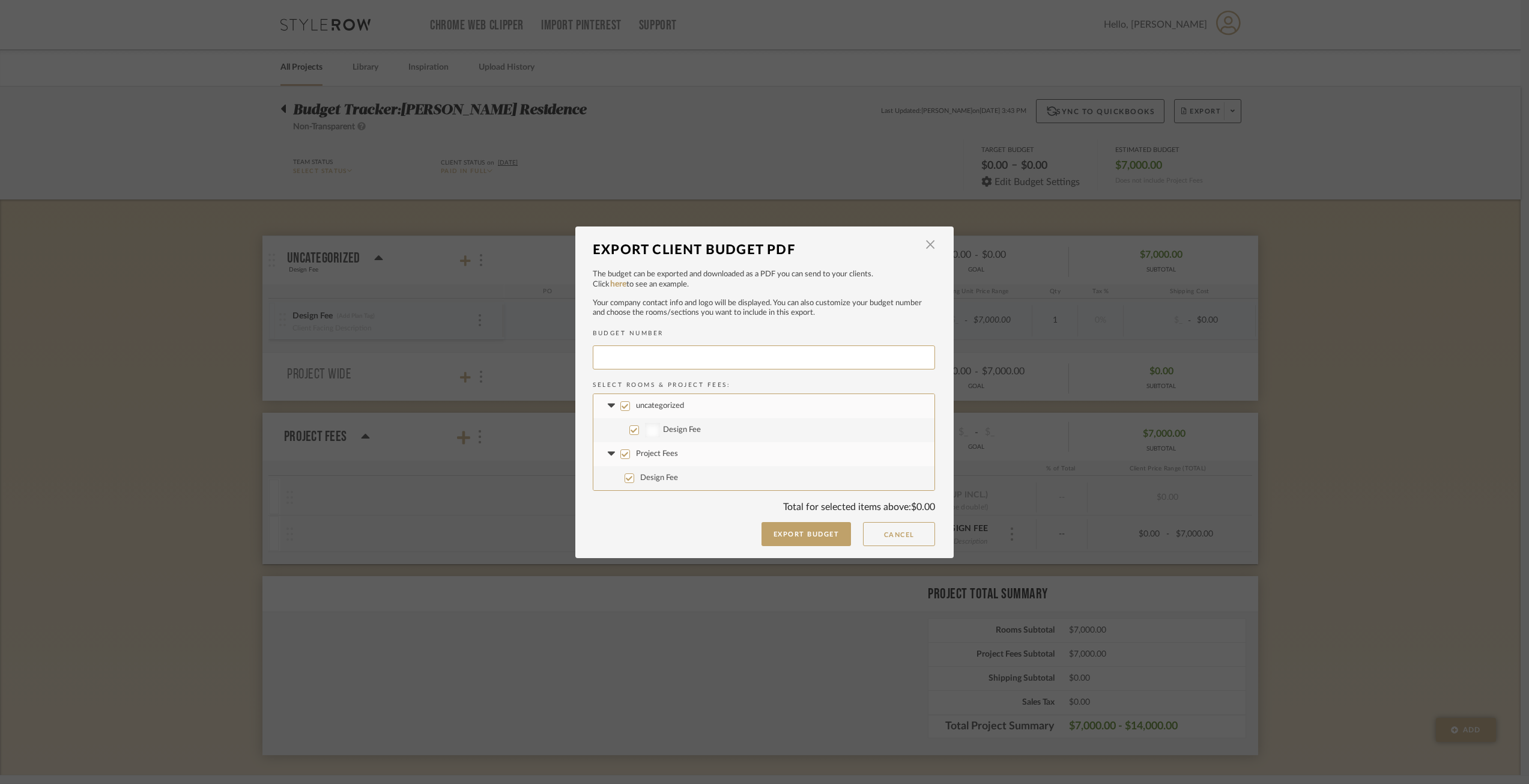
type input "[PERSON_NAME]-021"
click at [782, 540] on button "Export Budget" at bounding box center [811, 534] width 90 height 24
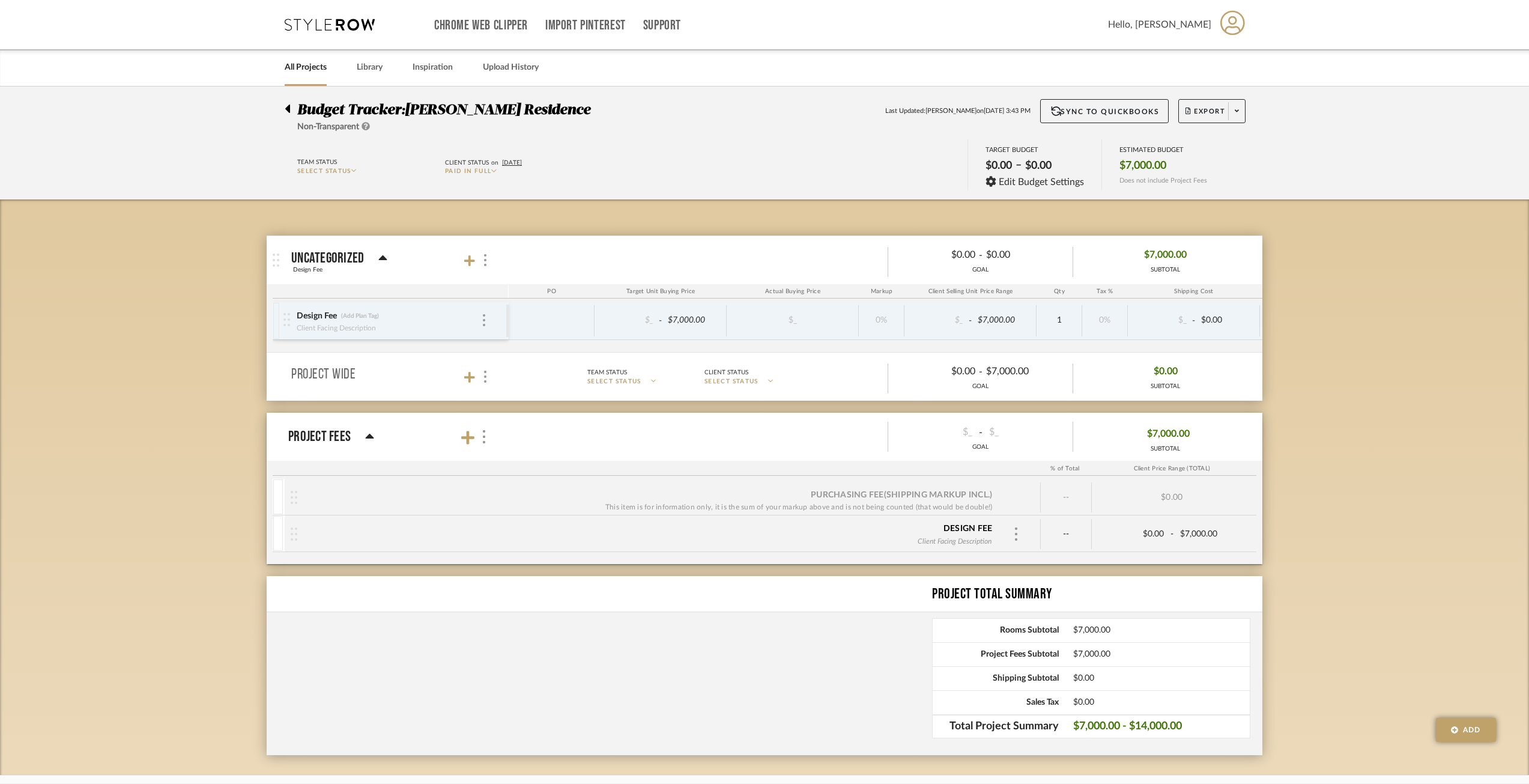
drag, startPoint x: 1453, startPoint y: 368, endPoint x: 1445, endPoint y: 369, distance: 8.1
click at [1153, 368] on div "Budget Tracker: [PERSON_NAME] Residence Non-Transparent Last Updated: [PERSON_N…" at bounding box center [764, 431] width 1529 height 689
click at [478, 436] on div at bounding box center [484, 437] width 13 height 17
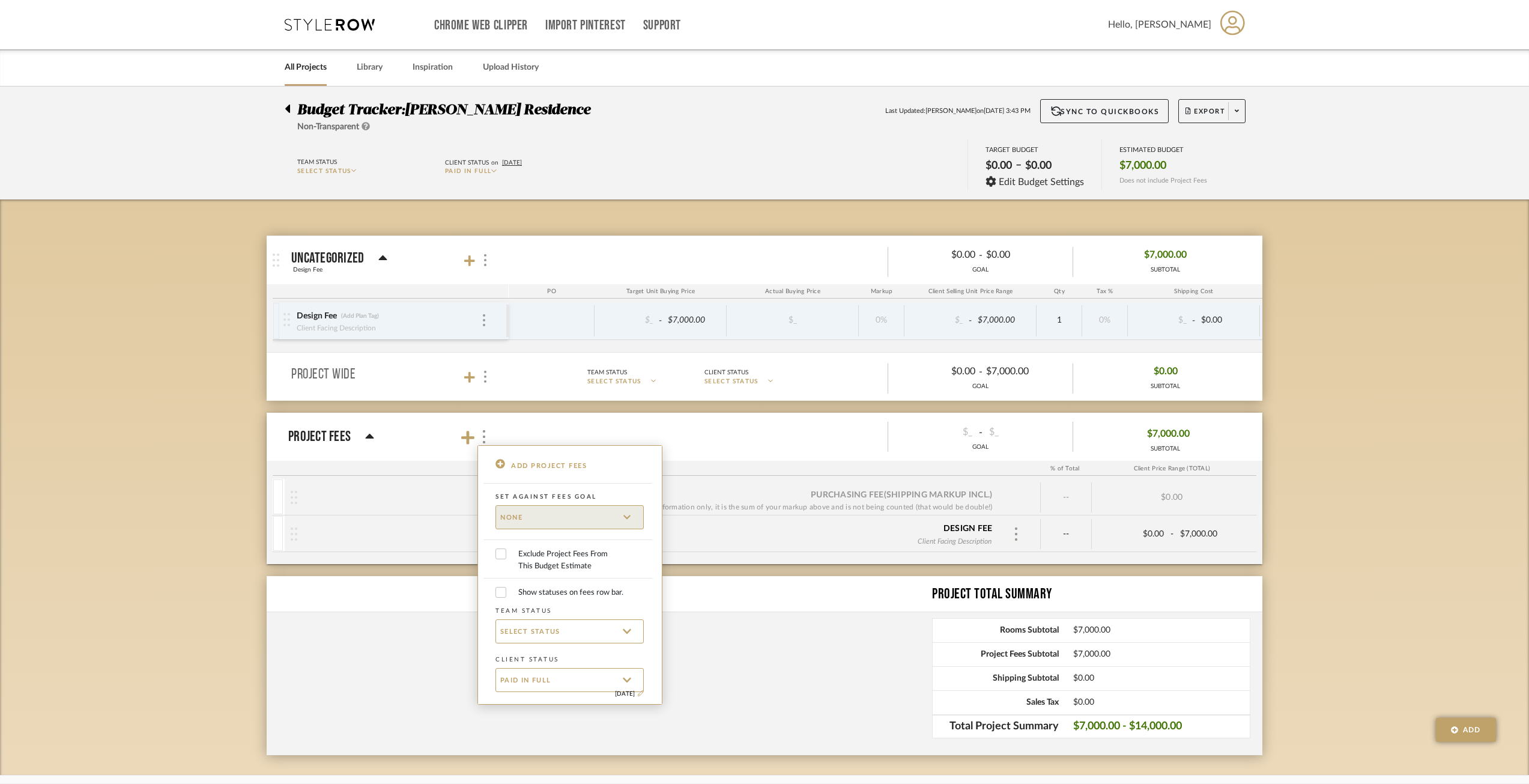
click at [1153, 448] on div at bounding box center [764, 392] width 1529 height 784
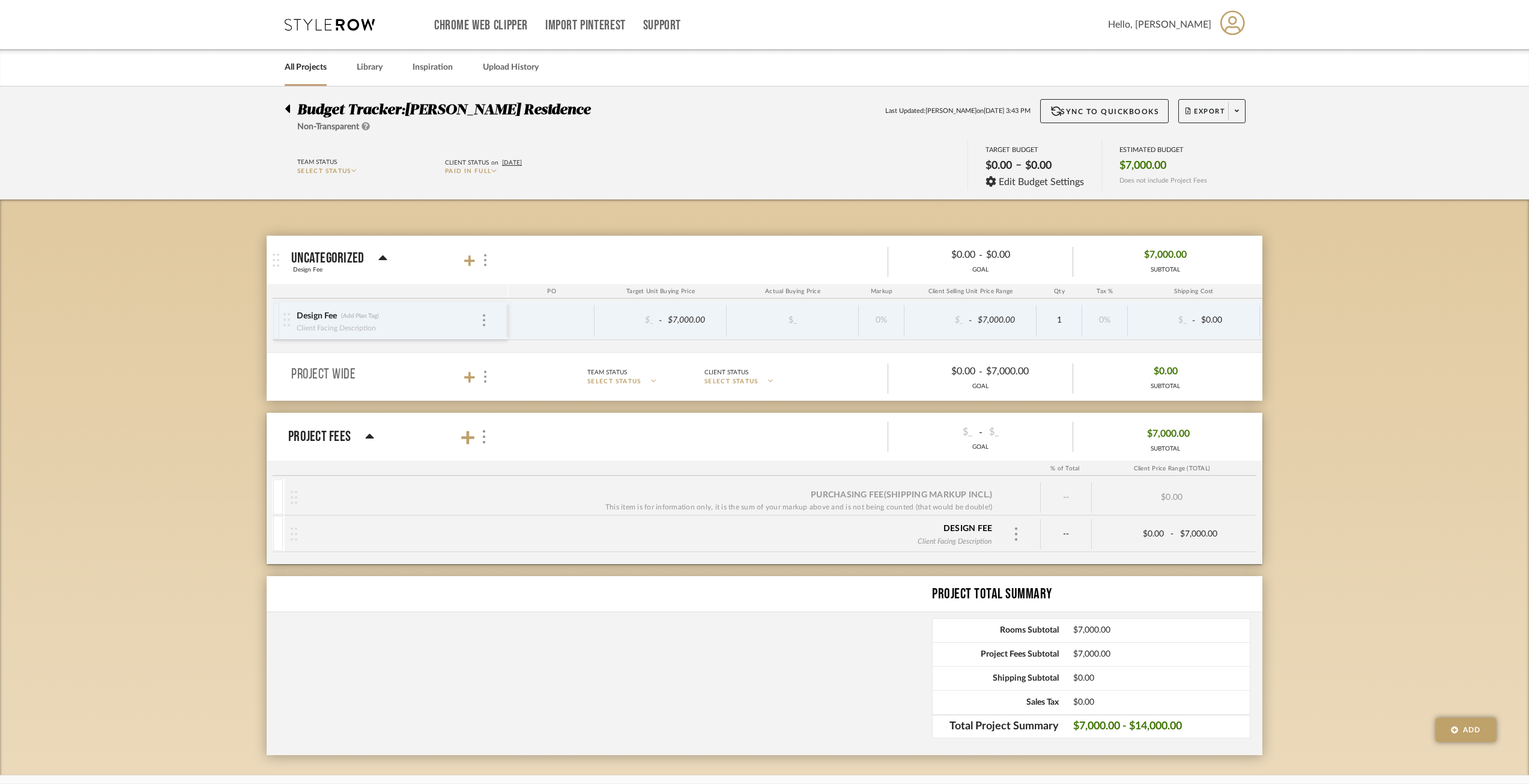
click at [1138, 567] on span "$0.00" at bounding box center [1161, 679] width 176 height 11
click at [1113, 567] on span "$7,000.00 - $14,000.00" at bounding box center [1161, 727] width 176 height 12
click at [1028, 567] on span "Total Project Summary" at bounding box center [996, 727] width 126 height 12
click at [1153, 567] on span "$7,000.00 - $14,000.00" at bounding box center [1161, 727] width 176 height 12
click at [1006, 178] on span "Edit Budget Settings" at bounding box center [1042, 182] width 86 height 11
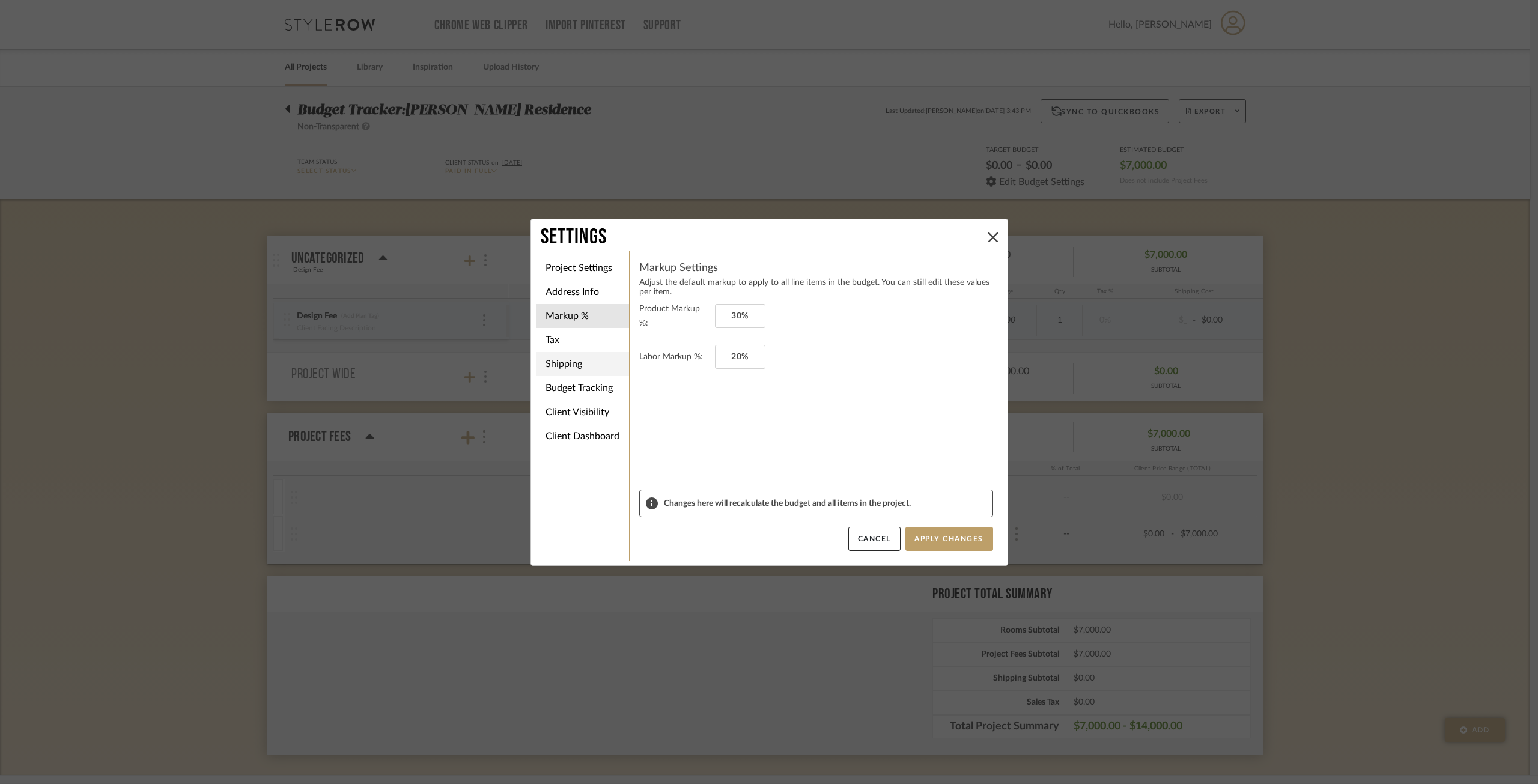
click at [590, 357] on li "Shipping" at bounding box center [582, 364] width 93 height 24
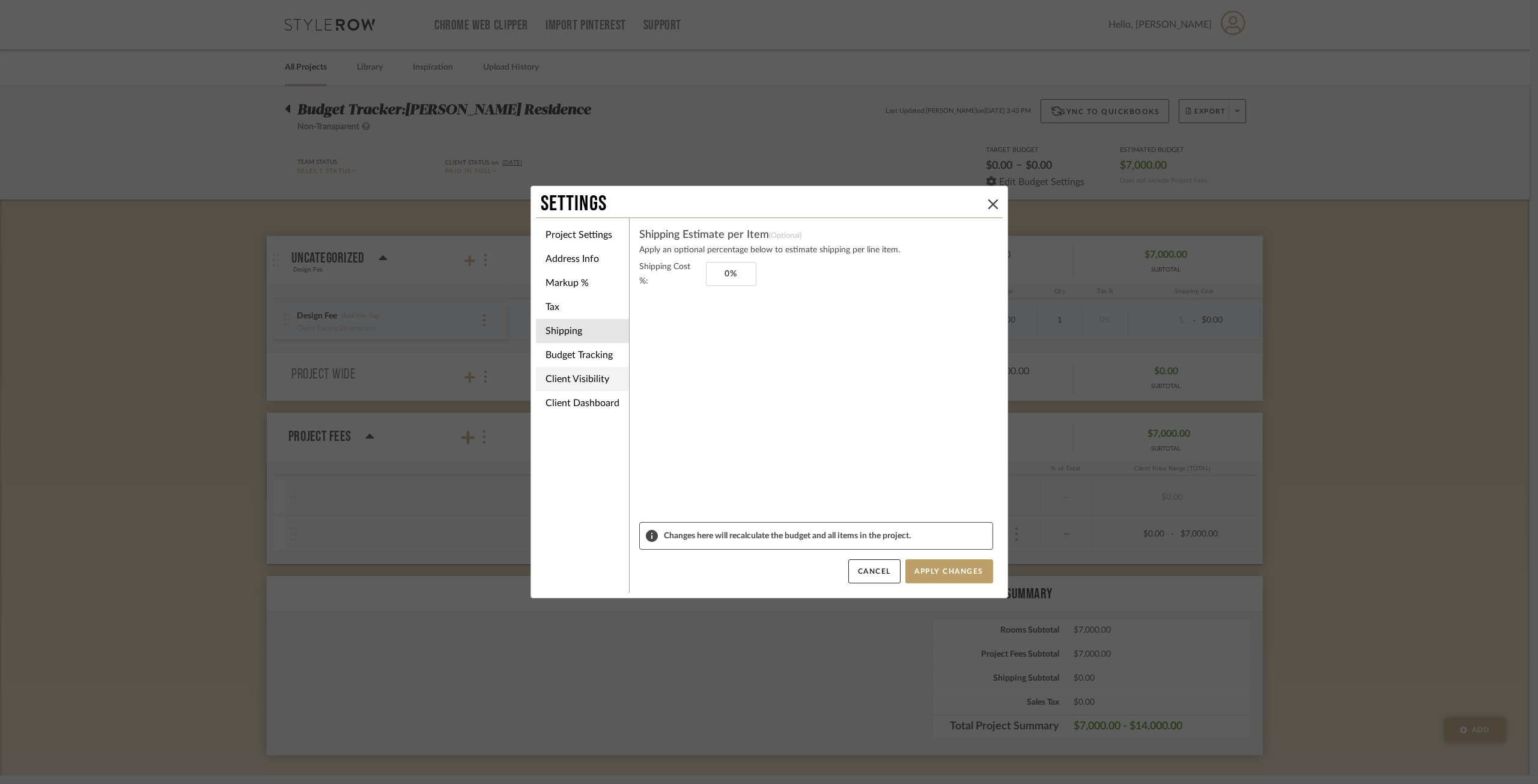
click at [596, 372] on li "Client Visibility" at bounding box center [582, 379] width 93 height 24
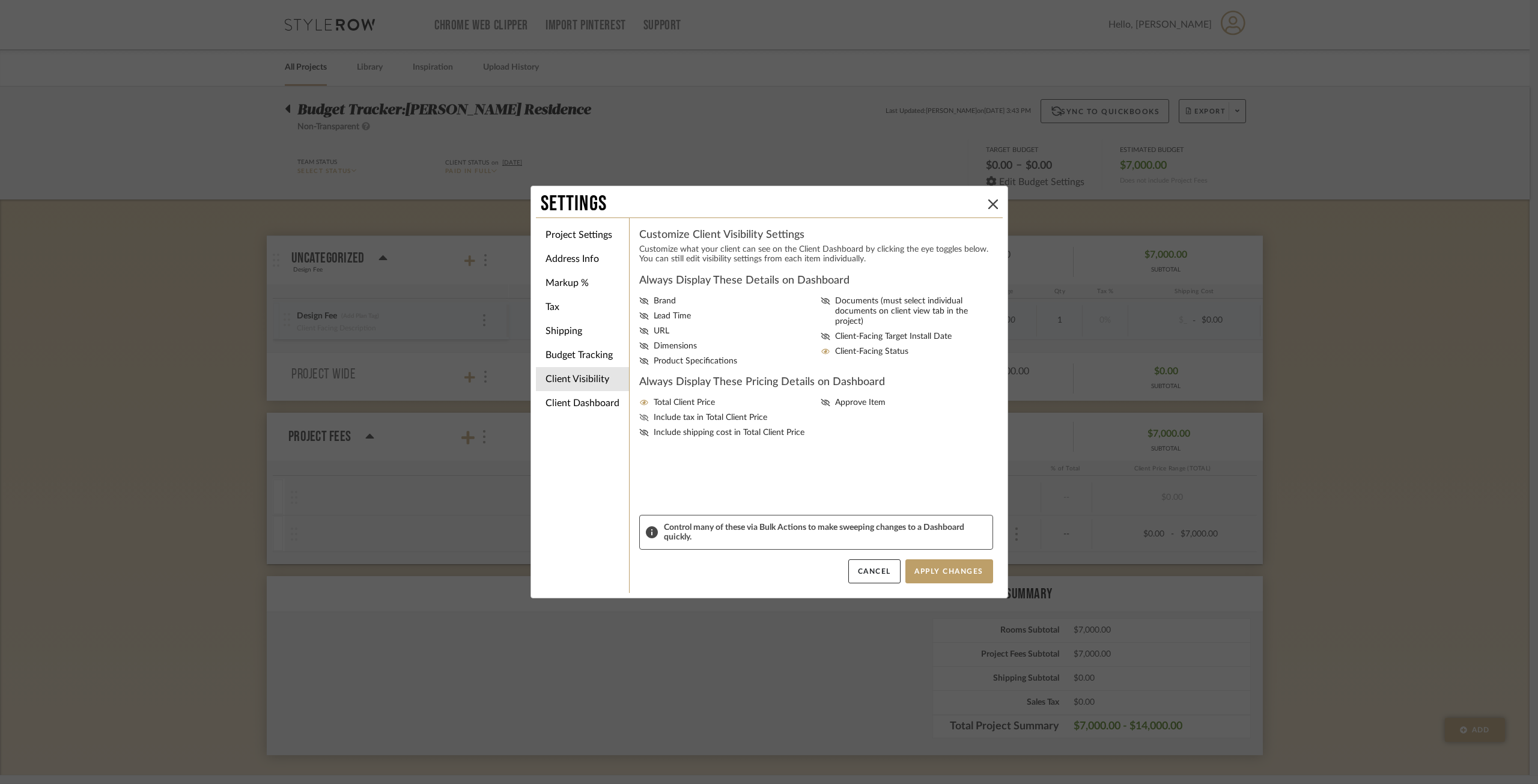
click at [687, 419] on span "Include tax in Total Client Price" at bounding box center [710, 418] width 113 height 11
click at [0, 0] on input "Include tax in Total Client Price" at bounding box center [0, 0] width 0 height 0
click at [687, 419] on span "Include tax in Total Client Price" at bounding box center [710, 418] width 113 height 11
click at [0, 0] on input "Include tax in Total Client Price" at bounding box center [0, 0] width 0 height 0
click at [618, 362] on li "Budget Tracking" at bounding box center [582, 355] width 93 height 24
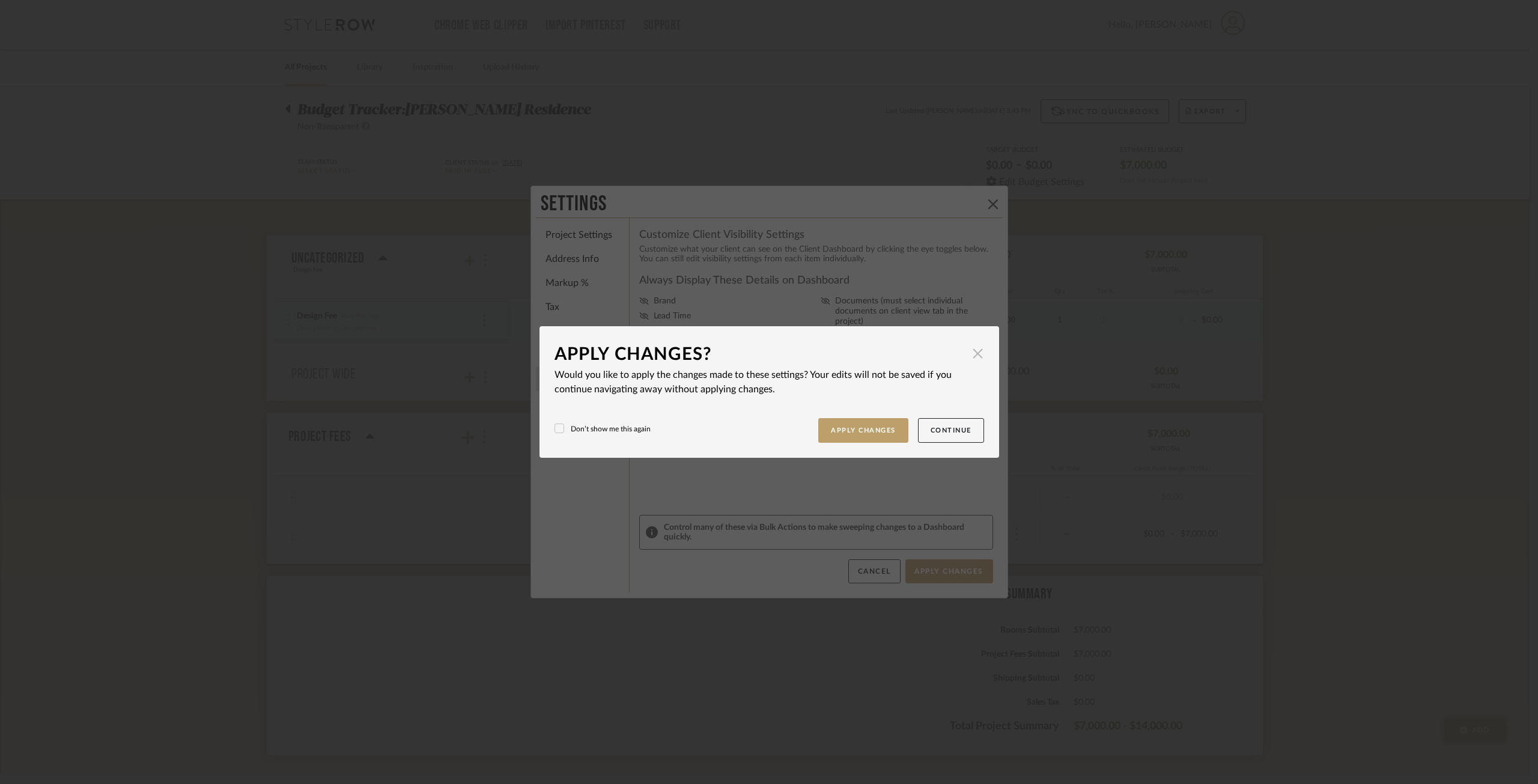
click at [976, 343] on span "button" at bounding box center [978, 353] width 24 height 24
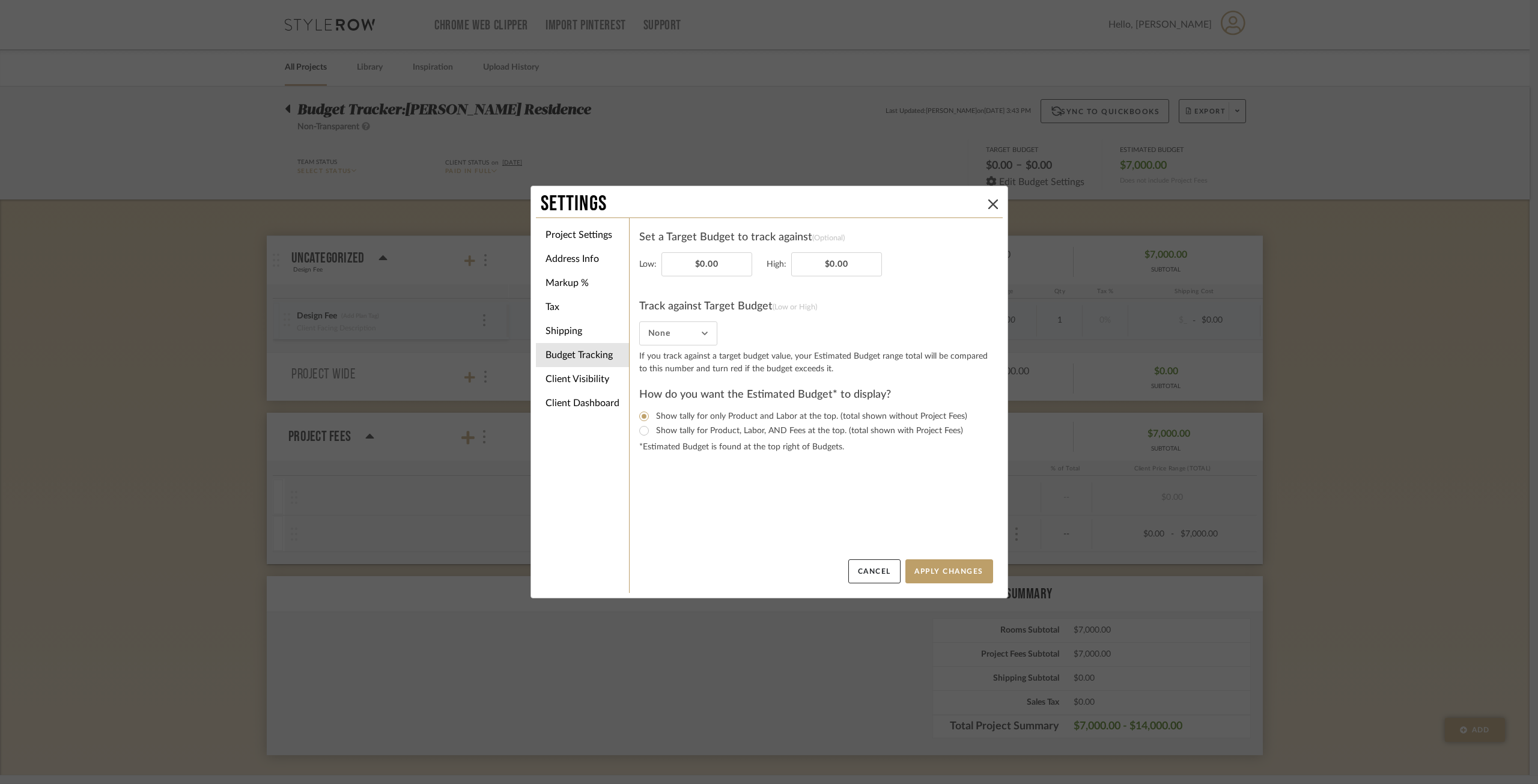
click at [704, 346] on form "Set a Target Budget to track against (Optional) Low: $0.00 High: $0.00 Track ag…" at bounding box center [816, 340] width 354 height 226
click at [696, 339] on input "None" at bounding box center [678, 333] width 78 height 24
click at [571, 236] on li "Project Settings" at bounding box center [582, 235] width 93 height 24
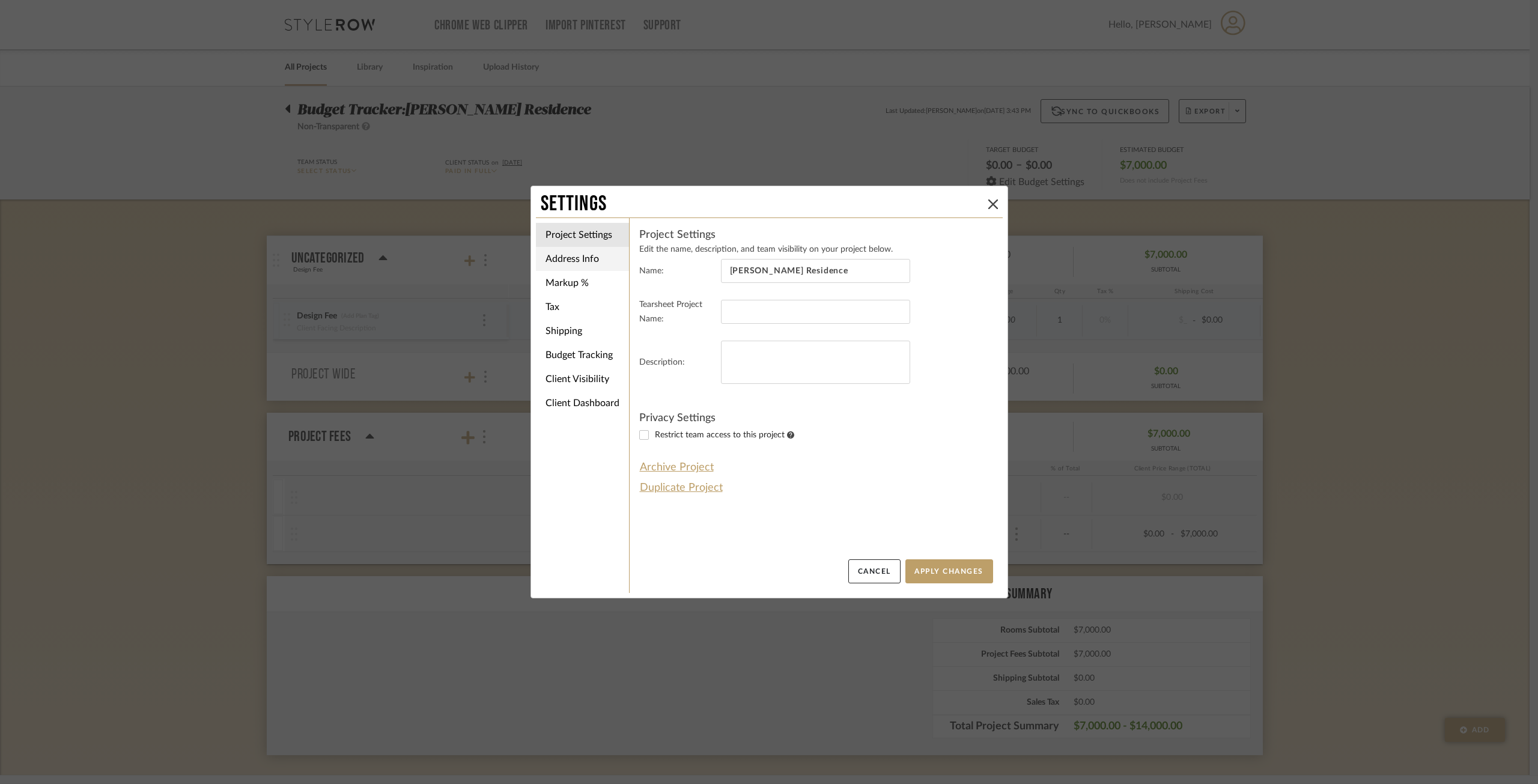
click at [587, 251] on li "Address Info" at bounding box center [582, 259] width 93 height 24
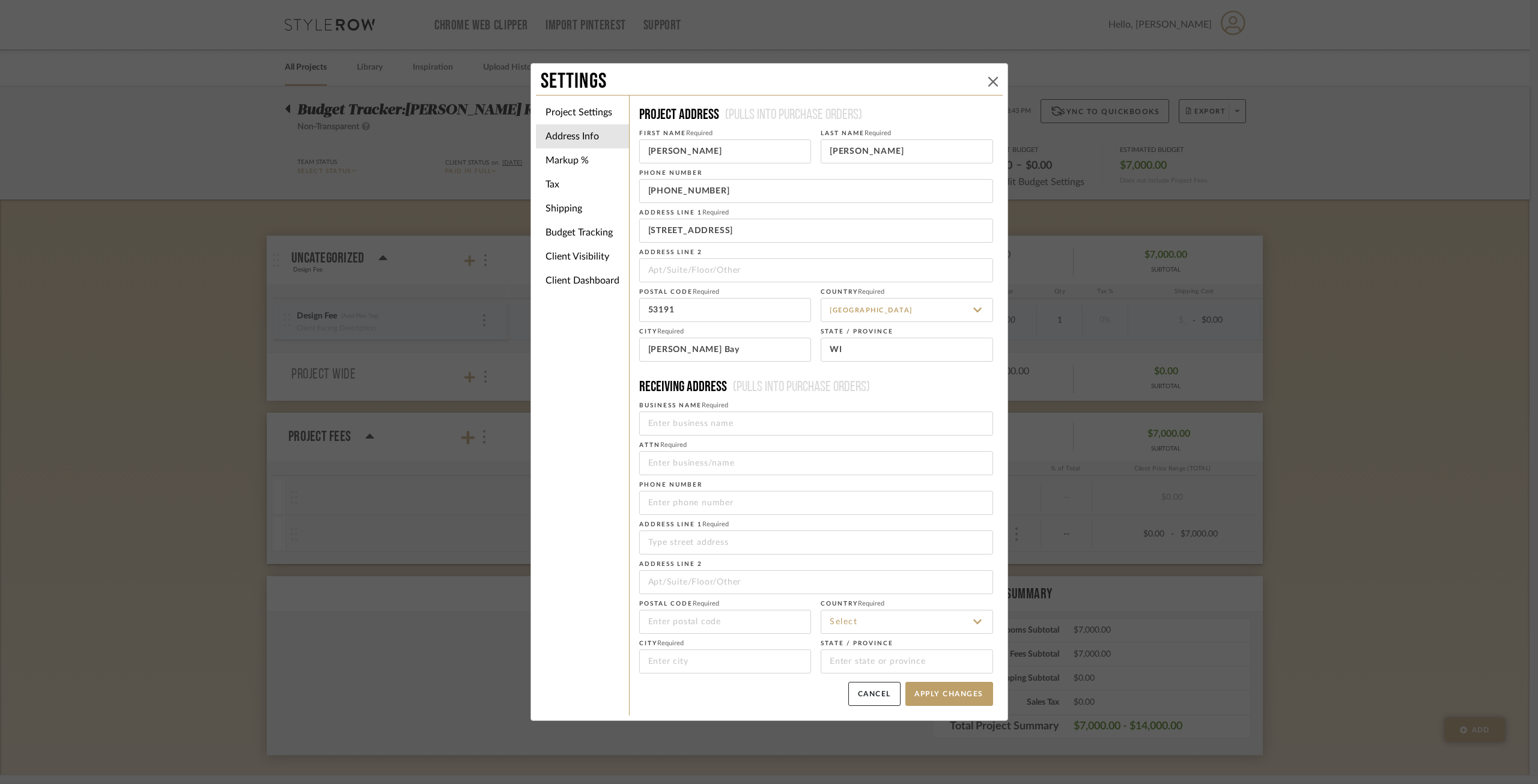
click at [989, 86] on icon at bounding box center [993, 81] width 10 height 10
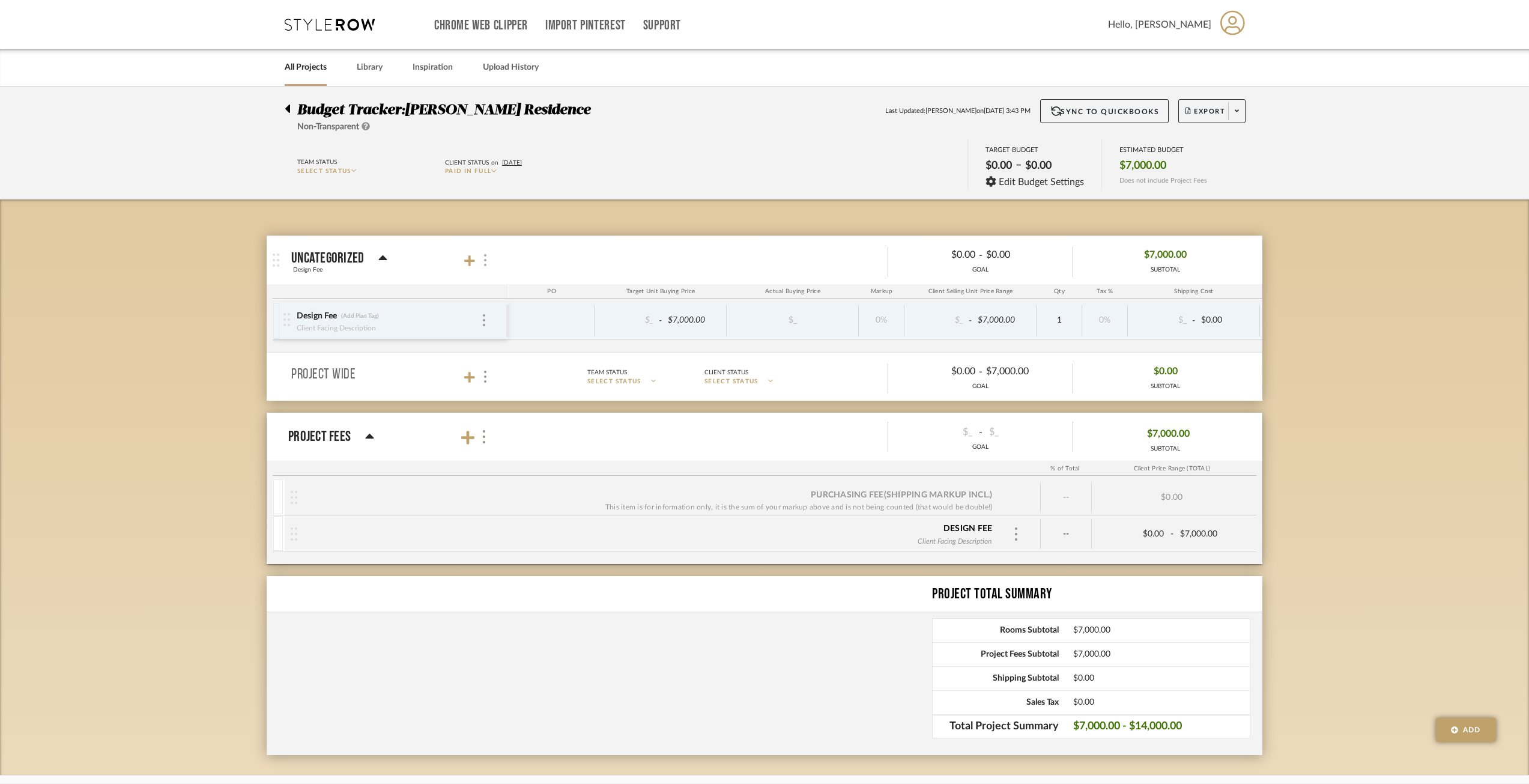
click at [490, 257] on div at bounding box center [484, 261] width 13 height 17
click at [895, 326] on div at bounding box center [764, 392] width 1529 height 784
click at [1153, 107] on span "Export" at bounding box center [1205, 116] width 40 height 18
click at [1153, 147] on span "Export PDF" at bounding box center [1233, 146] width 90 height 11
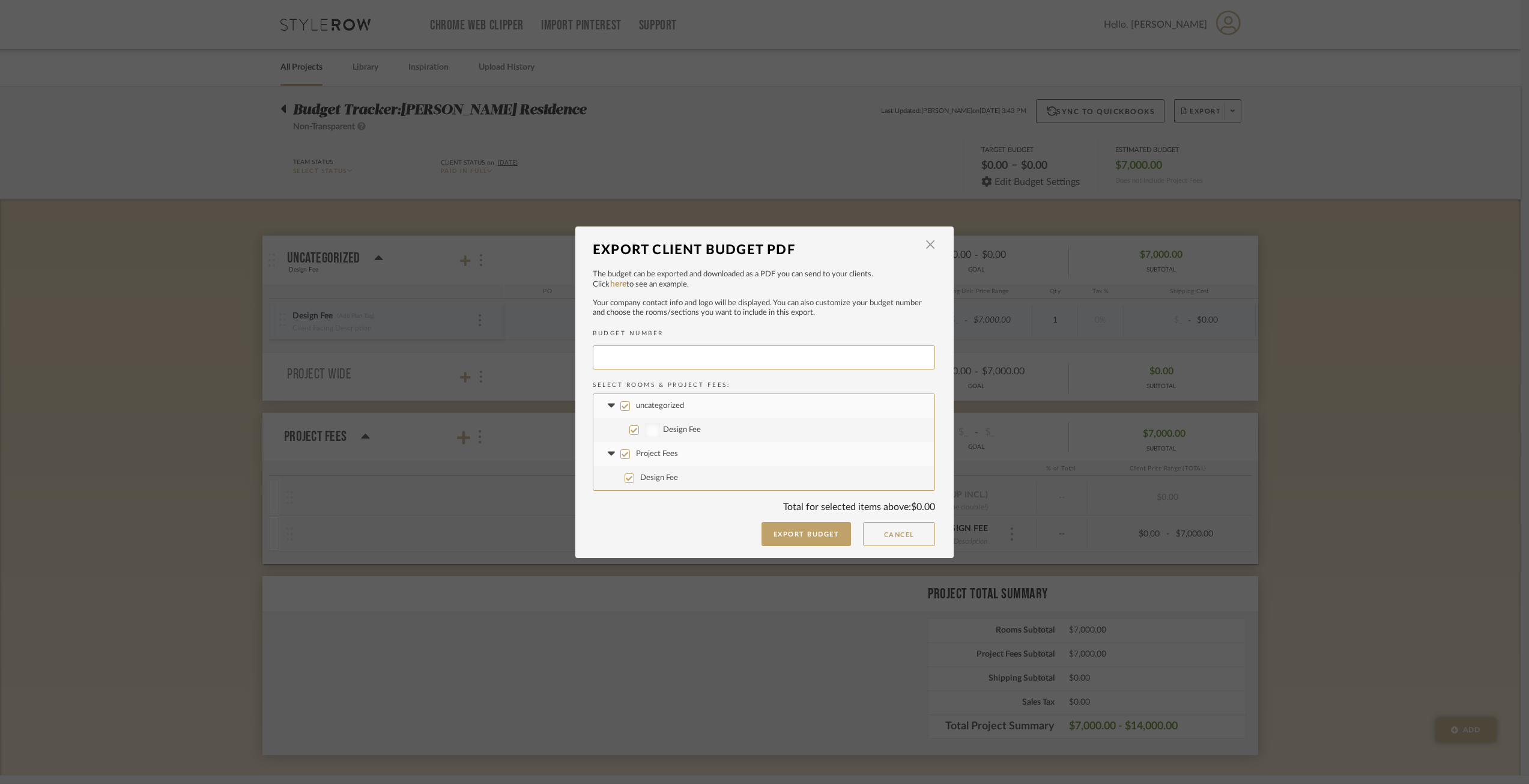
type input "[PERSON_NAME]-022"
click at [625, 407] on input "uncategorized" at bounding box center [629, 406] width 10 height 10
checkbox input "false"
click at [789, 532] on button "Export Budget" at bounding box center [811, 534] width 90 height 24
